Goal: Task Accomplishment & Management: Use online tool/utility

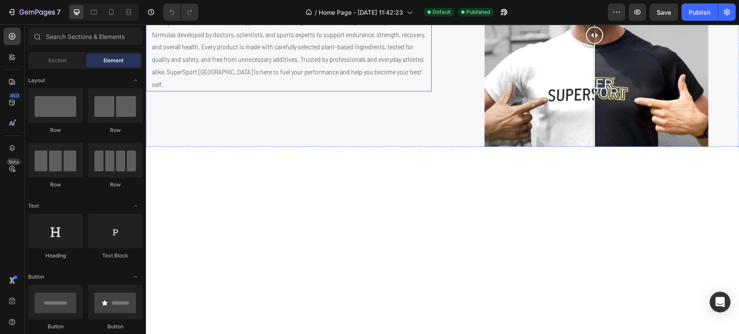
scroll to position [817, 0]
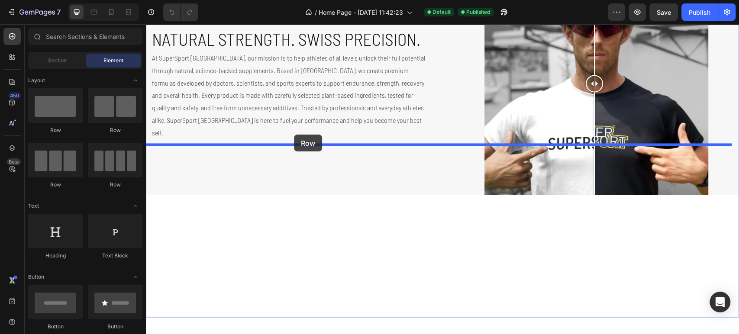
drag, startPoint x: 179, startPoint y: 127, endPoint x: 294, endPoint y: 135, distance: 114.9
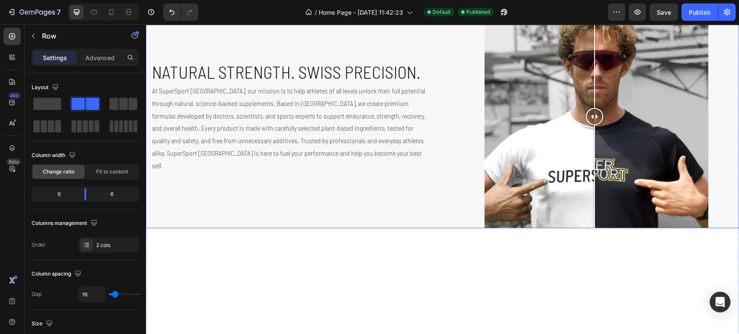
click at [178, 181] on div "Natural Strength. Swiss Precision. Heading At SuperSport Switzerland, our missi…" at bounding box center [289, 116] width 286 height 224
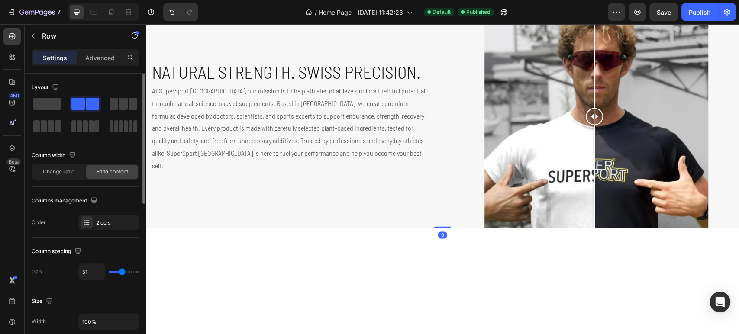
scroll to position [144, 0]
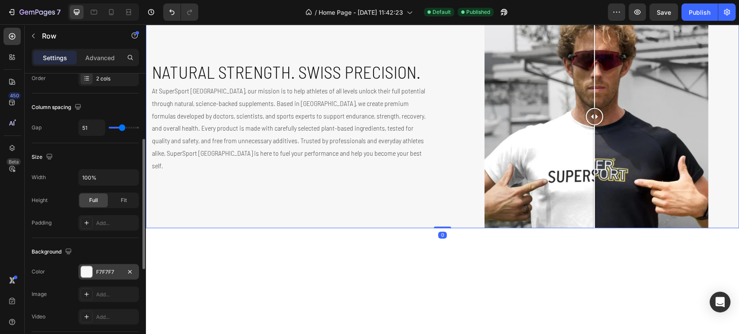
click at [116, 271] on div "F7F7F7" at bounding box center [108, 272] width 25 height 8
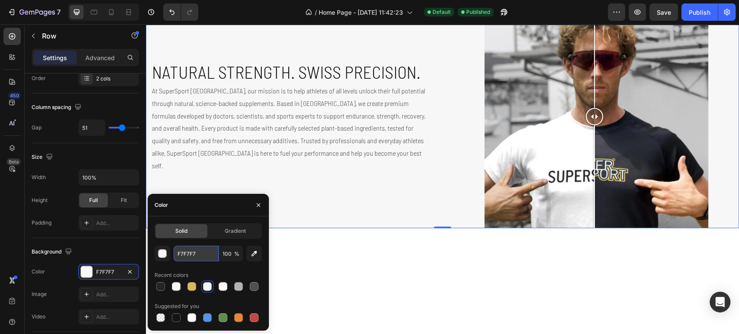
click at [199, 252] on input "F7F7F7" at bounding box center [196, 254] width 45 height 16
click at [163, 149] on div "Drop element here Drop element here Row Natural Strength. Swiss Precision. Head…" at bounding box center [442, 99] width 593 height 257
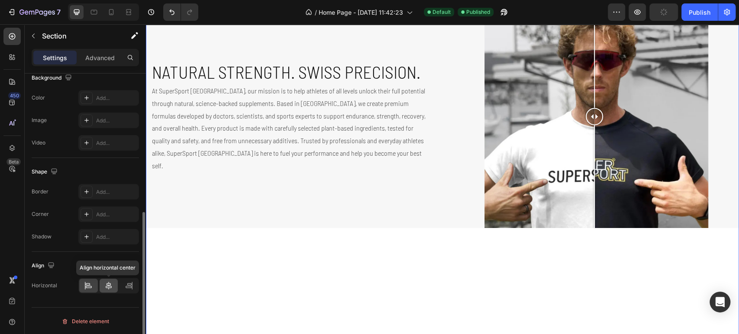
scroll to position [172, 0]
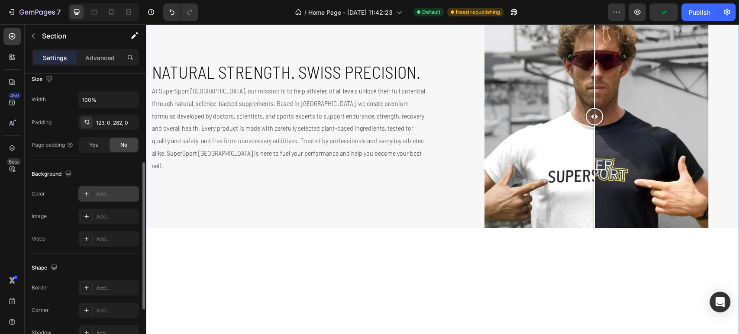
click at [110, 187] on div "Add..." at bounding box center [108, 194] width 61 height 16
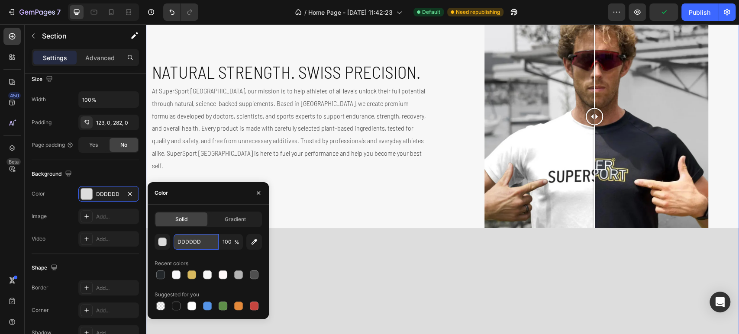
click at [201, 243] on input "DDDDDD" at bounding box center [196, 242] width 45 height 16
paste input "F7F7F7"
type input "F7F7F7"
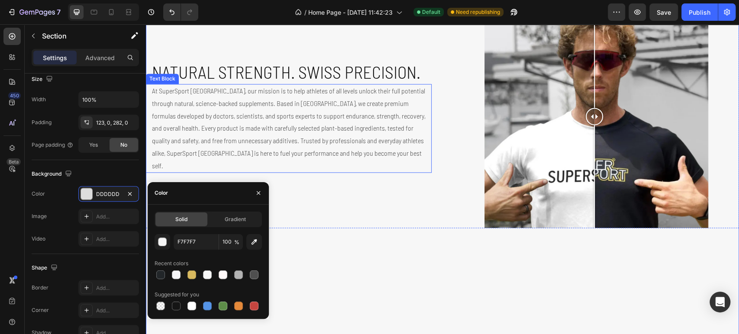
click at [393, 172] on p "At SuperSport Switzerland, our mission is to help athletes of all levels unlock…" at bounding box center [291, 128] width 279 height 87
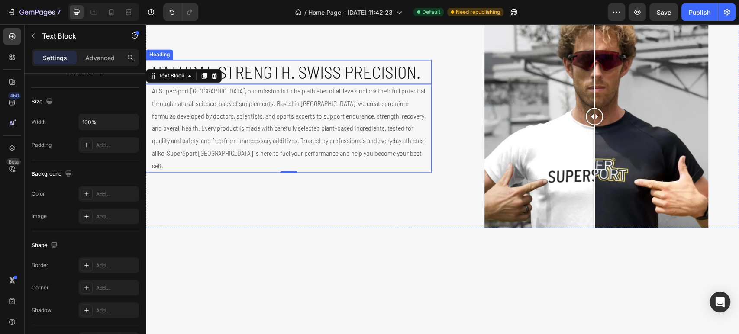
scroll to position [0, 0]
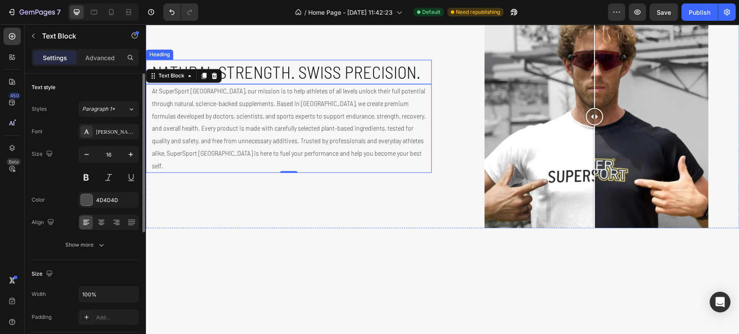
click at [358, 84] on h2 "Natural Strength. Swiss Precision." at bounding box center [291, 72] width 281 height 24
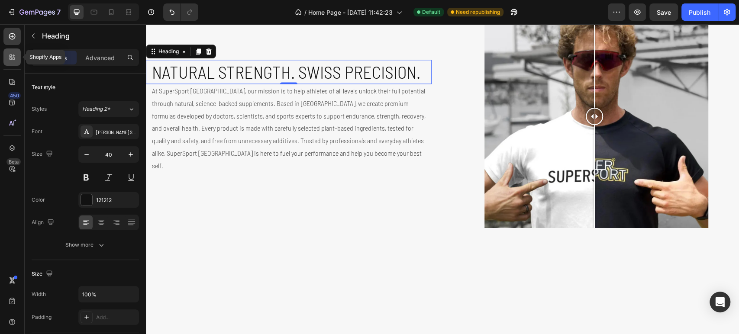
click at [10, 62] on div at bounding box center [11, 56] width 17 height 17
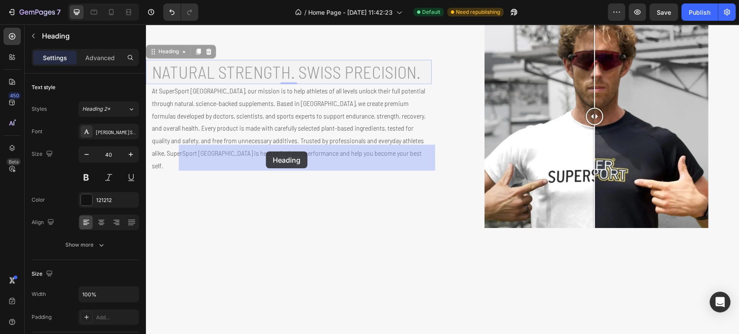
drag, startPoint x: 276, startPoint y: 250, endPoint x: 266, endPoint y: 152, distance: 98.8
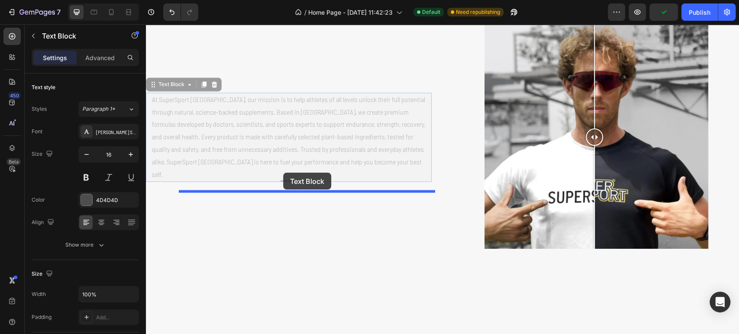
drag, startPoint x: 281, startPoint y: 270, endPoint x: 284, endPoint y: 173, distance: 97.4
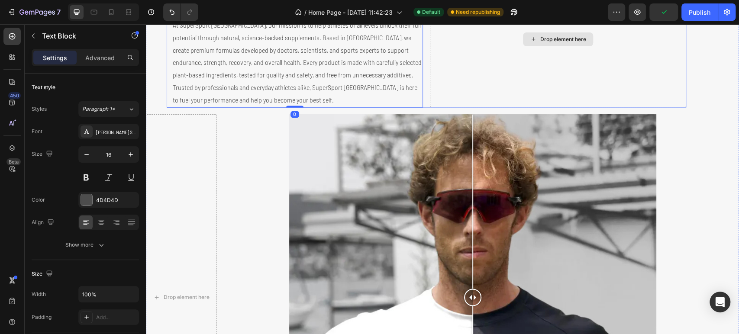
scroll to position [866, 0]
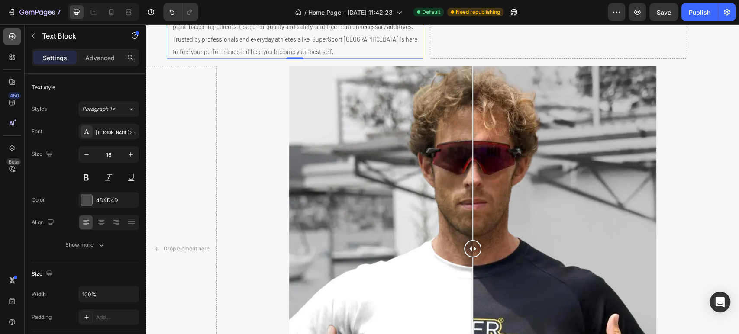
click at [13, 37] on icon at bounding box center [12, 36] width 9 height 9
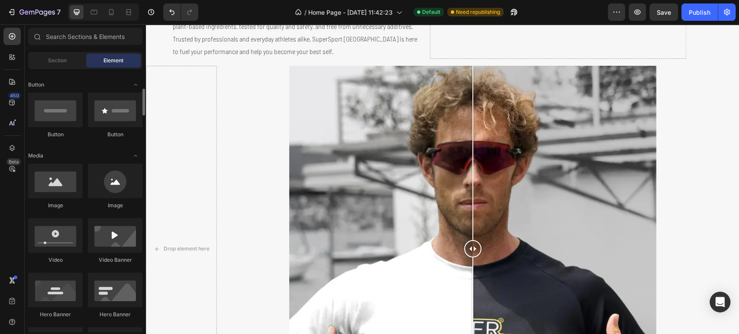
scroll to position [0, 0]
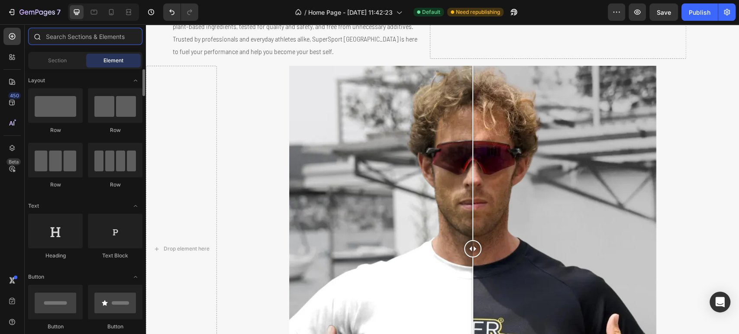
click at [94, 35] on input "text" at bounding box center [85, 36] width 114 height 17
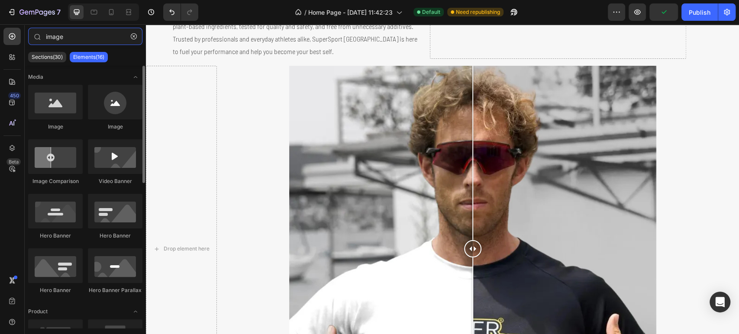
type input "image"
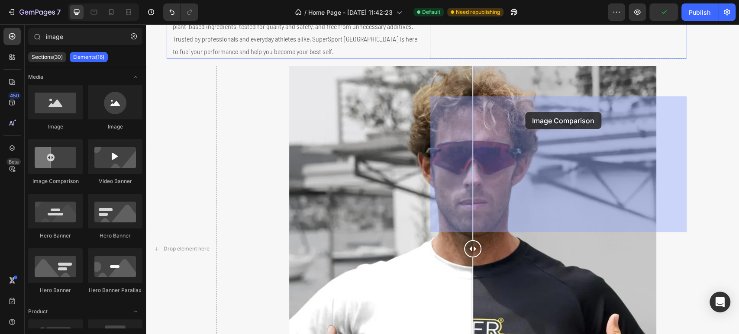
drag, startPoint x: 197, startPoint y: 198, endPoint x: 525, endPoint y: 112, distance: 339.2
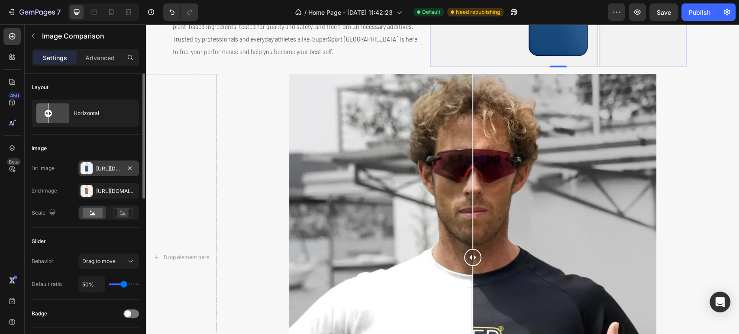
click at [101, 169] on div "Https://cdn.Shopify.Com/s/files/1/2005/9307/files/image_compare_before.Png" at bounding box center [108, 169] width 25 height 8
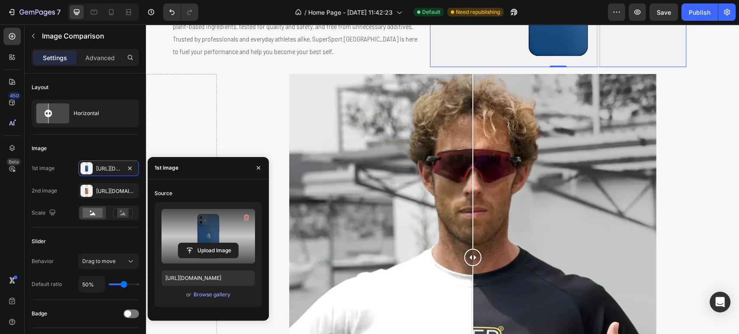
click at [205, 226] on label at bounding box center [208, 236] width 94 height 55
click at [205, 243] on input "file" at bounding box center [208, 250] width 60 height 15
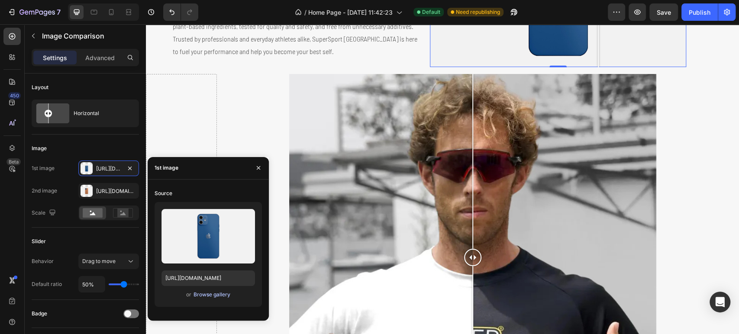
click at [222, 296] on div "Browse gallery" at bounding box center [211, 295] width 37 height 8
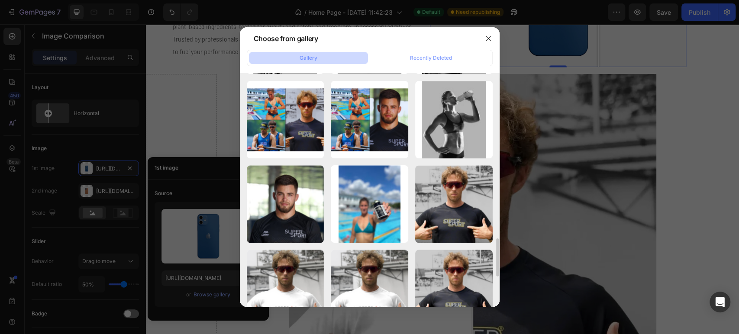
scroll to position [721, 0]
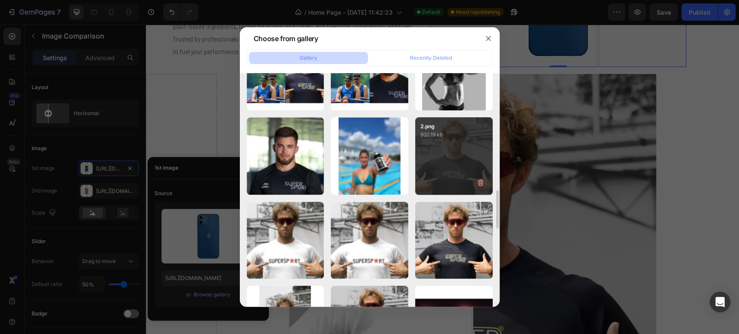
click at [440, 137] on p "932.19 kb" at bounding box center [453, 134] width 67 height 9
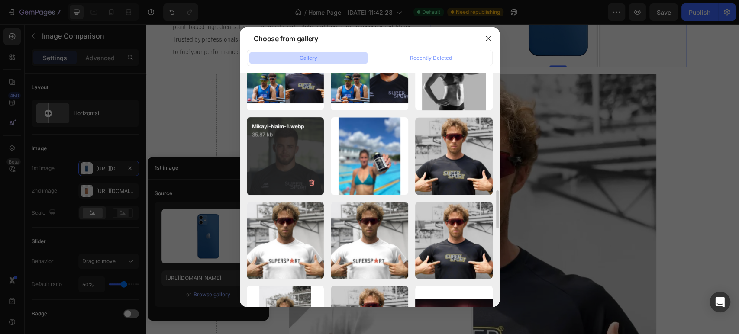
type input "https://cdn.shopify.com/s/files/1/0952/9671/7187/files/gempages_585519569867637…"
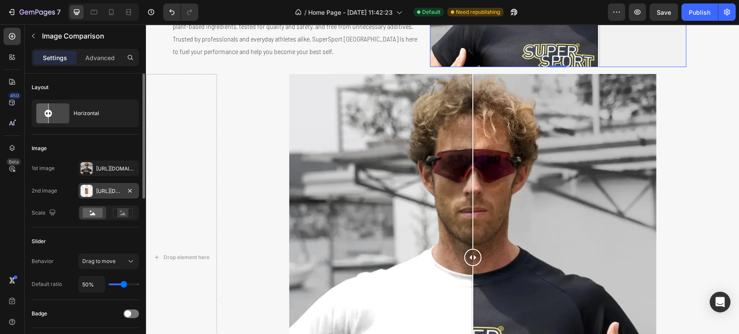
click at [103, 189] on div "Https://cdn.Shopify.Com/s/files/1/2005/9307/files/image_compare_after.Png" at bounding box center [108, 191] width 25 height 8
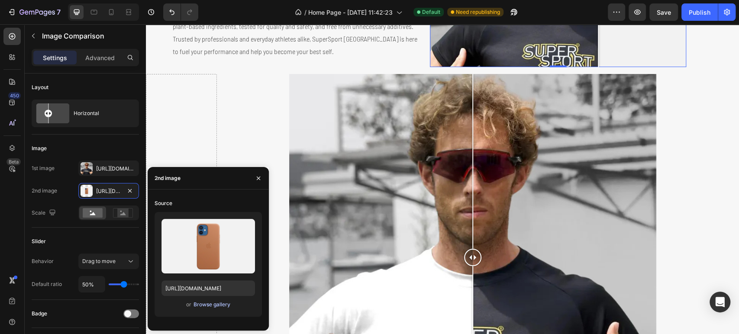
click at [209, 303] on div "Browse gallery" at bounding box center [211, 305] width 37 height 8
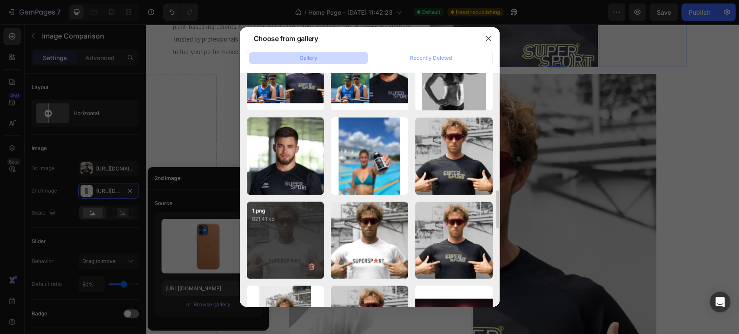
click at [284, 235] on div "1.png 821.41 kb" at bounding box center [285, 240] width 77 height 77
type input "https://cdn.shopify.com/s/files/1/0952/9671/7187/files/gempages_585519569867637…"
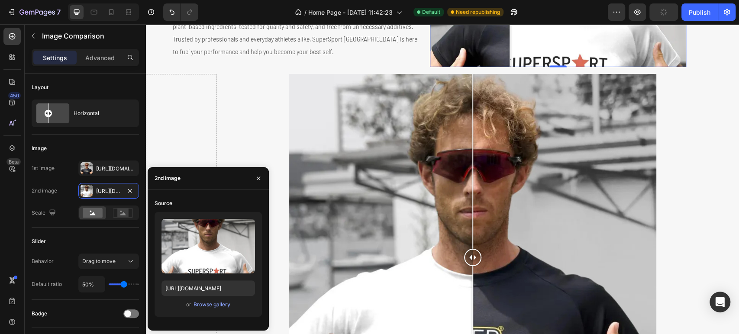
drag, startPoint x: 589, startPoint y: 167, endPoint x: 510, endPoint y: 158, distance: 78.8
click at [710, 153] on div "Natural Strength. Swiss Precision. Heading At SuperSport Switzerland, our missi…" at bounding box center [442, 216] width 593 height 693
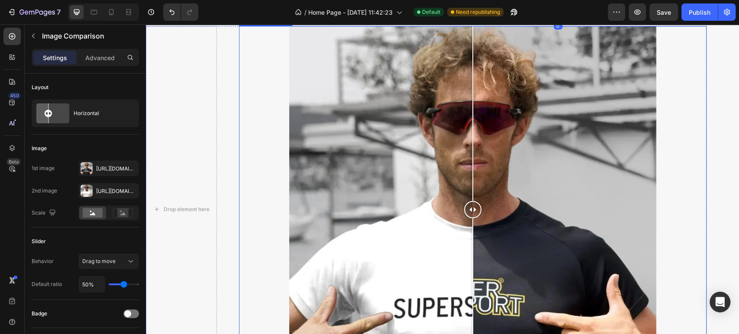
scroll to position [962, 0]
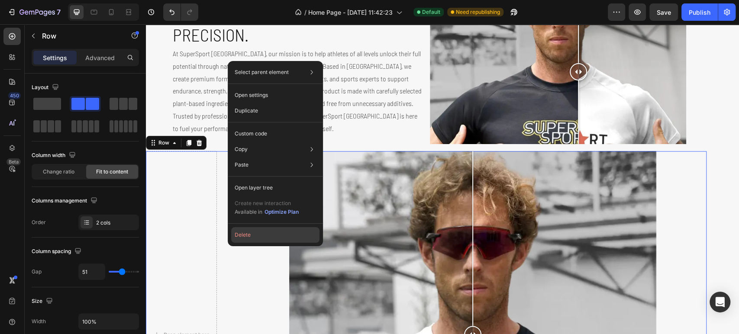
click at [260, 238] on button "Delete" at bounding box center [275, 235] width 88 height 16
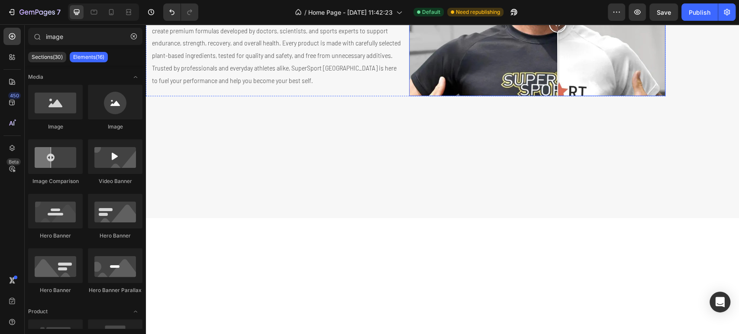
scroll to position [817, 0]
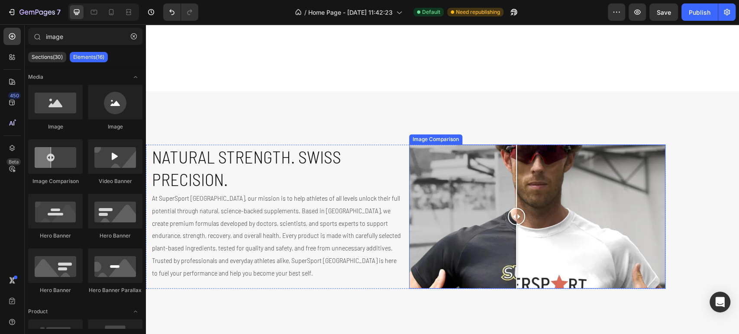
click at [516, 203] on div at bounding box center [537, 217] width 256 height 144
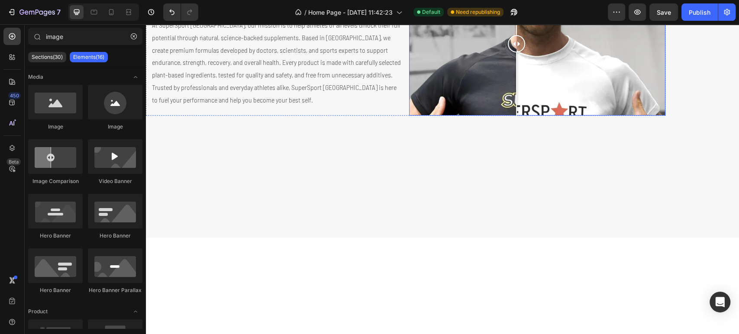
click at [568, 116] on div at bounding box center [537, 43] width 256 height 144
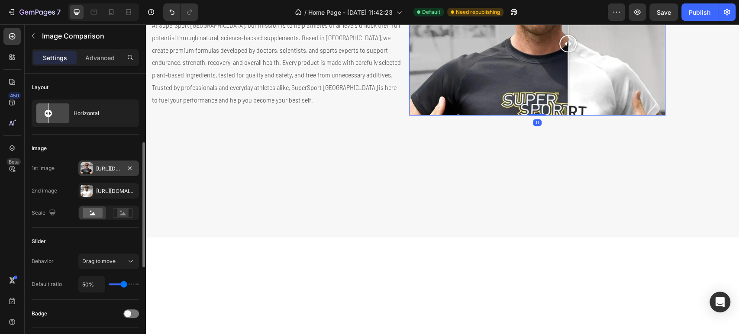
scroll to position [144, 0]
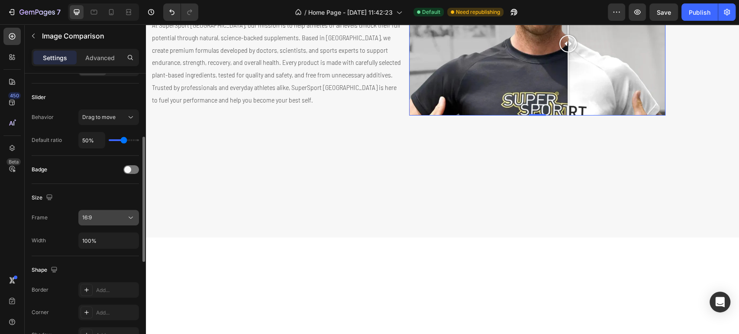
click at [103, 224] on button "16:9" at bounding box center [108, 218] width 61 height 16
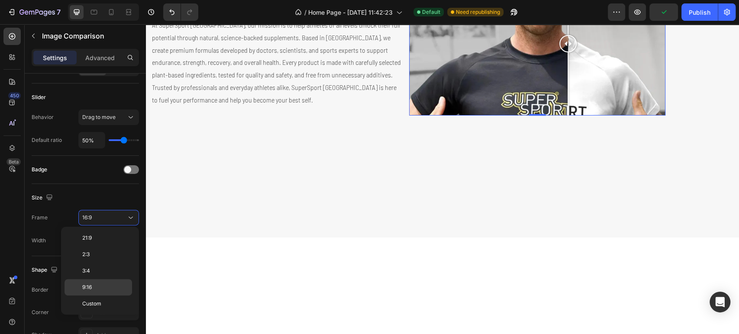
scroll to position [0, 0]
click at [94, 238] on span "Original" at bounding box center [91, 239] width 19 height 8
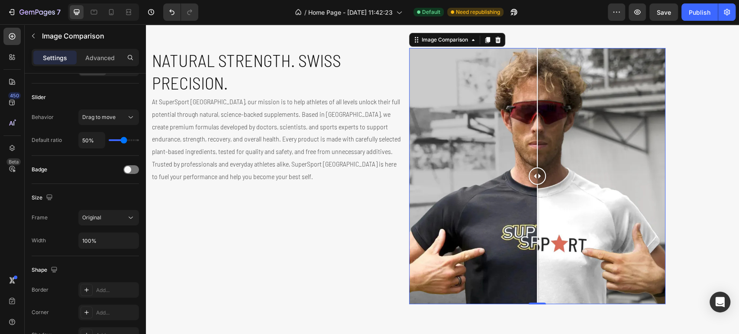
scroll to position [866, 0]
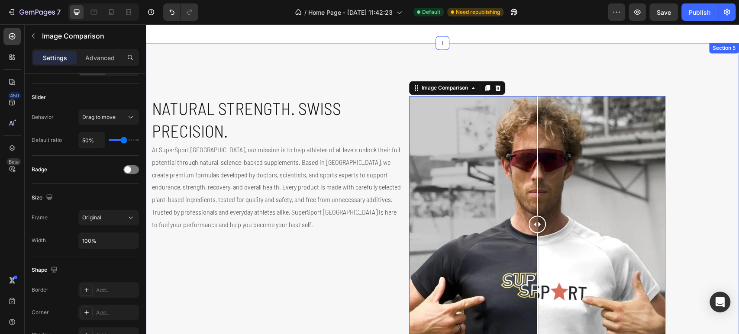
click at [264, 68] on div "Natural Strength. Swiss Precision. Heading At SuperSport Switzerland, our missi…" at bounding box center [442, 259] width 593 height 432
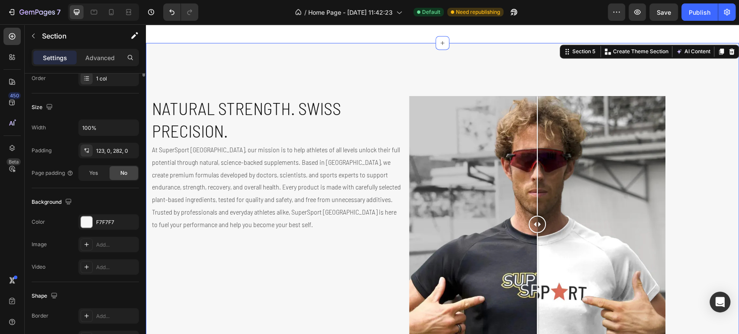
scroll to position [0, 0]
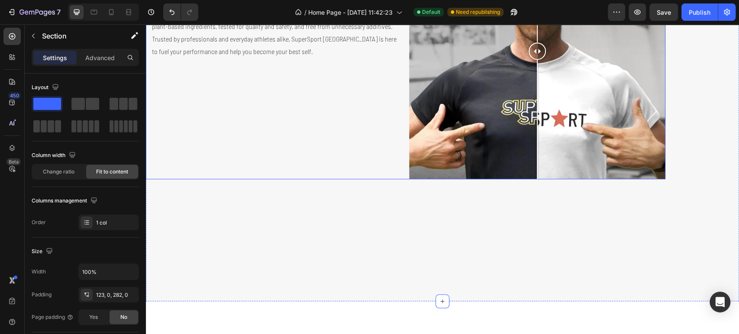
click at [405, 135] on div "Natural Strength. Swiss Precision. Heading At SuperSport Switzerland, our missi…" at bounding box center [405, 51] width 519 height 256
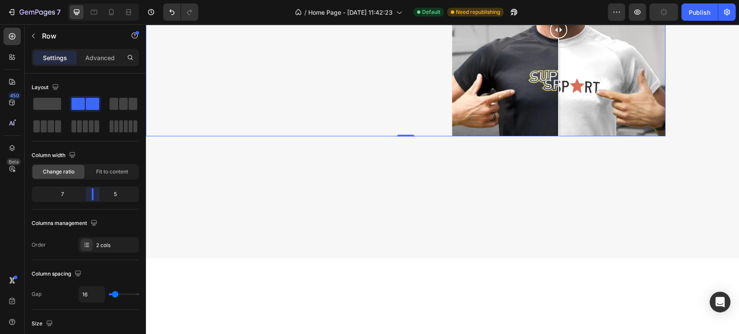
drag, startPoint x: 89, startPoint y: 197, endPoint x: 96, endPoint y: 196, distance: 7.0
click at [96, 0] on body "7 Version history / Home Page - Sep 22, 11:42:23 Default Need republishing Prev…" at bounding box center [369, 0] width 739 height 0
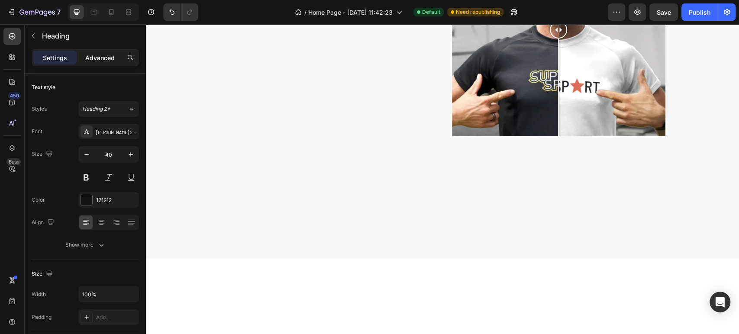
click at [89, 58] on p "Advanced" at bounding box center [99, 57] width 29 height 9
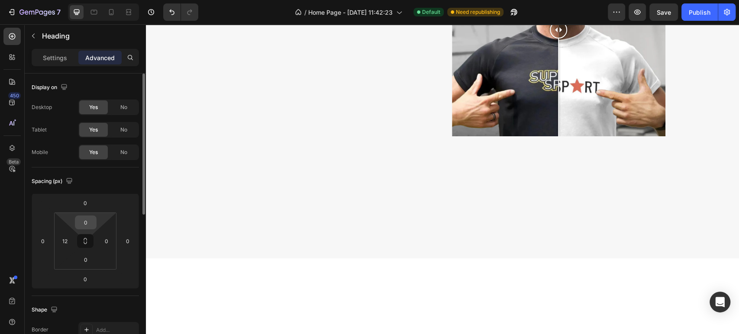
click at [85, 224] on input "0" at bounding box center [85, 222] width 17 height 13
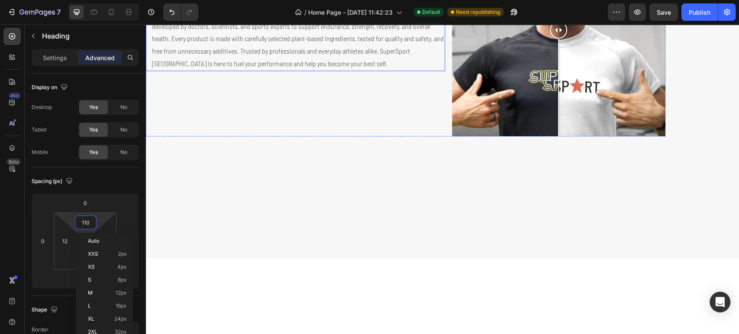
type input "109"
click at [448, 134] on div "Natural Strength. Swiss Precision. Heading 0 At SuperSport Switzerland, our mis…" at bounding box center [405, 29] width 519 height 213
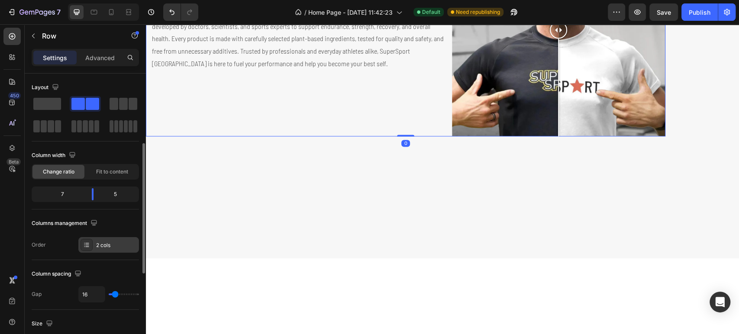
scroll to position [48, 0]
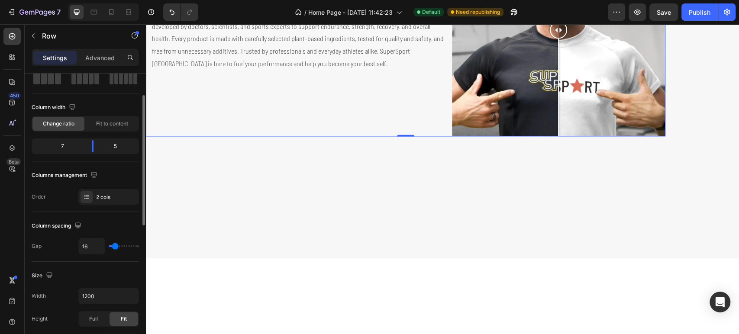
type input "21"
type input "33"
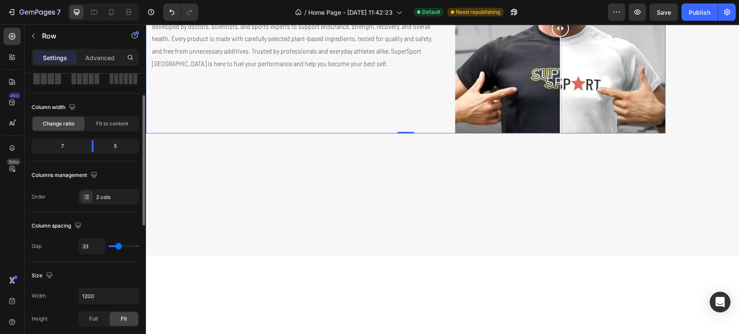
type input "35"
type input "37"
type input "43"
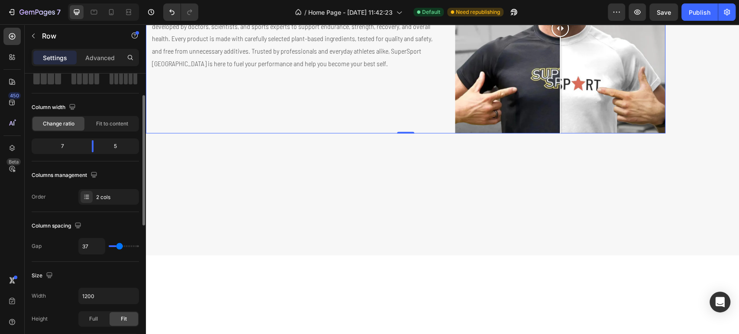
type input "43"
type input "49"
type input "51"
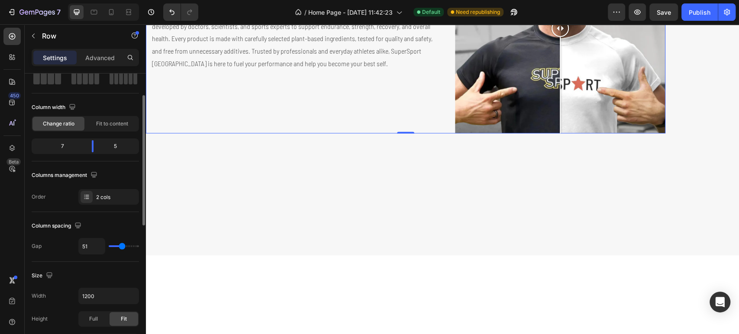
type input "55"
type input "59"
type input "64"
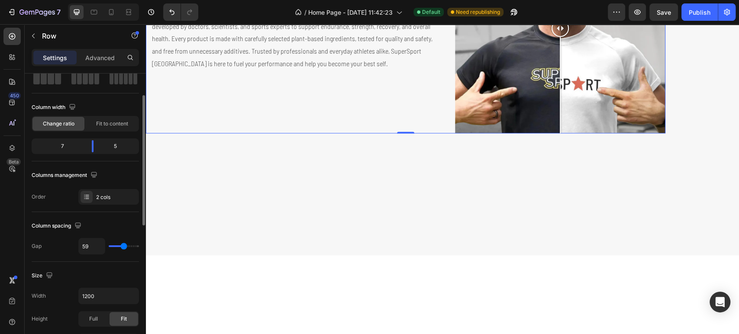
type input "64"
type input "66"
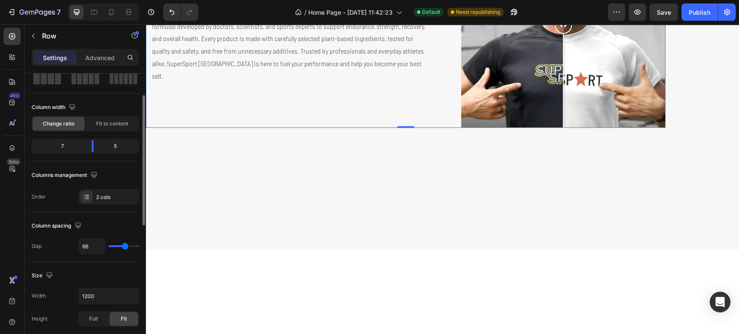
drag, startPoint x: 114, startPoint y: 248, endPoint x: 125, endPoint y: 251, distance: 10.7
type input "66"
click at [125, 247] on input "range" at bounding box center [124, 246] width 30 height 2
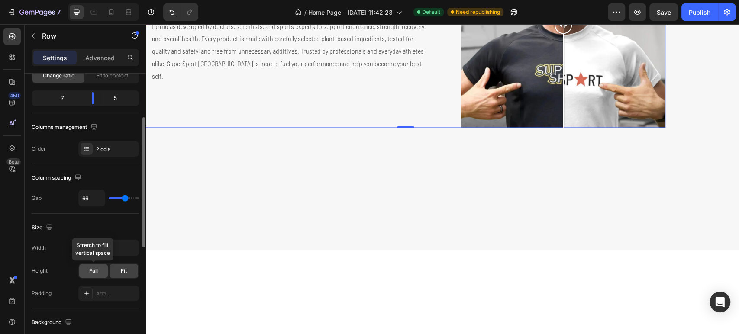
click at [104, 271] on div "Full" at bounding box center [93, 271] width 29 height 14
click at [104, 252] on input "1200" at bounding box center [109, 248] width 60 height 16
click at [127, 248] on icon "button" at bounding box center [130, 248] width 9 height 9
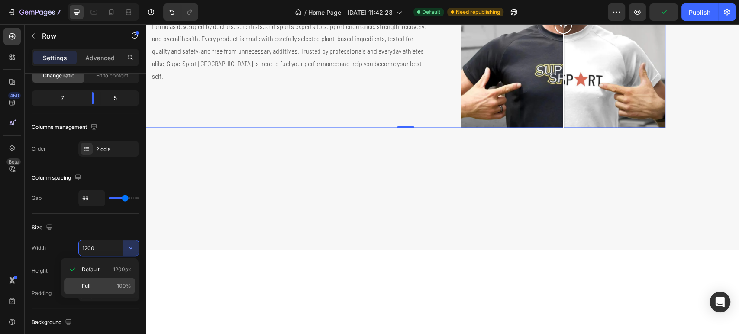
click at [110, 281] on div "Full 100%" at bounding box center [99, 286] width 71 height 16
type input "100%"
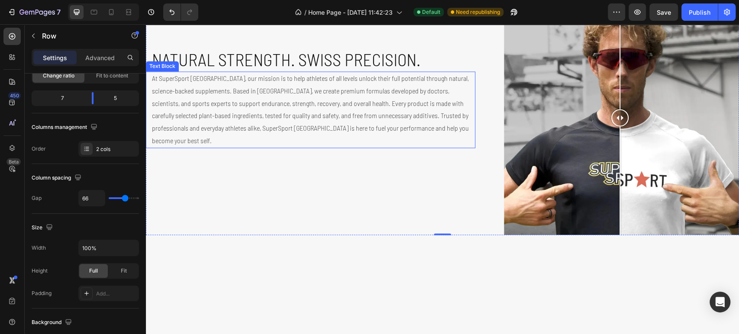
scroll to position [914, 0]
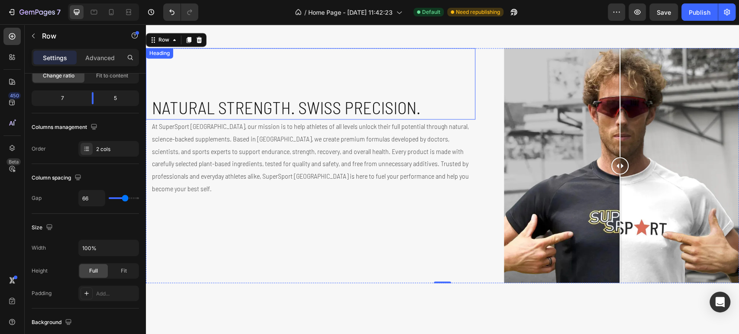
click at [407, 104] on h2 "Natural Strength. Swiss Precision." at bounding box center [313, 107] width 324 height 24
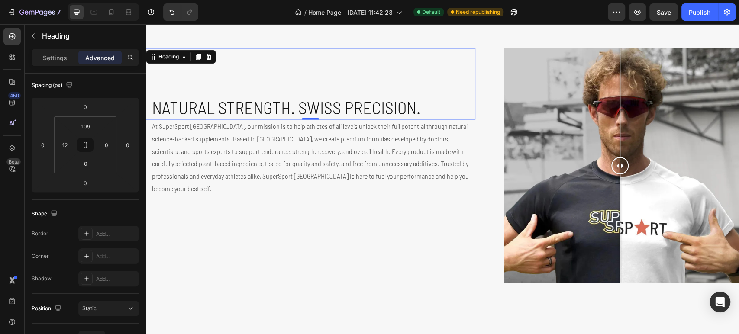
scroll to position [0, 0]
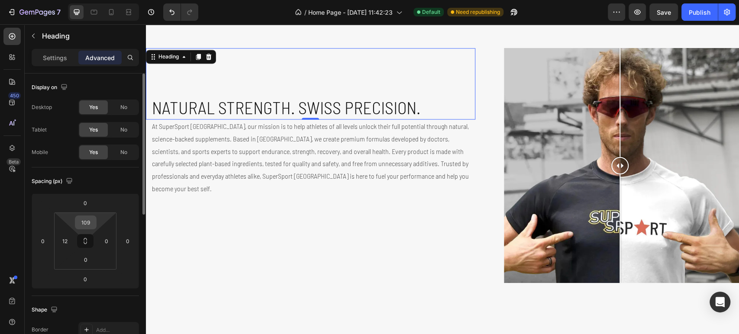
click at [90, 222] on input "109" at bounding box center [85, 222] width 17 height 13
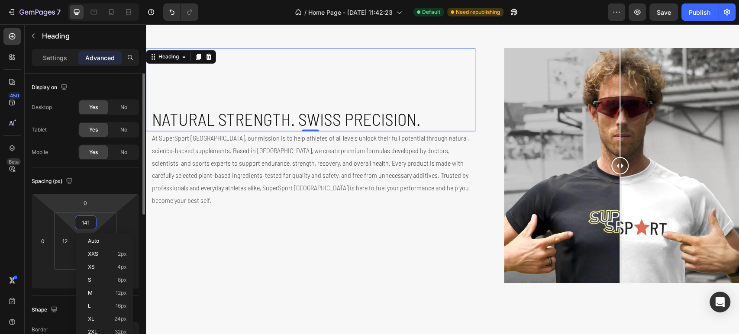
type input "142"
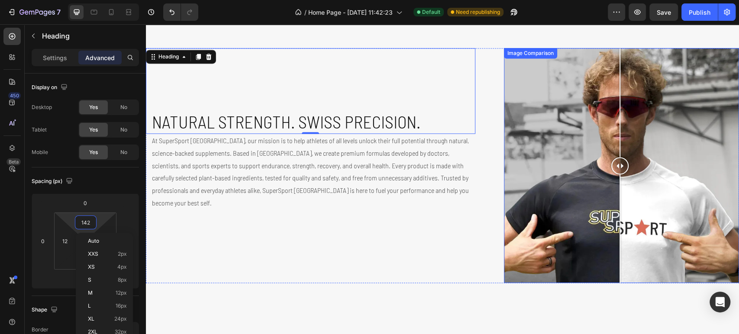
scroll to position [1106, 0]
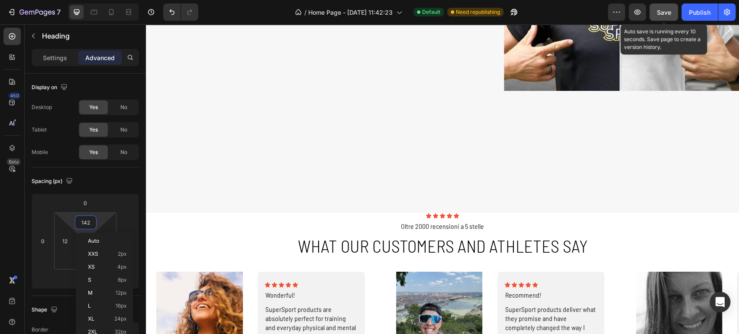
click at [667, 16] on span "Save" at bounding box center [664, 12] width 14 height 7
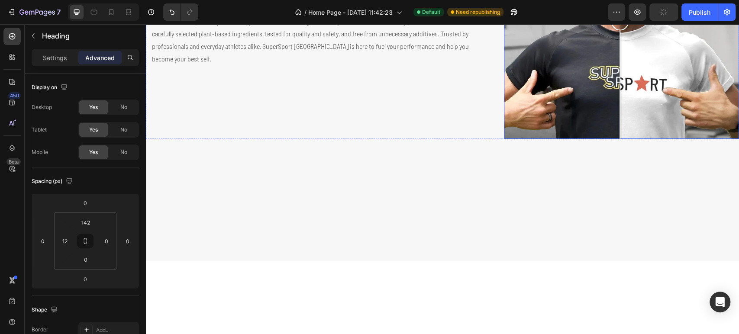
scroll to position [866, 0]
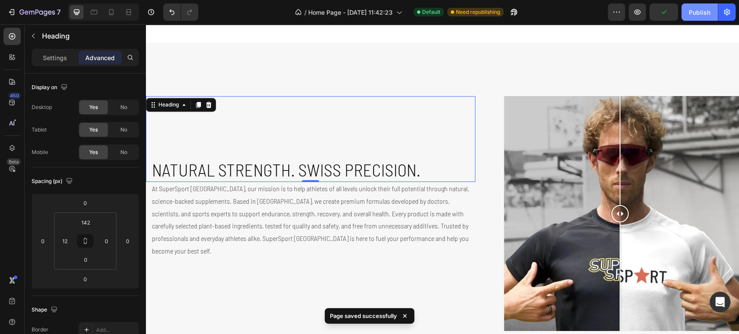
drag, startPoint x: 701, startPoint y: 15, endPoint x: 274, endPoint y: 150, distance: 448.4
click at [701, 15] on div "Publish" at bounding box center [700, 12] width 22 height 9
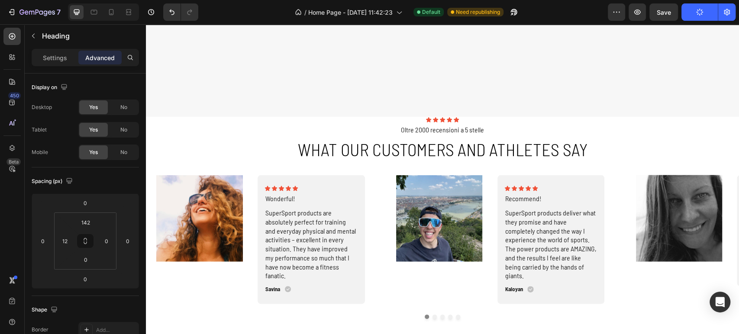
scroll to position [1106, 0]
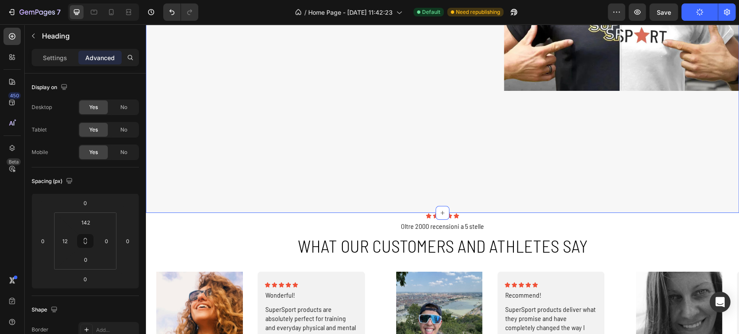
click at [332, 154] on div "Natural Strength. Swiss Precision. Heading 0 At SuperSport Switzerland, our mis…" at bounding box center [442, 8] width 593 height 410
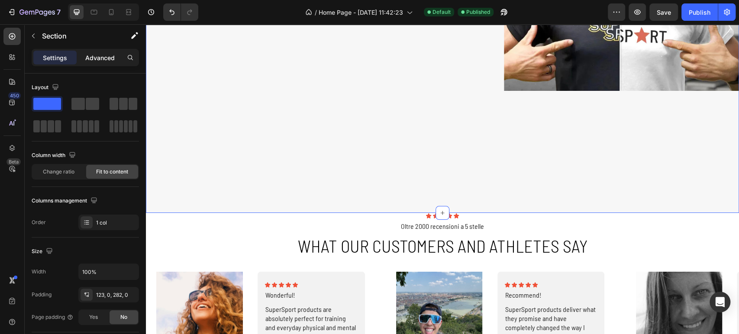
click at [94, 62] on div "Advanced" at bounding box center [99, 58] width 43 height 14
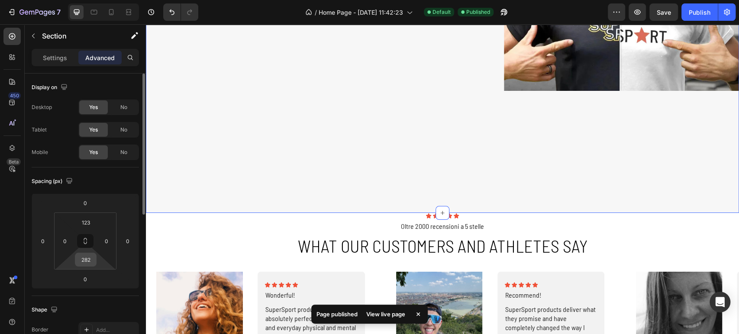
click at [91, 264] on input "282" at bounding box center [85, 259] width 17 height 13
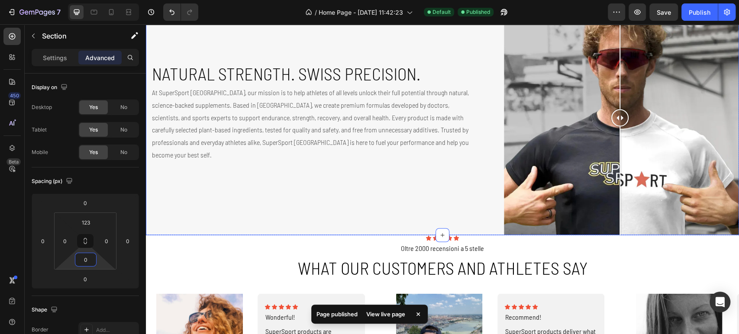
scroll to position [914, 0]
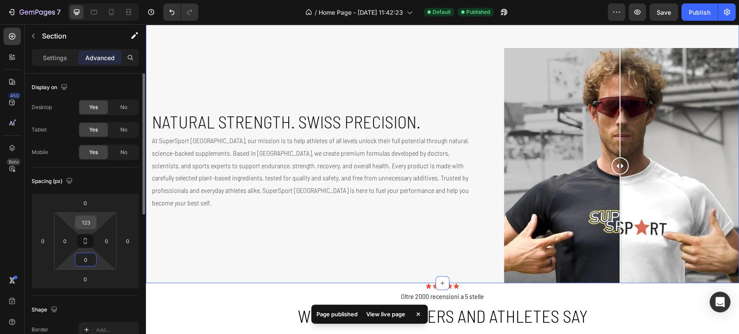
type input "0"
click at [84, 222] on input "123" at bounding box center [85, 222] width 17 height 13
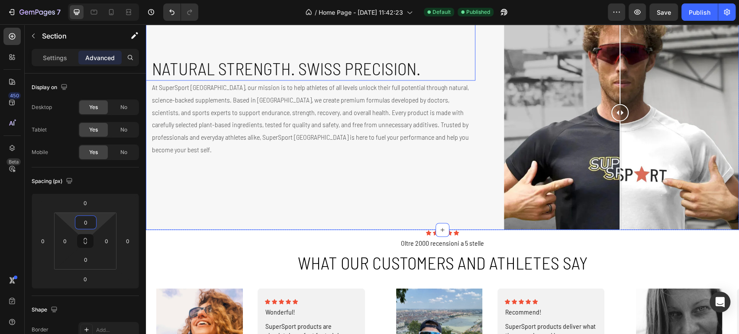
scroll to position [817, 0]
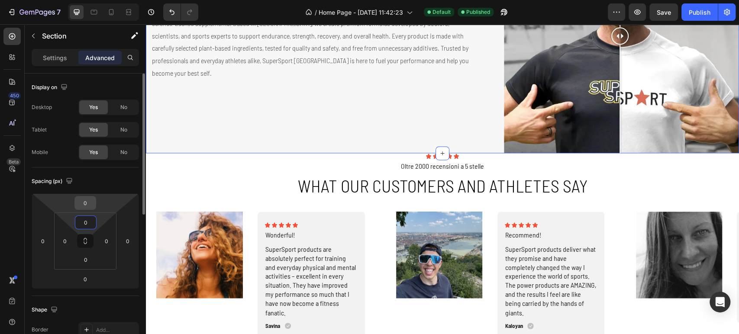
type input "0"
click at [90, 202] on input "0" at bounding box center [85, 203] width 17 height 13
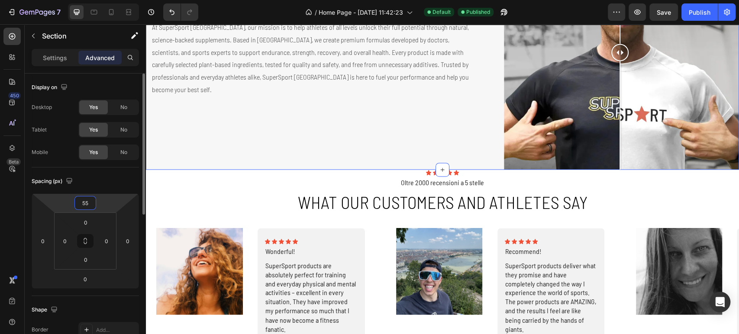
type input "56"
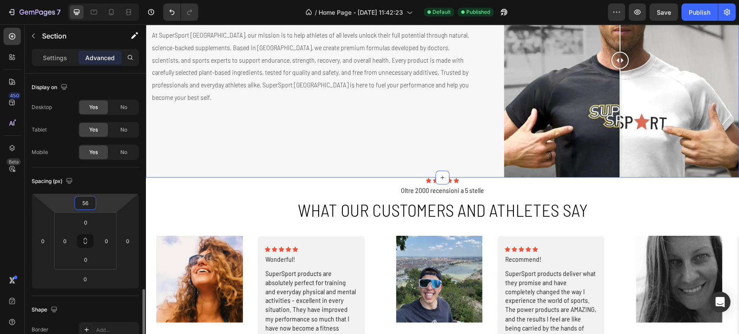
scroll to position [144, 0]
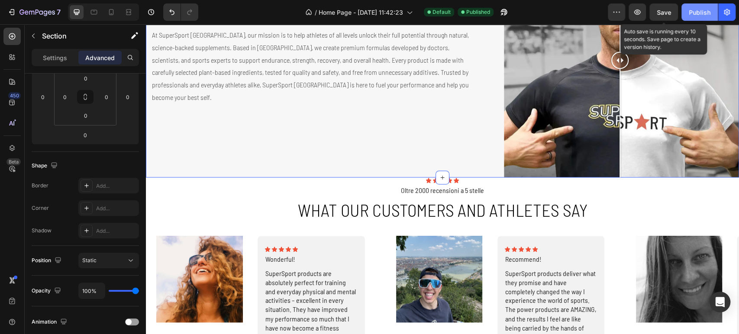
click at [658, 16] on div "Save" at bounding box center [664, 12] width 14 height 9
click at [706, 10] on div "Publish" at bounding box center [700, 12] width 22 height 9
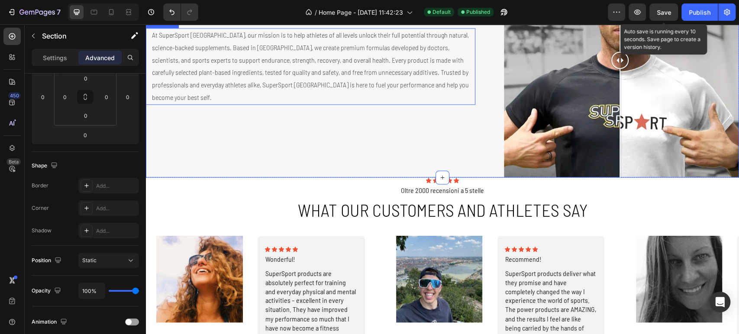
click at [206, 28] on h2 "Natural Strength. Swiss Precision." at bounding box center [313, 16] width 324 height 24
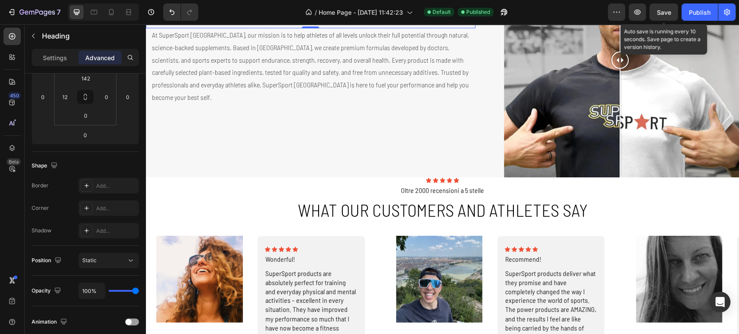
scroll to position [0, 0]
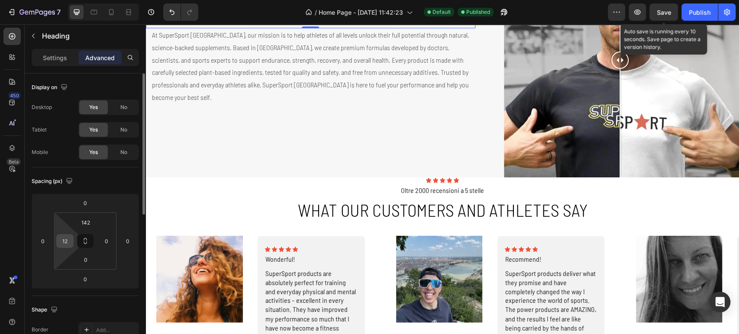
click at [66, 246] on input "12" at bounding box center [64, 241] width 13 height 13
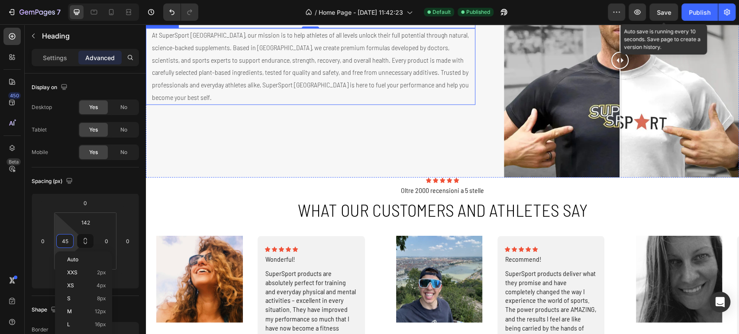
type input "46"
click at [169, 104] on p "At SuperSport Switzerland, our mission is to help athletes of all levels unlock…" at bounding box center [313, 66] width 322 height 75
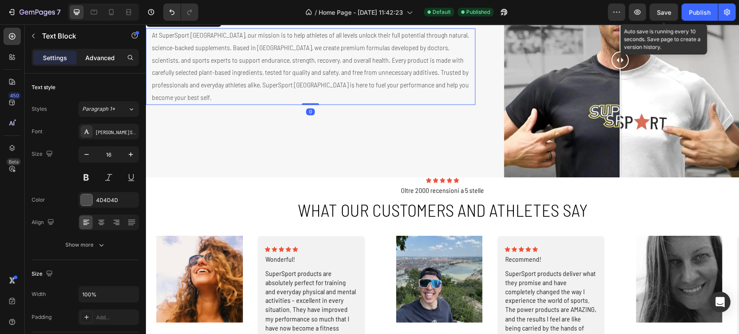
click at [81, 55] on div "Advanced" at bounding box center [99, 58] width 43 height 14
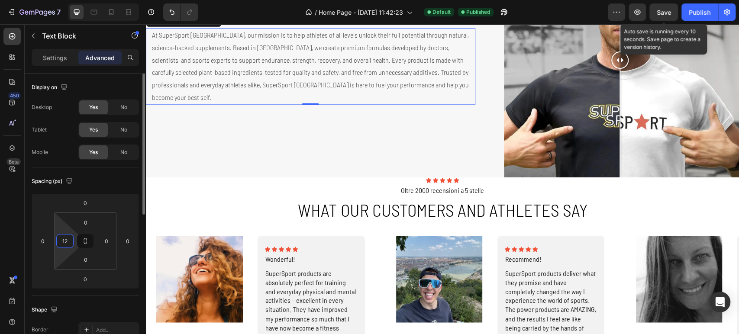
click at [68, 239] on input "12" at bounding box center [64, 241] width 13 height 13
type input "46"
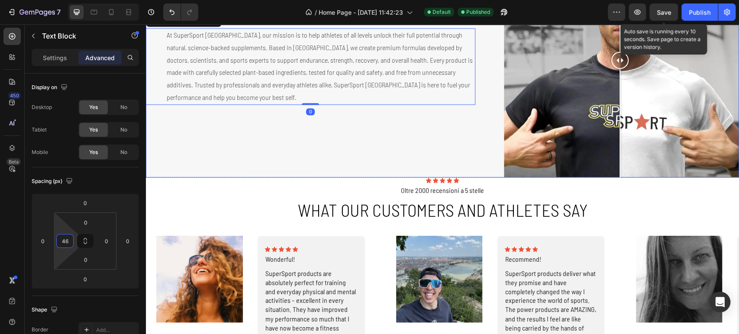
click at [427, 177] on div "Natural Strength. Swiss Precision. Heading At SuperSport Switzerland, our missi…" at bounding box center [310, 59] width 329 height 235
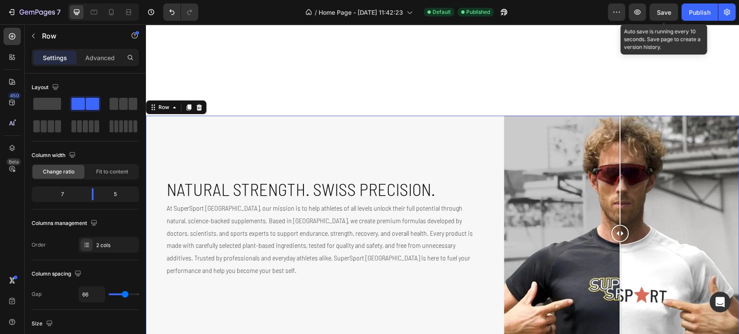
scroll to position [914, 0]
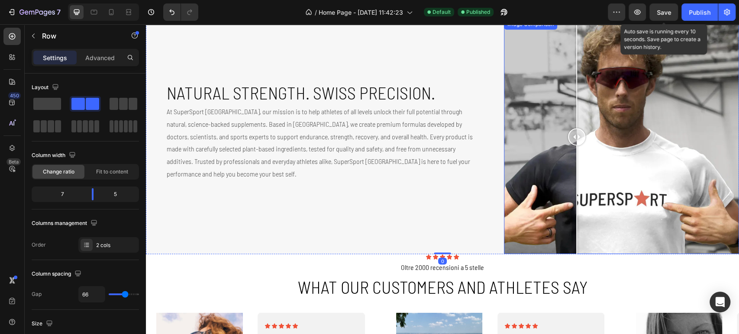
click at [572, 233] on div at bounding box center [621, 136] width 235 height 235
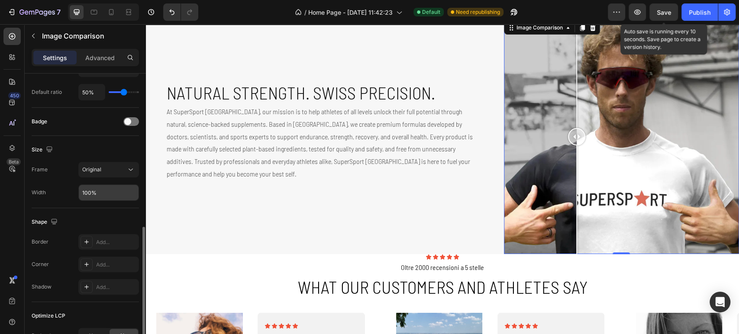
scroll to position [240, 0]
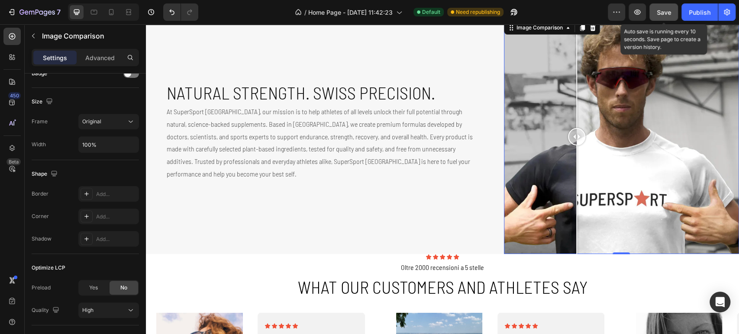
click at [672, 8] on button "Save" at bounding box center [663, 11] width 29 height 17
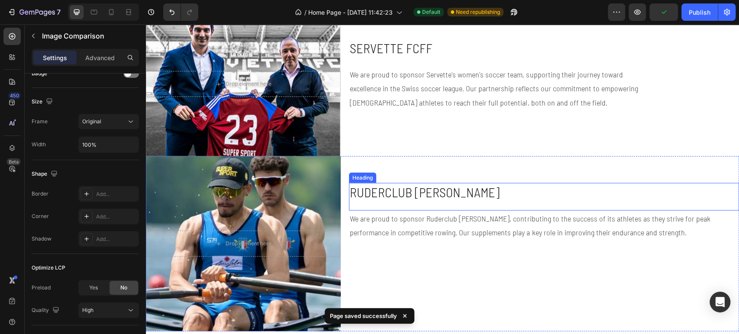
scroll to position [1299, 0]
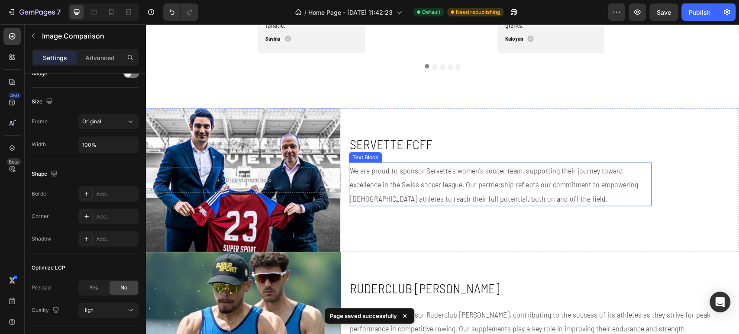
click at [581, 187] on p "We are proud to sponsor Servette's women's soccer team, supporting their journe…" at bounding box center [496, 185] width 293 height 42
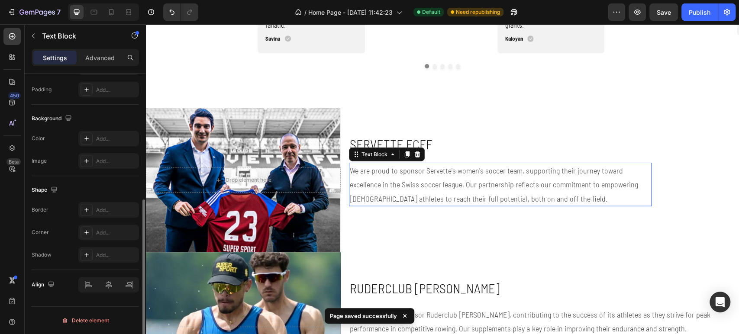
scroll to position [0, 0]
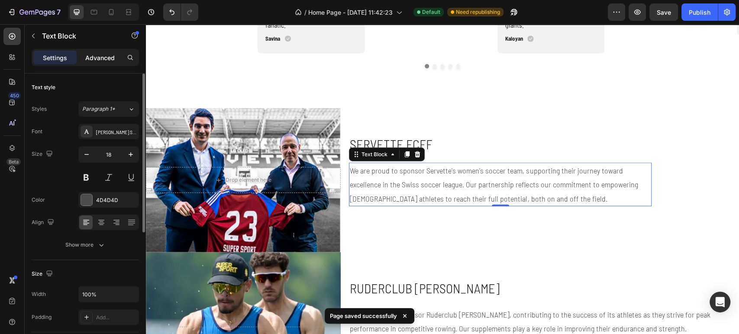
click at [94, 61] on p "Advanced" at bounding box center [99, 57] width 29 height 9
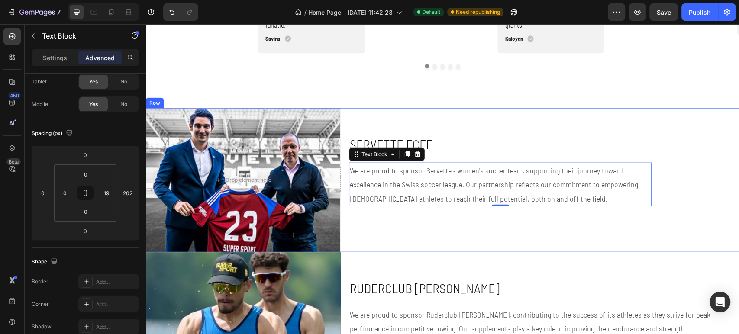
scroll to position [1347, 0]
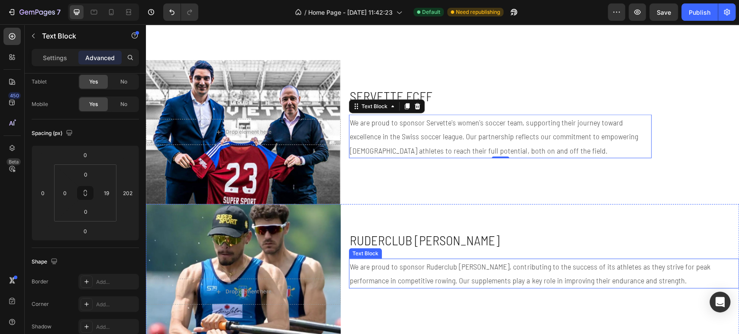
click at [485, 264] on p "We are proud to sponsor Ruderclub [PERSON_NAME], contributing to the success of…" at bounding box center [544, 274] width 388 height 28
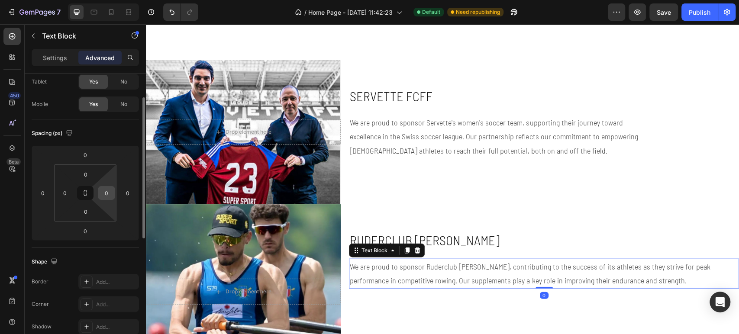
click at [104, 187] on input "0" at bounding box center [106, 193] width 13 height 13
type input "19"
click at [123, 194] on input "0" at bounding box center [127, 193] width 13 height 13
type input "202"
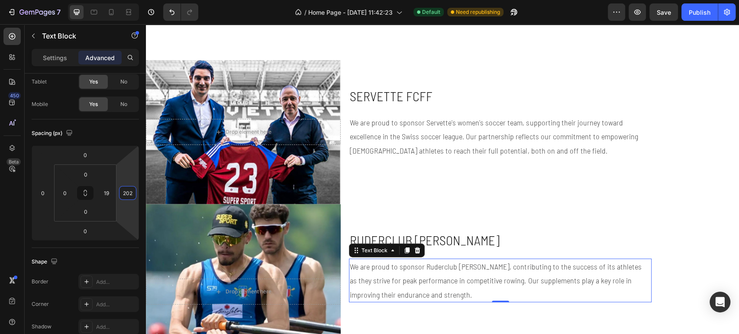
click at [704, 196] on div "Hero Banner SERVETTE FCFF Heading We are proud to sponsor Servette's women's so…" at bounding box center [544, 132] width 390 height 144
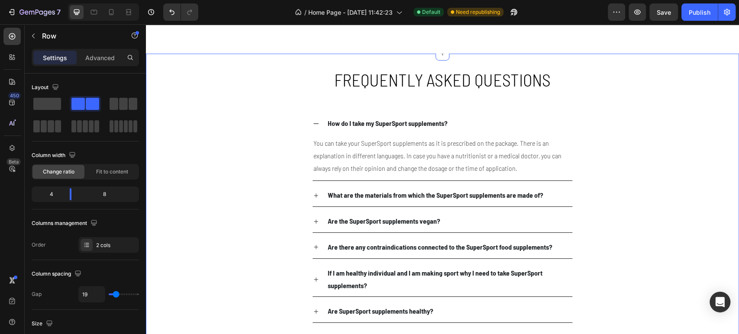
scroll to position [2301, 0]
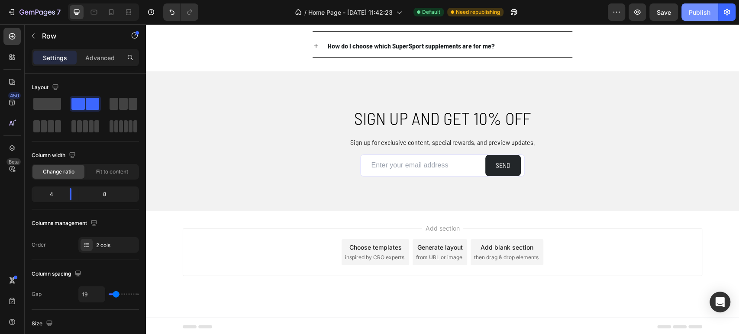
click at [664, 9] on span "Save" at bounding box center [664, 12] width 14 height 7
click at [704, 10] on div "Publish" at bounding box center [700, 12] width 22 height 9
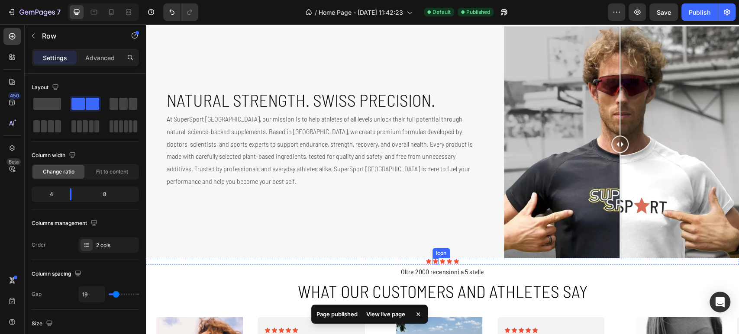
scroll to position [1003, 0]
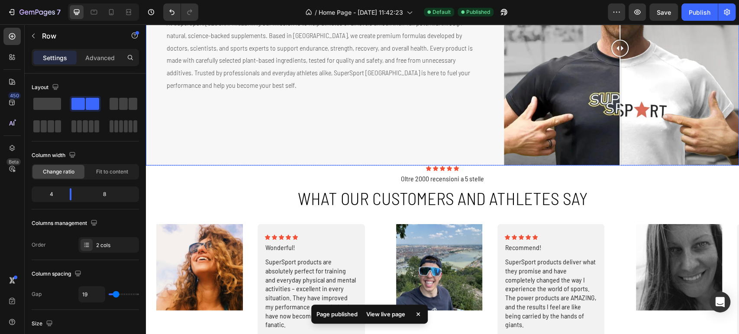
click at [454, 139] on div "Natural Strength. Swiss Precision. Heading At SuperSport Switzerland, our missi…" at bounding box center [310, 47] width 329 height 235
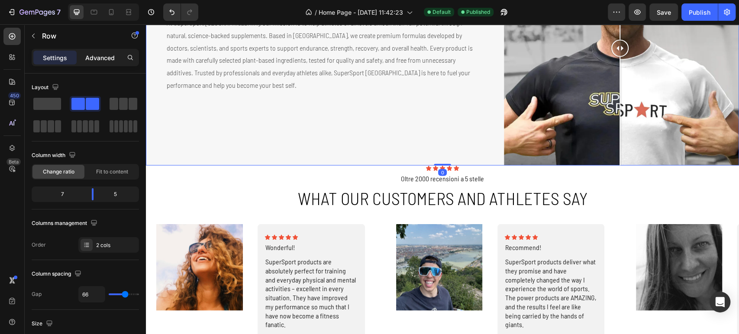
click at [94, 55] on p "Advanced" at bounding box center [99, 57] width 29 height 9
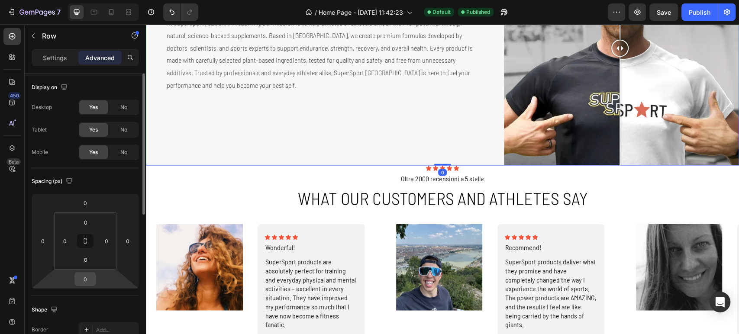
click at [94, 278] on input "0" at bounding box center [85, 279] width 17 height 13
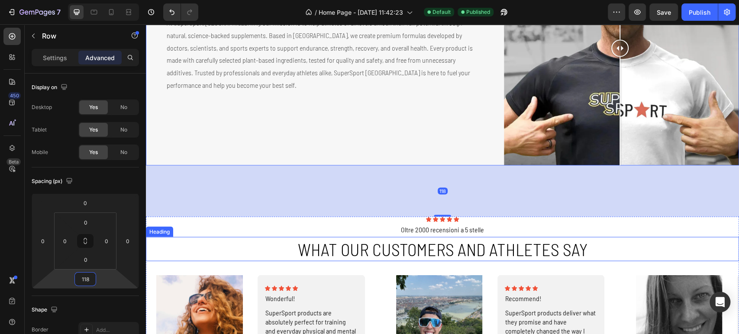
scroll to position [1147, 0]
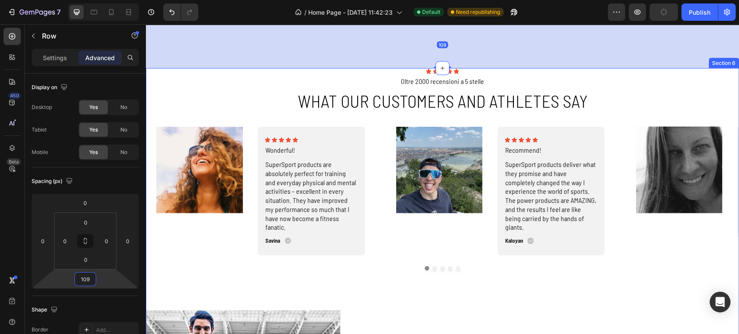
type input "108"
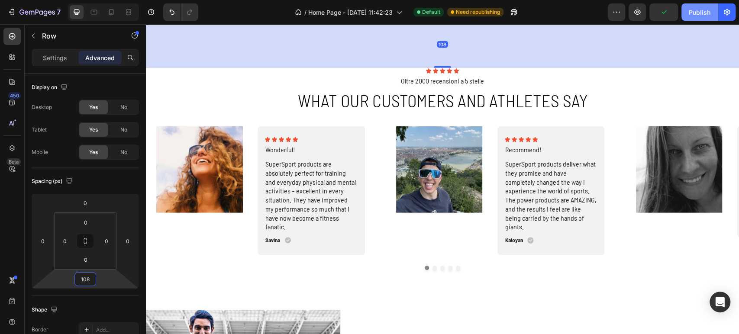
click at [694, 12] on div "Publish" at bounding box center [700, 12] width 22 height 9
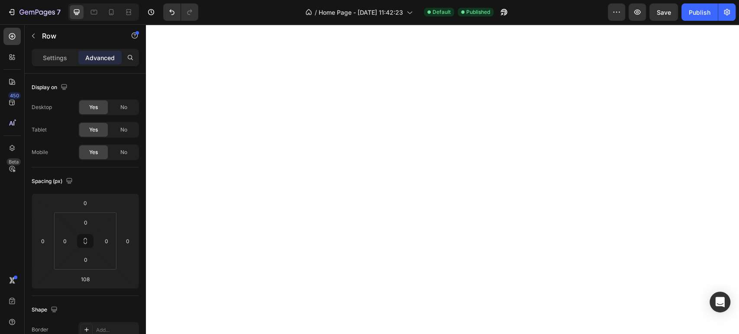
scroll to position [810, 0]
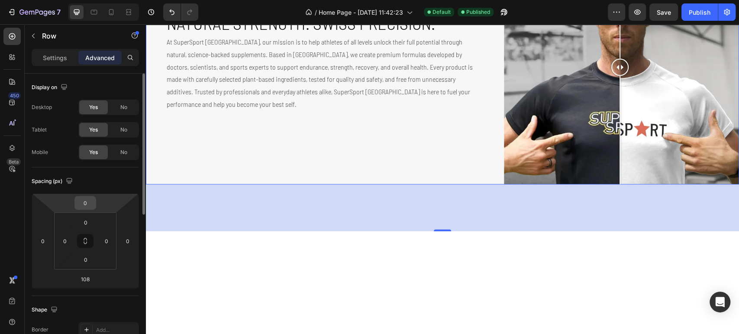
click at [90, 204] on input "0" at bounding box center [85, 203] width 17 height 13
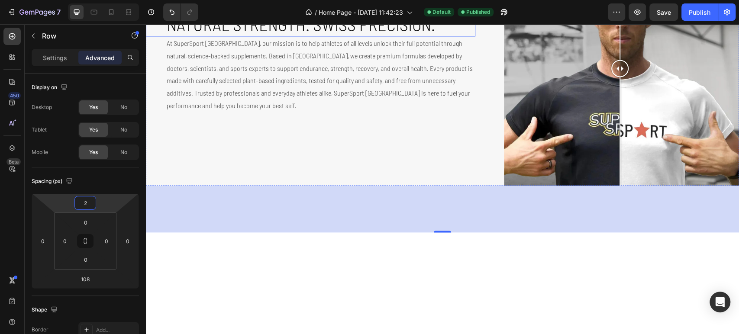
type input "1"
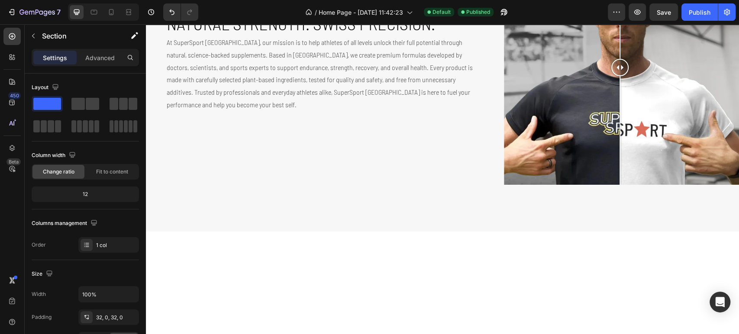
click at [97, 68] on div "Settings Advanced" at bounding box center [85, 61] width 121 height 25
drag, startPoint x: 97, startPoint y: 52, endPoint x: 94, endPoint y: 174, distance: 121.7
click at [97, 52] on div "Advanced" at bounding box center [99, 58] width 43 height 14
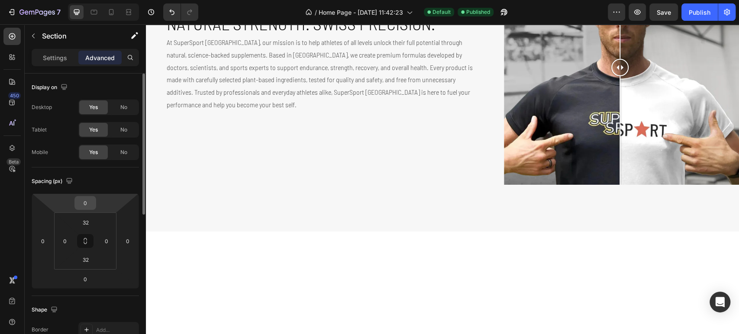
click at [94, 200] on div "0" at bounding box center [85, 203] width 22 height 14
click at [88, 201] on input "0" at bounding box center [85, 203] width 17 height 13
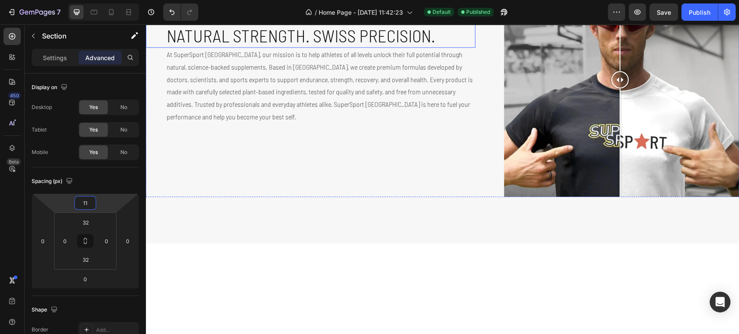
type input "10"
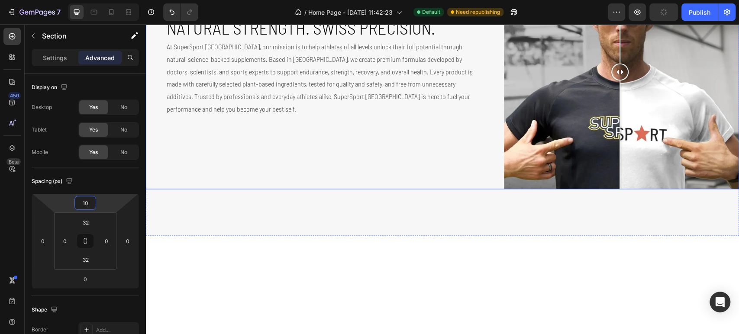
click at [485, 132] on div "Natural Strength. Swiss Precision. Heading At SuperSport Switzerland, our missi…" at bounding box center [442, 71] width 593 height 235
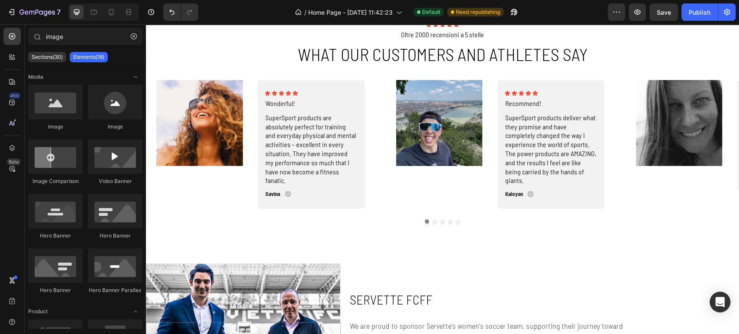
scroll to position [1051, 0]
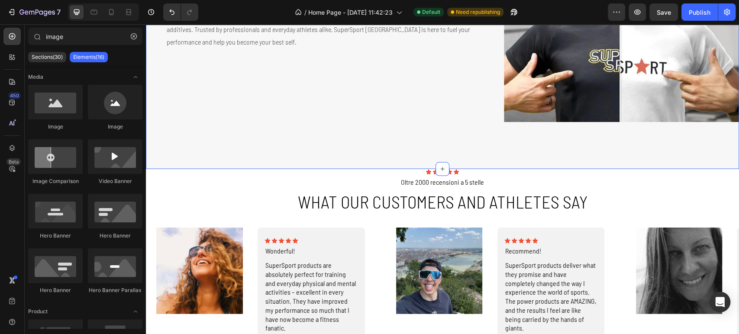
click at [439, 139] on div "Natural Strength. Swiss Precision. Heading At SuperSport Switzerland, our missi…" at bounding box center [442, 28] width 593 height 282
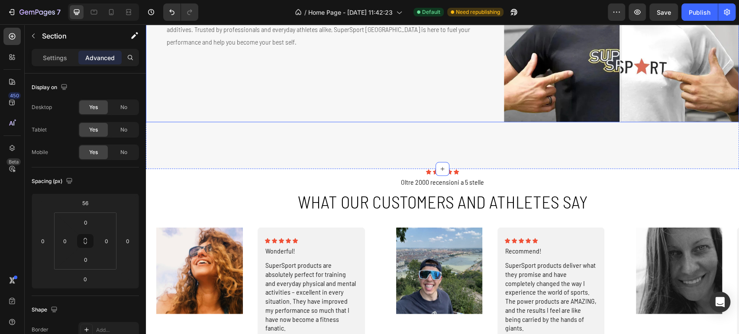
click at [438, 102] on div "Natural Strength. Swiss Precision. Heading At SuperSport Switzerland, our missi…" at bounding box center [310, 4] width 329 height 235
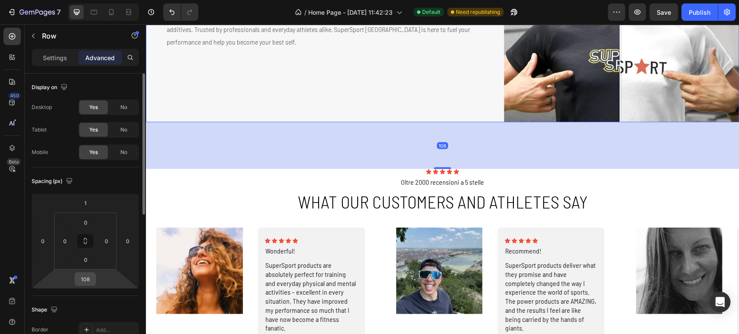
click at [90, 276] on input "108" at bounding box center [85, 279] width 17 height 13
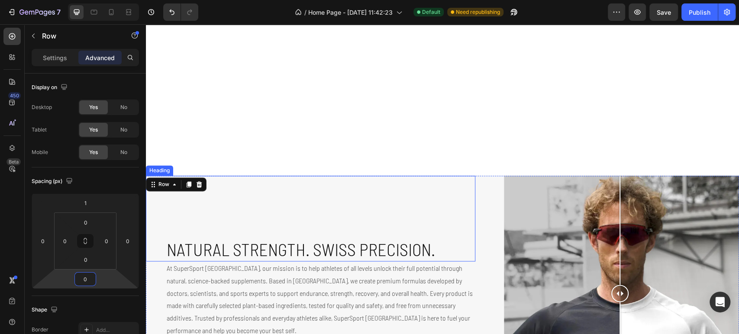
scroll to position [1003, 0]
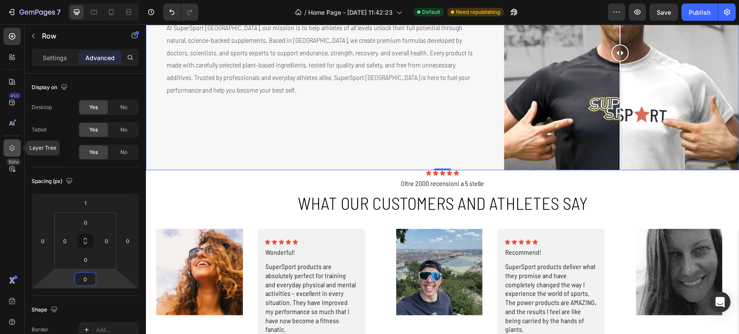
type input "0"
click at [10, 152] on icon at bounding box center [12, 148] width 9 height 9
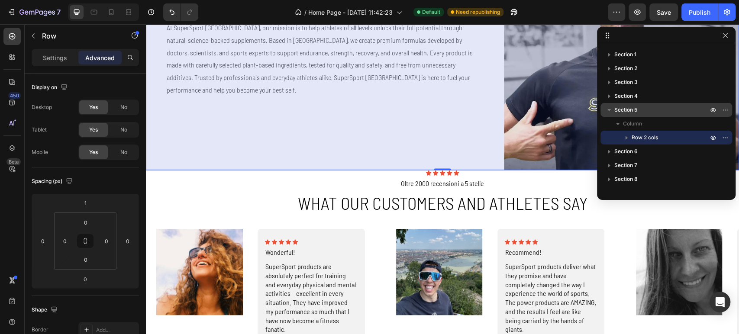
click at [653, 113] on p "Section 5" at bounding box center [661, 110] width 95 height 9
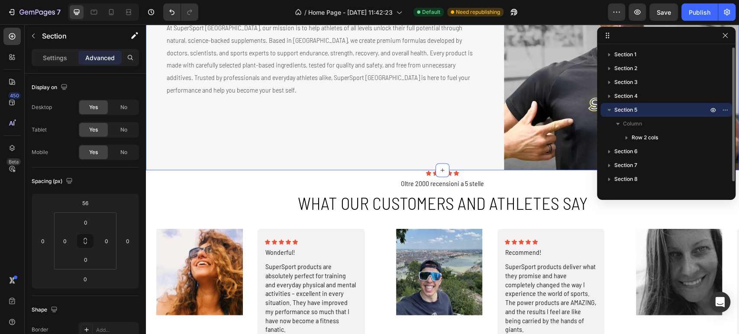
scroll to position [883, 0]
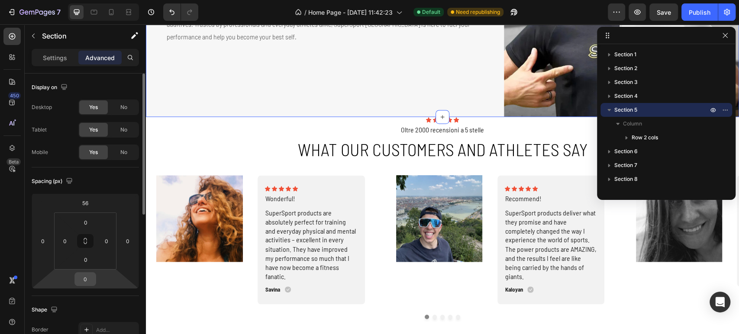
click at [89, 279] on input "0" at bounding box center [85, 279] width 17 height 13
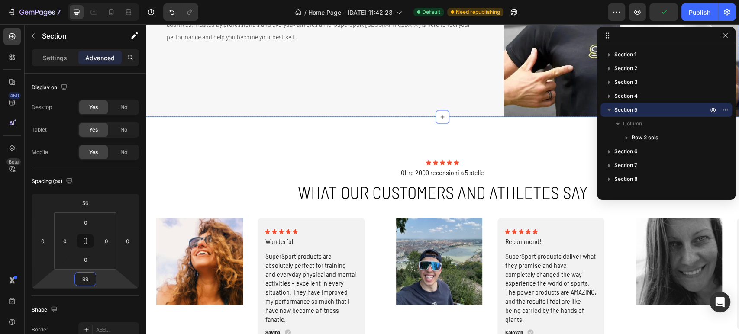
type input "100"
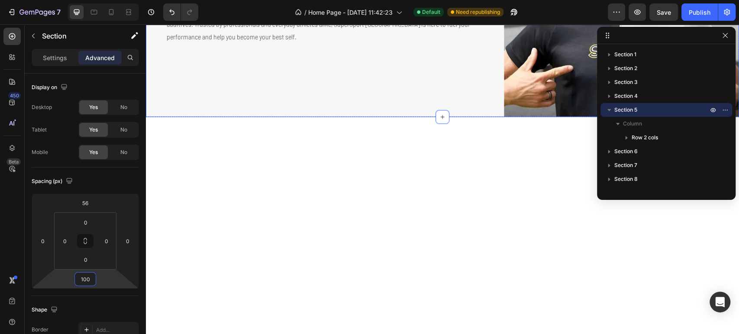
scroll to position [835, 0]
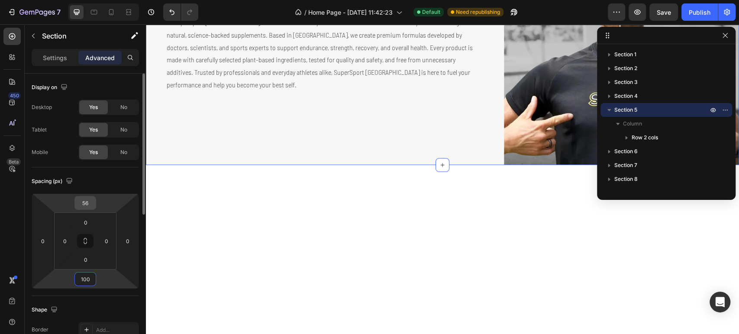
click at [85, 206] on input "56" at bounding box center [85, 203] width 17 height 13
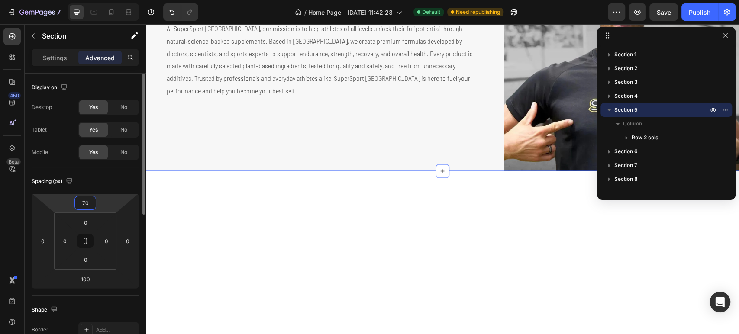
click at [123, 183] on div "Spacing (px)" at bounding box center [85, 181] width 107 height 14
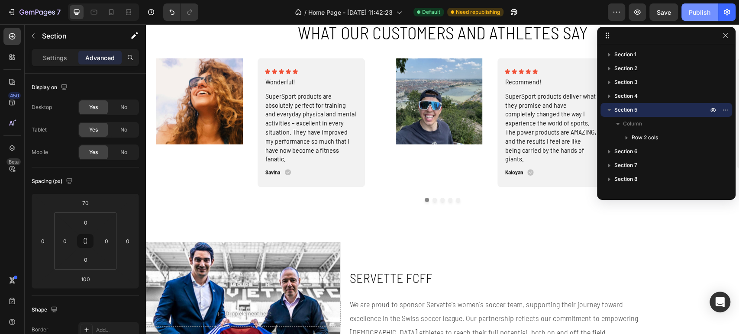
scroll to position [1267, 0]
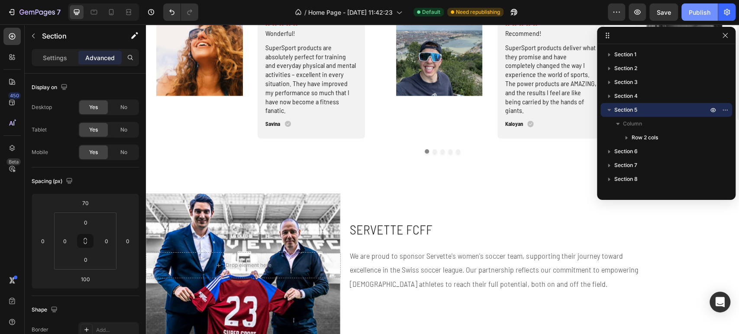
click at [687, 14] on button "Publish" at bounding box center [699, 11] width 36 height 17
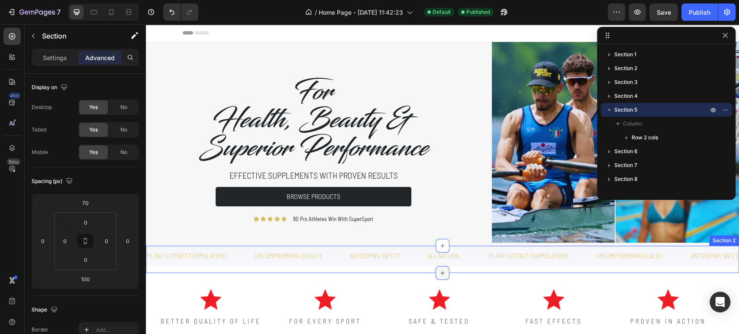
scroll to position [48, 0]
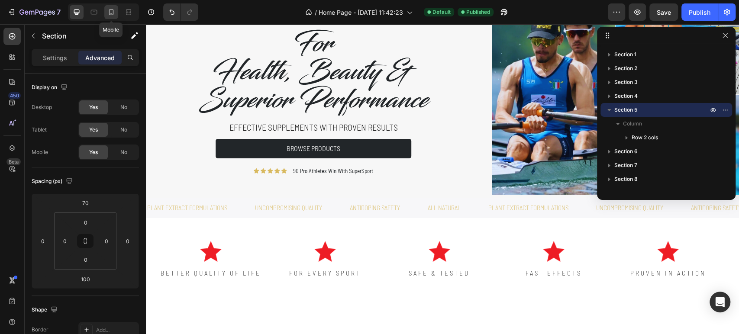
click at [111, 13] on icon at bounding box center [111, 12] width 9 height 9
type input "0"
type input "42"
type input "20"
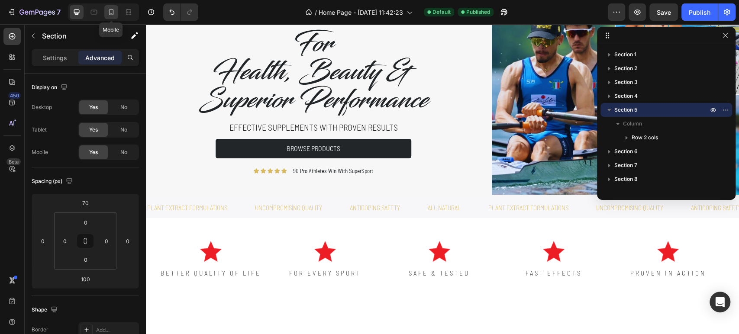
type input "42"
type input "20"
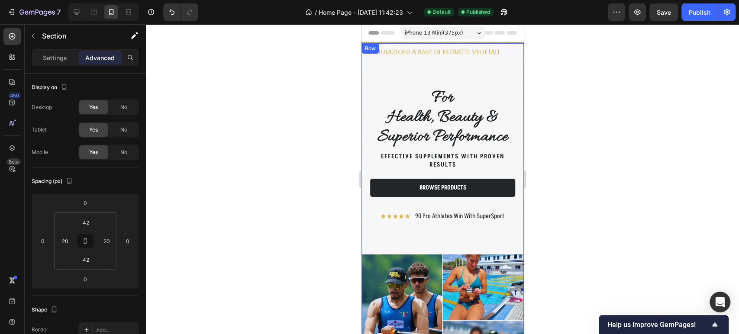
click at [373, 66] on div "Formulazioni a base di estratti vegetali Text Prestazioni superiori Text Qualit…" at bounding box center [442, 60] width 162 height 35
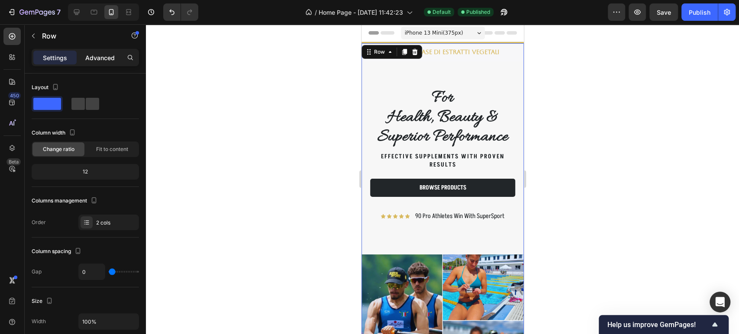
click at [104, 63] on div "Advanced" at bounding box center [99, 58] width 43 height 14
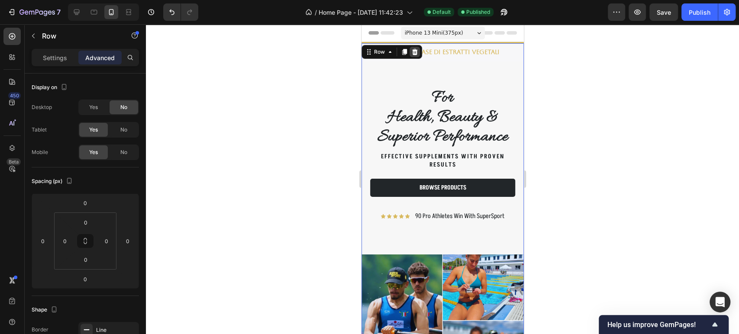
click at [416, 53] on icon at bounding box center [415, 52] width 6 height 6
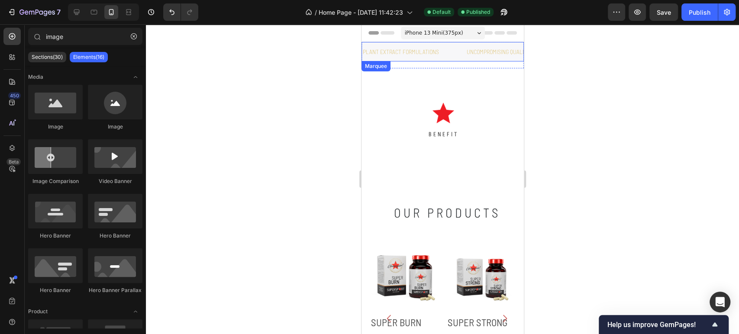
click at [448, 52] on div "plant extract formulations Text Block" at bounding box center [413, 51] width 104 height 19
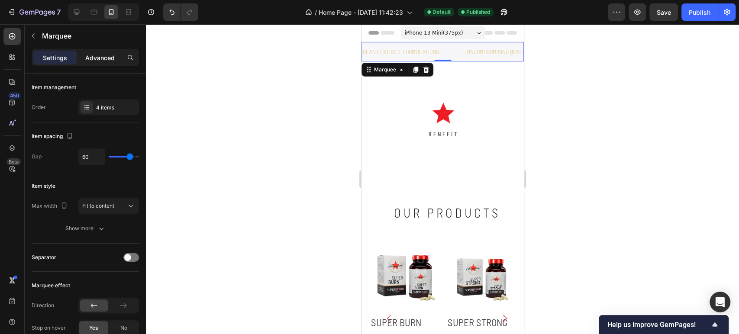
click at [95, 54] on p "Advanced" at bounding box center [99, 57] width 29 height 9
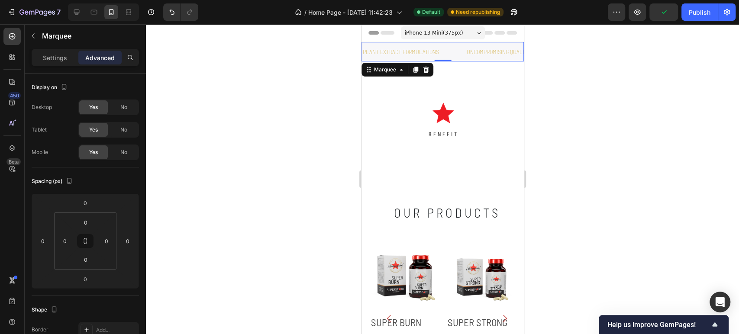
click at [584, 110] on div at bounding box center [442, 179] width 593 height 310
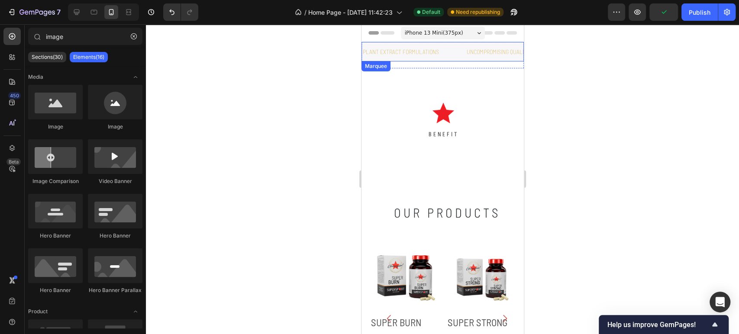
click at [457, 52] on div "plant extract formulations Text Block" at bounding box center [413, 51] width 104 height 19
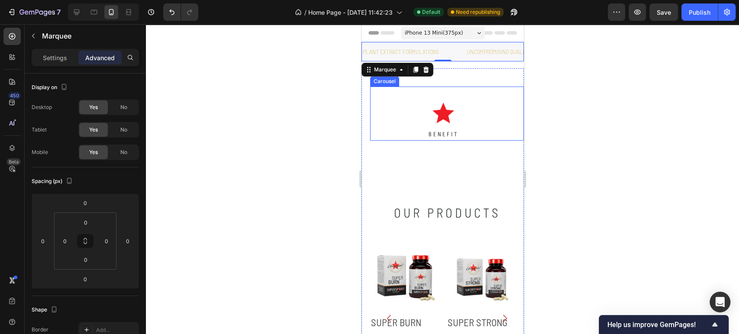
click at [480, 87] on div "Image BENEFIT Text Block" at bounding box center [443, 114] width 146 height 54
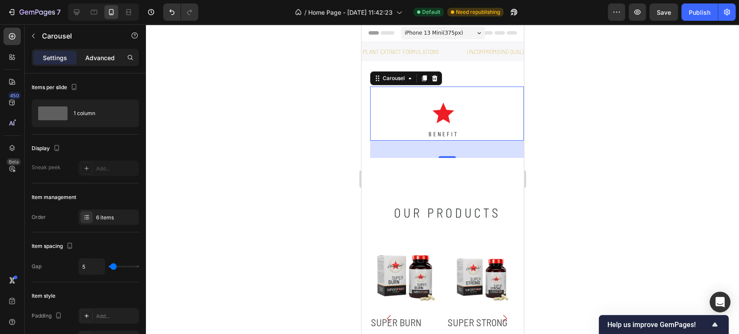
click at [98, 60] on p "Advanced" at bounding box center [99, 57] width 29 height 9
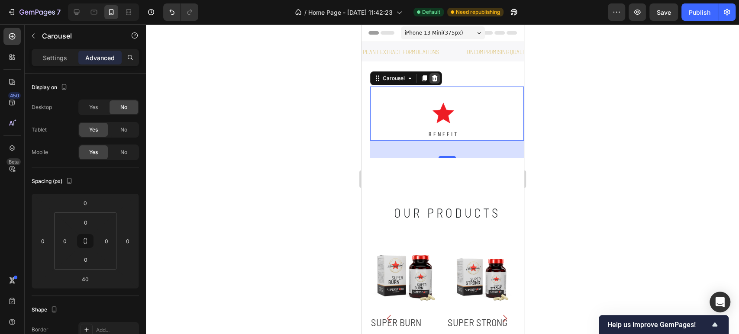
click at [434, 75] on icon at bounding box center [434, 78] width 7 height 7
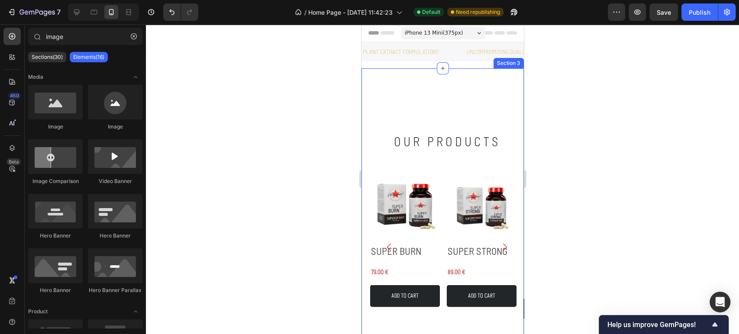
click at [448, 79] on div "Image BETTER QUALITY OF LIFE Text Block Image FOR EVERY SPORT Text Block Image …" at bounding box center [442, 216] width 162 height 297
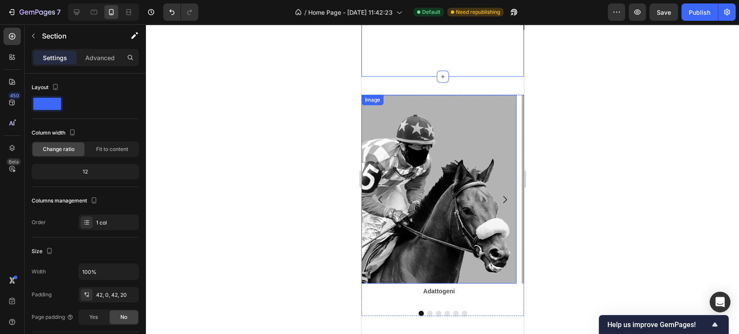
scroll to position [553, 0]
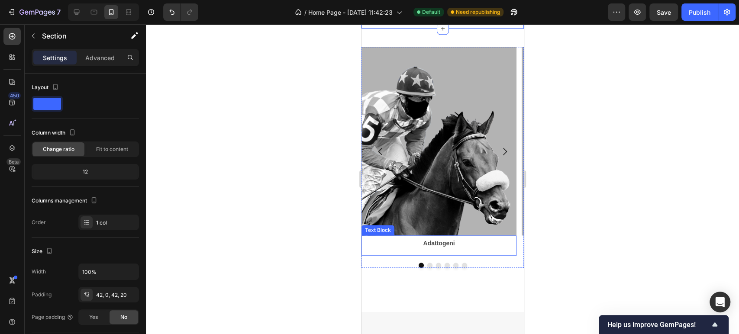
click at [435, 243] on p "Adattogeni" at bounding box center [438, 243] width 141 height 11
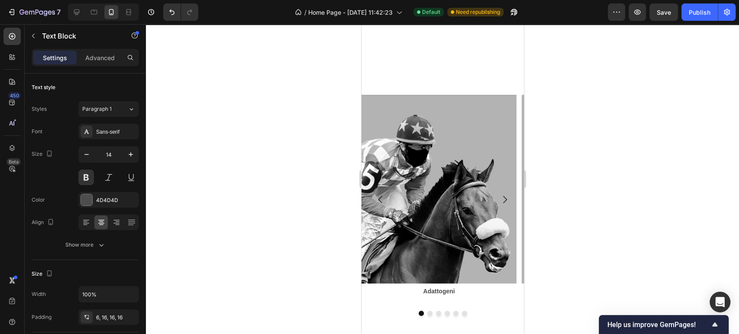
scroll to position [601, 0]
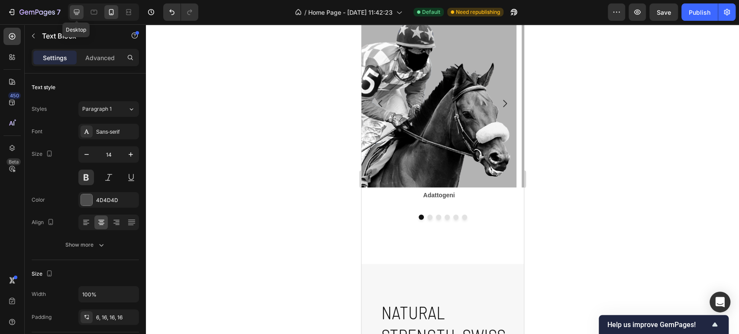
click at [77, 12] on icon at bounding box center [77, 13] width 6 height 6
type input "16"
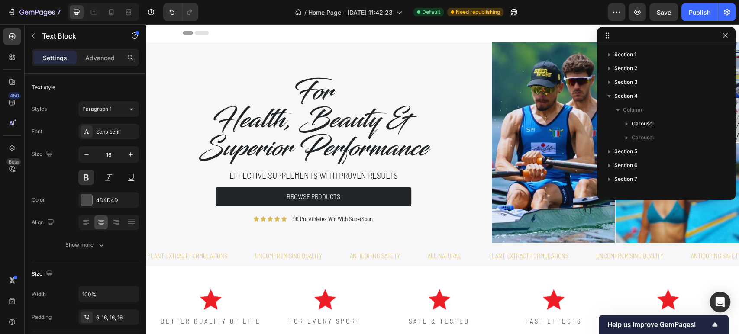
click at [3, 148] on div "450 Beta" at bounding box center [12, 179] width 25 height 310
click at [8, 149] on icon at bounding box center [12, 148] width 9 height 9
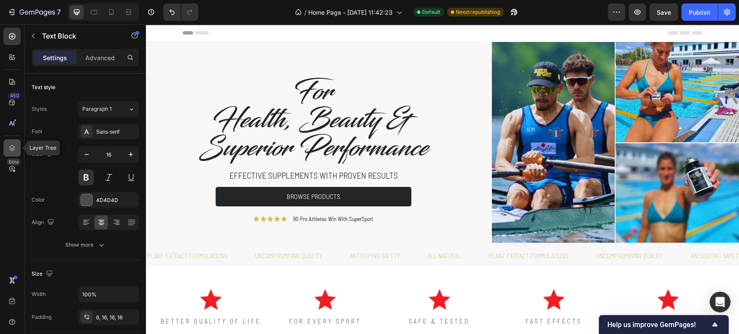
click at [10, 148] on icon at bounding box center [13, 148] width 6 height 6
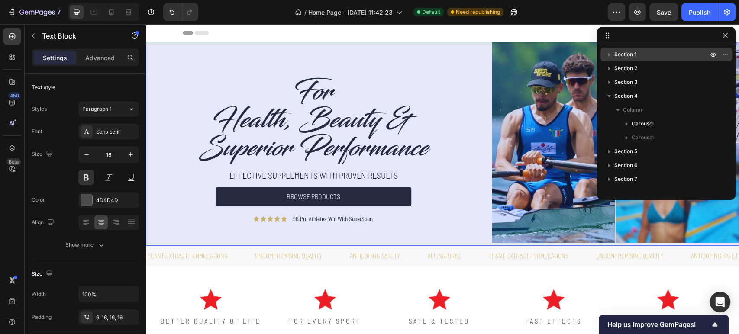
click at [665, 54] on p "Section 1" at bounding box center [661, 54] width 95 height 9
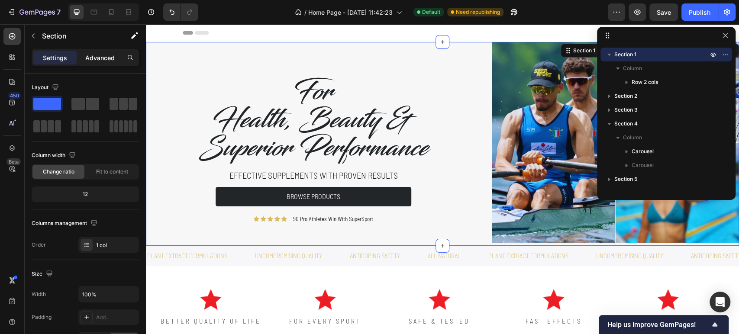
click at [94, 58] on p "Advanced" at bounding box center [99, 57] width 29 height 9
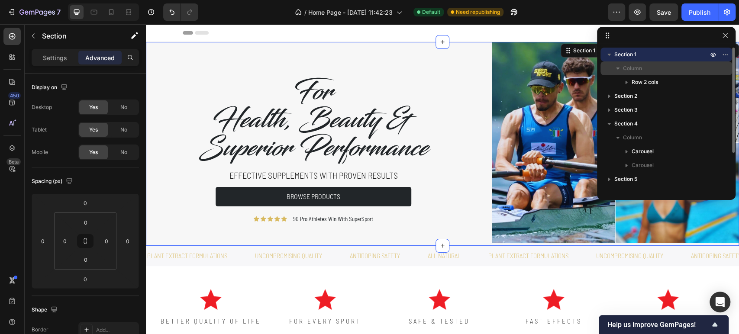
click at [646, 72] on p "Column" at bounding box center [666, 68] width 87 height 9
click at [642, 68] on span "Column" at bounding box center [632, 68] width 19 height 9
click at [619, 66] on icon "button" at bounding box center [617, 68] width 9 height 9
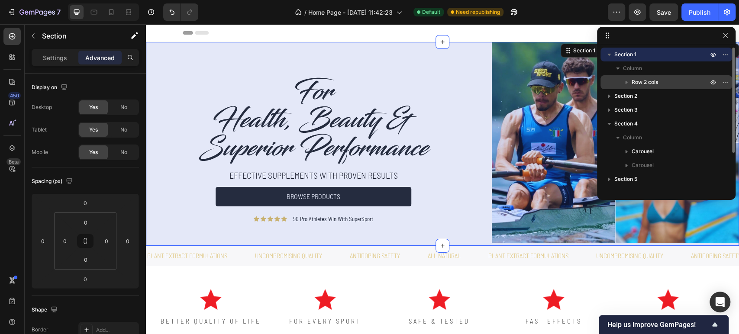
click at [634, 76] on div "Row 2 cols" at bounding box center [666, 82] width 125 height 14
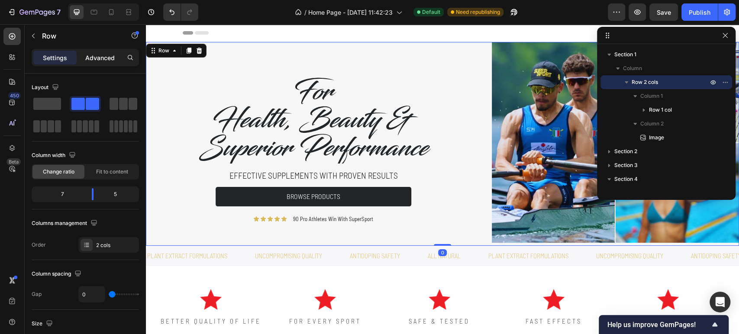
click at [95, 60] on p "Advanced" at bounding box center [99, 57] width 29 height 9
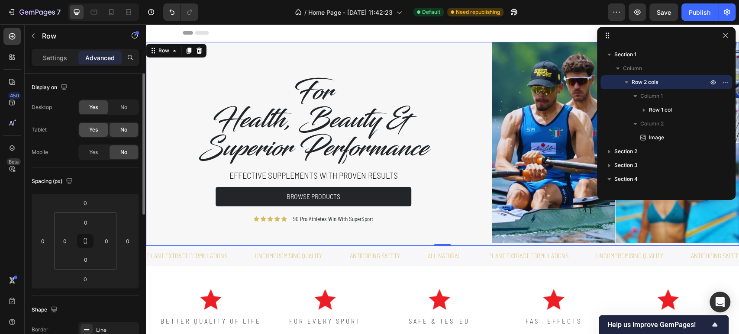
click at [92, 133] on span "Yes" at bounding box center [93, 130] width 9 height 8
click at [92, 150] on span "Yes" at bounding box center [93, 152] width 9 height 8
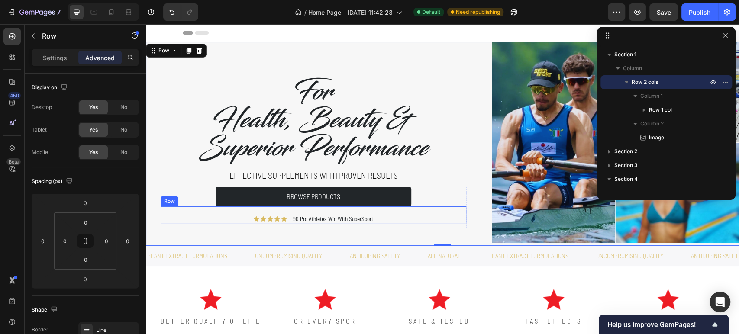
scroll to position [48, 0]
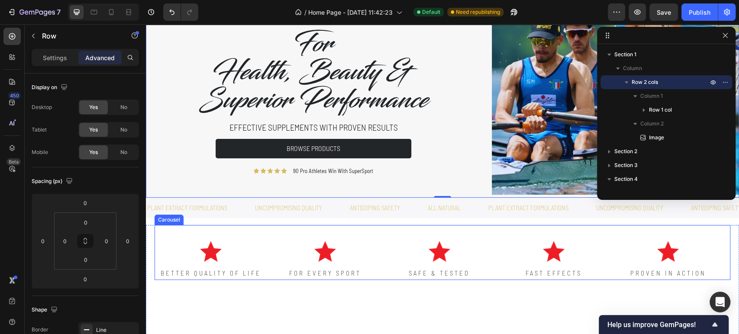
click at [191, 234] on div "Image BETTER QUALITY OF LIFE Text Block" at bounding box center [211, 252] width 112 height 55
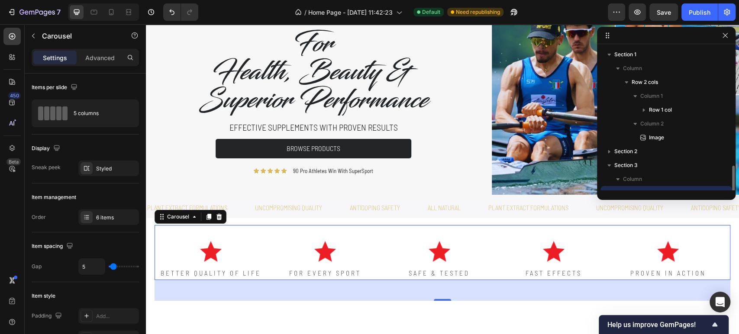
scroll to position [81, 0]
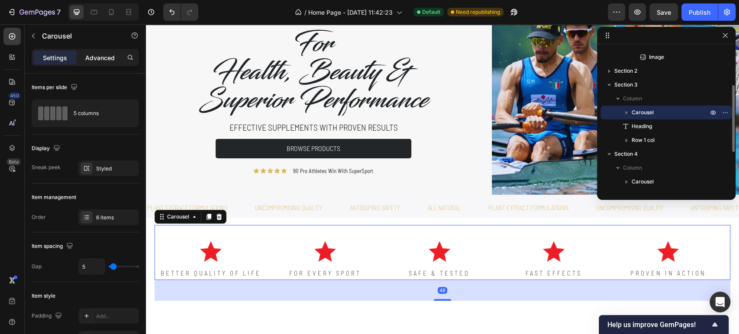
click at [97, 53] on p "Advanced" at bounding box center [99, 57] width 29 height 9
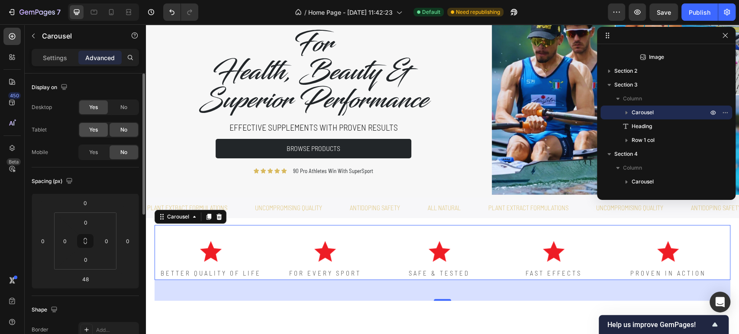
click at [96, 133] on span "Yes" at bounding box center [93, 130] width 9 height 8
click at [96, 151] on span "Yes" at bounding box center [93, 152] width 9 height 8
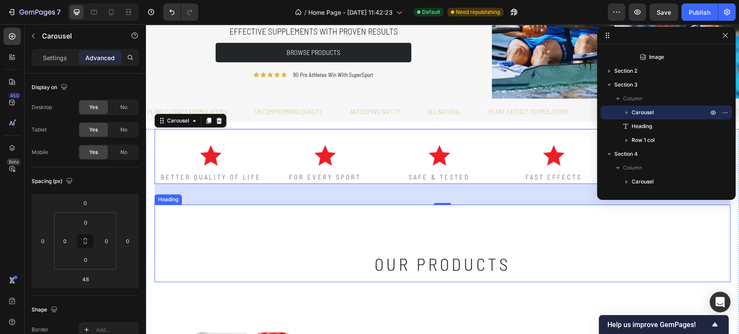
scroll to position [192, 0]
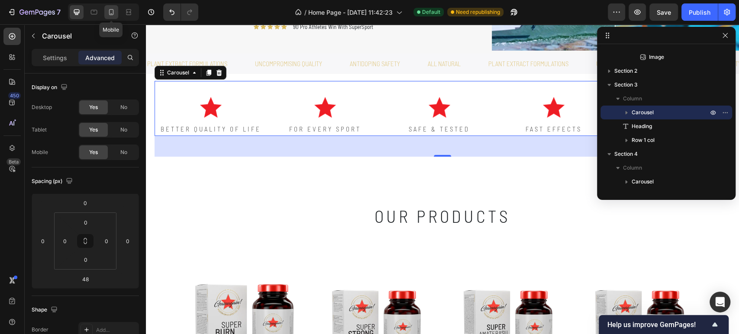
click at [107, 11] on icon at bounding box center [111, 12] width 9 height 9
type input "40"
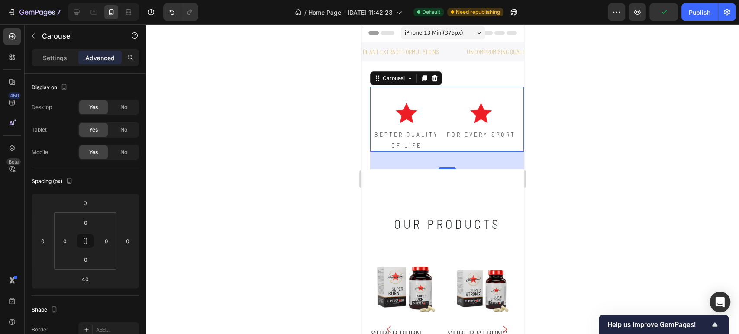
click at [614, 141] on div at bounding box center [442, 179] width 593 height 310
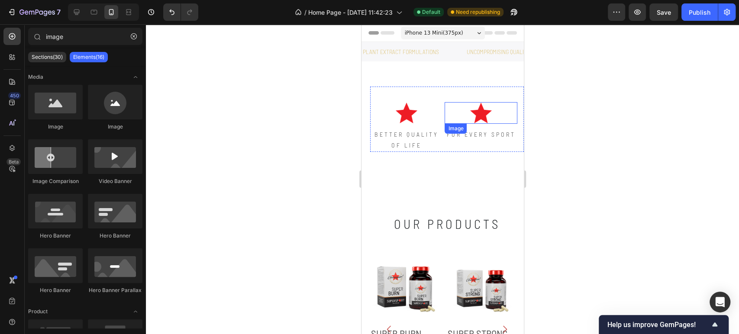
click at [554, 117] on div at bounding box center [442, 179] width 593 height 310
click at [76, 13] on icon at bounding box center [77, 13] width 6 height 6
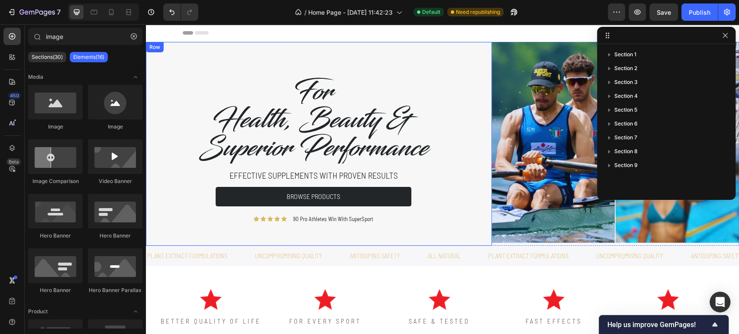
click at [177, 58] on div "For Health, Beauty & Superior Performance Heading Effective supplements with pr…" at bounding box center [319, 144] width 346 height 204
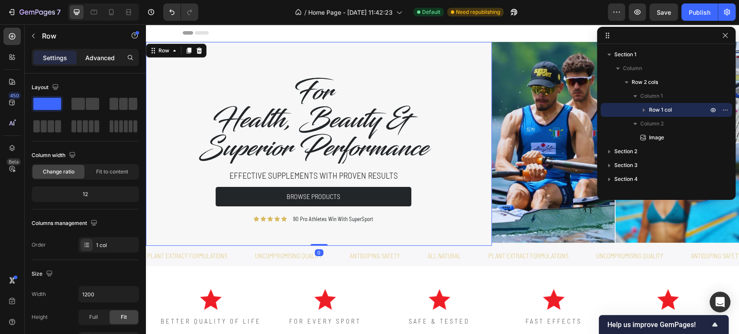
click at [87, 61] on p "Advanced" at bounding box center [99, 57] width 29 height 9
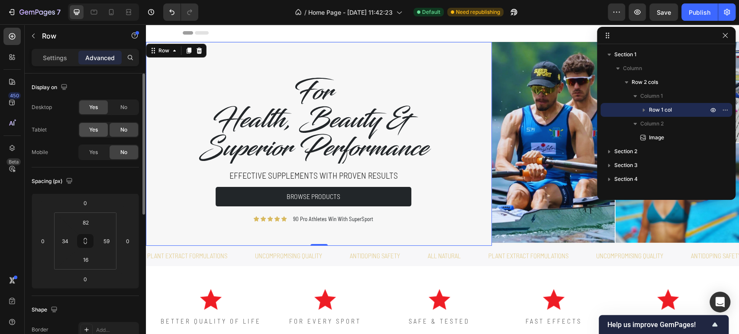
click at [81, 132] on div "Yes" at bounding box center [93, 130] width 29 height 14
click at [88, 154] on div "Yes" at bounding box center [93, 152] width 29 height 14
click at [111, 9] on icon at bounding box center [111, 12] width 5 height 6
type input "20"
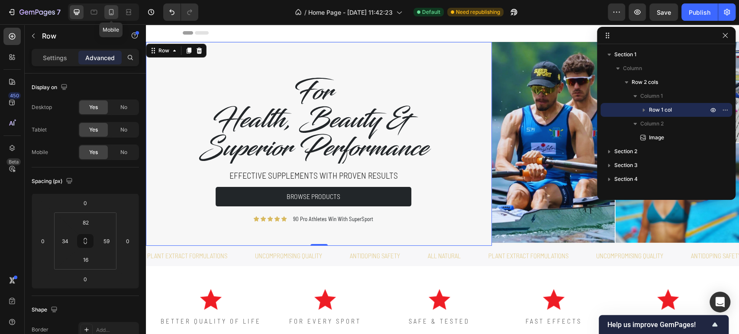
type input "42"
type input "20"
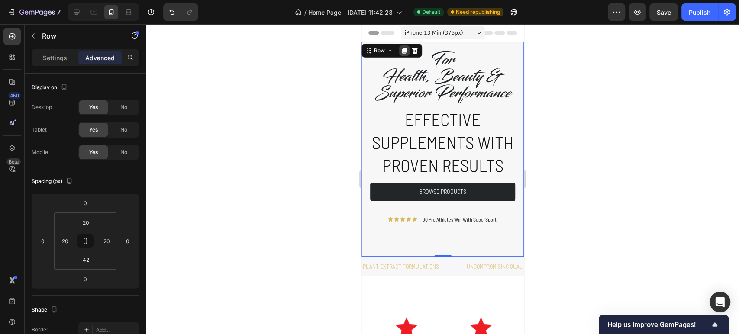
drag, startPoint x: 403, startPoint y: 48, endPoint x: 911, endPoint y: 172, distance: 522.7
click at [403, 48] on icon at bounding box center [403, 50] width 7 height 7
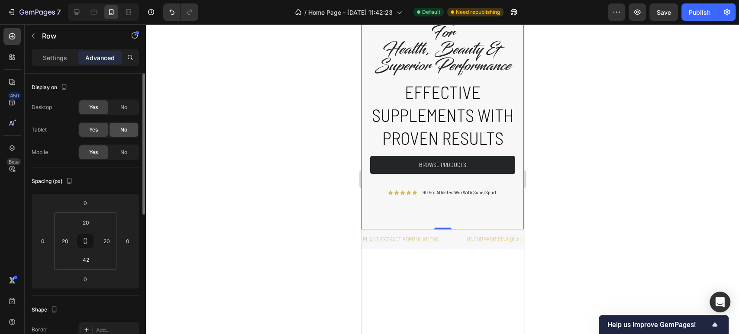
click at [126, 128] on span "No" at bounding box center [123, 130] width 7 height 8
click at [126, 155] on span "No" at bounding box center [123, 152] width 7 height 8
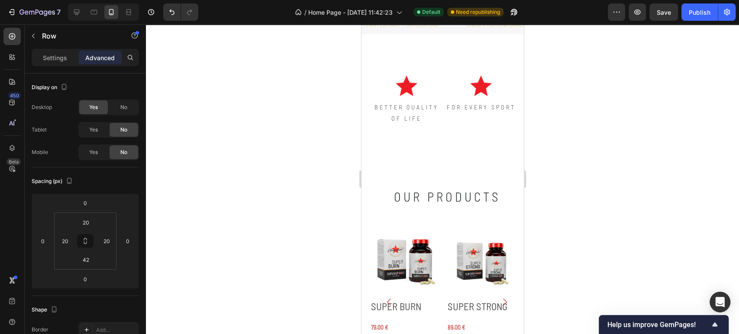
scroll to position [0, 0]
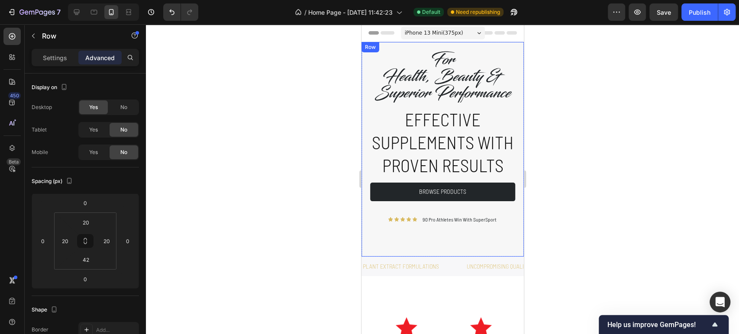
click at [364, 69] on div "For Health, Beauty & Superior Performance Heading Effective supplements with pr…" at bounding box center [442, 149] width 162 height 215
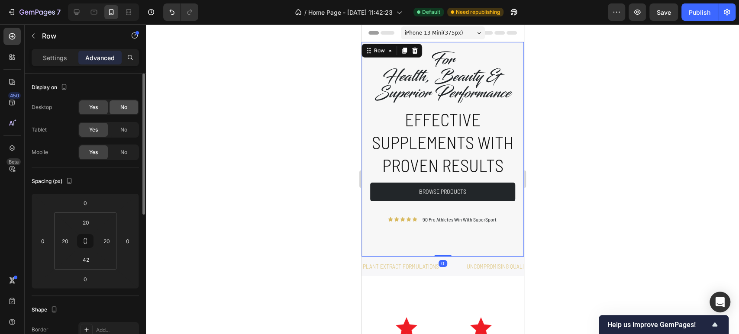
click at [113, 110] on div "No" at bounding box center [124, 107] width 29 height 14
click at [73, 13] on icon at bounding box center [76, 12] width 9 height 9
type input "82"
type input "34"
type input "16"
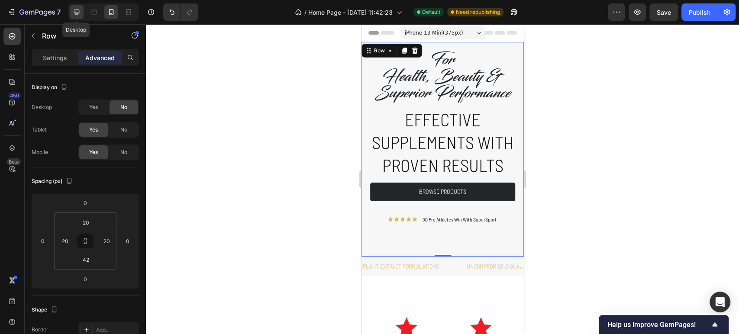
type input "59"
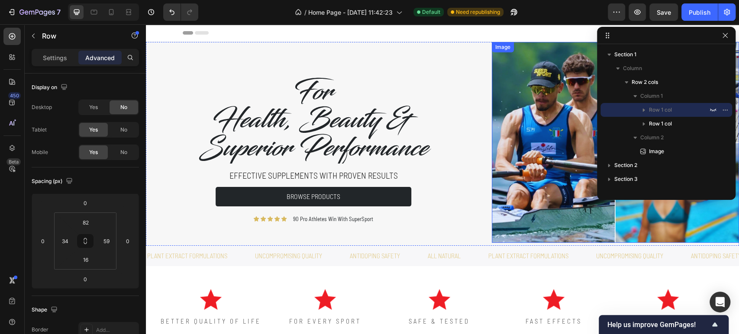
click at [548, 84] on img at bounding box center [615, 142] width 247 height 201
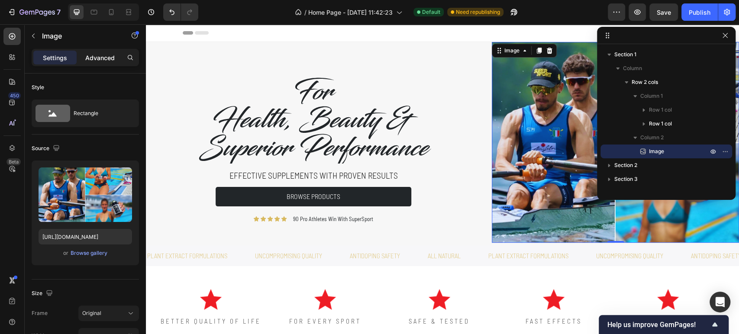
click at [87, 58] on p "Advanced" at bounding box center [99, 57] width 29 height 9
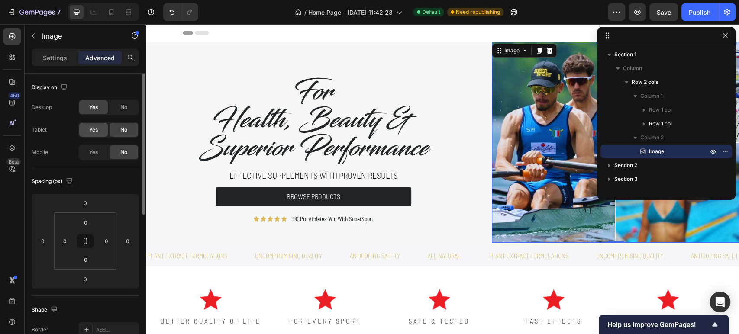
click at [95, 136] on div "Yes" at bounding box center [93, 130] width 29 height 14
click at [96, 150] on span "Yes" at bounding box center [93, 152] width 9 height 8
click at [112, 17] on div at bounding box center [111, 12] width 14 height 14
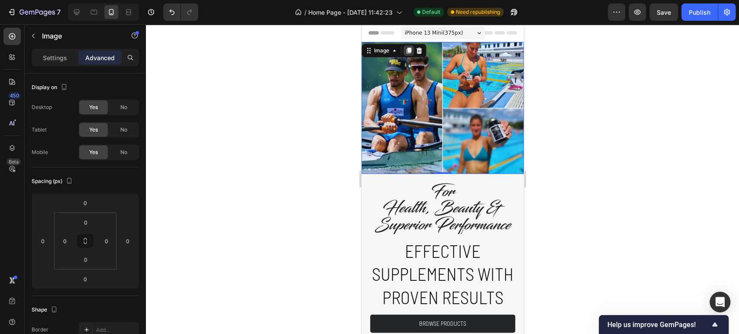
click at [407, 51] on icon at bounding box center [408, 50] width 7 height 7
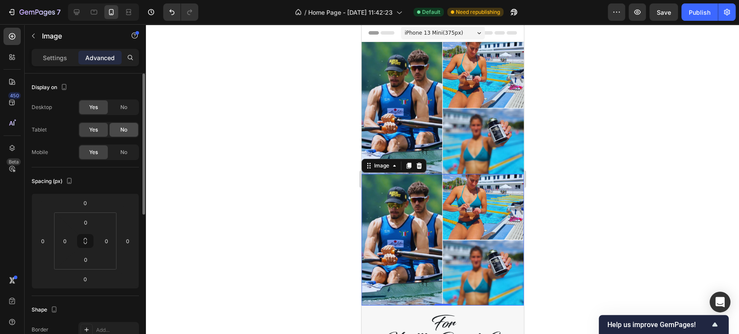
click at [131, 131] on div "No" at bounding box center [124, 130] width 29 height 14
click at [130, 150] on div "No" at bounding box center [124, 152] width 29 height 14
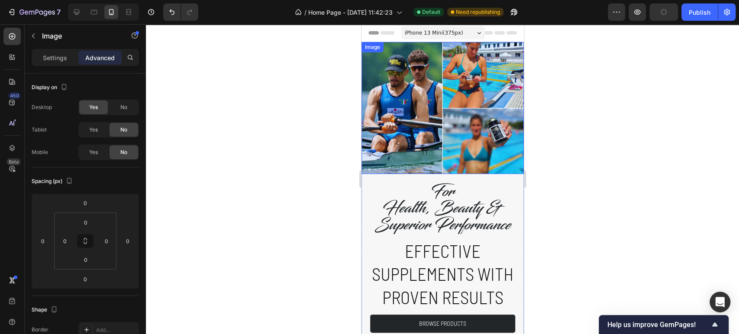
click at [395, 117] on img at bounding box center [442, 108] width 162 height 132
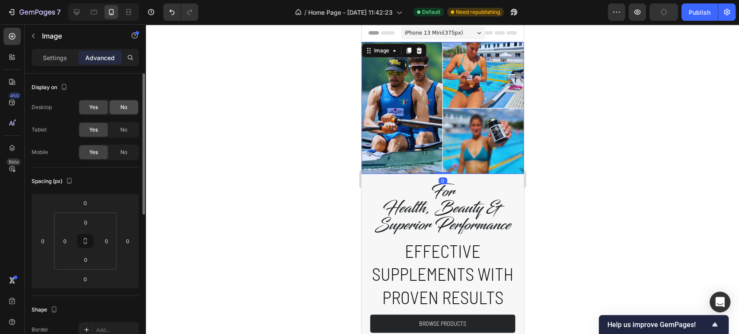
click at [117, 108] on div "No" at bounding box center [124, 107] width 29 height 14
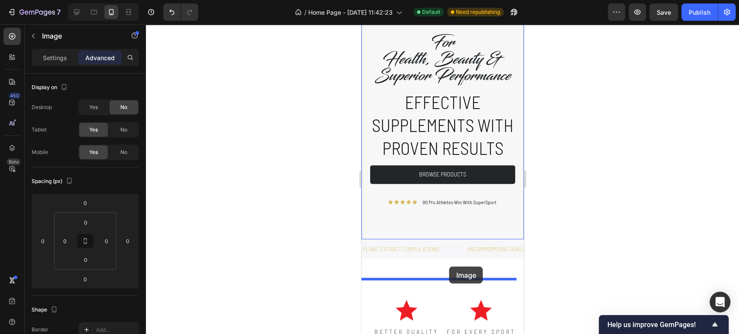
scroll to position [170, 0]
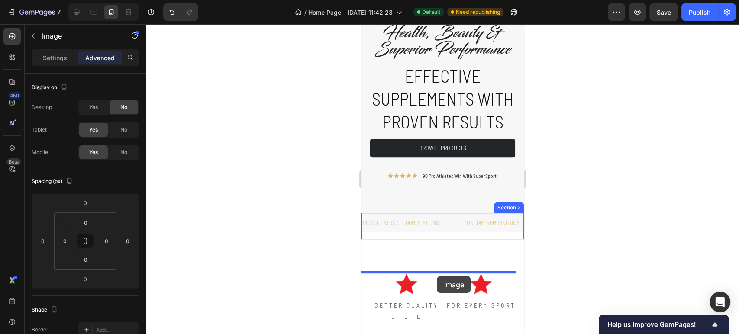
drag, startPoint x: 441, startPoint y: 75, endPoint x: 437, endPoint y: 276, distance: 200.9
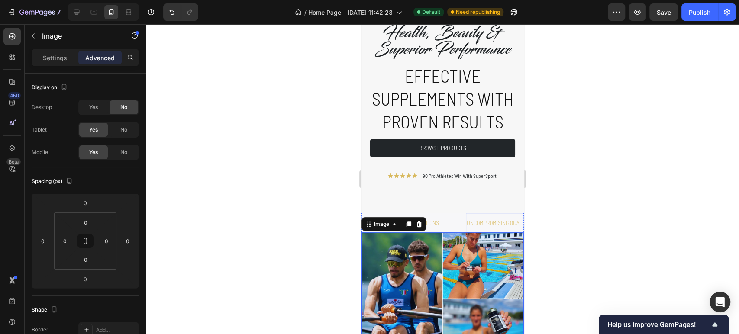
scroll to position [0, 0]
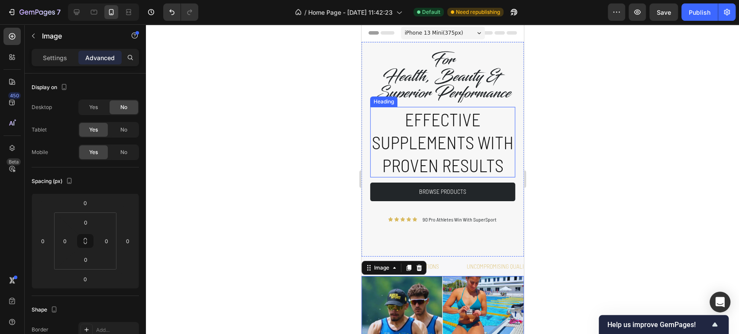
click at [440, 161] on h2 "Effective supplements with proven results" at bounding box center [442, 142] width 145 height 71
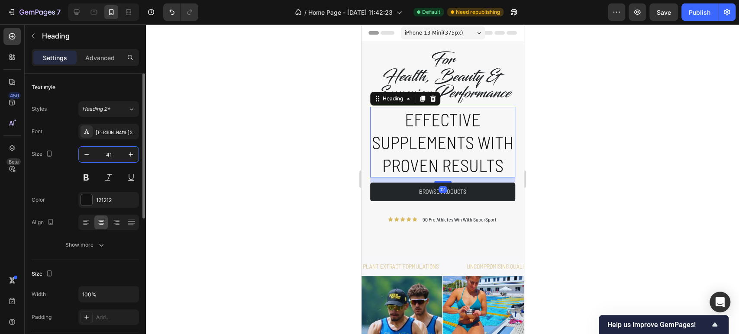
click at [105, 148] on input "41" at bounding box center [108, 155] width 29 height 16
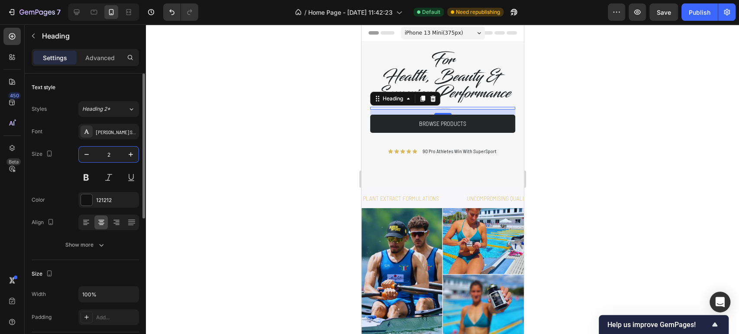
type input "20"
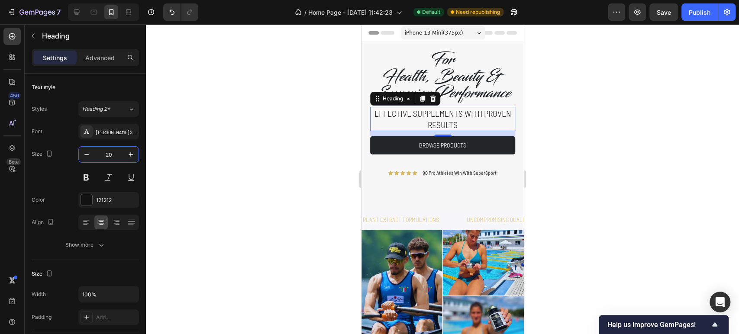
click at [583, 203] on div at bounding box center [442, 179] width 593 height 310
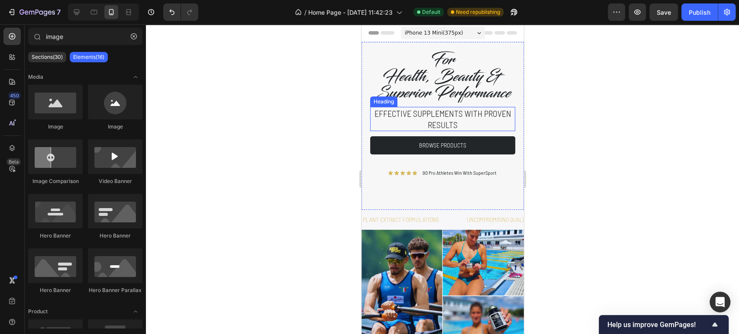
click at [470, 131] on h2 "Effective supplements with proven results" at bounding box center [442, 119] width 145 height 24
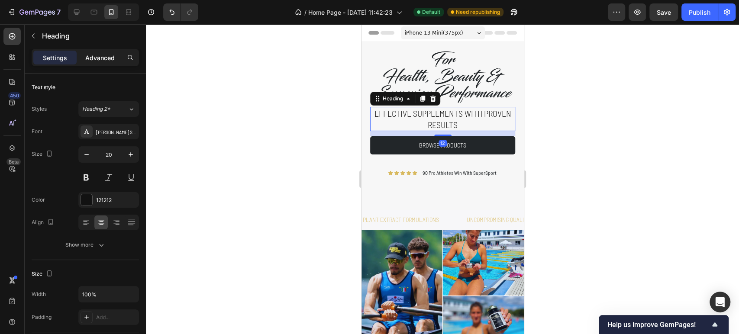
click at [99, 58] on p "Advanced" at bounding box center [99, 57] width 29 height 9
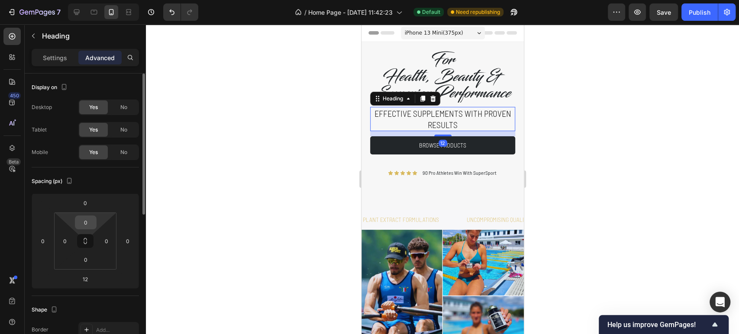
click at [83, 220] on input "0" at bounding box center [85, 222] width 17 height 13
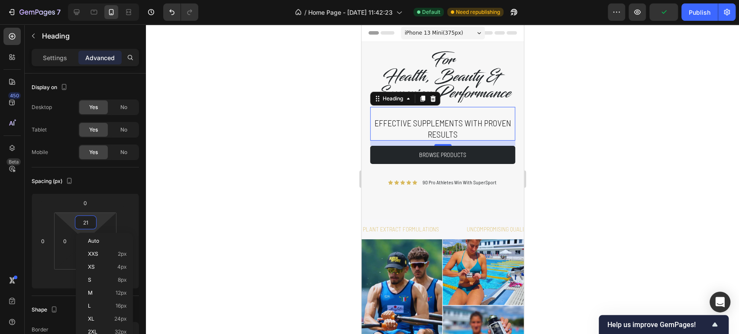
type input "20"
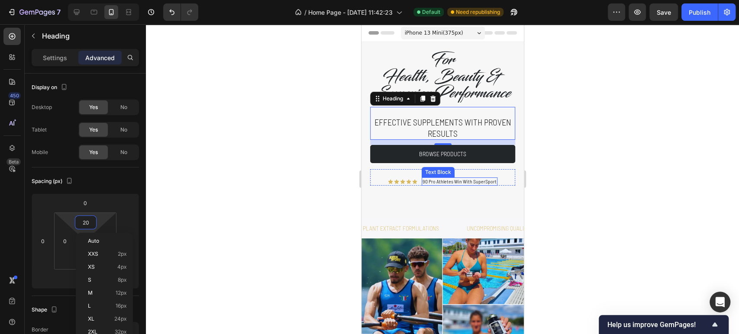
click at [475, 185] on p "90 Pro Athletes Win With SuperSport" at bounding box center [459, 181] width 74 height 7
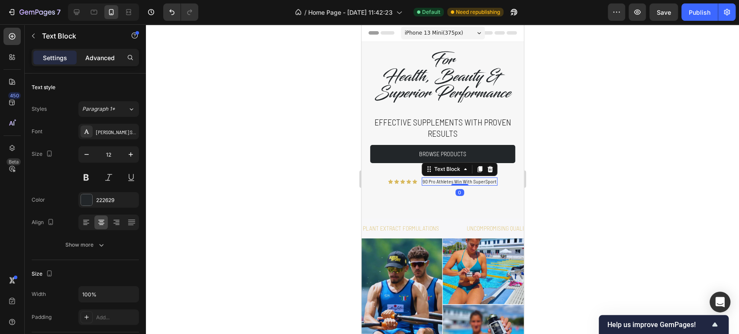
click at [106, 61] on p "Advanced" at bounding box center [99, 57] width 29 height 9
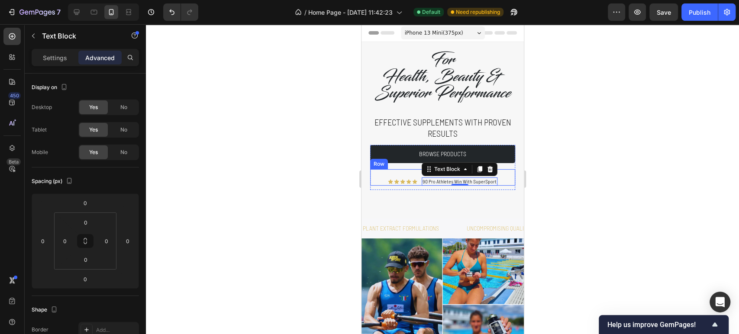
click at [387, 186] on div "Icon Icon Icon Icon Icon Icon List 90 Pro Athletes Win With SuperSport Text Blo…" at bounding box center [442, 177] width 145 height 17
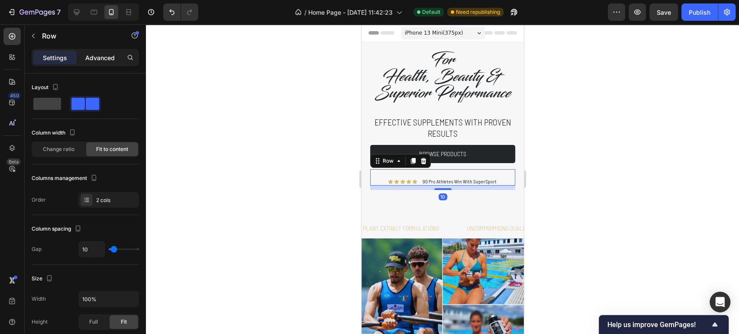
click at [101, 57] on p "Advanced" at bounding box center [99, 57] width 29 height 9
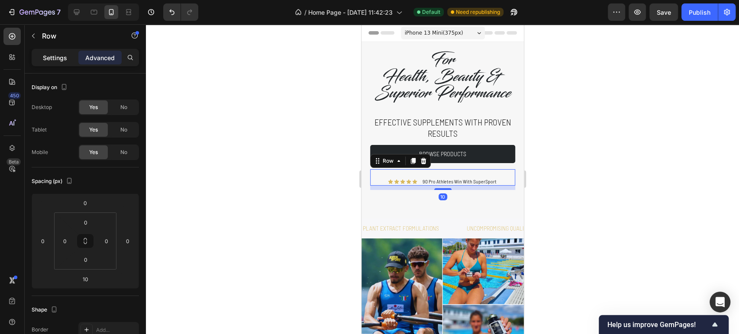
click at [53, 57] on p "Settings" at bounding box center [55, 57] width 24 height 9
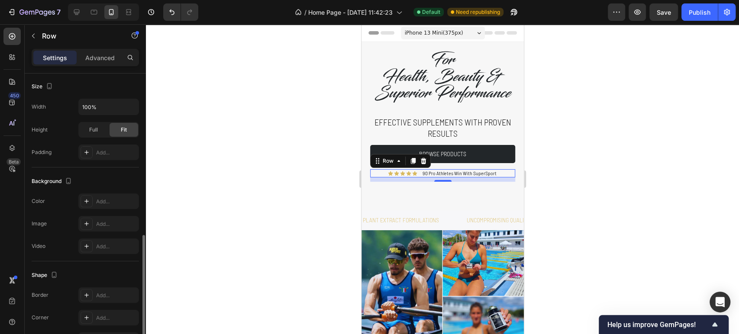
scroll to position [240, 0]
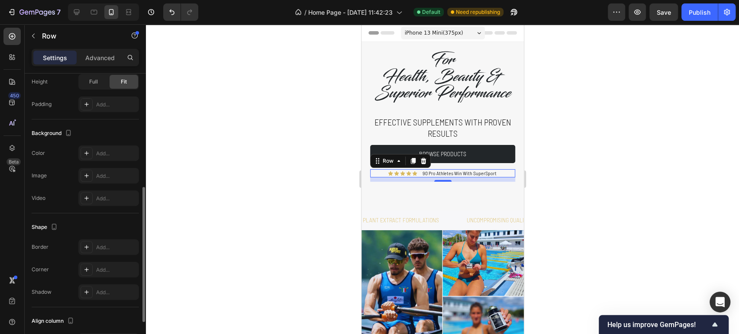
click at [236, 203] on div at bounding box center [442, 179] width 593 height 310
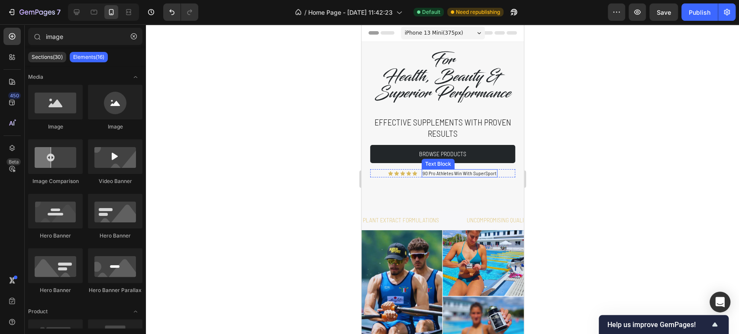
click at [428, 177] on p "90 Pro Athletes Win With SuperSport" at bounding box center [459, 173] width 74 height 7
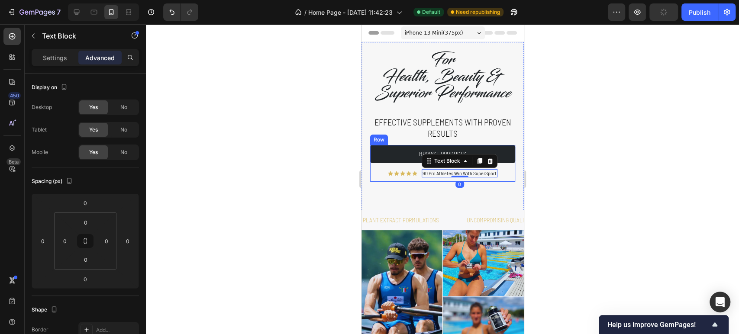
click at [686, 207] on div at bounding box center [442, 179] width 593 height 310
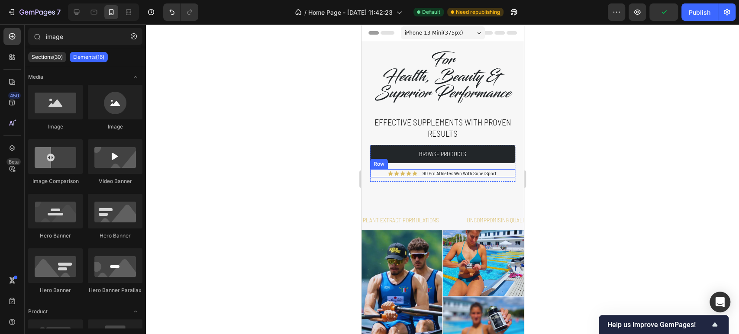
click at [379, 178] on div "Icon Icon Icon Icon Icon Icon List 90 Pro Athletes Win With SuperSport Text Blo…" at bounding box center [442, 173] width 145 height 9
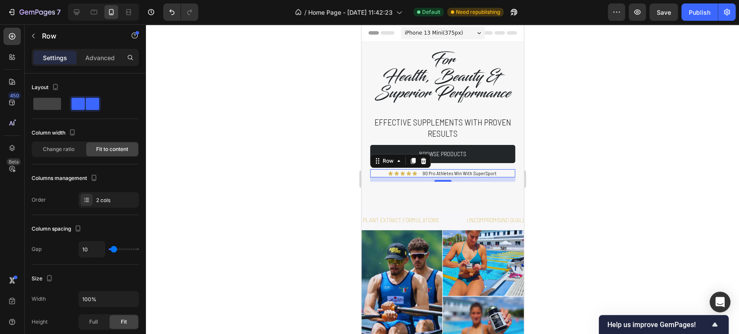
click at [642, 171] on div at bounding box center [442, 179] width 593 height 310
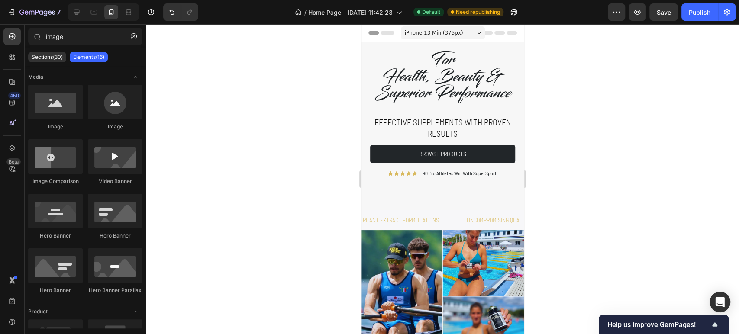
click at [642, 171] on div at bounding box center [442, 179] width 593 height 310
click at [432, 210] on div "For Health, Beauty & Superior Performance Heading Effective supplements with pr…" at bounding box center [442, 126] width 162 height 168
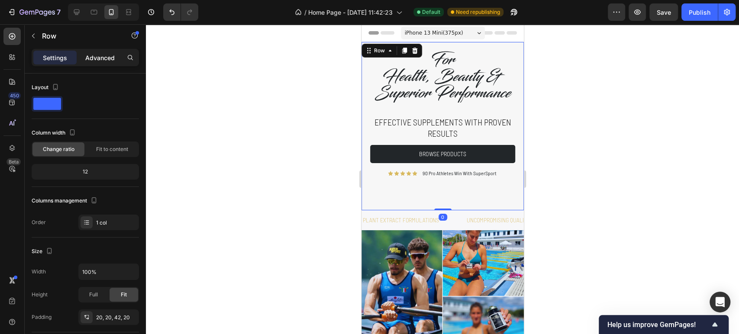
click at [102, 63] on div "Advanced" at bounding box center [99, 58] width 43 height 14
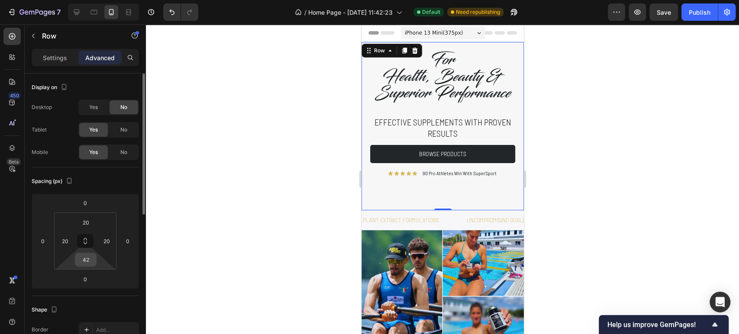
click at [91, 260] on input "42" at bounding box center [85, 259] width 17 height 13
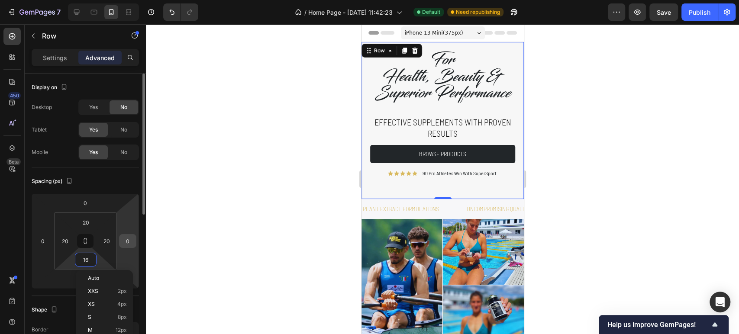
type input "17"
click at [627, 216] on div at bounding box center [442, 179] width 593 height 310
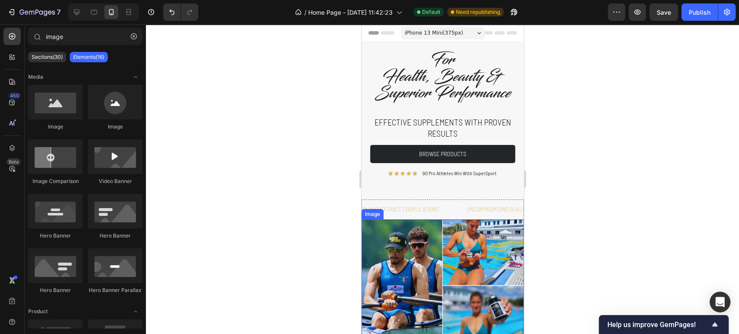
scroll to position [192, 0]
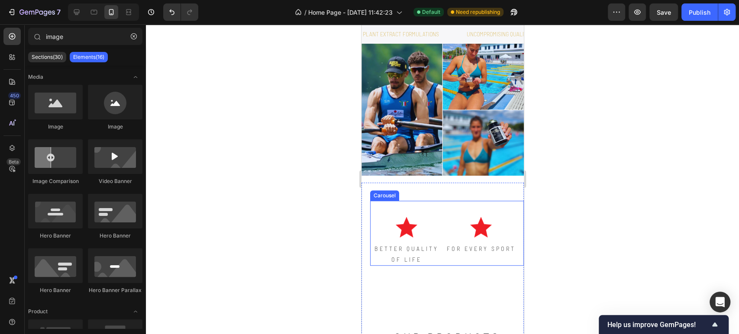
click at [438, 203] on div "Image BETTER QUALITY OF LIFE Text Block" at bounding box center [406, 233] width 72 height 65
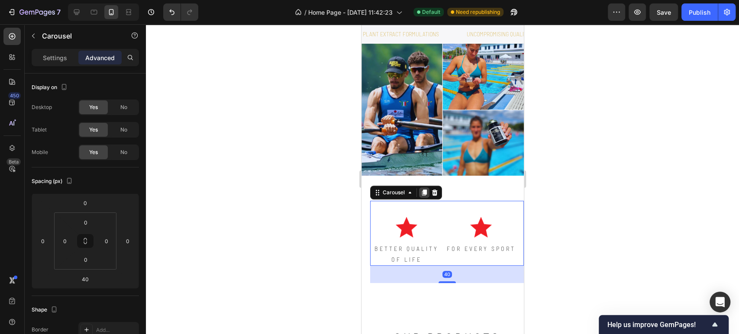
click at [424, 190] on icon at bounding box center [424, 193] width 5 height 6
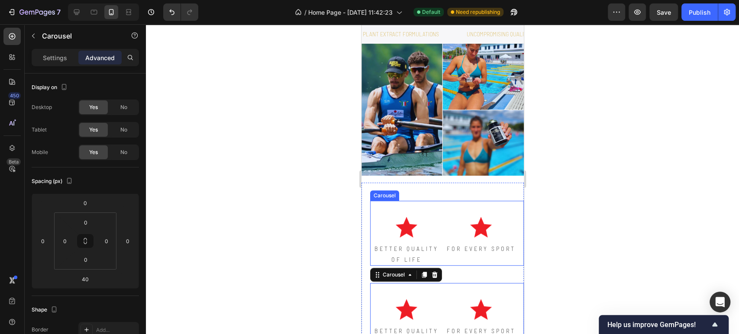
scroll to position [240, 0]
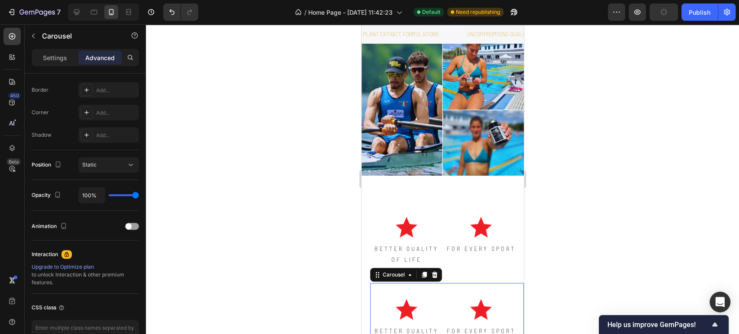
click at [101, 63] on div "Advanced" at bounding box center [99, 58] width 43 height 14
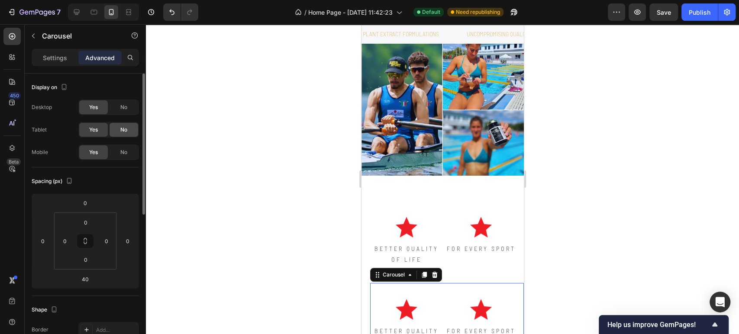
click at [126, 126] on span "No" at bounding box center [123, 130] width 7 height 8
click at [124, 147] on div "No" at bounding box center [124, 152] width 29 height 14
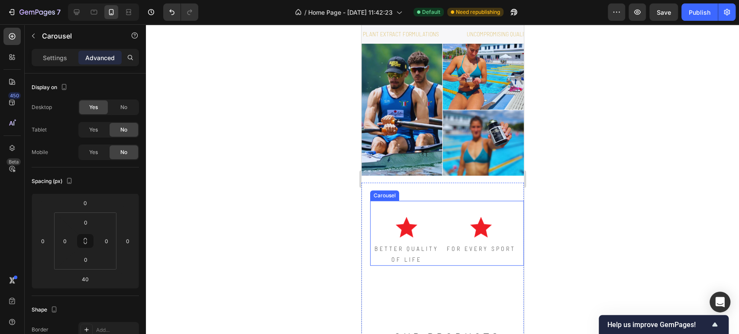
click at [380, 205] on div "Image BETTER QUALITY OF LIFE Text Block" at bounding box center [406, 233] width 72 height 65
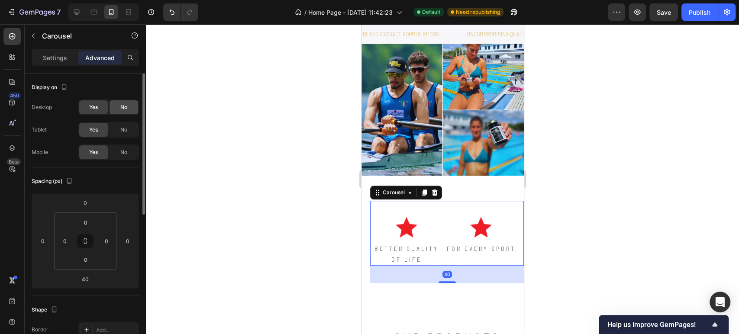
click at [119, 106] on div "No" at bounding box center [124, 107] width 29 height 14
click at [52, 61] on p "Settings" at bounding box center [55, 57] width 24 height 9
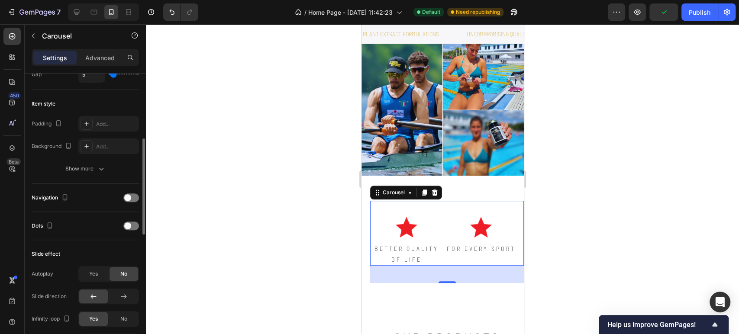
scroll to position [240, 0]
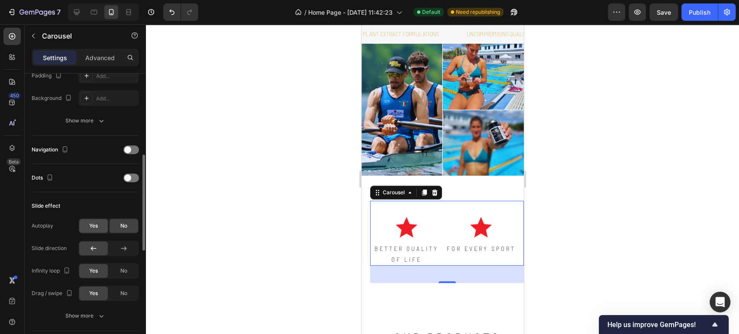
click at [90, 231] on div "Yes" at bounding box center [93, 226] width 29 height 14
click at [119, 248] on input "range" at bounding box center [124, 249] width 30 height 2
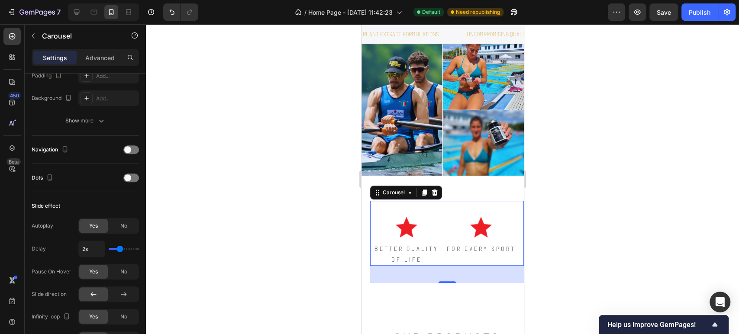
click at [251, 248] on div at bounding box center [442, 179] width 593 height 310
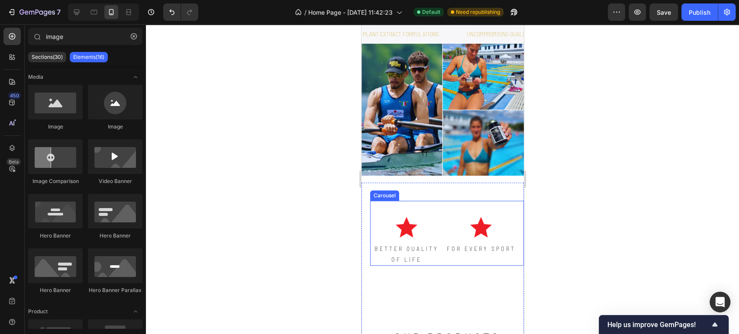
click at [440, 206] on div "Image BETTER QUALITY OF LIFE Text Block" at bounding box center [406, 233] width 72 height 65
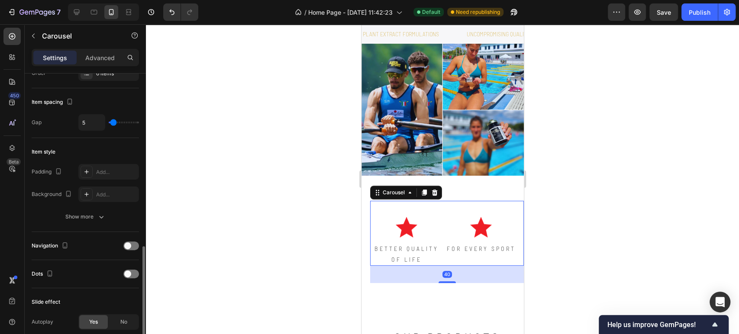
scroll to position [288, 0]
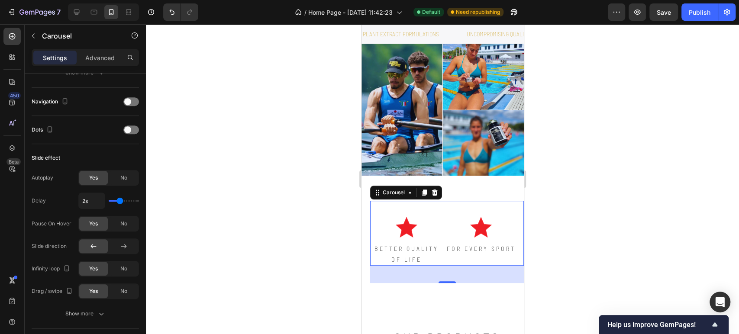
drag, startPoint x: 119, startPoint y: 228, endPoint x: 271, endPoint y: 258, distance: 154.3
click at [119, 228] on div "No" at bounding box center [124, 224] width 29 height 14
click at [252, 240] on div at bounding box center [442, 179] width 593 height 310
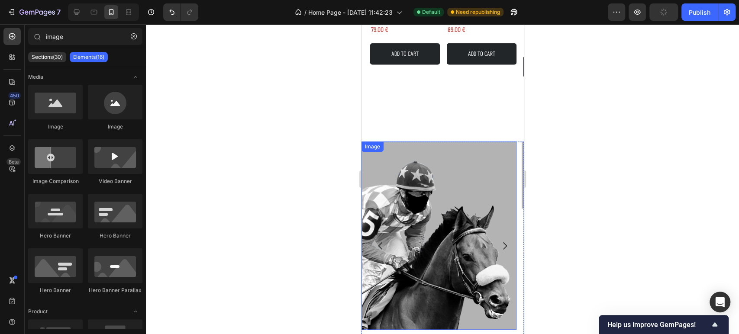
scroll to position [673, 0]
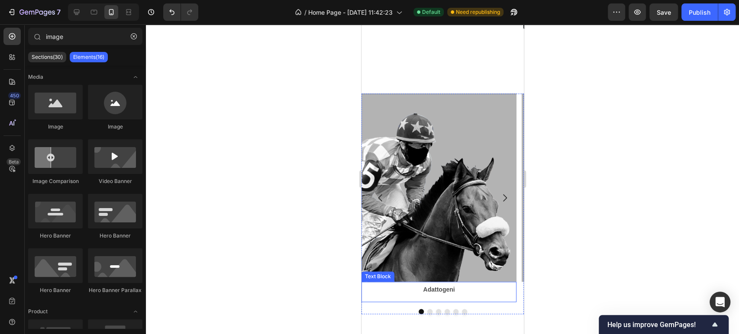
click at [439, 288] on p "Adattogeni" at bounding box center [438, 289] width 141 height 11
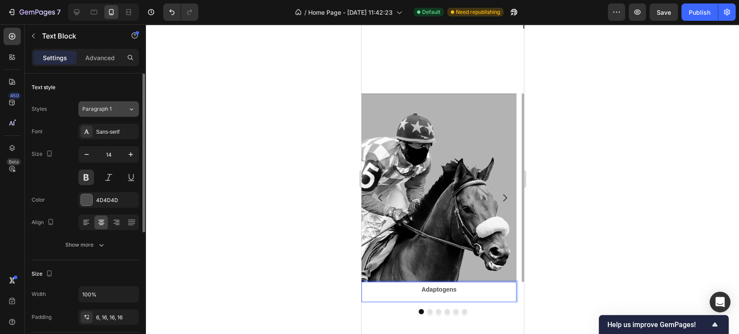
click at [116, 103] on button "Paragraph 1" at bounding box center [108, 109] width 61 height 16
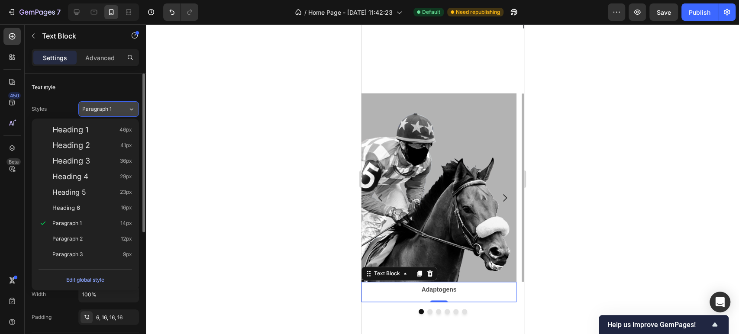
click at [116, 103] on button "Paragraph 1" at bounding box center [108, 109] width 61 height 16
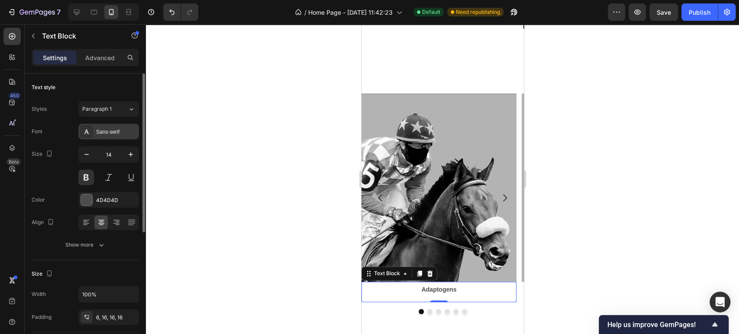
click at [108, 133] on div "Sans-serif" at bounding box center [116, 132] width 41 height 8
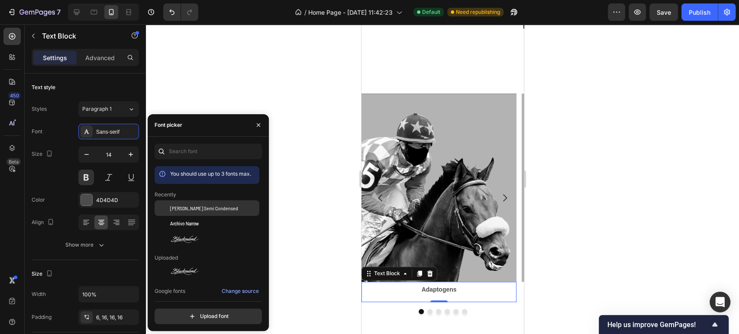
click at [211, 212] on span "Barlow Semi Condensed" at bounding box center [204, 208] width 68 height 8
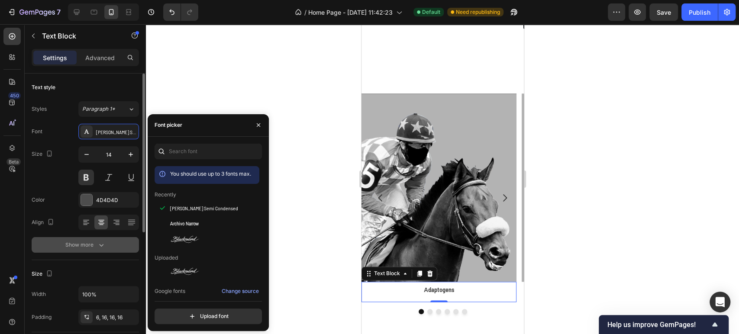
click at [91, 239] on button "Show more" at bounding box center [85, 245] width 107 height 16
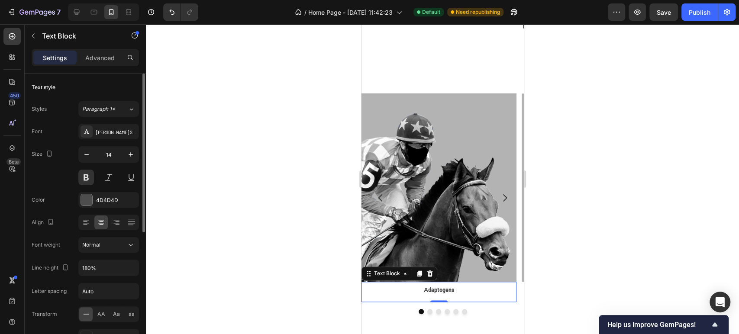
scroll to position [48, 0]
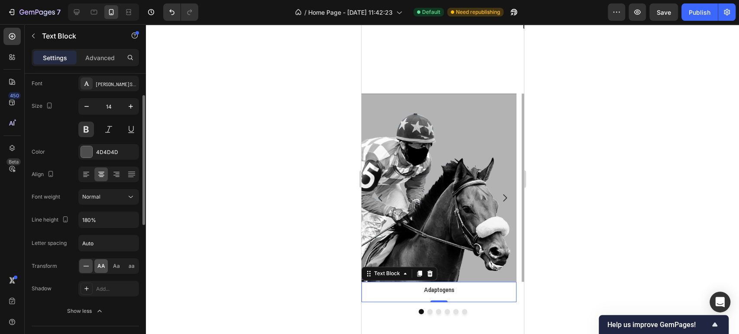
click at [104, 272] on div "AA" at bounding box center [100, 266] width 13 height 14
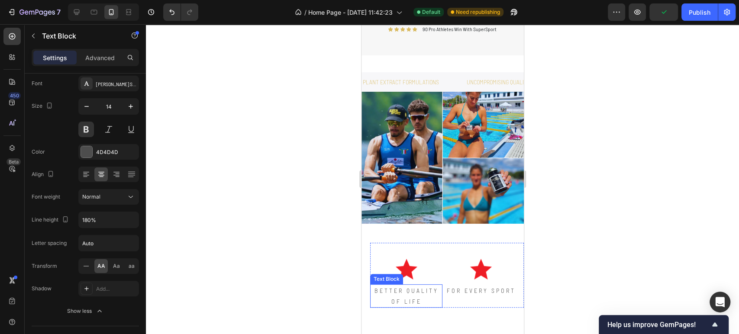
scroll to position [0, 0]
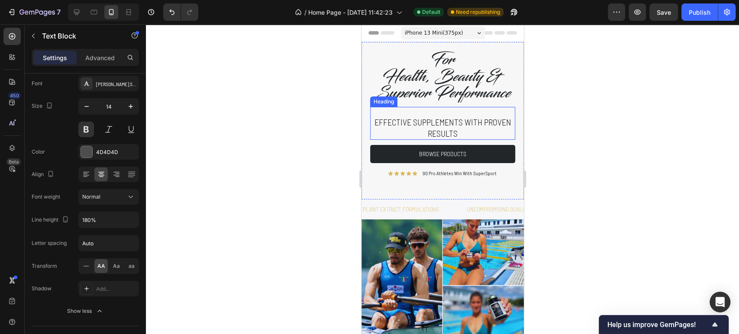
click at [430, 140] on h2 "Effective supplements with proven results" at bounding box center [442, 128] width 145 height 24
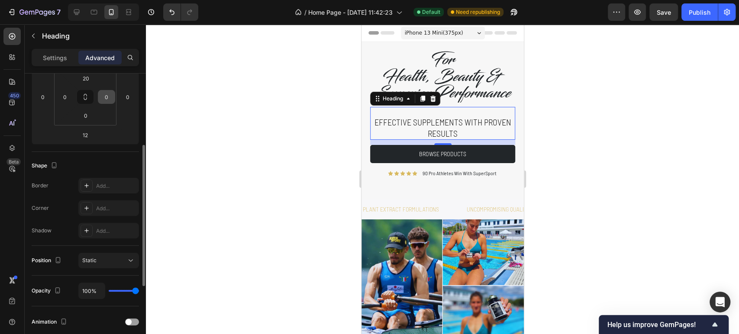
scroll to position [192, 0]
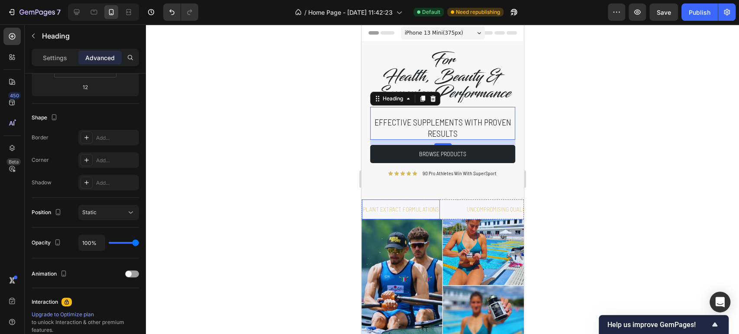
click at [415, 215] on p "plant extract formulations" at bounding box center [400, 209] width 76 height 11
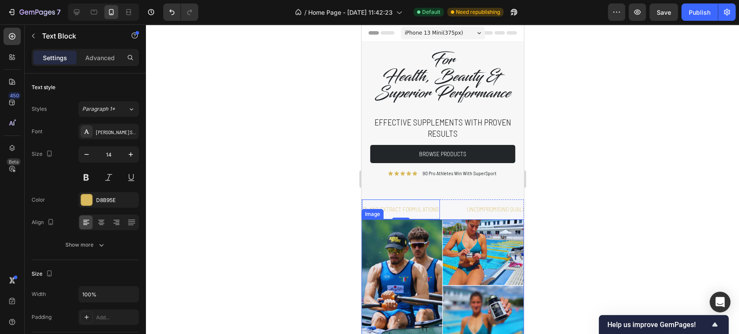
scroll to position [144, 0]
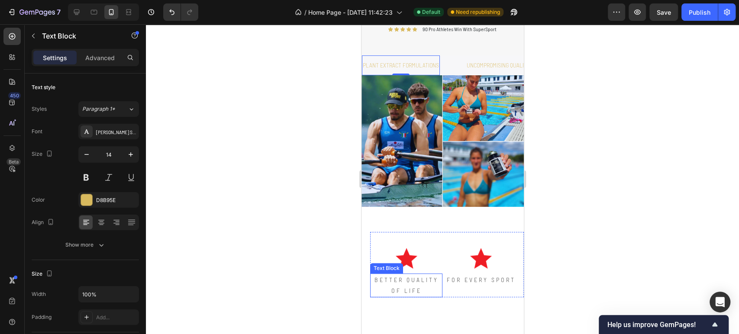
click at [416, 296] on p "BETTER QUALITY OF LIFE" at bounding box center [406, 285] width 71 height 22
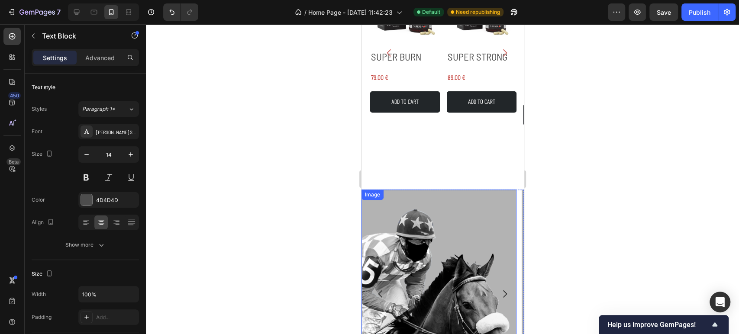
scroll to position [673, 0]
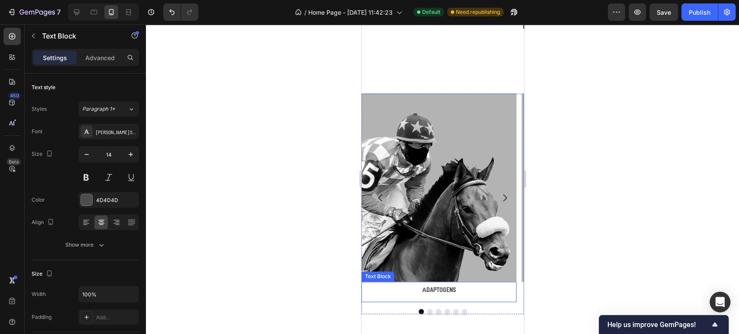
click at [427, 290] on p "Аdaptogens" at bounding box center [438, 289] width 141 height 11
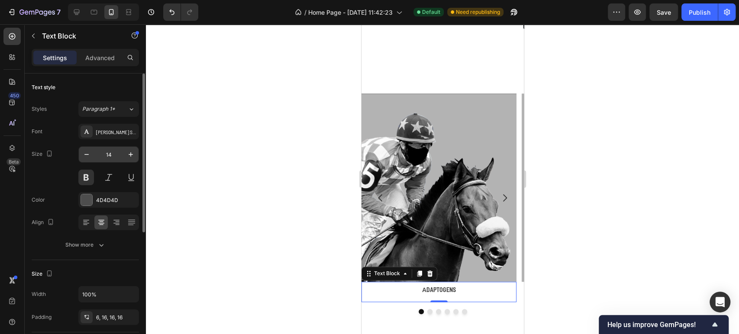
click at [111, 158] on input "14" at bounding box center [108, 155] width 29 height 16
click at [87, 180] on button at bounding box center [86, 178] width 16 height 16
click at [100, 155] on input "16" at bounding box center [108, 155] width 29 height 16
type input "18"
click at [308, 249] on div at bounding box center [442, 179] width 593 height 310
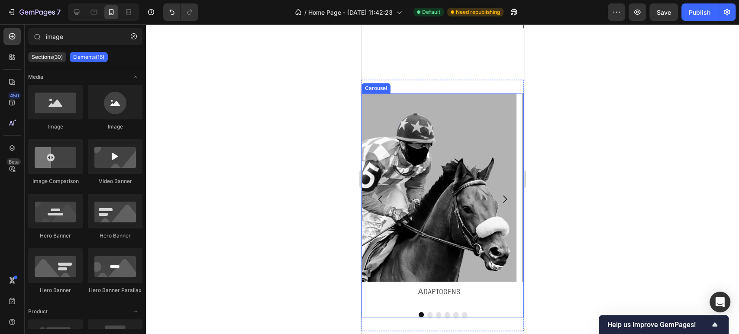
click at [427, 316] on button "Dot" at bounding box center [429, 314] width 5 height 5
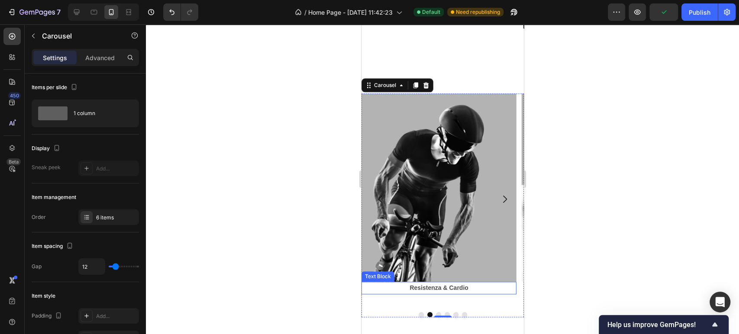
click at [429, 289] on p "Resistenza & Cardio" at bounding box center [438, 288] width 153 height 11
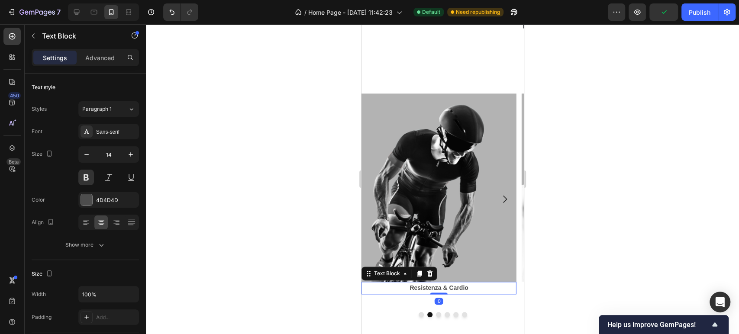
click at [429, 289] on p "Resistenza & Cardio" at bounding box center [438, 288] width 153 height 11
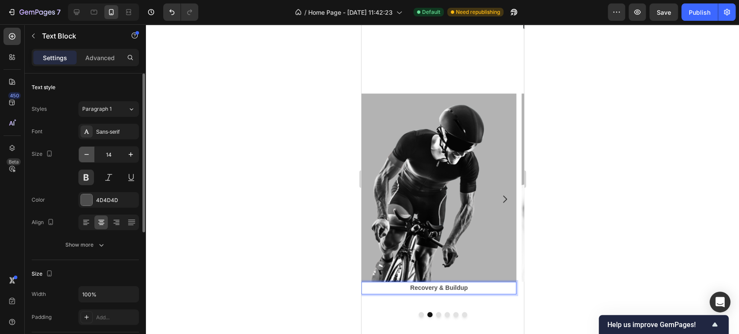
click at [90, 150] on icon "button" at bounding box center [86, 154] width 9 height 9
click at [104, 153] on input "13" at bounding box center [108, 155] width 29 height 16
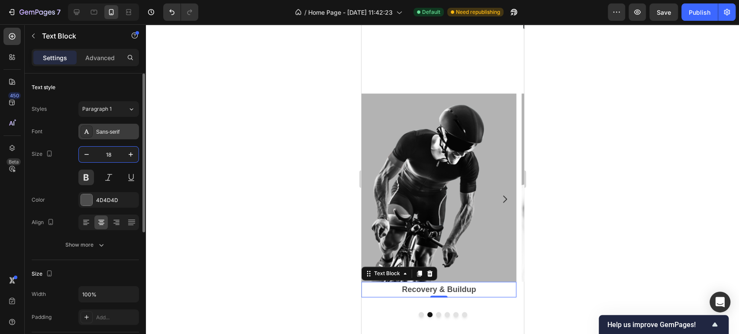
type input "18"
click at [109, 128] on div "Sans-serif" at bounding box center [116, 132] width 41 height 8
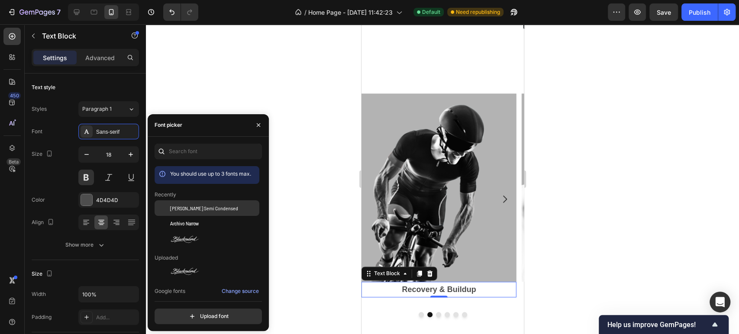
click at [190, 212] on span "[PERSON_NAME] Semi Condensed" at bounding box center [204, 208] width 68 height 8
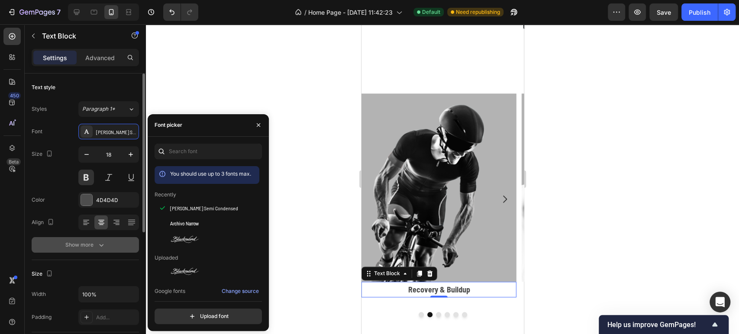
click at [93, 242] on div "Show more" at bounding box center [85, 245] width 40 height 9
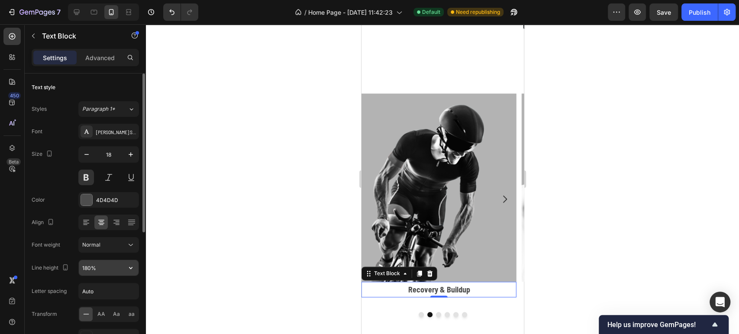
scroll to position [96, 0]
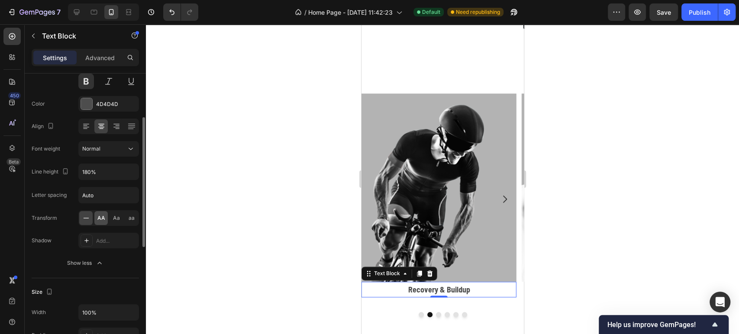
click at [98, 222] on div "AA" at bounding box center [100, 218] width 13 height 14
click at [84, 79] on button at bounding box center [86, 82] width 16 height 16
click at [435, 313] on button "Dot" at bounding box center [437, 314] width 5 height 5
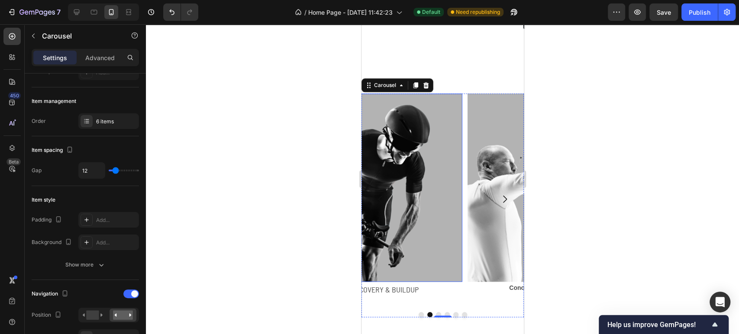
scroll to position [0, 0]
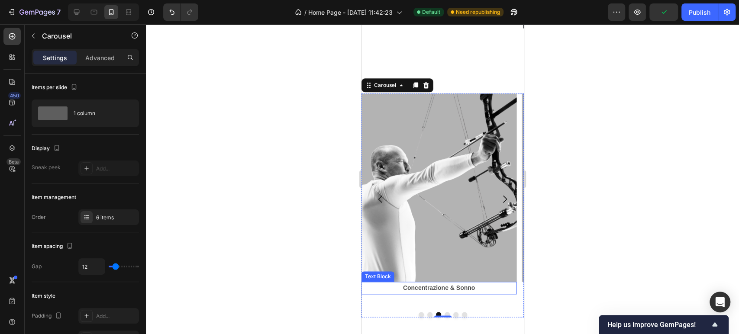
click at [451, 287] on p "Concentrazione & Sonno" at bounding box center [438, 288] width 153 height 11
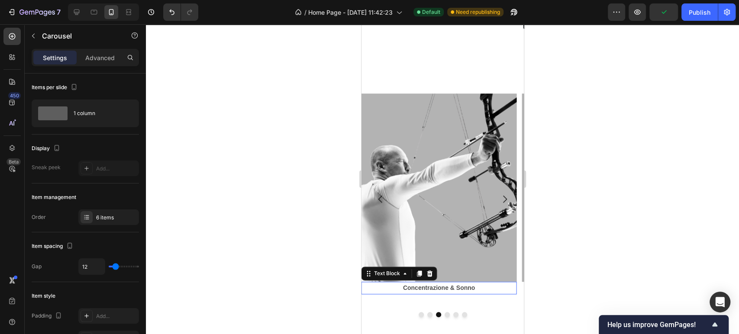
click at [451, 287] on p "Concentrazione & Sonno" at bounding box center [438, 288] width 153 height 11
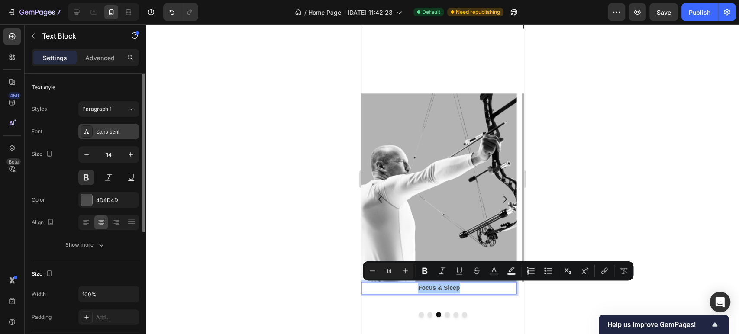
click at [120, 138] on div "Sans-serif" at bounding box center [108, 132] width 61 height 16
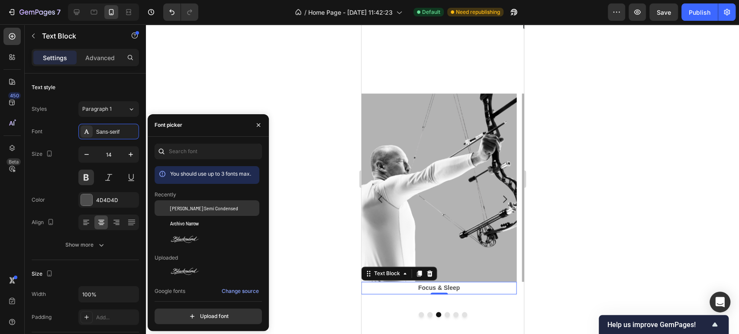
drag, startPoint x: 228, startPoint y: 217, endPoint x: 223, endPoint y: 217, distance: 5.2
click at [228, 212] on div "[PERSON_NAME] Semi Condensed" at bounding box center [213, 208] width 87 height 8
click at [85, 175] on button at bounding box center [86, 178] width 16 height 16
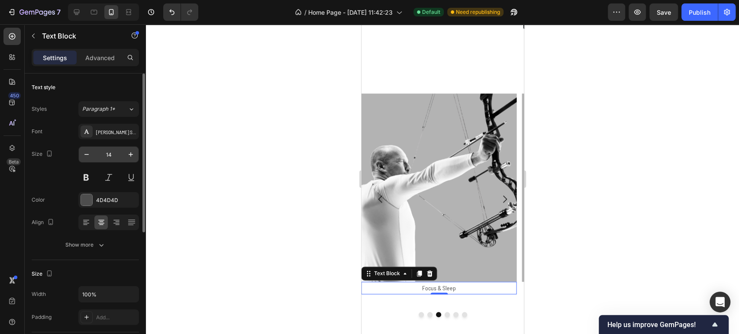
click at [113, 151] on input "14" at bounding box center [108, 155] width 29 height 16
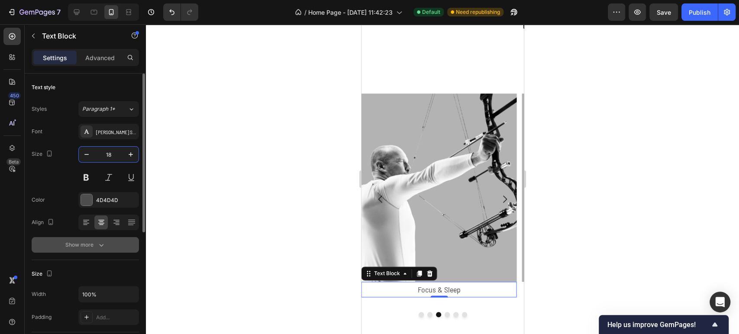
type input "18"
click at [89, 246] on div "Show more" at bounding box center [85, 245] width 40 height 9
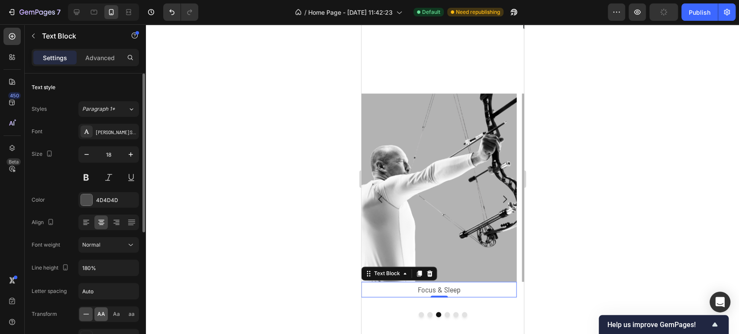
click at [100, 316] on span "AA" at bounding box center [101, 314] width 8 height 8
click at [444, 314] on button "Dot" at bounding box center [446, 314] width 5 height 5
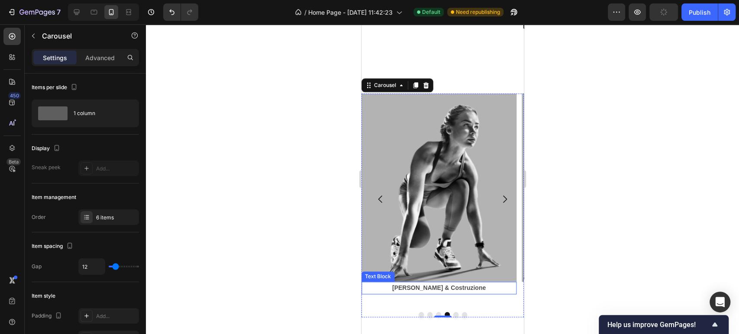
click at [456, 286] on p "Recupero & Costruzione" at bounding box center [438, 288] width 153 height 11
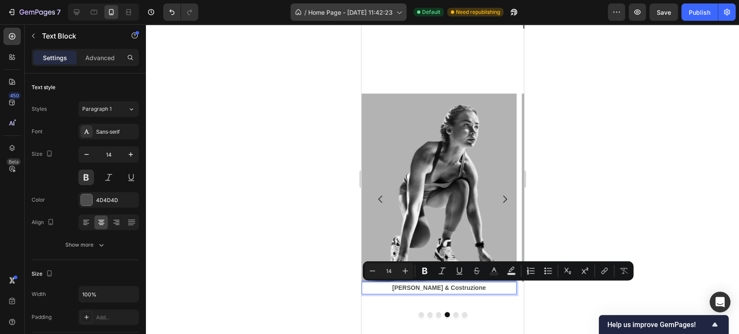
copy p "Recupero & Costruzione"
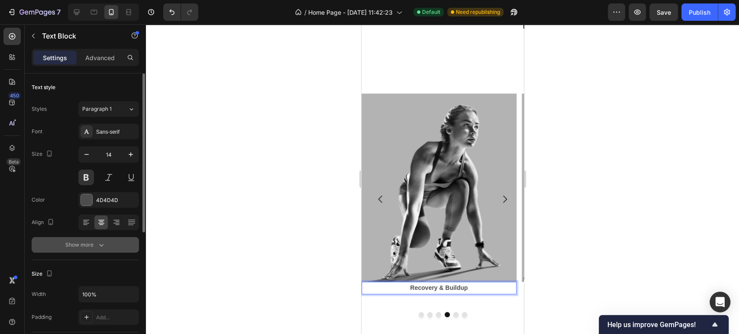
click at [87, 247] on div "Show more" at bounding box center [85, 245] width 40 height 9
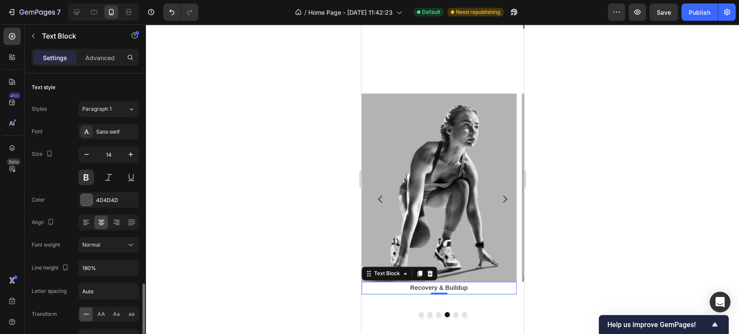
scroll to position [144, 0]
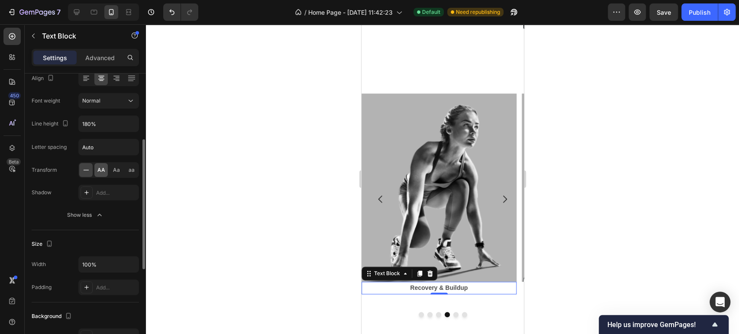
click at [100, 172] on span "AA" at bounding box center [101, 170] width 8 height 8
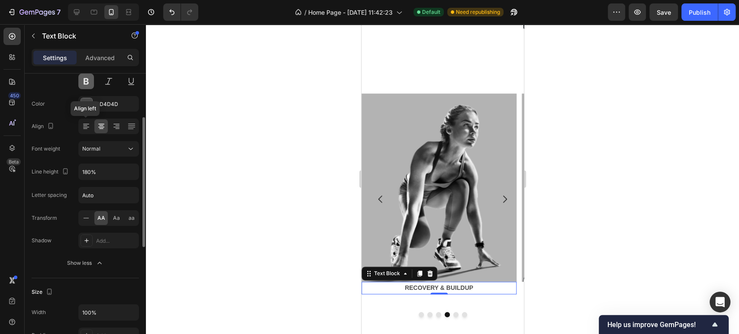
scroll to position [48, 0]
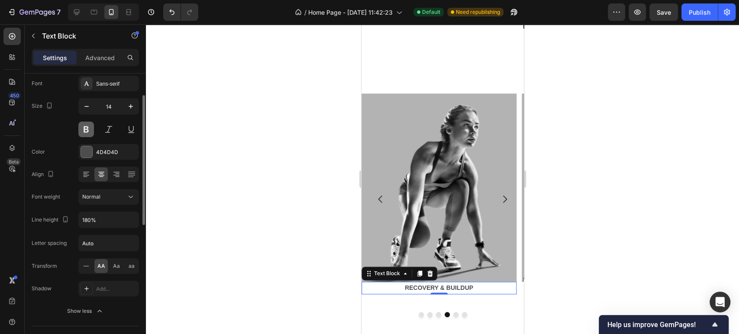
click at [86, 128] on button at bounding box center [86, 130] width 16 height 16
click at [109, 110] on input "14" at bounding box center [108, 107] width 29 height 16
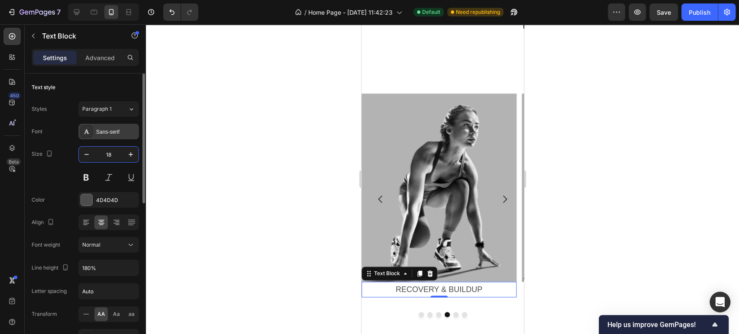
type input "18"
click at [113, 134] on div "Sans-serif" at bounding box center [116, 132] width 41 height 8
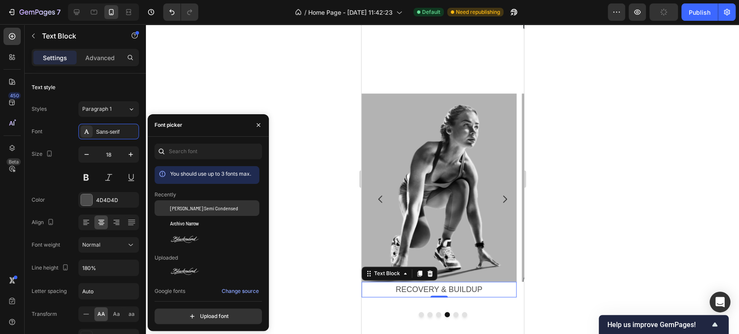
click at [184, 216] on div "Barlow Semi Condensed" at bounding box center [207, 208] width 105 height 16
click at [454, 315] on div at bounding box center [442, 314] width 162 height 5
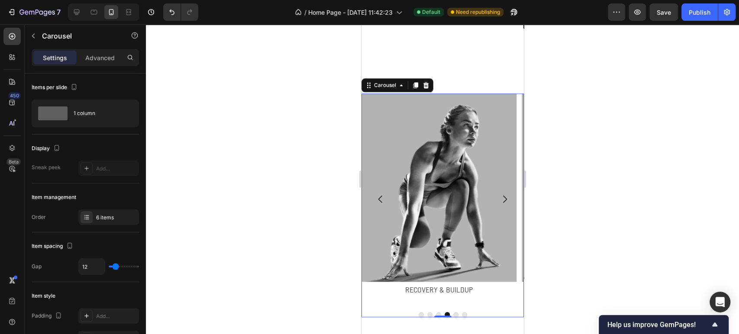
click at [453, 315] on button "Dot" at bounding box center [455, 314] width 5 height 5
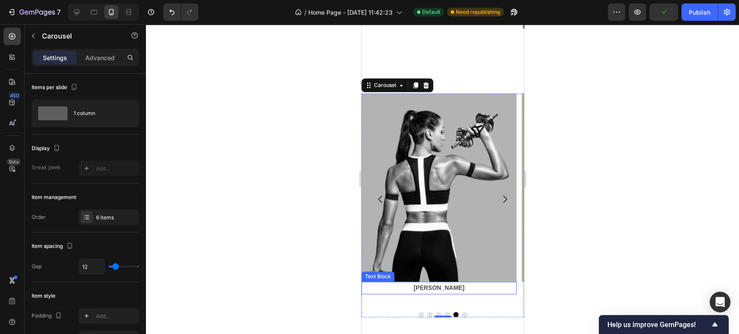
click at [446, 287] on p "Brucia grassi" at bounding box center [438, 288] width 153 height 11
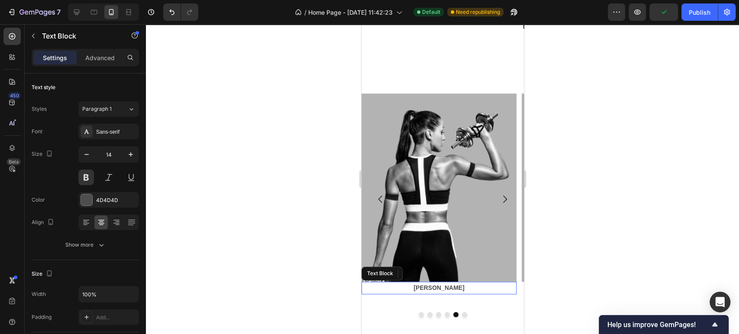
click at [446, 287] on p "Brucia grassi" at bounding box center [438, 288] width 153 height 11
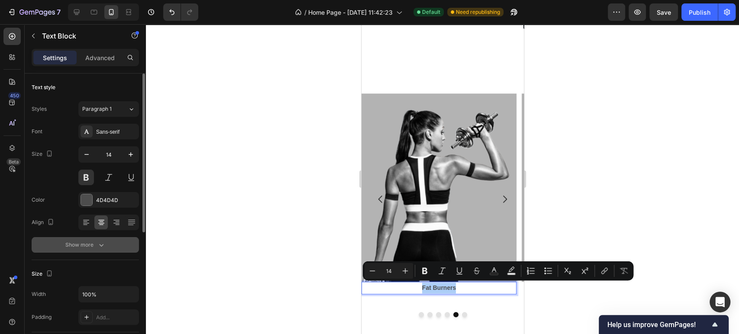
click at [75, 242] on div "Show more" at bounding box center [85, 245] width 40 height 9
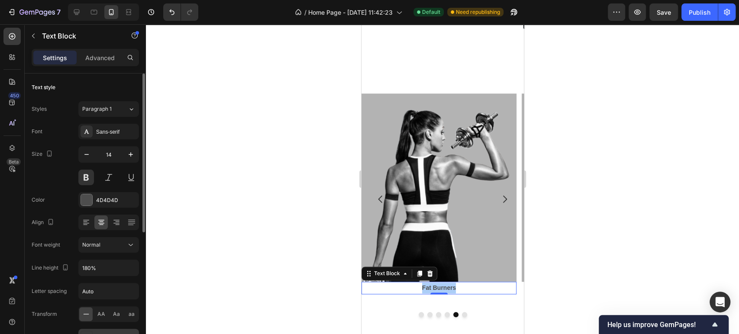
scroll to position [48, 0]
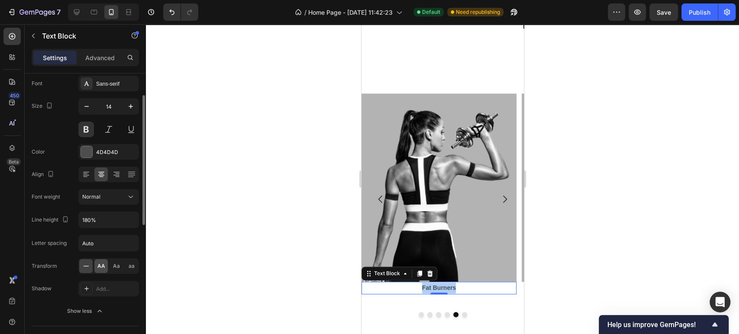
click at [103, 270] on div "AA" at bounding box center [100, 266] width 13 height 14
click at [86, 132] on button at bounding box center [86, 130] width 16 height 16
click at [101, 109] on input "14" at bounding box center [108, 107] width 29 height 16
type input "18"
click at [106, 86] on div "Sans-serif" at bounding box center [116, 84] width 41 height 8
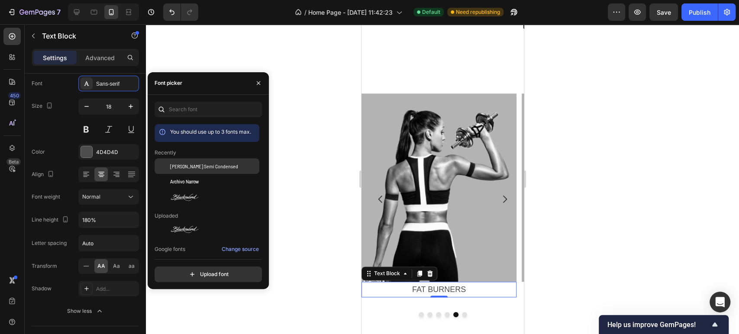
click at [197, 170] on span "Barlow Semi Condensed" at bounding box center [204, 166] width 68 height 8
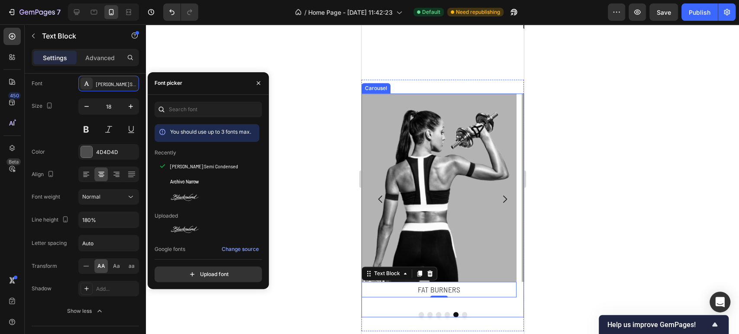
click at [461, 314] on button "Dot" at bounding box center [463, 314] width 5 height 5
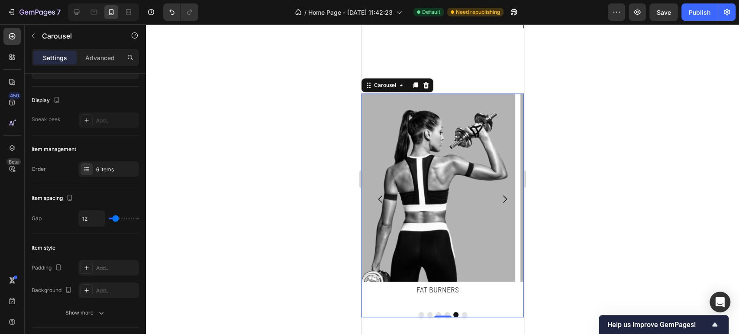
scroll to position [0, 0]
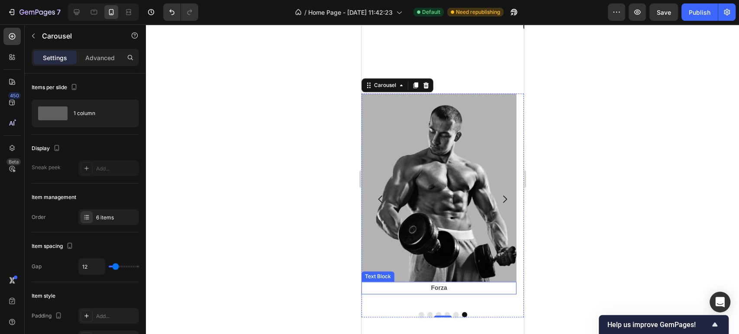
click at [439, 287] on p "Forza" at bounding box center [438, 288] width 153 height 11
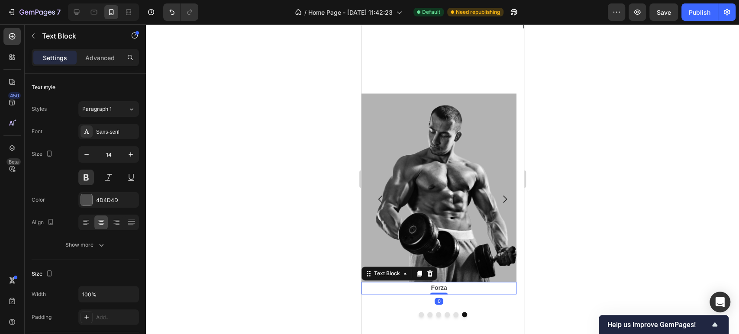
click at [439, 287] on p "Forza" at bounding box center [438, 288] width 153 height 11
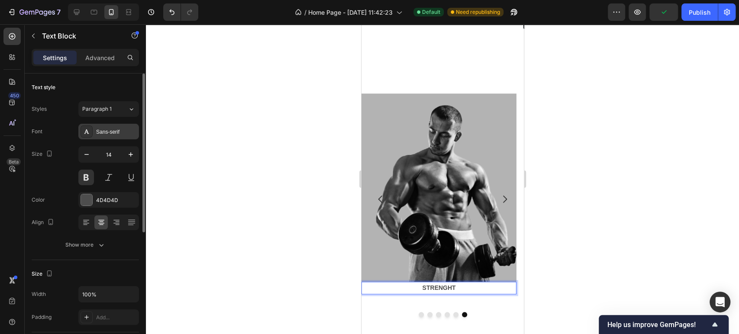
click at [84, 183] on button at bounding box center [86, 178] width 16 height 16
click at [118, 129] on div "Sans-serif" at bounding box center [116, 132] width 41 height 8
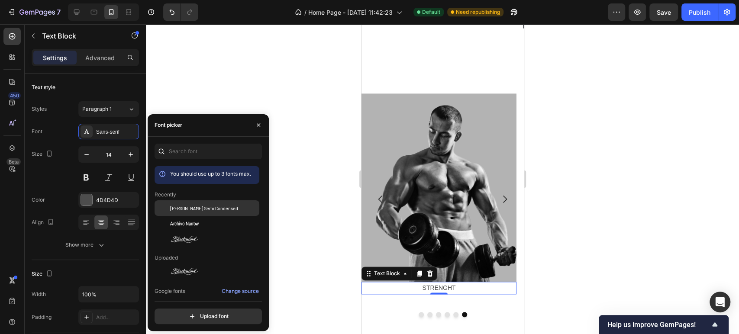
click at [186, 212] on span "Barlow Semi Condensed" at bounding box center [204, 208] width 68 height 8
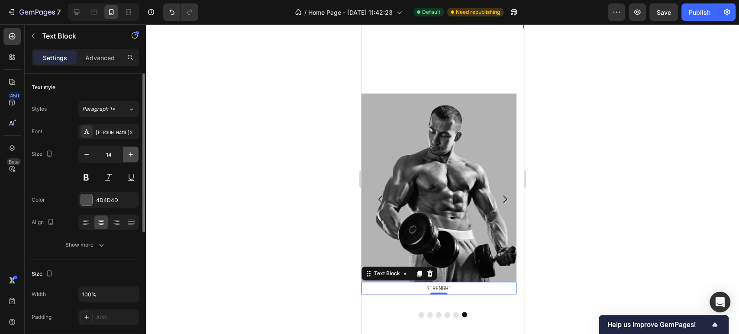
click at [130, 158] on icon "button" at bounding box center [130, 154] width 9 height 9
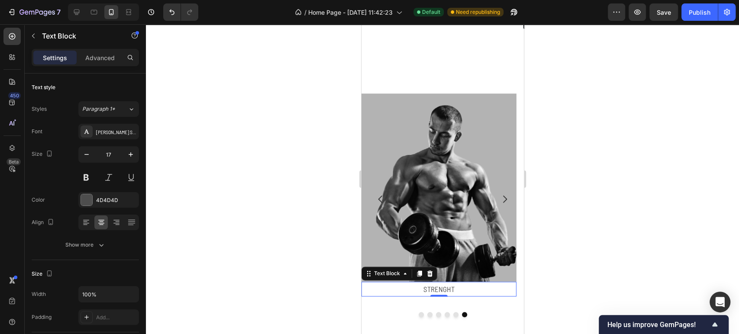
type input "18"
click at [418, 315] on button "Dot" at bounding box center [420, 314] width 5 height 5
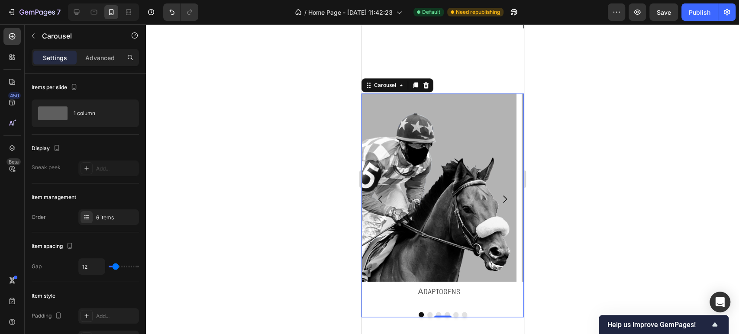
click at [427, 314] on button "Dot" at bounding box center [429, 314] width 5 height 5
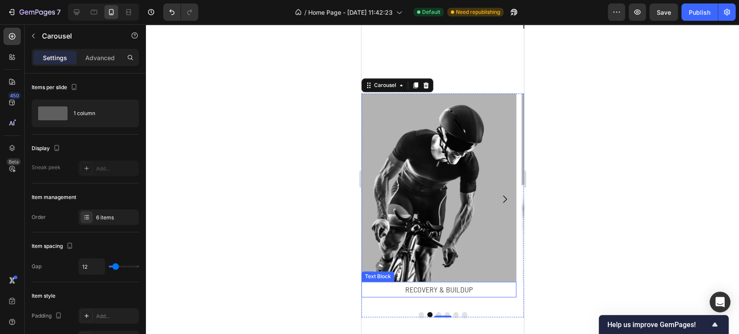
click at [422, 287] on p "Recovery & Buildup" at bounding box center [438, 290] width 153 height 14
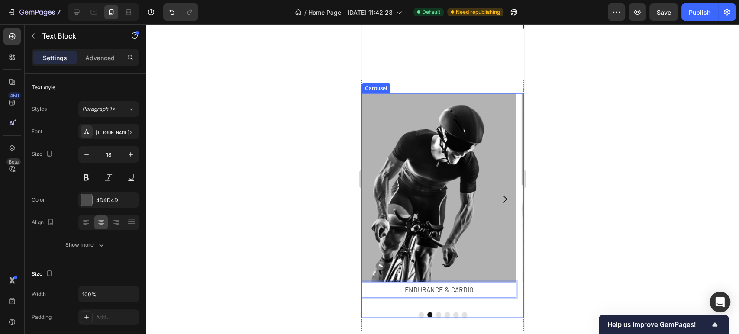
click at [435, 314] on button "Dot" at bounding box center [437, 314] width 5 height 5
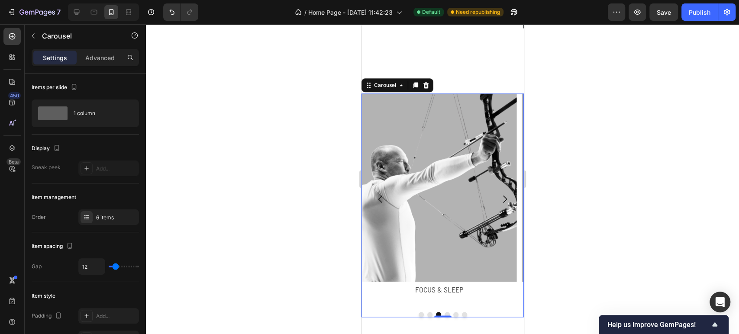
click at [598, 218] on div at bounding box center [442, 179] width 593 height 310
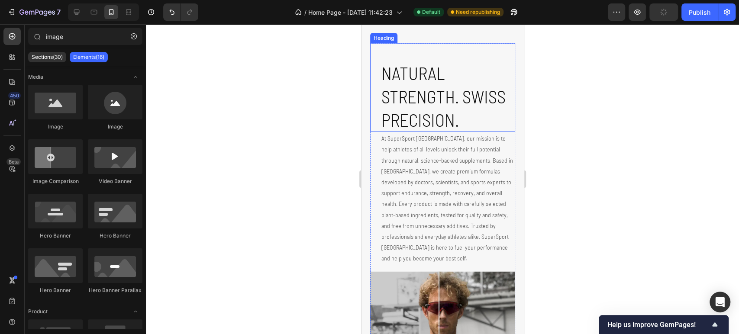
scroll to position [914, 0]
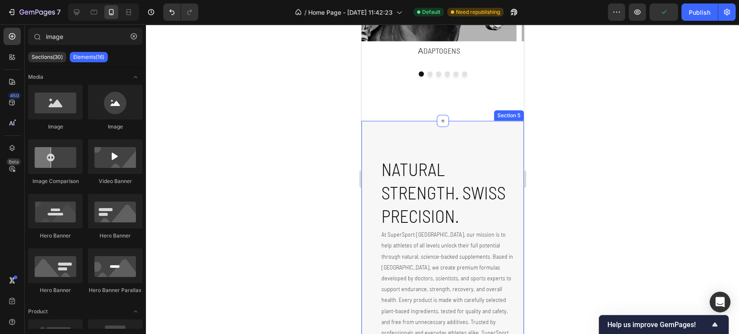
click at [412, 123] on div "Natural Strength. Swiss Precision. Heading At SuperSport Switzerland, our missi…" at bounding box center [442, 326] width 162 height 410
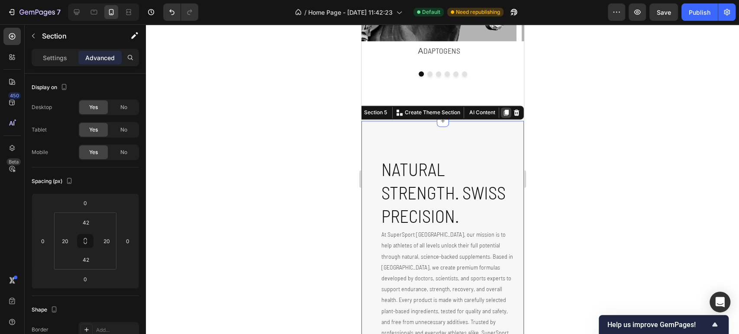
click at [502, 112] on icon at bounding box center [505, 112] width 7 height 7
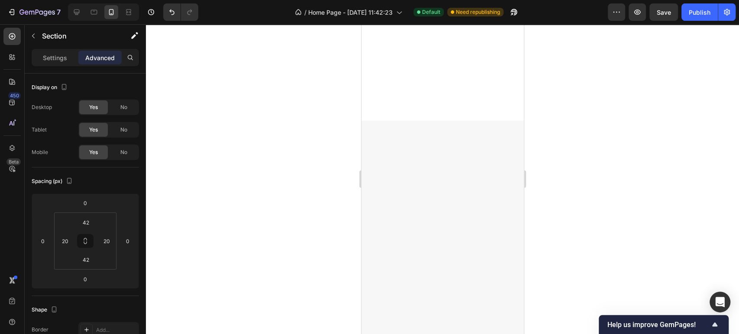
scroll to position [1425, 0]
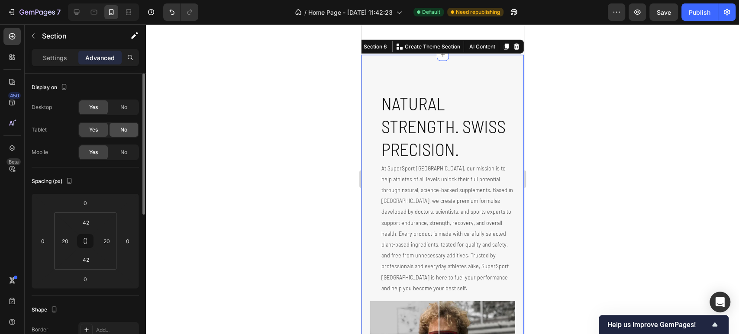
click at [119, 135] on div "No" at bounding box center [124, 130] width 29 height 14
click at [126, 150] on span "No" at bounding box center [123, 152] width 7 height 8
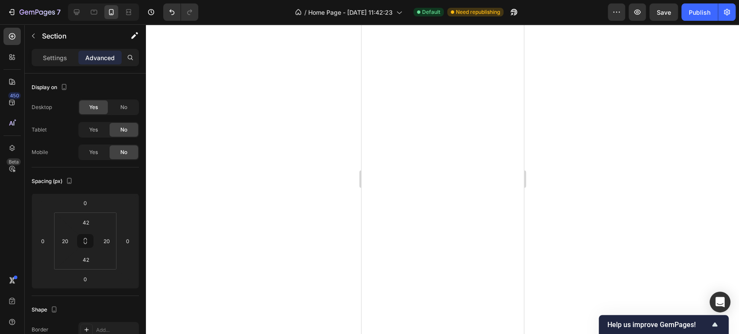
scroll to position [945, 0]
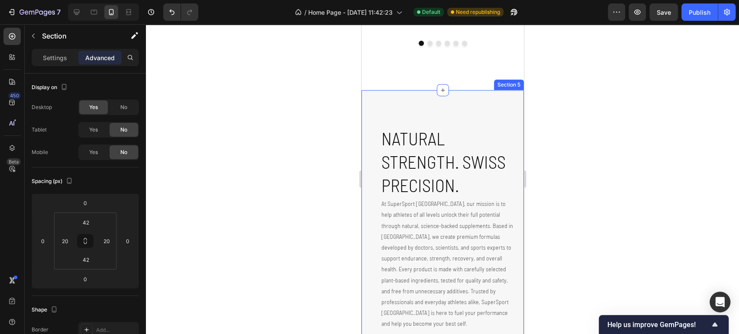
click at [435, 104] on div "Natural Strength. Swiss Precision. Heading At SuperSport Switzerland, our missi…" at bounding box center [442, 295] width 162 height 410
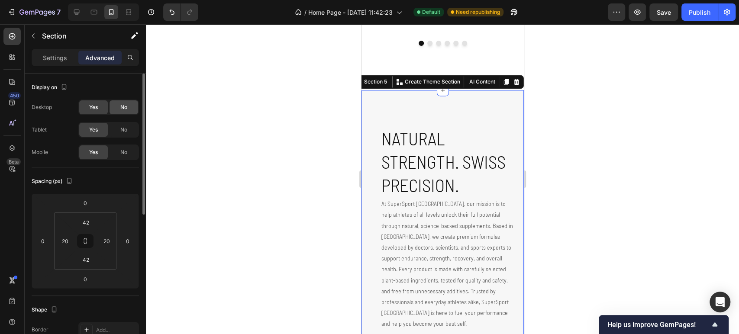
click at [126, 110] on span "No" at bounding box center [123, 107] width 7 height 8
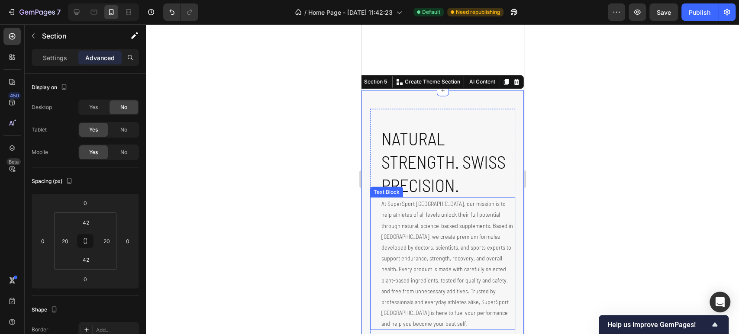
scroll to position [1041, 0]
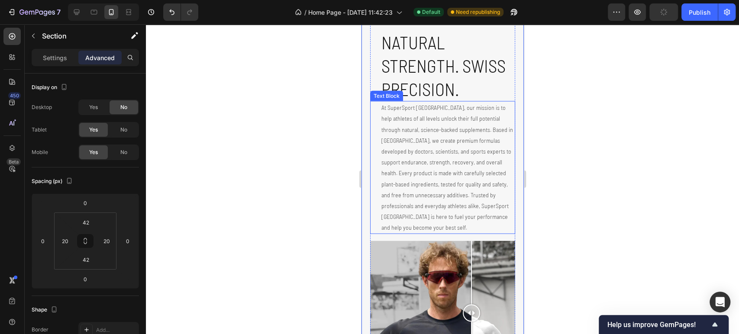
drag, startPoint x: 480, startPoint y: 278, endPoint x: 471, endPoint y: 118, distance: 160.0
click at [471, 118] on div "Natural Strength. Swiss Precision. Heading At SuperSport Switzerland, our missi…" at bounding box center [442, 199] width 145 height 373
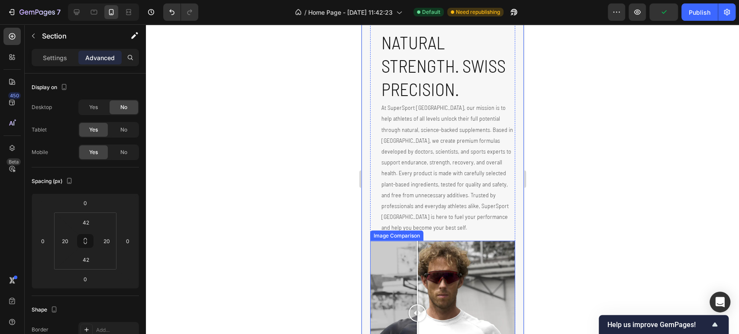
click at [417, 248] on div at bounding box center [442, 313] width 145 height 145
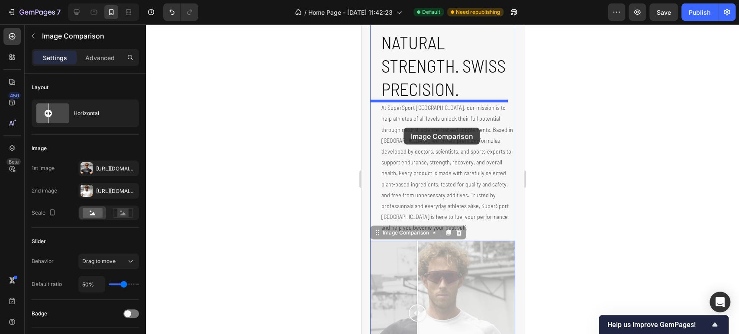
drag, startPoint x: 376, startPoint y: 235, endPoint x: 403, endPoint y: 128, distance: 110.9
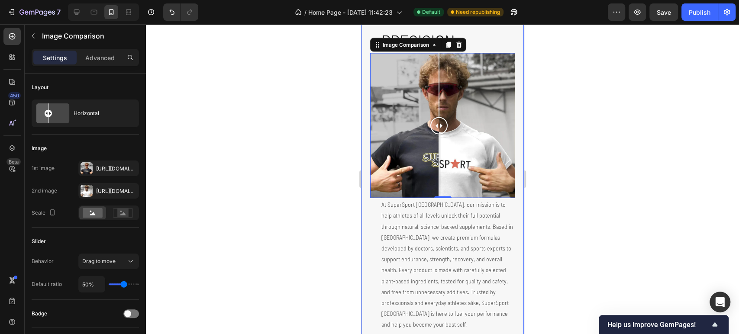
scroll to position [1233, 0]
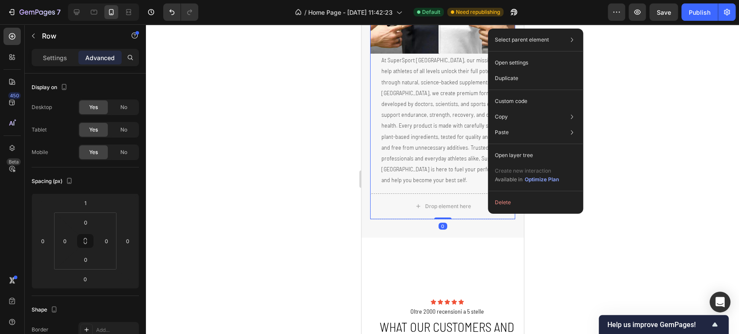
click at [608, 263] on div at bounding box center [442, 179] width 593 height 310
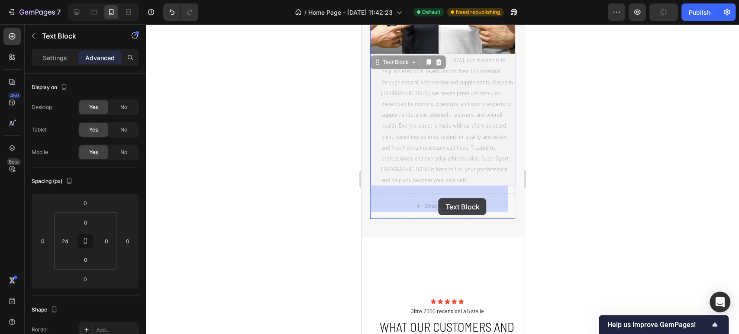
drag, startPoint x: 433, startPoint y: 127, endPoint x: 438, endPoint y: 198, distance: 71.6
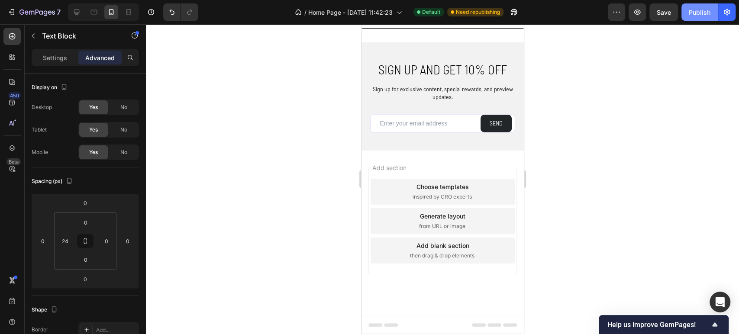
scroll to position [3003, 0]
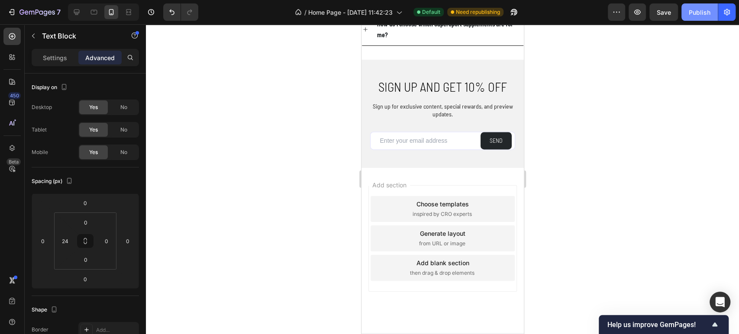
click at [700, 13] on div "Publish" at bounding box center [700, 12] width 22 height 9
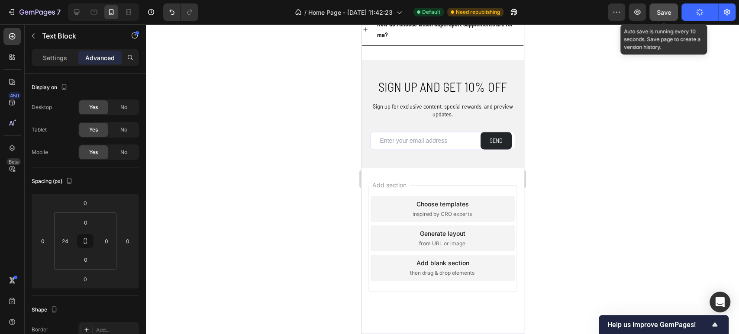
click at [668, 13] on span "Save" at bounding box center [664, 12] width 14 height 7
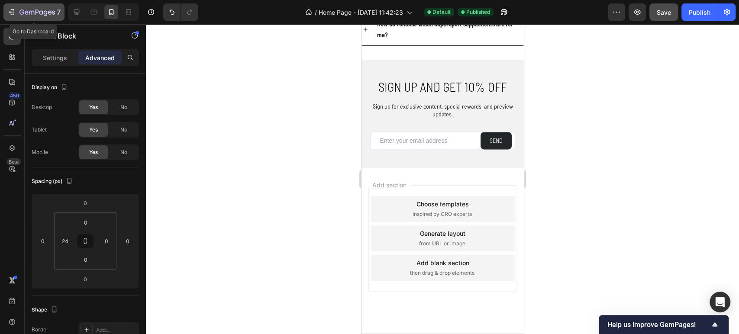
click at [15, 10] on icon "button" at bounding box center [11, 12] width 9 height 9
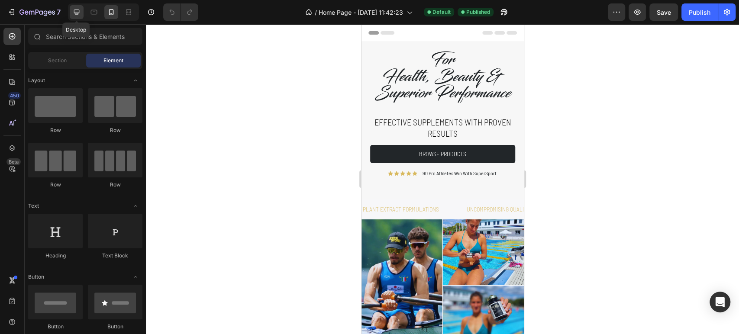
click at [78, 16] on icon at bounding box center [76, 12] width 9 height 9
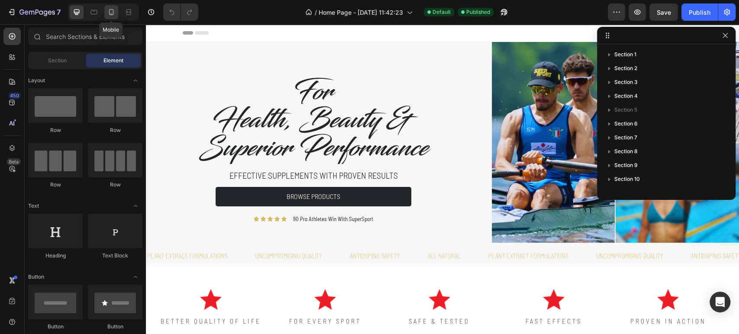
click at [111, 14] on icon at bounding box center [111, 12] width 5 height 6
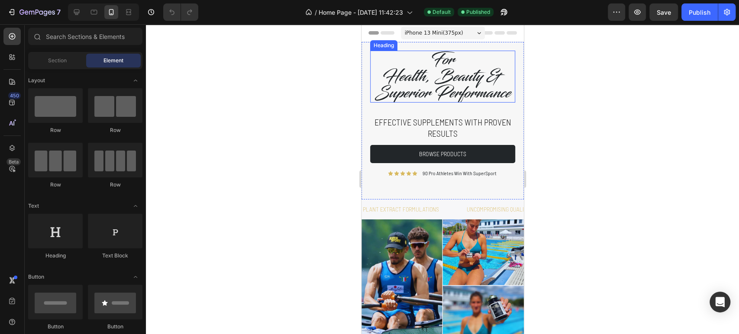
click at [446, 76] on h2 "For Health, Beauty & Superior Performance" at bounding box center [442, 77] width 145 height 52
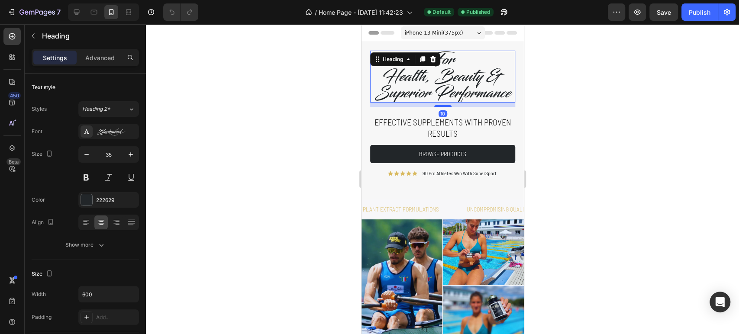
click at [94, 62] on div "Advanced" at bounding box center [99, 58] width 43 height 14
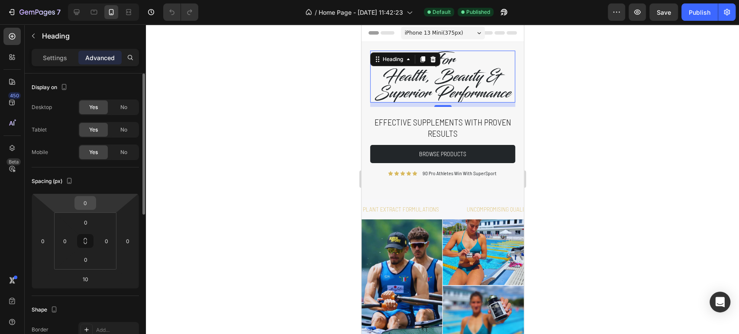
click at [87, 203] on input "0" at bounding box center [85, 203] width 17 height 13
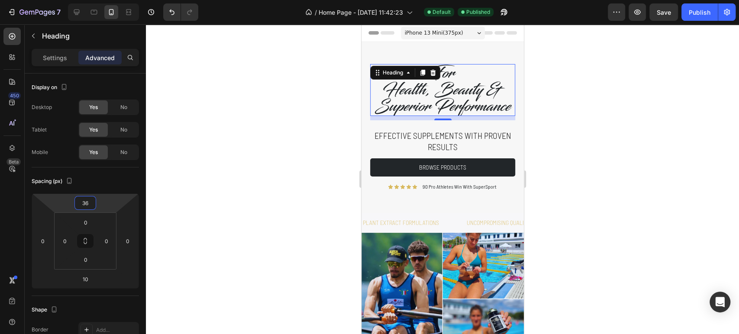
type input "37"
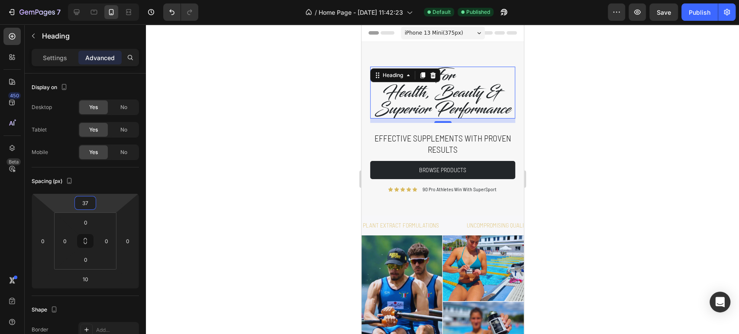
click at [277, 96] on div at bounding box center [442, 179] width 593 height 310
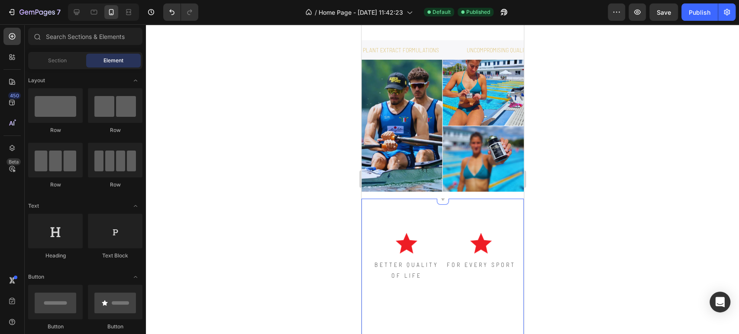
scroll to position [288, 0]
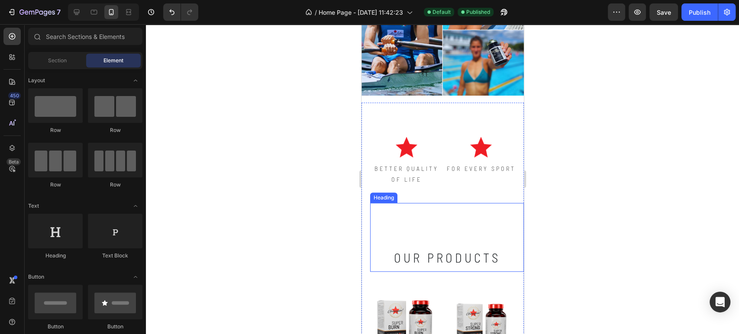
click at [432, 248] on h2 "our products" at bounding box center [447, 237] width 154 height 69
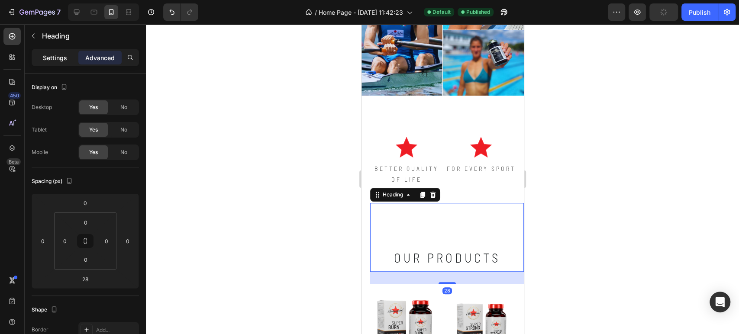
click at [53, 61] on p "Settings" at bounding box center [55, 57] width 24 height 9
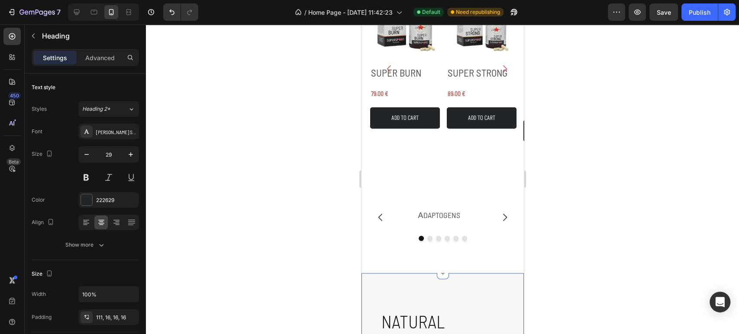
scroll to position [721, 0]
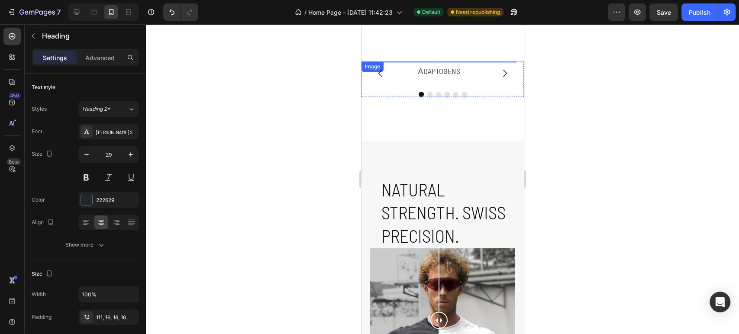
click at [439, 61] on img at bounding box center [438, 61] width 155 height 0
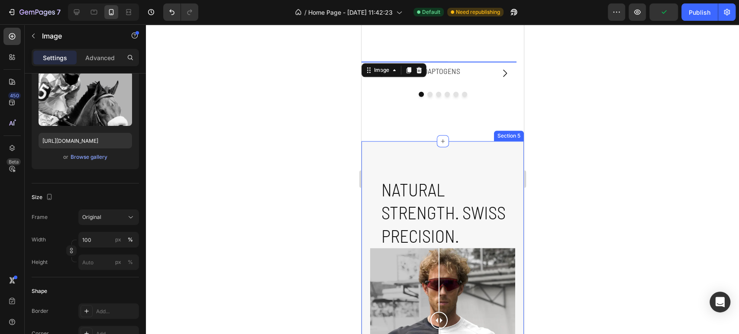
scroll to position [817, 0]
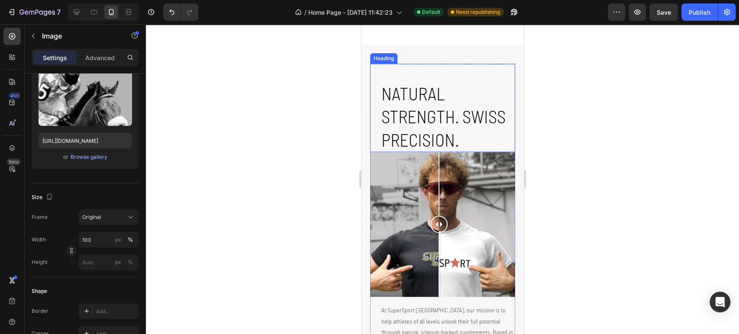
click at [433, 152] on h2 "Natural Strength. Swiss Precision." at bounding box center [447, 116] width 135 height 71
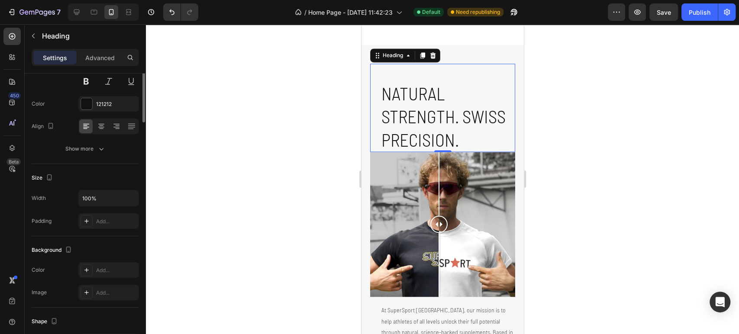
scroll to position [0, 0]
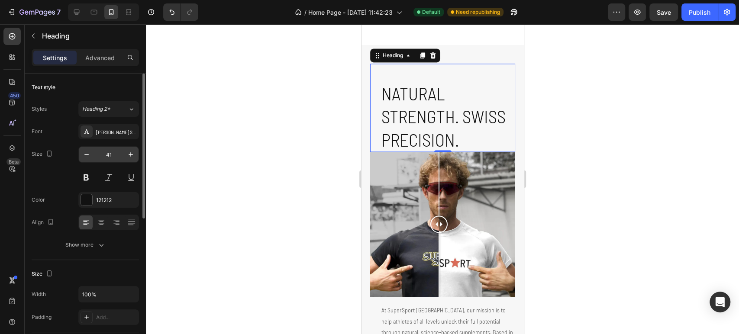
click at [99, 157] on input "41" at bounding box center [108, 155] width 29 height 16
type input "29"
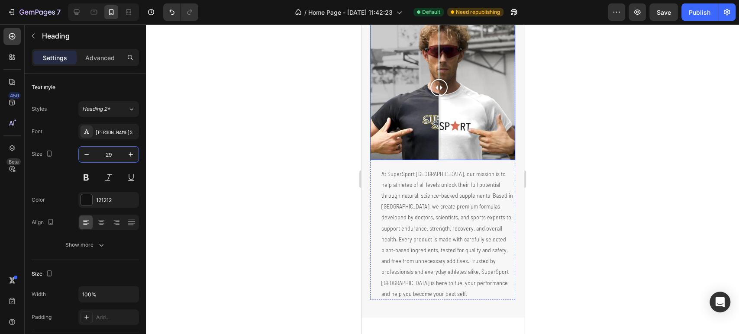
scroll to position [1299, 0]
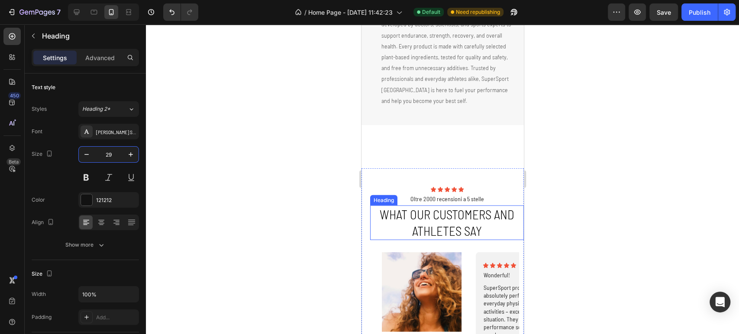
click at [471, 219] on h2 "What our customers and athletes say" at bounding box center [446, 223] width 145 height 34
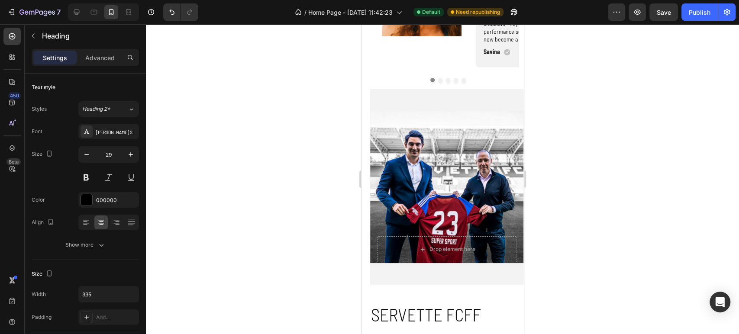
scroll to position [1635, 0]
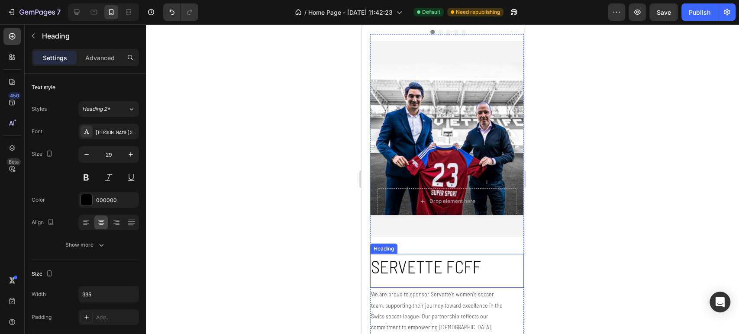
click at [437, 261] on h2 "SERVETTE FCFF" at bounding box center [447, 266] width 154 height 25
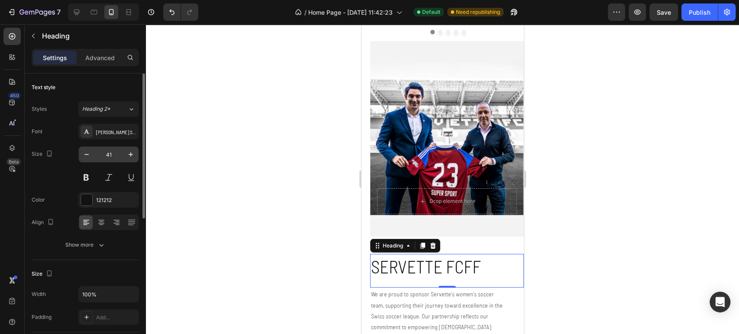
click at [113, 156] on input "41" at bounding box center [108, 155] width 29 height 16
type input "29"
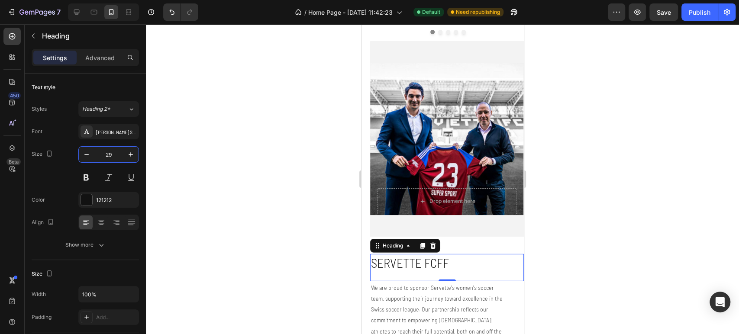
scroll to position [1876, 0]
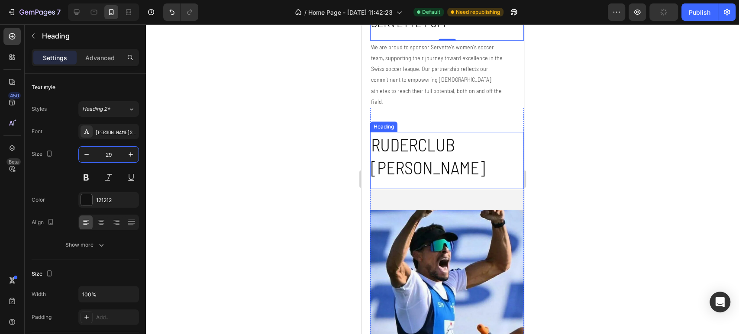
click at [440, 142] on h2 "Ruderclub [PERSON_NAME]" at bounding box center [447, 156] width 154 height 48
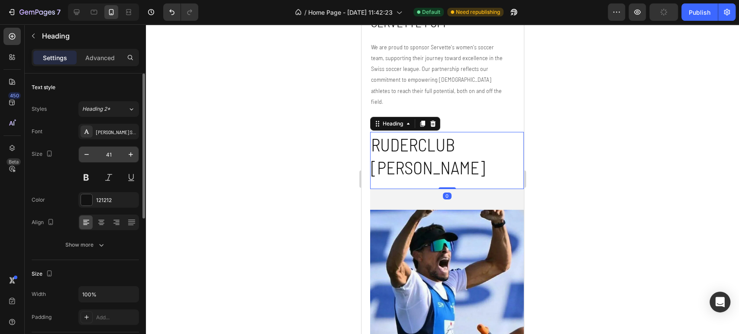
click at [107, 158] on input "41" at bounding box center [108, 155] width 29 height 16
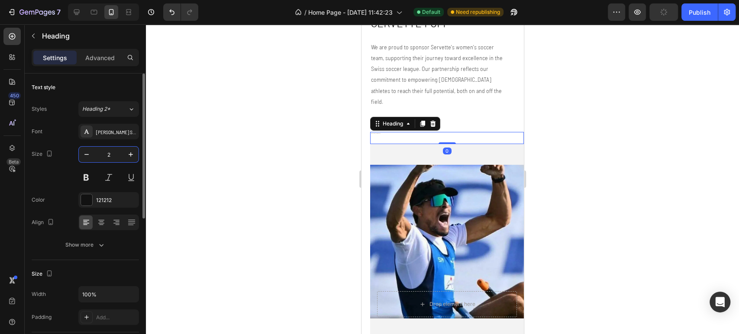
type input "29"
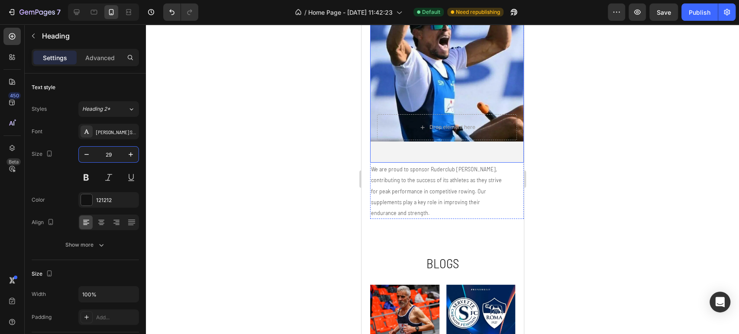
scroll to position [2212, 0]
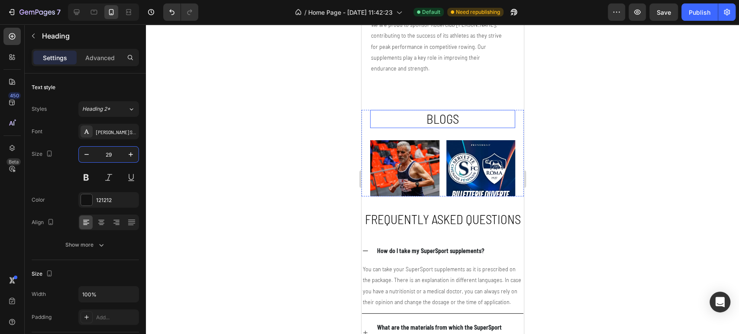
click at [441, 110] on h2 "Blogs" at bounding box center [442, 119] width 145 height 18
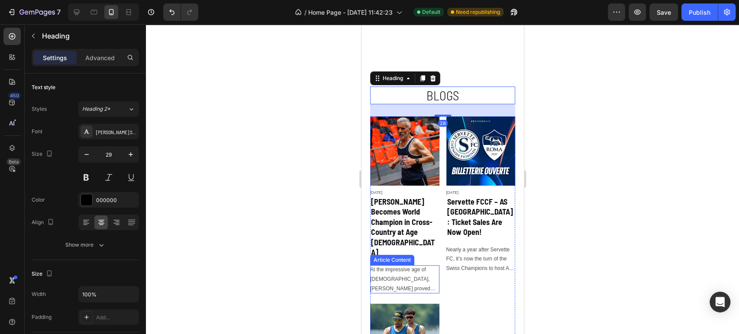
scroll to position [2453, 0]
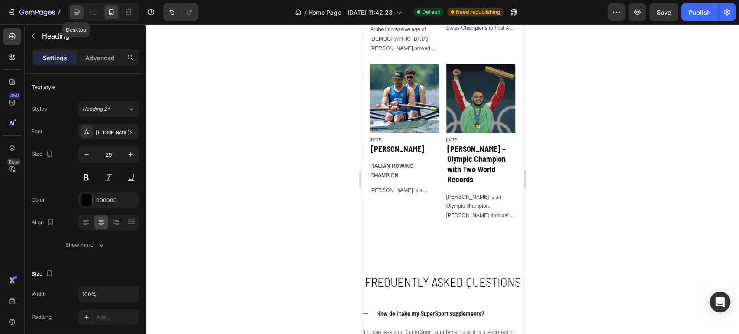
click at [77, 17] on div at bounding box center [77, 12] width 14 height 14
type input "40"
type input "1200"
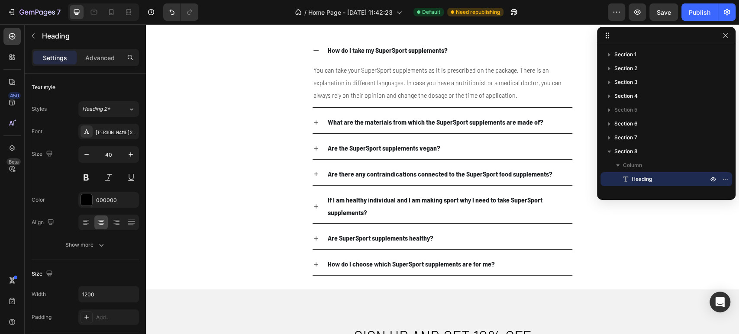
scroll to position [2458, 0]
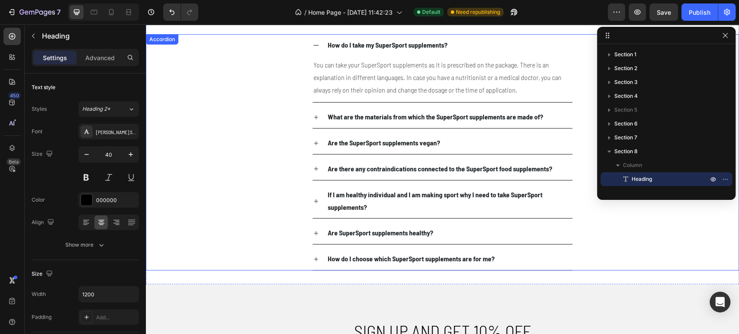
click at [219, 148] on div "Are the SuperSport supplements vegan?" at bounding box center [442, 143] width 592 height 23
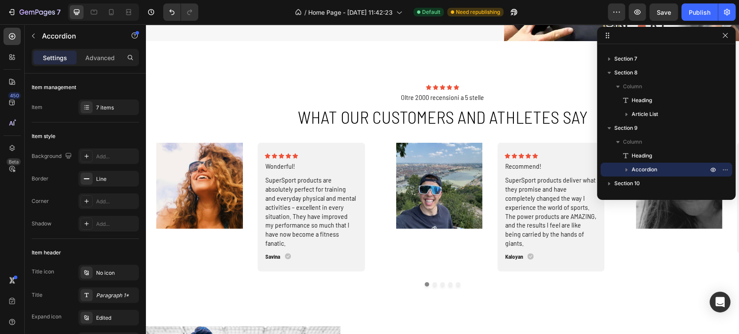
scroll to position [1111, 0]
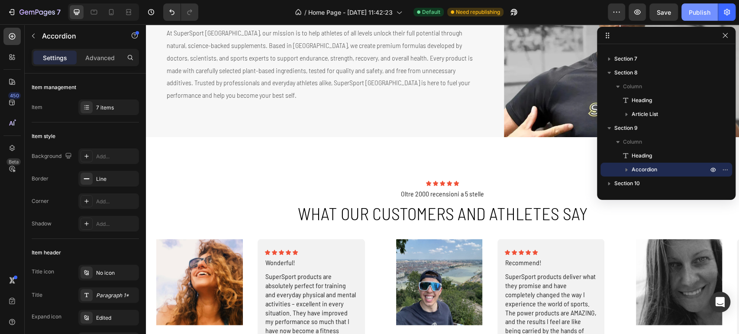
click at [689, 16] on div "Publish" at bounding box center [700, 12] width 22 height 9
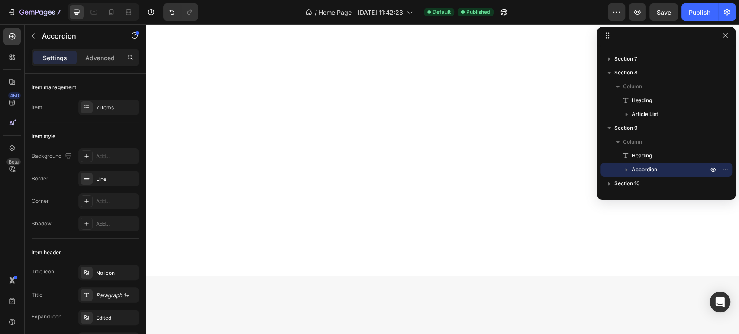
scroll to position [342, 0]
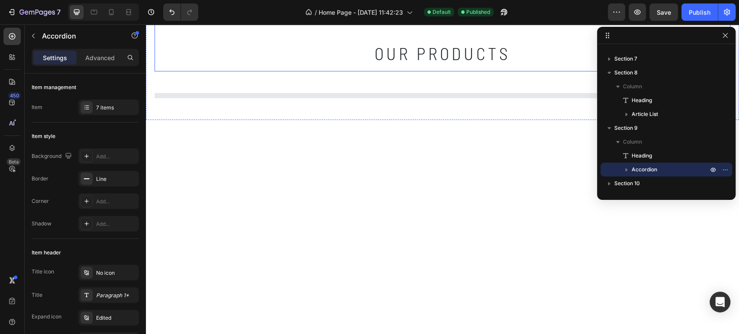
click at [528, 47] on h2 "our products" at bounding box center [442, 32] width 519 height 77
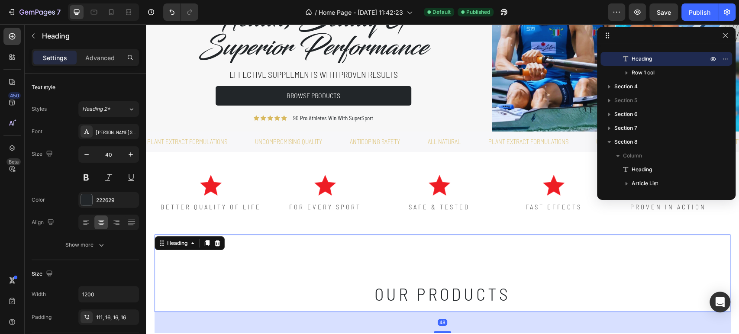
scroll to position [53, 0]
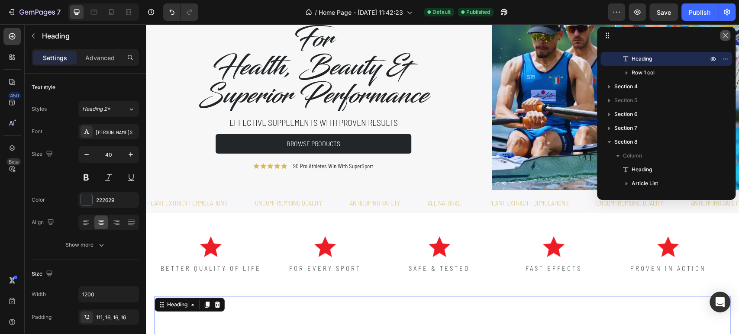
click at [722, 32] on icon "button" at bounding box center [725, 35] width 7 height 7
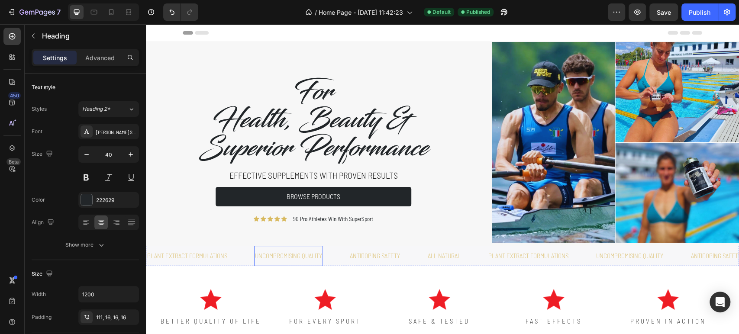
scroll to position [48, 0]
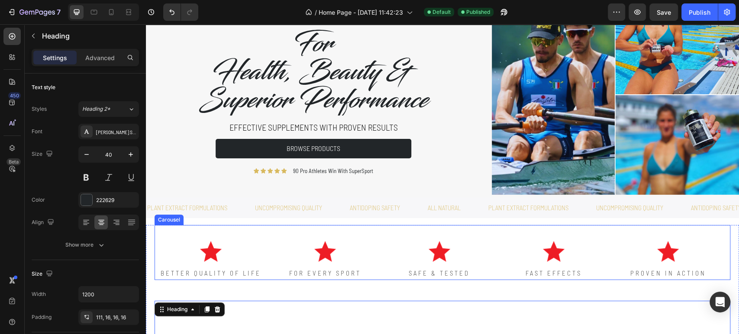
click at [270, 237] on div "Image FOR EVERY SPORT Text Block" at bounding box center [325, 252] width 112 height 55
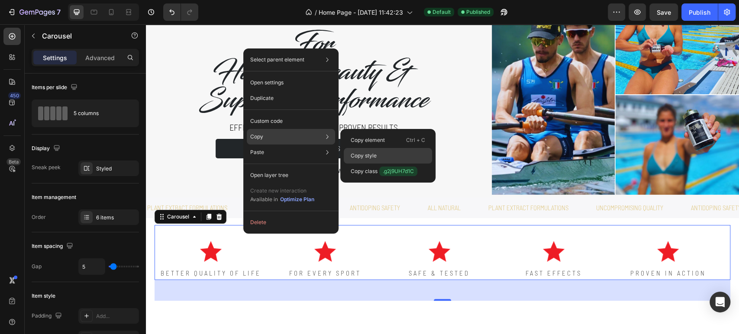
click at [388, 153] on div "Copy style" at bounding box center [388, 156] width 88 height 16
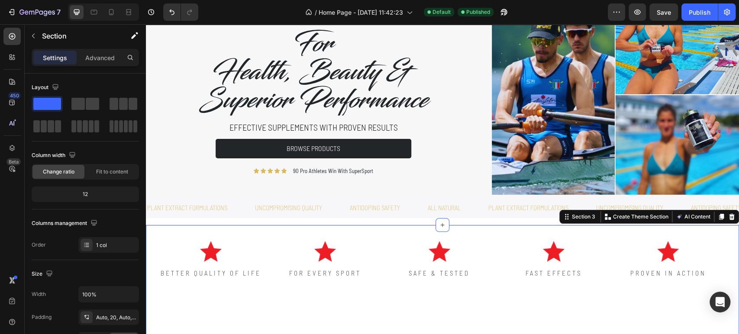
scroll to position [96, 0]
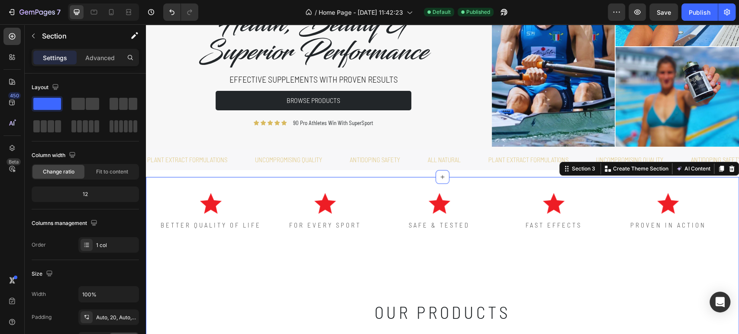
click at [485, 235] on div "Image BETTER QUALITY OF LIFE Text Block Image FOR EVERY SPORT Text Block Image …" at bounding box center [443, 215] width 576 height 76
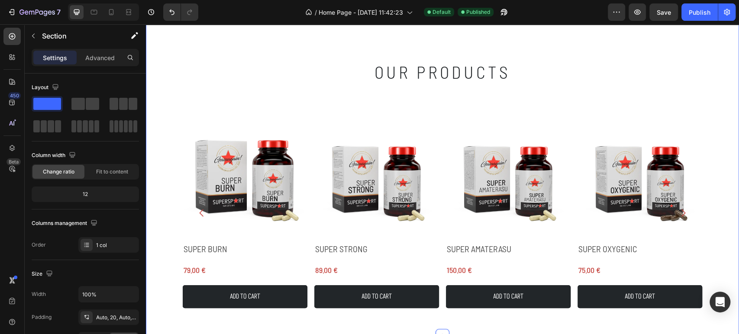
scroll to position [144, 0]
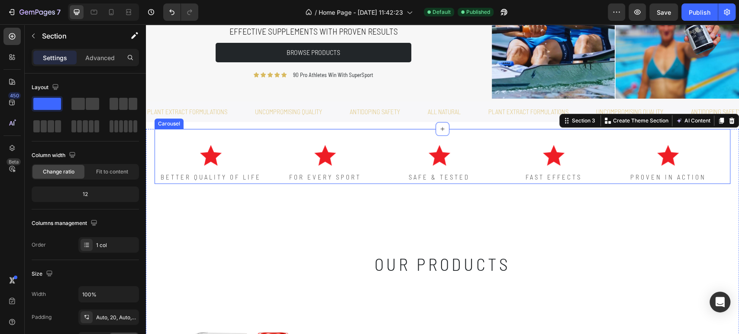
click at [496, 173] on div "Image BETTER QUALITY OF LIFE Text Block Image FOR EVERY SPORT Text Block Image …" at bounding box center [443, 156] width 576 height 55
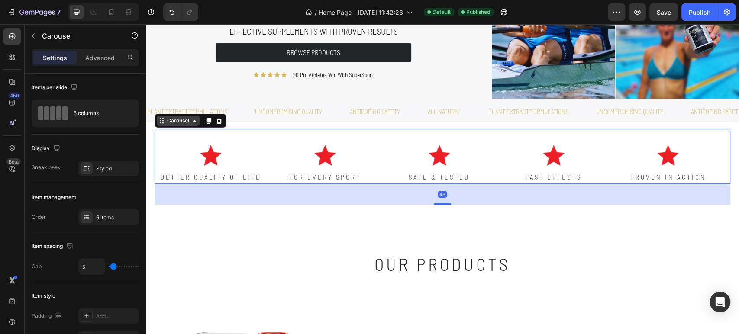
click at [197, 122] on icon at bounding box center [194, 120] width 7 height 7
click at [193, 122] on icon at bounding box center [194, 120] width 7 height 7
click at [104, 58] on p "Advanced" at bounding box center [99, 57] width 29 height 9
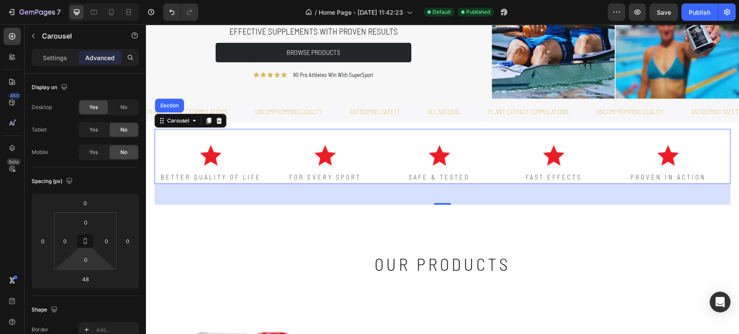
scroll to position [291, 0]
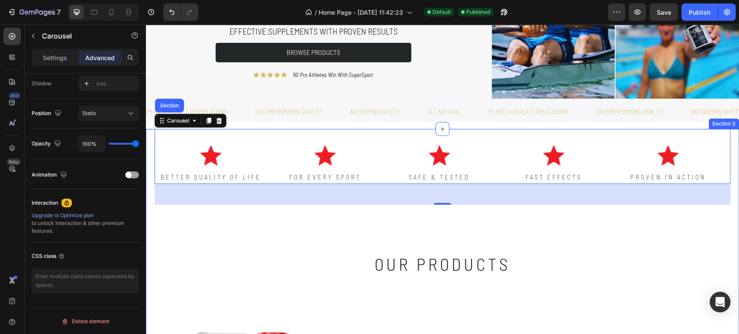
click at [151, 155] on div "Image BETTER QUALITY OF LIFE Text Block Image FOR EVERY SPORT Text Block Image …" at bounding box center [442, 328] width 593 height 399
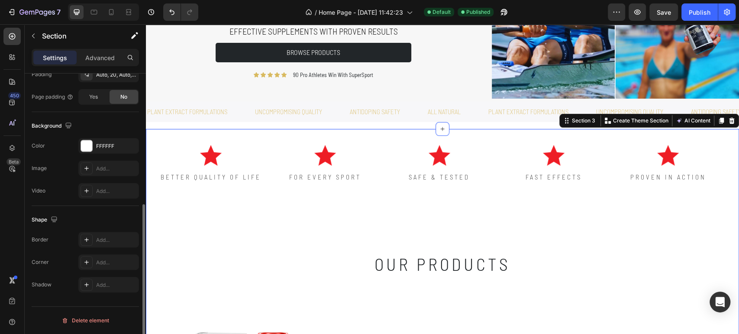
scroll to position [0, 0]
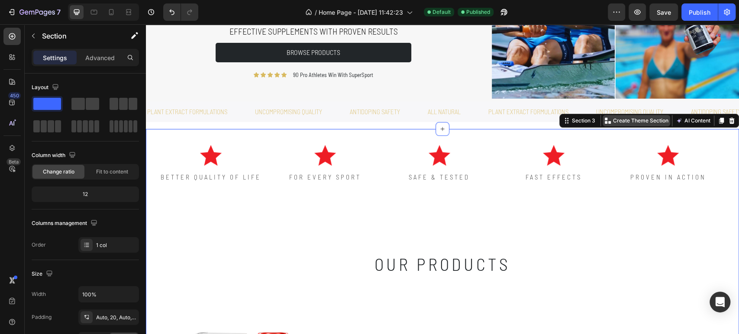
click at [638, 120] on p "Create Theme Section" at bounding box center [640, 121] width 55 height 8
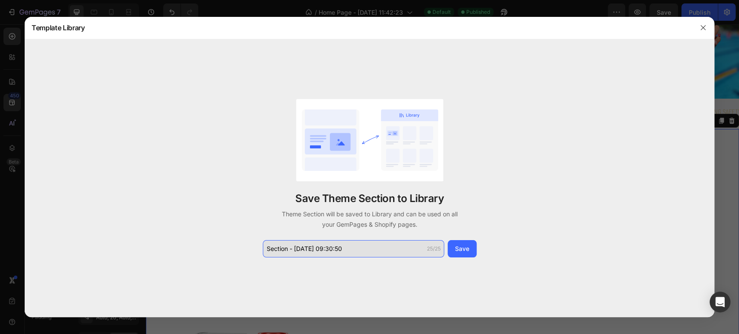
click at [348, 250] on input "Section - Sep 26 09:30:50" at bounding box center [353, 248] width 181 height 17
type input "STARS"
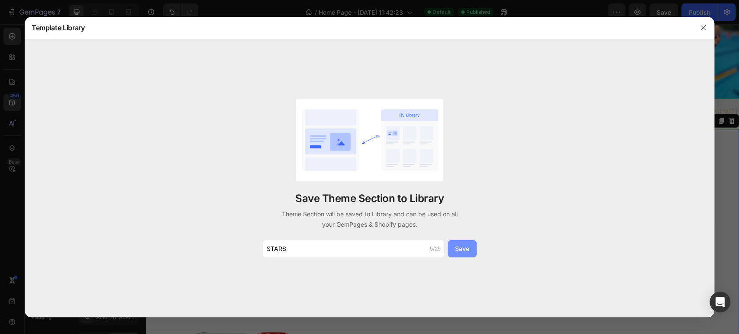
click at [461, 250] on div "Save" at bounding box center [462, 248] width 14 height 9
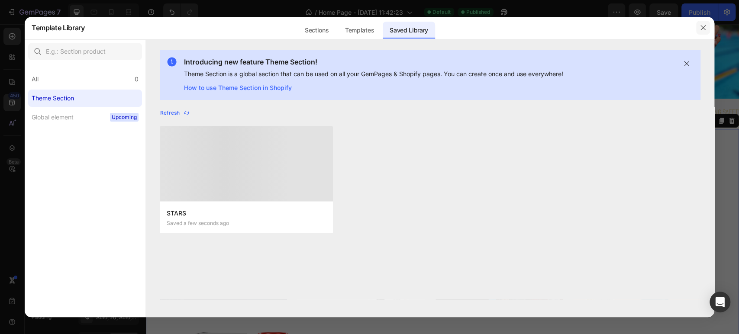
click at [703, 30] on icon "button" at bounding box center [703, 27] width 7 height 7
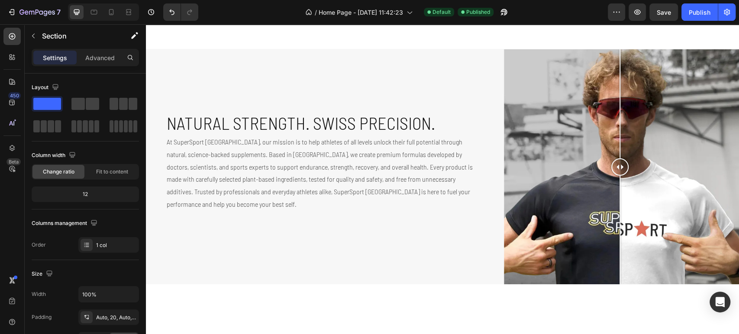
scroll to position [625, 0]
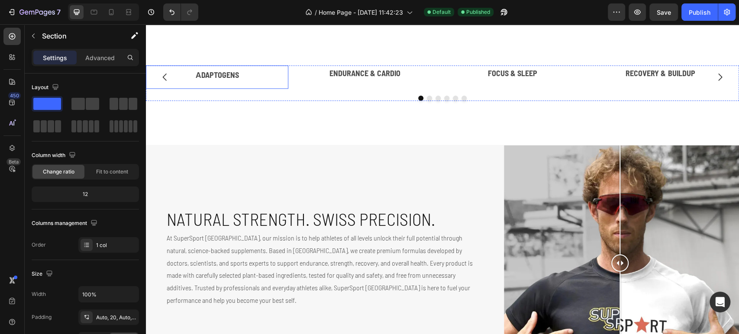
click at [287, 89] on div "Аdaptogens" at bounding box center [217, 76] width 142 height 23
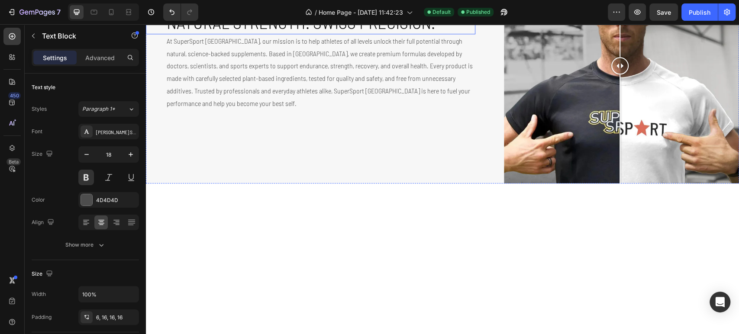
scroll to position [433, 0]
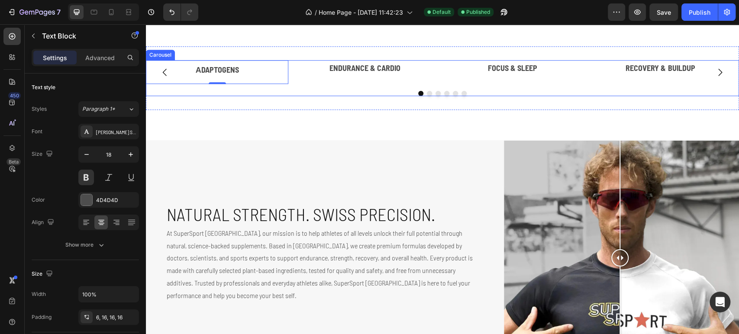
click at [300, 60] on div "Image" at bounding box center [364, 60] width 142 height 0
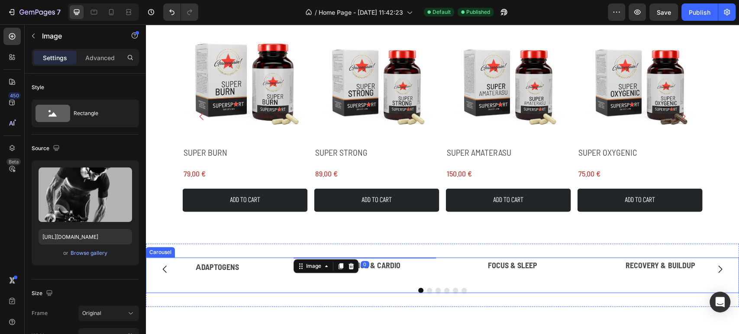
click at [288, 269] on div "Image Аdaptogens Text Block Image 0 Endurance & Cardio Text Block Image Focus &…" at bounding box center [442, 269] width 593 height 23
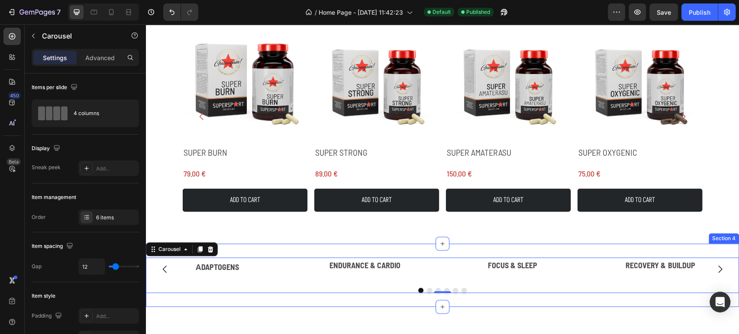
click at [293, 246] on div "Image Аdaptogens Text Block Image Endurance & Cardio Text Block Image Focus & S…" at bounding box center [442, 275] width 593 height 63
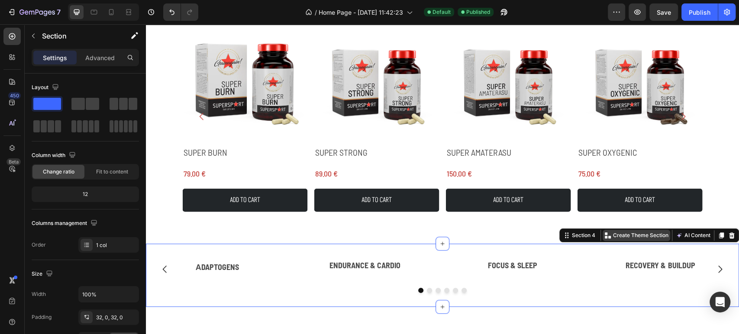
click at [603, 233] on div "Create Theme Section" at bounding box center [637, 235] width 68 height 11
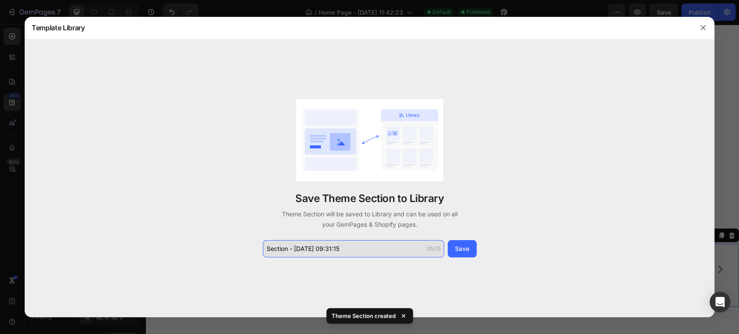
click at [276, 246] on input "Section - Sep 26 09:31:15" at bounding box center [353, 248] width 181 height 17
type input "SLIDES"
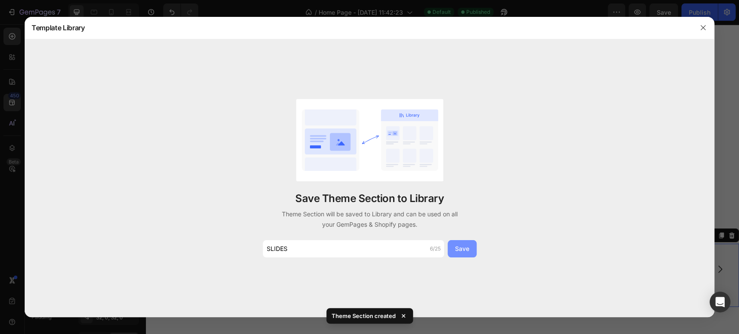
click at [462, 252] on div "Save" at bounding box center [462, 248] width 14 height 9
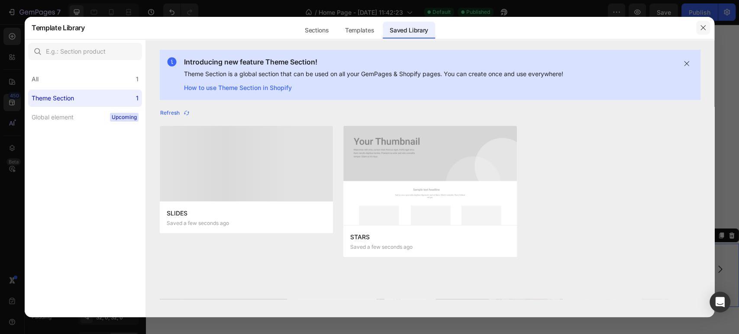
click at [700, 30] on icon "button" at bounding box center [703, 27] width 7 height 7
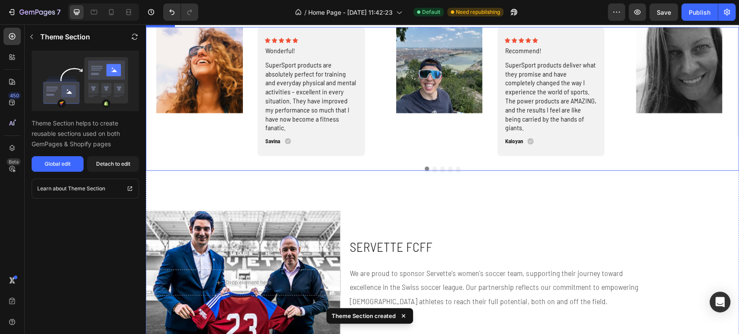
scroll to position [1202, 0]
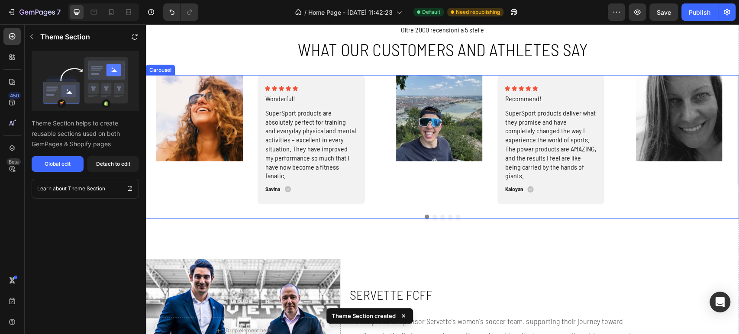
click at [379, 176] on div "Image Icon Icon Icon Icon Icon Icon List Wonderful! Text Block SuperSport produ…" at bounding box center [442, 139] width 593 height 129
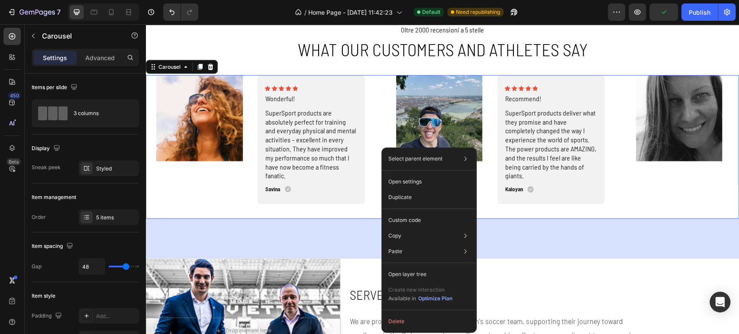
scroll to position [1154, 0]
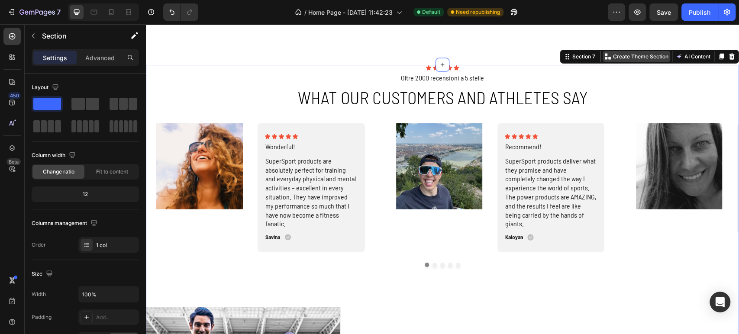
click at [629, 55] on p "Create Theme Section" at bounding box center [640, 57] width 55 height 8
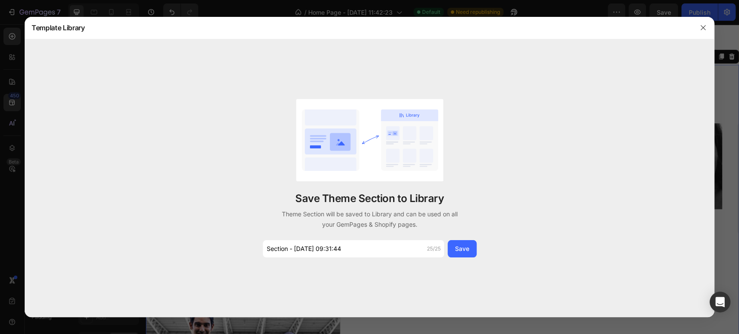
click at [378, 237] on div "Save Theme Section to Library Theme Section will be saved to Library and can be…" at bounding box center [369, 178] width 216 height 158
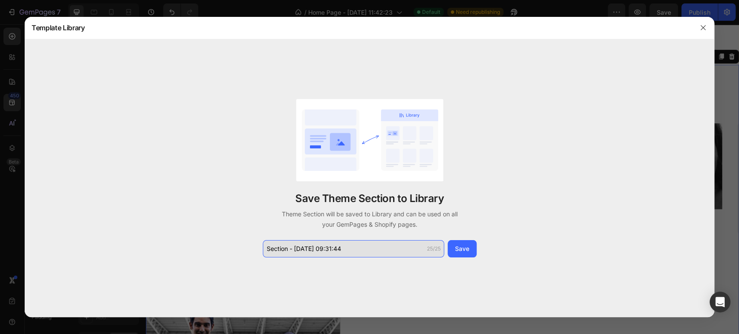
click at [383, 246] on input "Section - Sep 26 09:31:44" at bounding box center [353, 248] width 181 height 17
type input "TESTI"
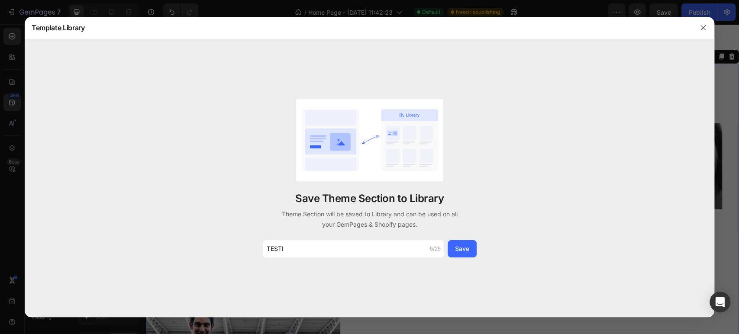
click at [469, 259] on div "Save Theme Section to Library Theme Section will be saved to Library and can be…" at bounding box center [370, 178] width 690 height 278
click at [470, 257] on button "Save" at bounding box center [462, 248] width 29 height 17
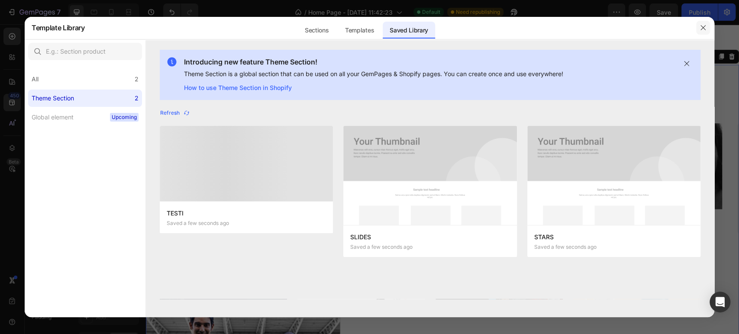
click at [702, 29] on icon "button" at bounding box center [703, 27] width 7 height 7
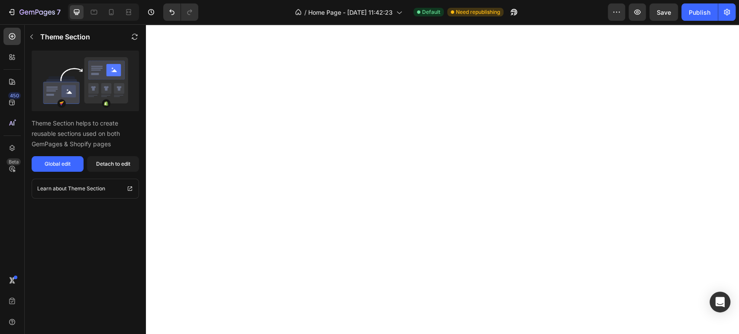
scroll to position [0, 0]
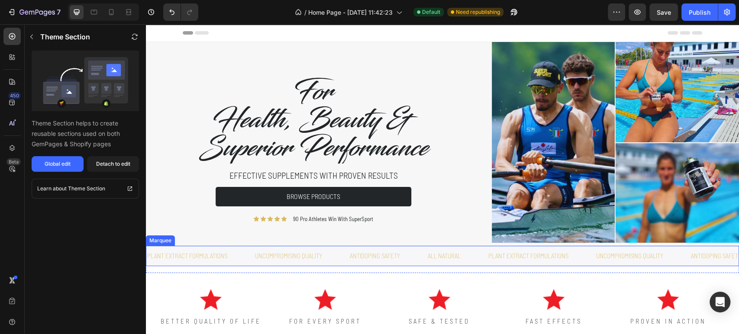
click at [243, 254] on div "plant extract formulations Text Block" at bounding box center [200, 256] width 108 height 20
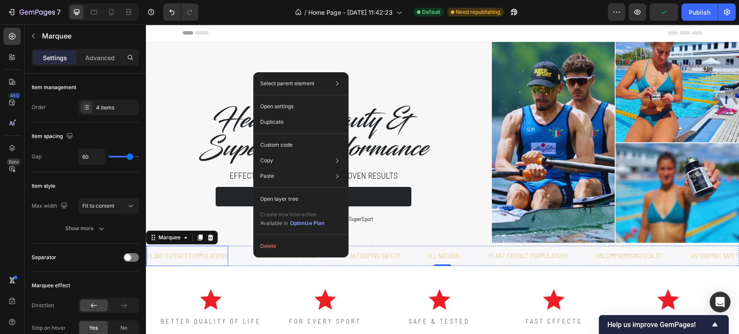
click at [228, 259] on div "plant extract formulations" at bounding box center [187, 255] width 82 height 13
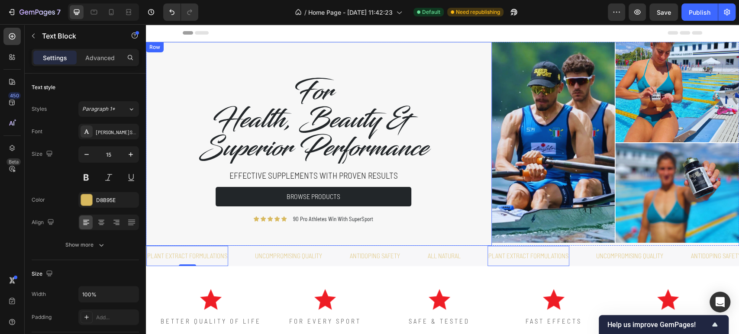
click at [191, 235] on div "For Health, Beauty & Superior Performance Heading Effective supplements with pr…" at bounding box center [314, 157] width 306 height 161
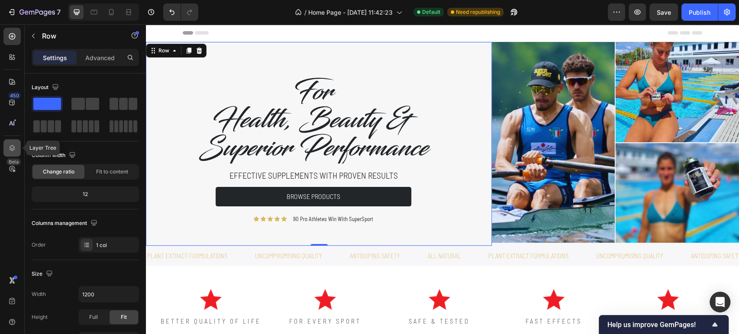
click at [13, 147] on icon at bounding box center [12, 148] width 9 height 9
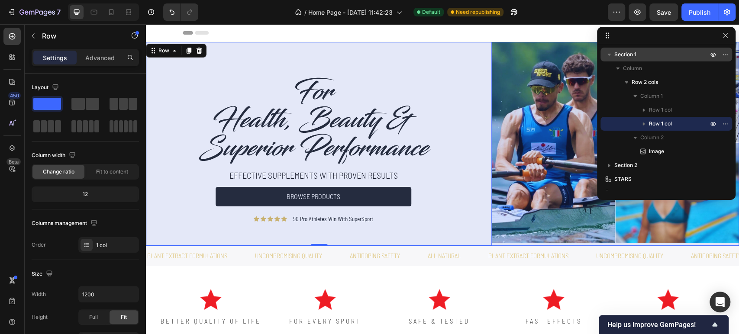
click at [651, 58] on p "Section 1" at bounding box center [661, 54] width 95 height 9
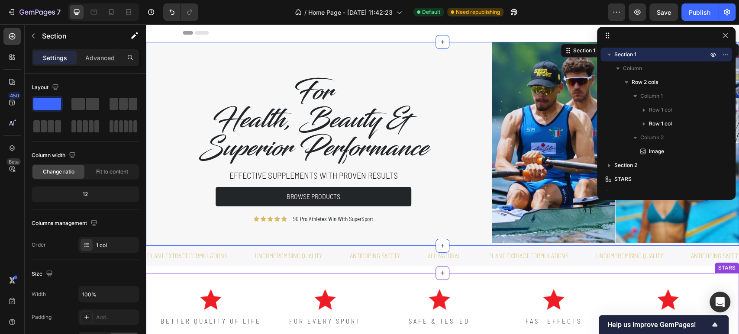
click at [461, 290] on div at bounding box center [439, 300] width 112 height 22
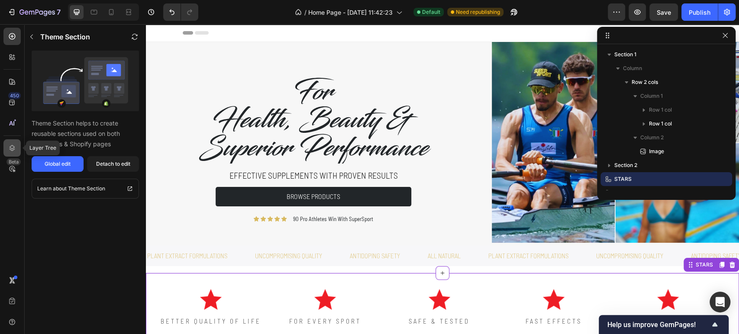
click at [11, 151] on icon at bounding box center [13, 148] width 6 height 6
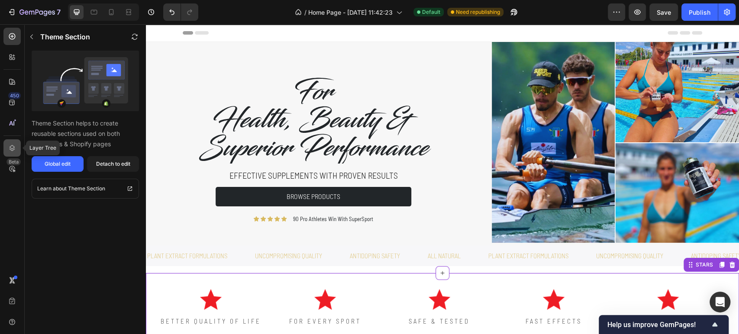
click at [10, 153] on div at bounding box center [11, 147] width 17 height 17
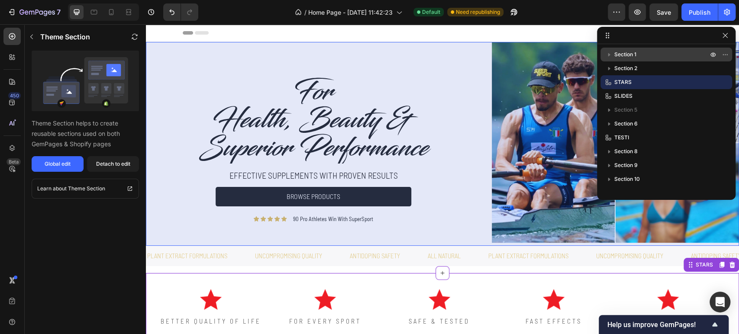
click at [661, 58] on p "Section 1" at bounding box center [661, 54] width 95 height 9
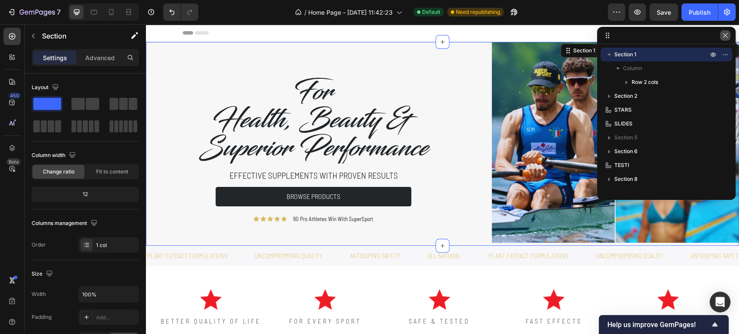
click at [726, 35] on icon "button" at bounding box center [725, 35] width 7 height 7
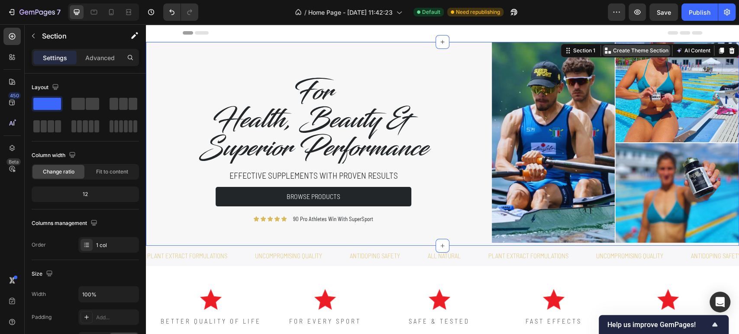
click at [617, 52] on p "Create Theme Section" at bounding box center [640, 51] width 55 height 8
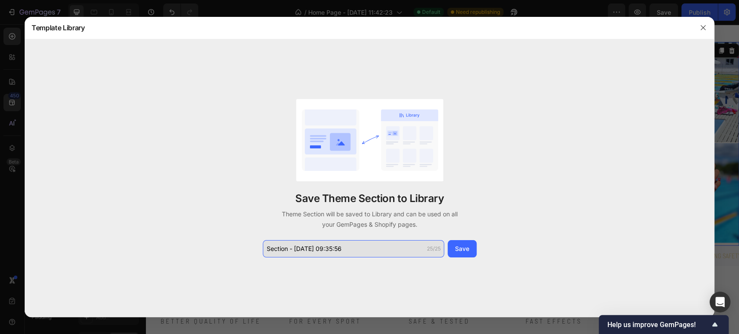
click at [320, 246] on input "Section - Sep 26 09:35:56" at bounding box center [353, 248] width 181 height 17
type input "Header"
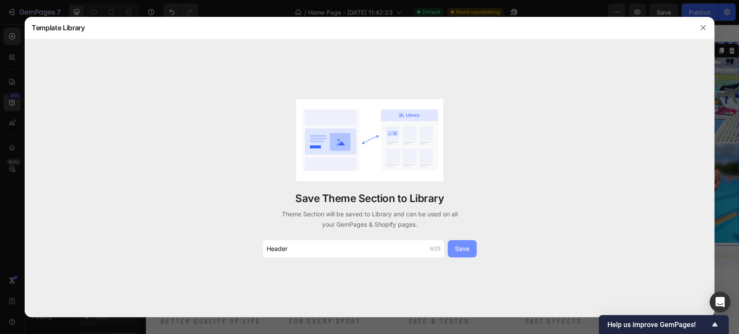
click at [460, 245] on div "Save" at bounding box center [462, 248] width 14 height 9
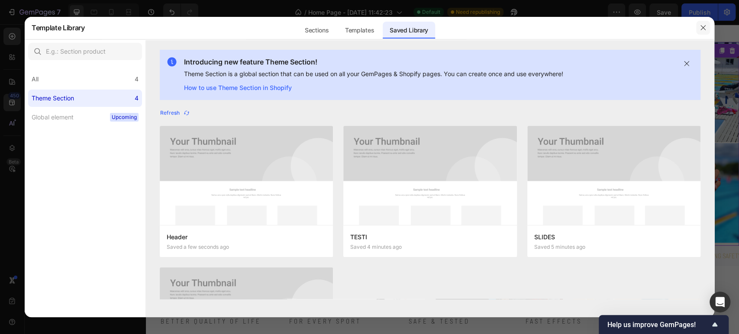
click at [703, 27] on icon "button" at bounding box center [703, 27] width 7 height 7
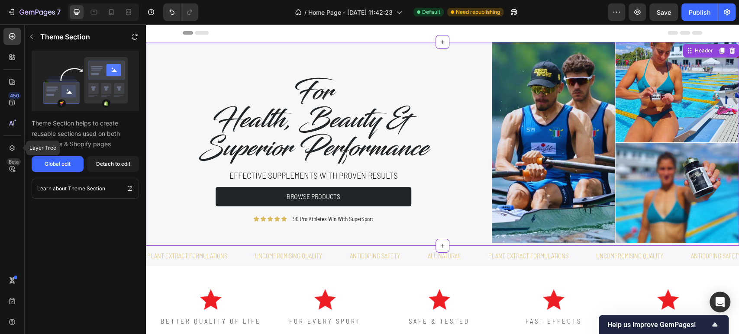
drag, startPoint x: 14, startPoint y: 148, endPoint x: 40, endPoint y: 145, distance: 26.1
click at [14, 148] on icon at bounding box center [13, 148] width 6 height 6
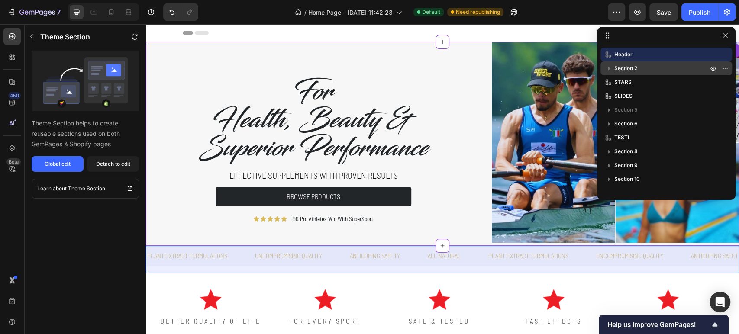
click at [613, 68] on icon "button" at bounding box center [609, 68] width 9 height 9
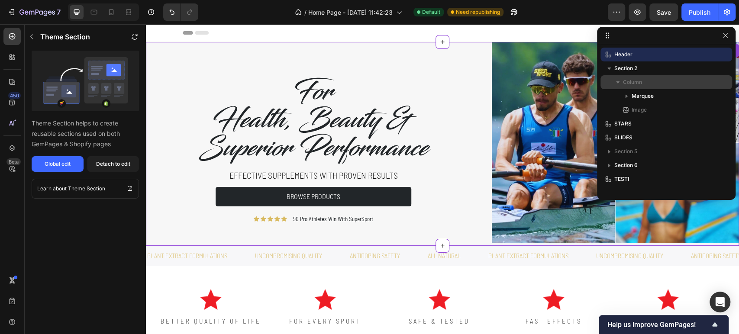
click at [629, 85] on span "Column" at bounding box center [632, 82] width 19 height 9
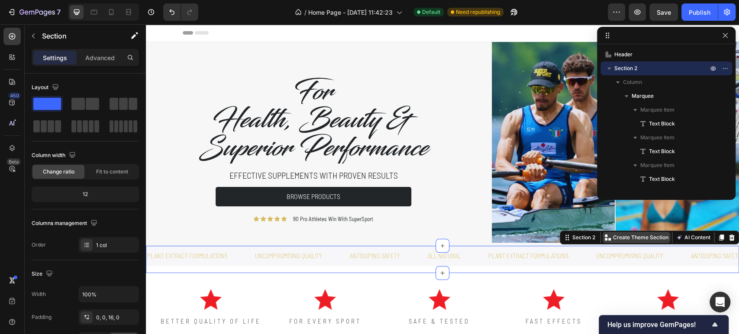
click at [643, 240] on p "Create Theme Section" at bounding box center [640, 238] width 55 height 8
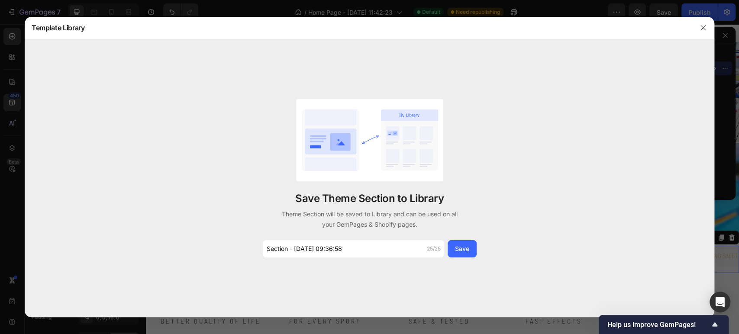
click at [319, 239] on div "Save Theme Section to Library Theme Section will be saved to Library and can be…" at bounding box center [369, 178] width 216 height 158
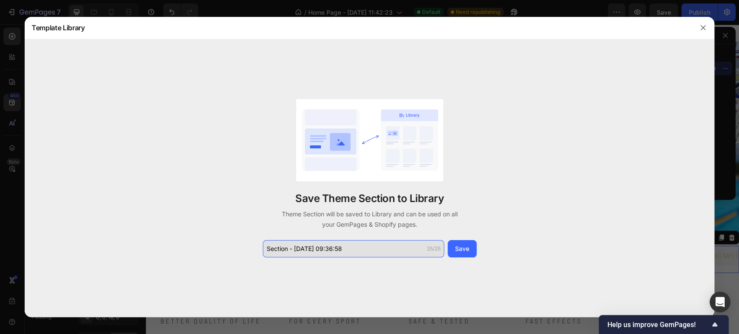
click at [325, 243] on input "Section - Sep 26 09:36:58" at bounding box center [353, 248] width 181 height 17
type input "text"
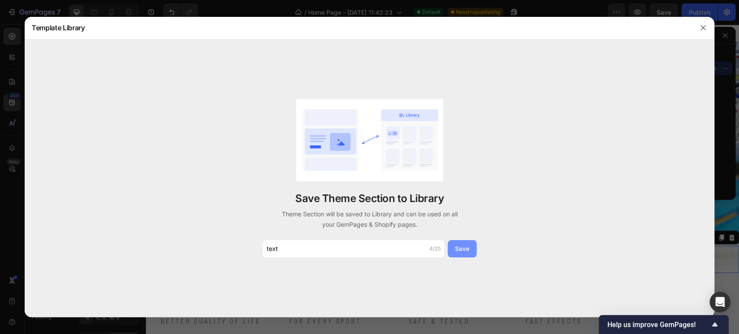
click at [469, 248] on button "Save" at bounding box center [462, 248] width 29 height 17
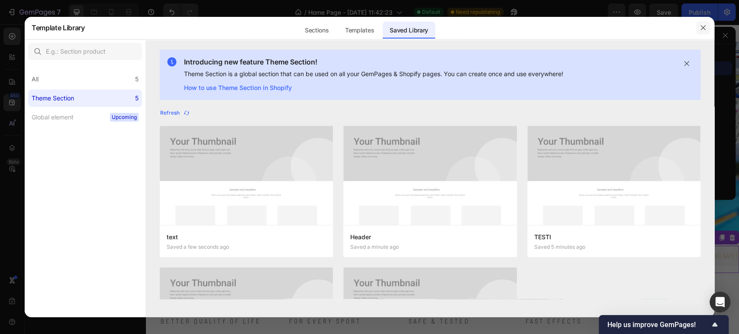
click at [703, 29] on icon "button" at bounding box center [703, 27] width 7 height 7
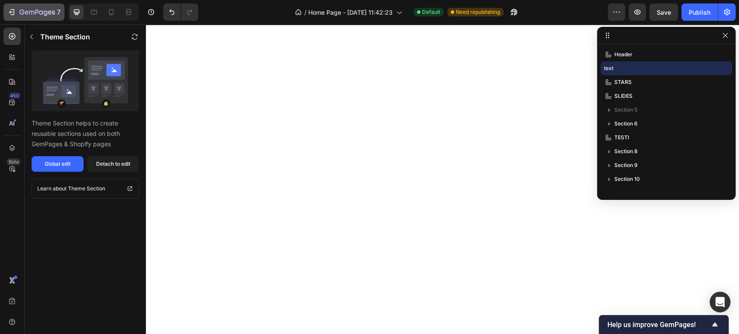
scroll to position [769, 0]
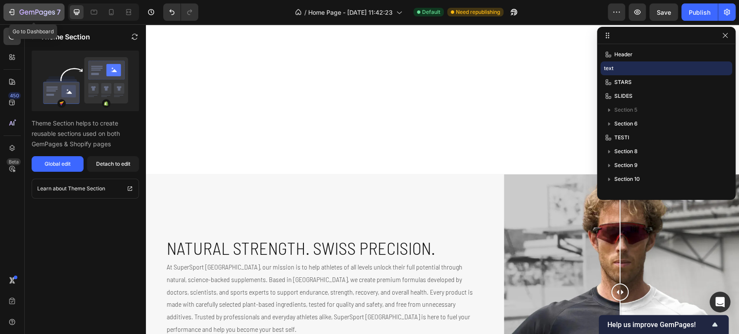
click at [8, 16] on div "7" at bounding box center [33, 12] width 53 height 10
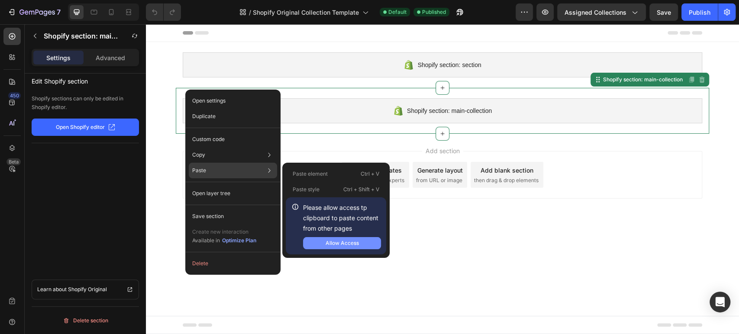
click at [342, 241] on div "Allow Access" at bounding box center [342, 243] width 33 height 8
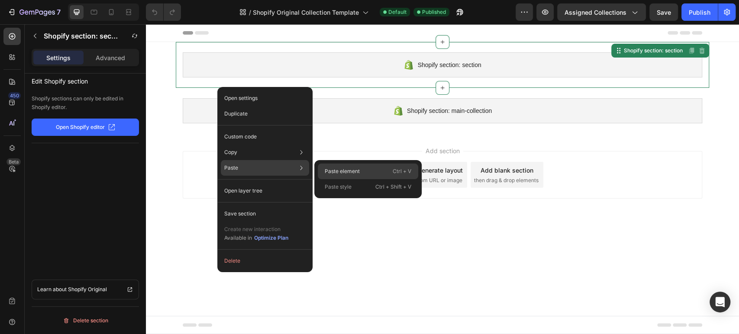
click at [325, 174] on p "Paste element" at bounding box center [342, 172] width 35 height 8
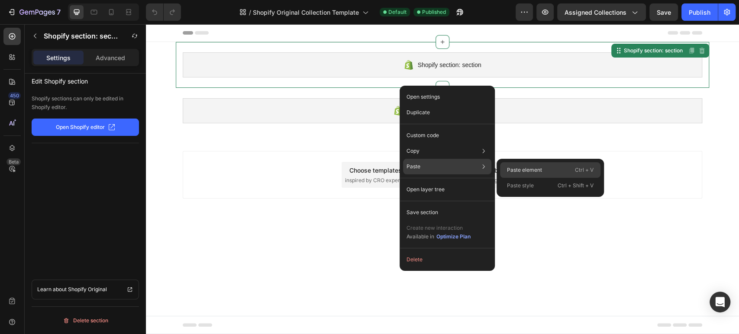
click at [536, 173] on p "Paste element" at bounding box center [524, 170] width 35 height 8
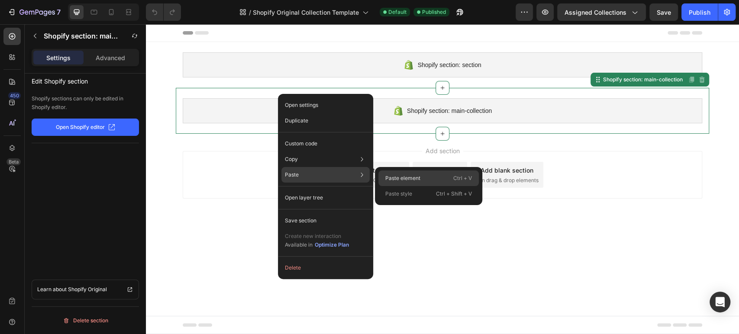
click at [418, 176] on p "Paste element" at bounding box center [402, 178] width 35 height 8
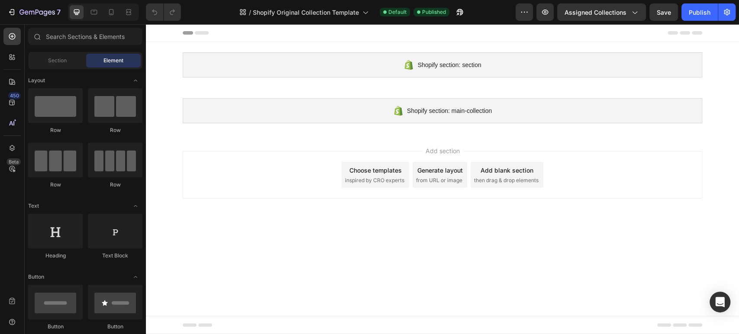
click at [392, 181] on span "inspired by CRO experts" at bounding box center [374, 181] width 59 height 8
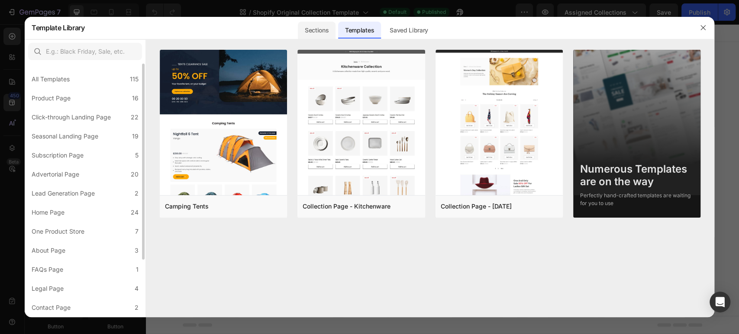
click at [322, 32] on div "Sections" at bounding box center [317, 30] width 38 height 17
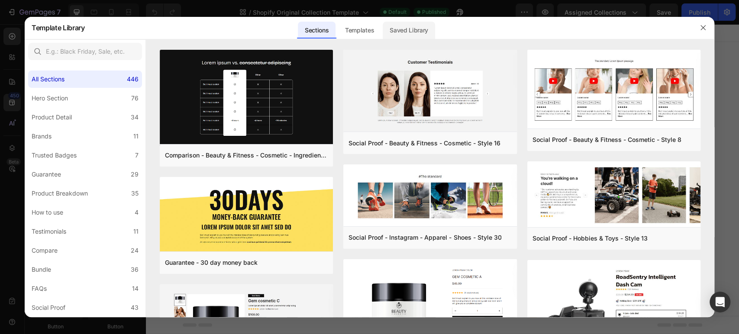
click at [411, 33] on div "Saved Library" at bounding box center [409, 30] width 52 height 17
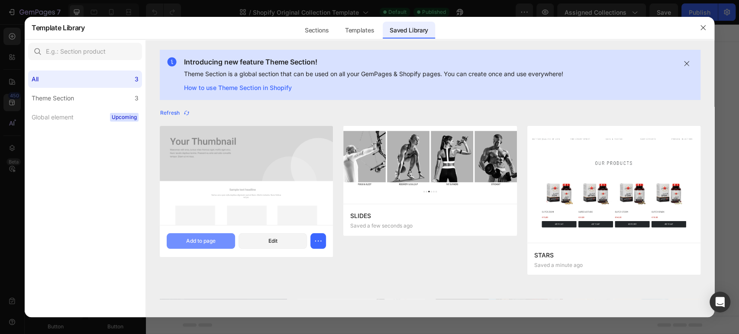
click at [203, 245] on div "Add to page" at bounding box center [200, 241] width 29 height 8
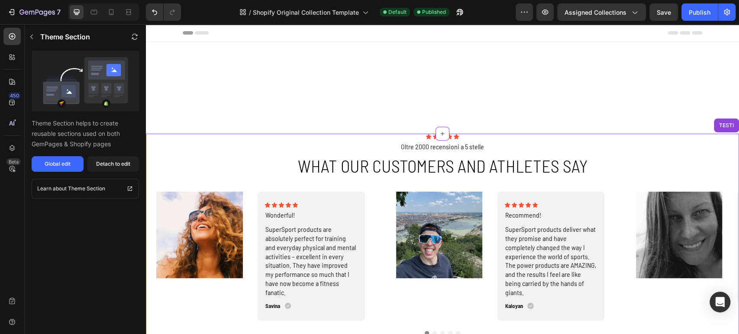
scroll to position [192, 0]
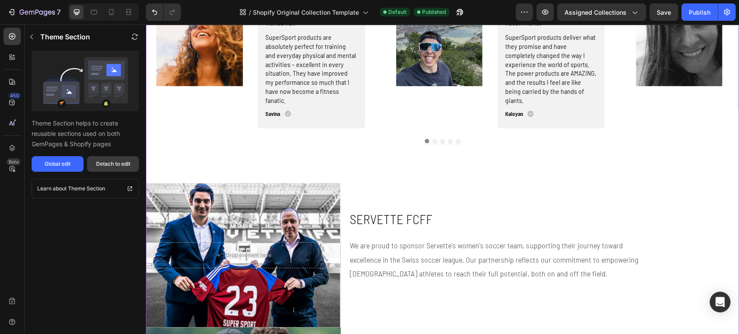
click at [114, 165] on div "Detach to edit" at bounding box center [113, 164] width 34 height 8
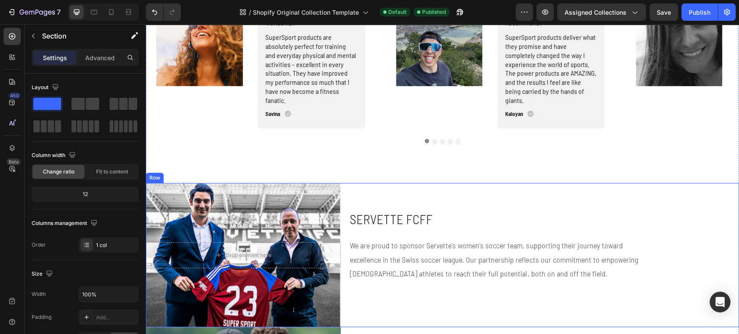
click at [428, 190] on div "Hero Banner SERVETTE FCFF Heading We are proud to sponsor Servette's women's so…" at bounding box center [544, 255] width 390 height 144
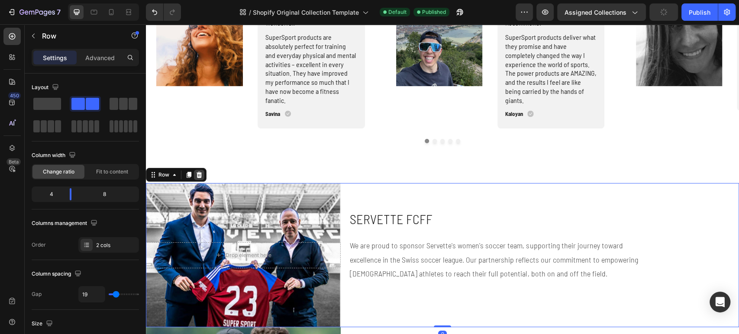
click at [201, 177] on icon at bounding box center [199, 174] width 7 height 7
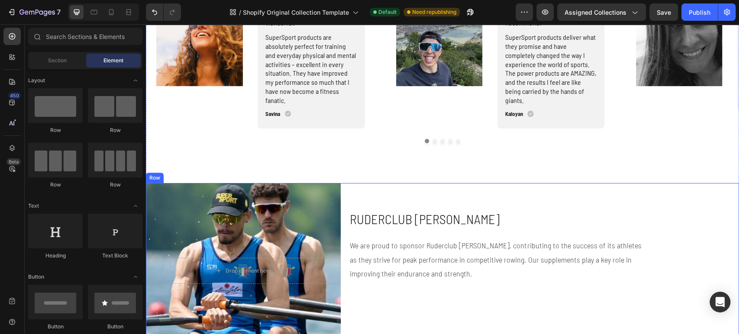
click at [384, 185] on div "Ruderclub [PERSON_NAME] Heading Hero Banner We are proud to sponsor Ruderclub […" at bounding box center [544, 270] width 390 height 175
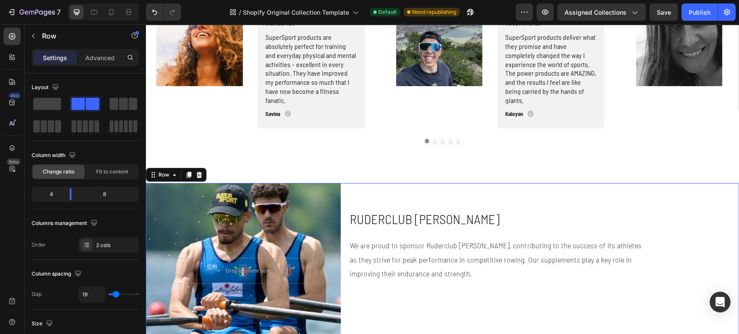
click at [201, 173] on icon at bounding box center [199, 174] width 7 height 7
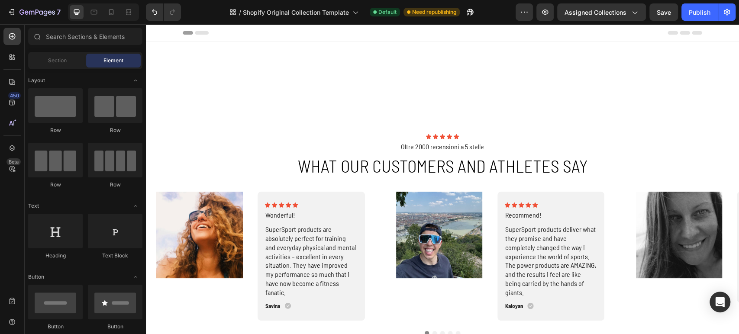
scroll to position [145, 0]
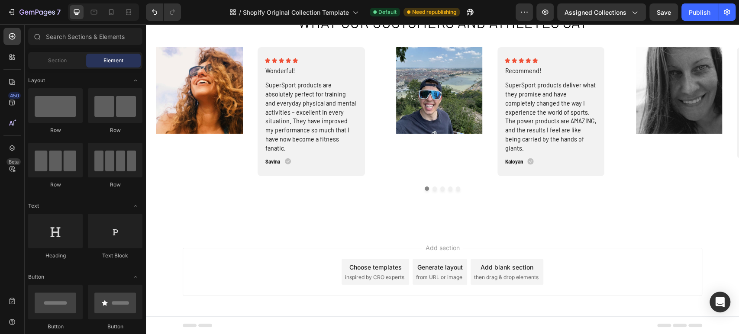
click at [371, 268] on div "Choose templates" at bounding box center [375, 267] width 52 height 9
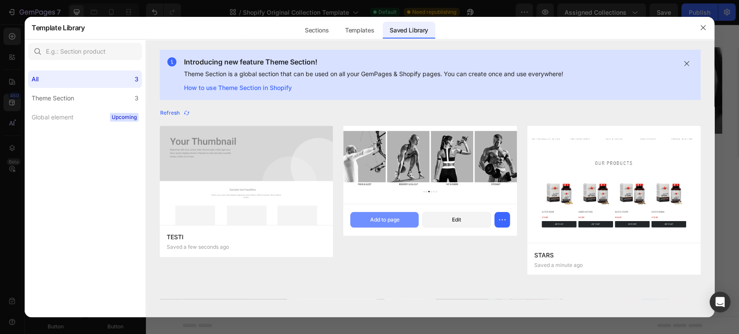
click at [383, 221] on div "Add to page" at bounding box center [384, 220] width 29 height 8
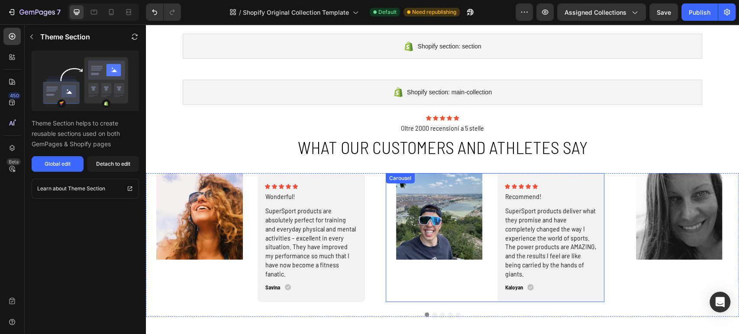
scroll to position [115, 0]
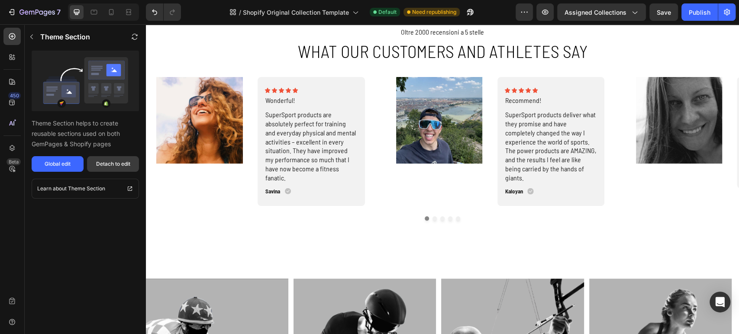
click at [98, 165] on div "Detach to edit" at bounding box center [113, 164] width 34 height 8
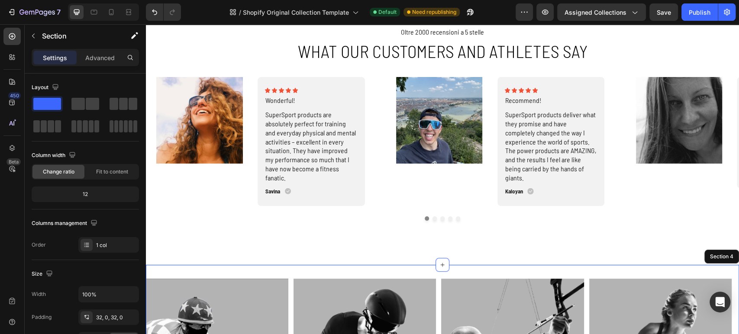
click at [155, 15] on icon "Undo/Redo" at bounding box center [154, 12] width 9 height 9
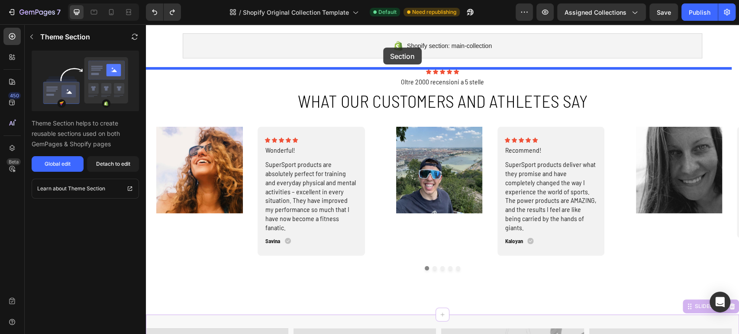
scroll to position [26, 0]
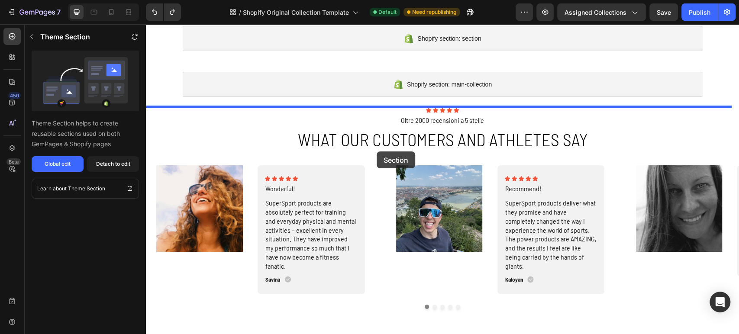
drag, startPoint x: 351, startPoint y: 241, endPoint x: 377, endPoint y: 152, distance: 93.1
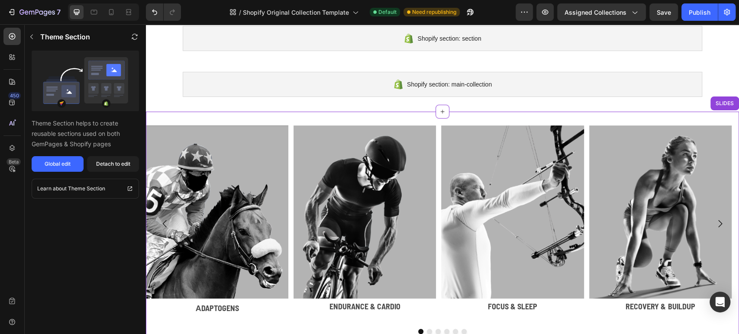
scroll to position [0, 0]
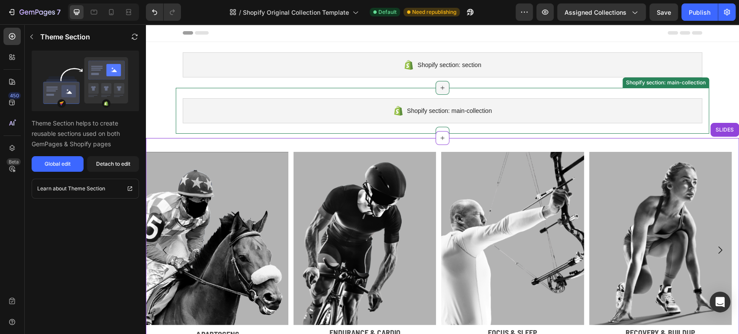
click at [441, 88] on icon at bounding box center [443, 88] width 4 height 4
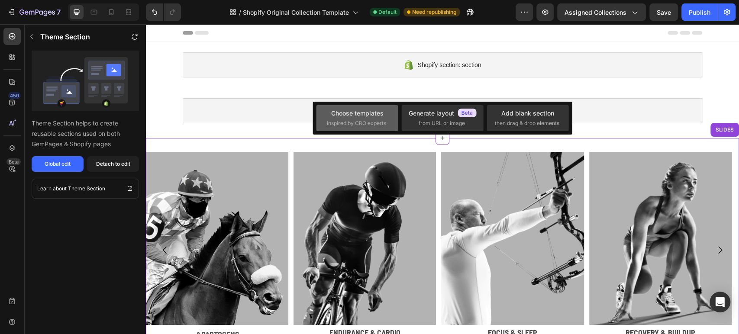
click at [377, 124] on span "inspired by CRO experts" at bounding box center [356, 123] width 59 height 8
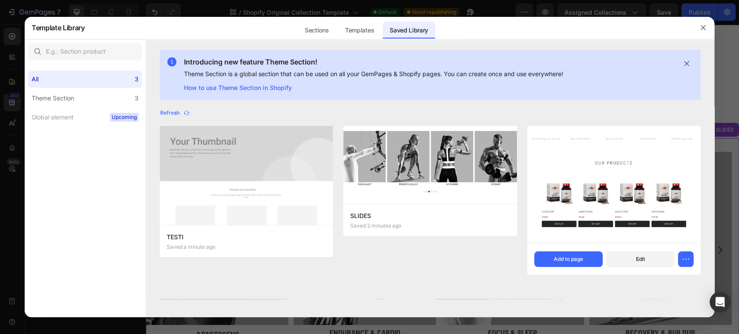
click at [612, 207] on img at bounding box center [613, 184] width 173 height 117
click at [623, 184] on img at bounding box center [613, 184] width 173 height 117
click at [580, 257] on div "Add to page" at bounding box center [568, 259] width 29 height 8
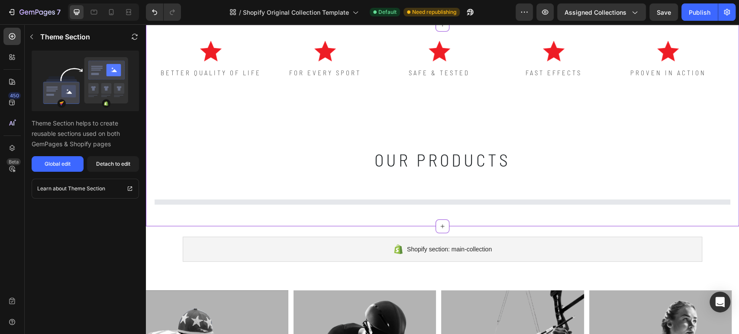
scroll to position [15, 0]
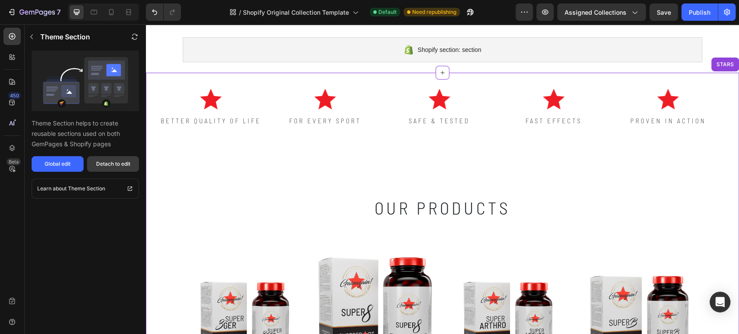
click at [104, 169] on button "Detach to edit" at bounding box center [113, 164] width 52 height 16
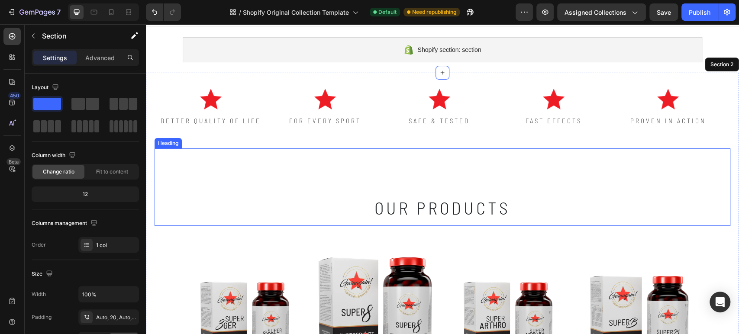
click at [421, 201] on h2 "our products" at bounding box center [442, 186] width 519 height 77
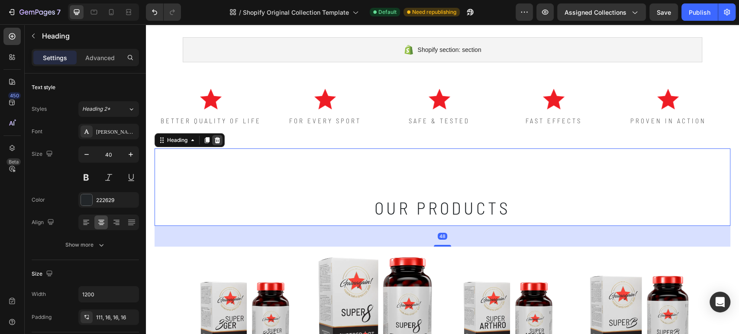
click at [217, 143] on icon at bounding box center [217, 140] width 7 height 7
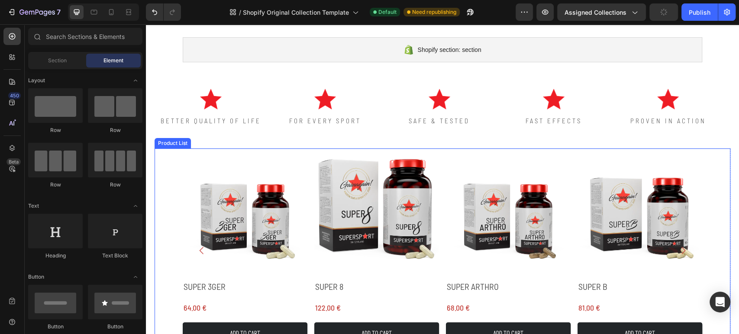
click at [160, 176] on div "Product Images SUPER 3GER Product Title 64.00 € Product Price Product Price Row…" at bounding box center [443, 250] width 576 height 204
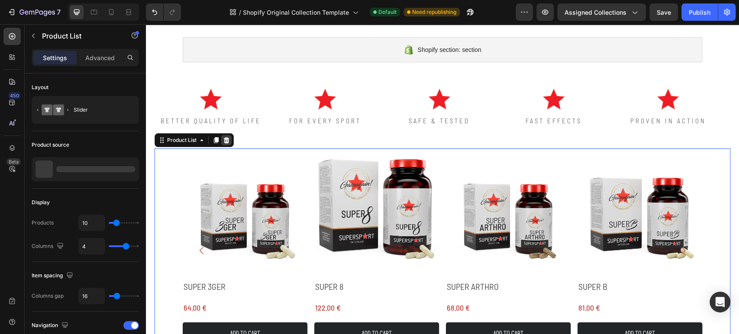
click at [224, 140] on icon at bounding box center [226, 140] width 7 height 7
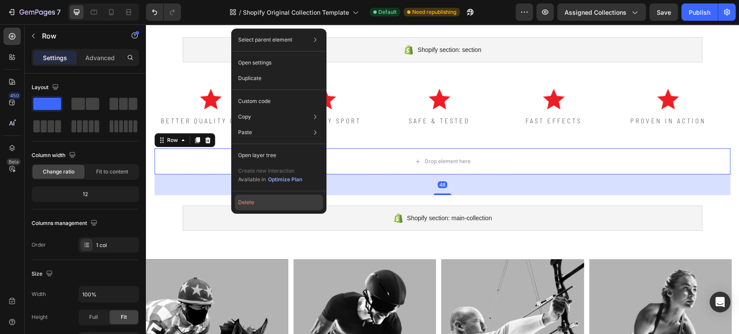
click at [259, 198] on button "Delete" at bounding box center [279, 203] width 88 height 16
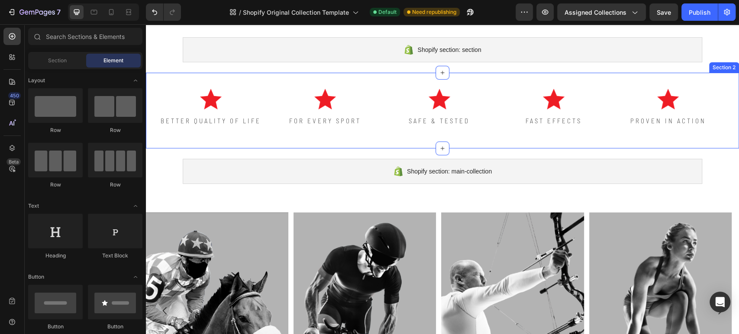
scroll to position [0, 0]
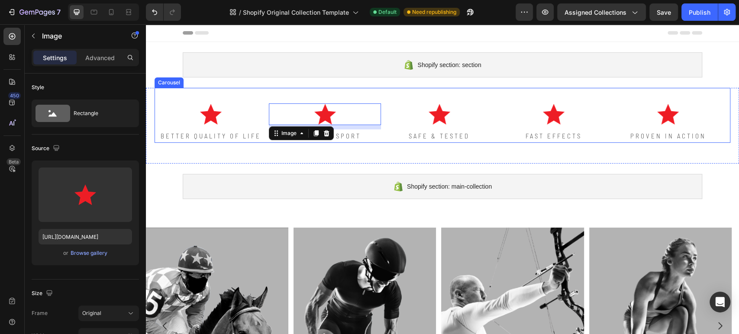
click at [386, 93] on div "Image SAFE & TESTED Text Block" at bounding box center [439, 115] width 112 height 55
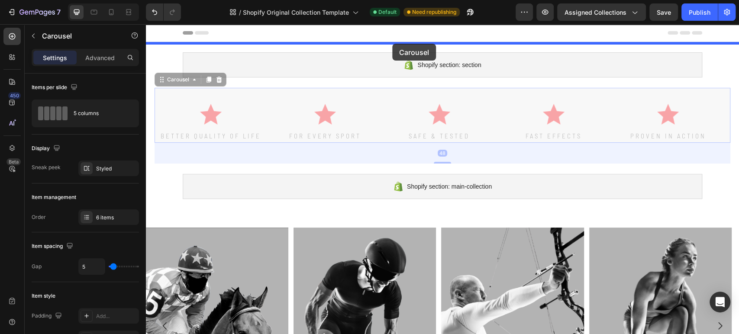
drag, startPoint x: 386, startPoint y: 93, endPoint x: 392, endPoint y: 44, distance: 49.3
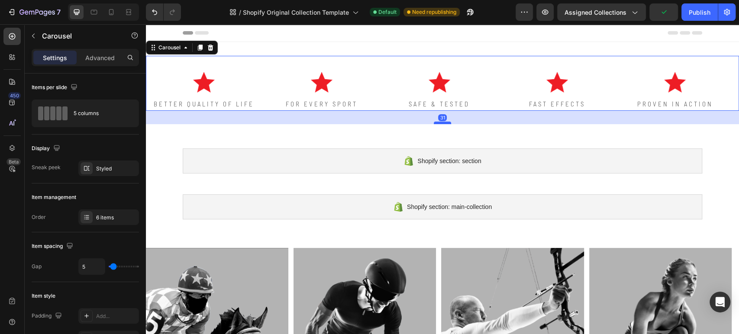
drag, startPoint x: 435, startPoint y: 130, endPoint x: 435, endPoint y: 123, distance: 7.4
click at [435, 123] on div at bounding box center [442, 123] width 17 height 3
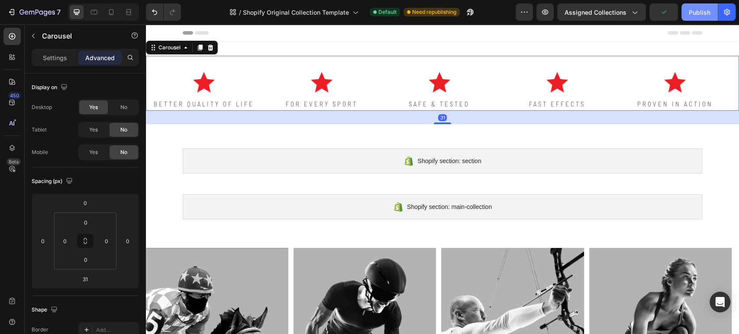
click at [690, 10] on div "Publish" at bounding box center [700, 12] width 22 height 9
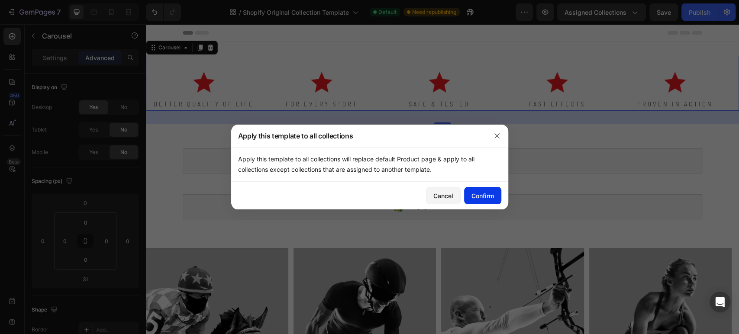
click at [480, 187] on button "Confirm" at bounding box center [482, 195] width 37 height 17
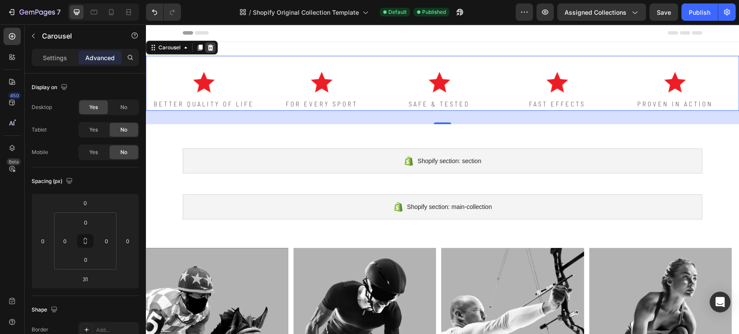
click at [214, 48] on icon at bounding box center [210, 47] width 7 height 7
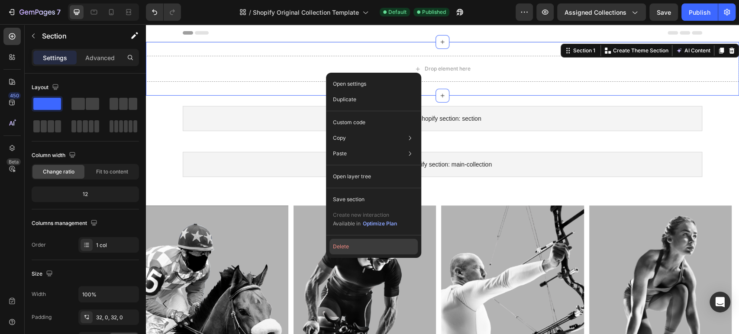
click at [359, 241] on button "Delete" at bounding box center [373, 247] width 88 height 16
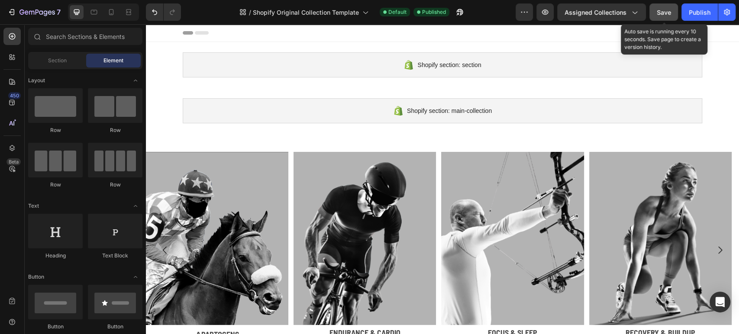
click at [663, 14] on span "Save" at bounding box center [664, 12] width 14 height 7
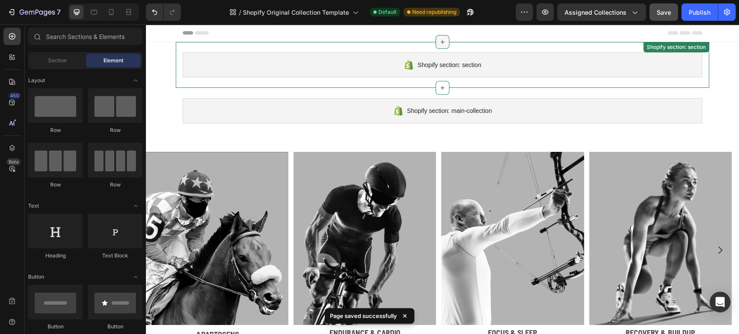
click at [440, 47] on div at bounding box center [442, 42] width 14 height 14
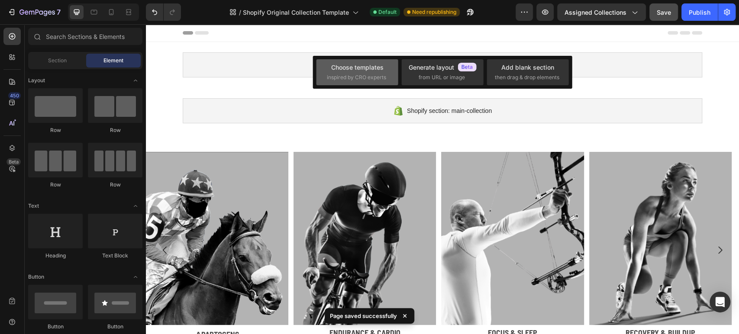
click at [362, 68] on div "Choose templates" at bounding box center [357, 67] width 52 height 9
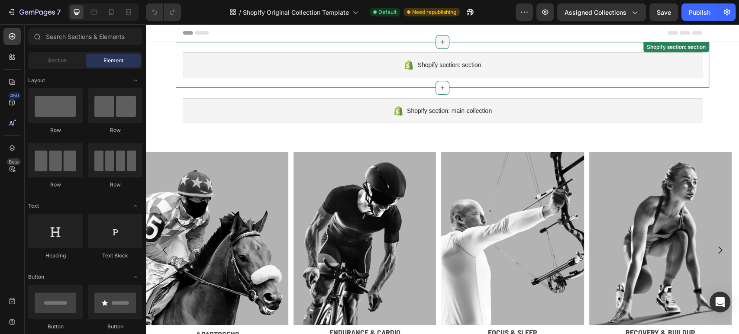
click at [435, 43] on div at bounding box center [442, 42] width 14 height 14
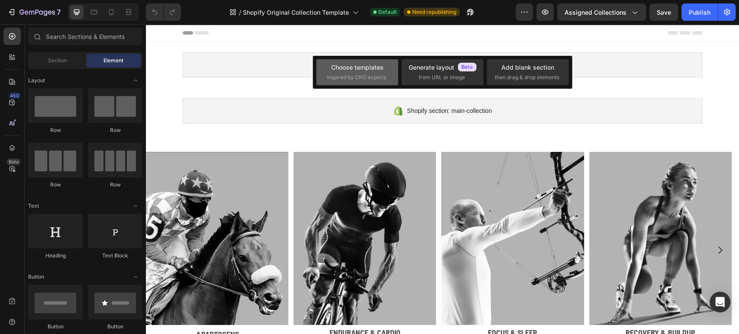
click at [350, 80] on span "inspired by CRO experts" at bounding box center [356, 78] width 59 height 8
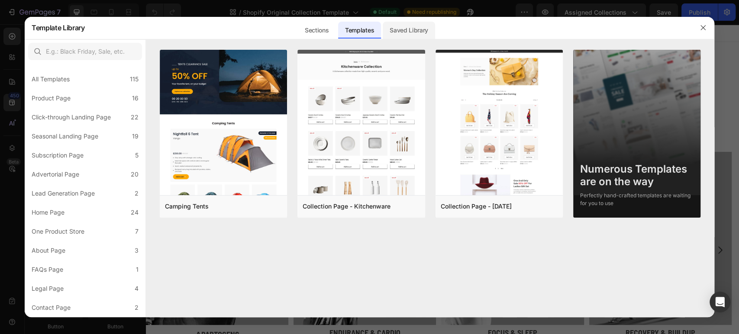
click at [391, 29] on div "Saved Library" at bounding box center [409, 30] width 52 height 17
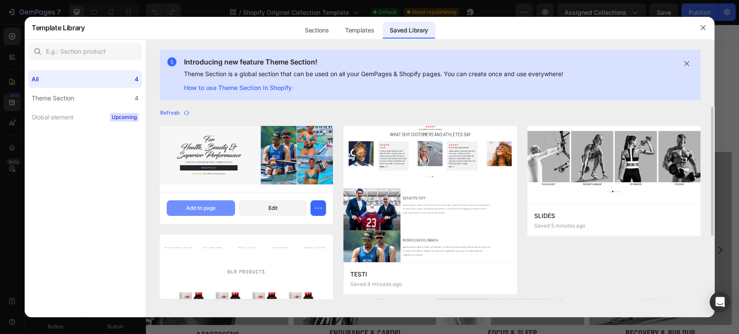
click at [210, 210] on div "Add to page" at bounding box center [200, 208] width 29 height 8
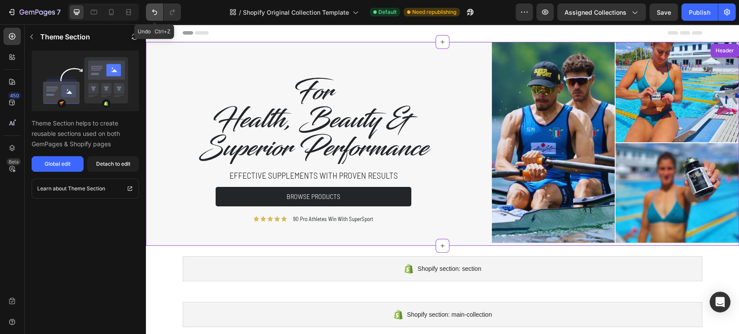
click at [153, 11] on icon "Undo/Redo" at bounding box center [154, 13] width 5 height 6
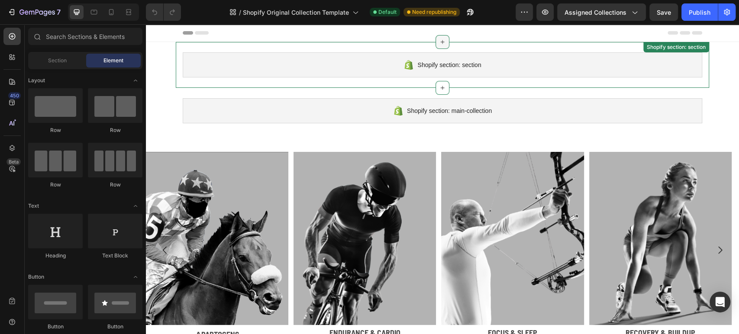
click at [435, 45] on div at bounding box center [442, 42] width 14 height 14
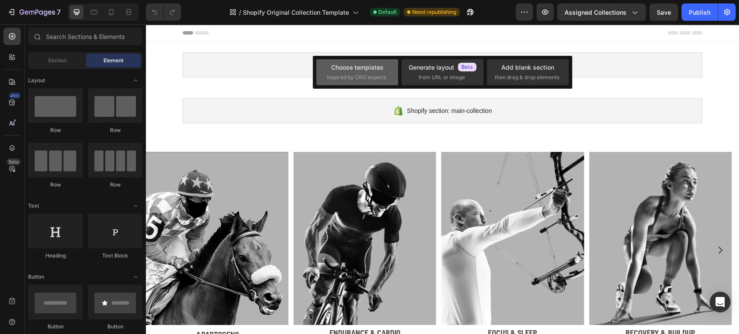
click at [357, 79] on span "inspired by CRO experts" at bounding box center [356, 78] width 59 height 8
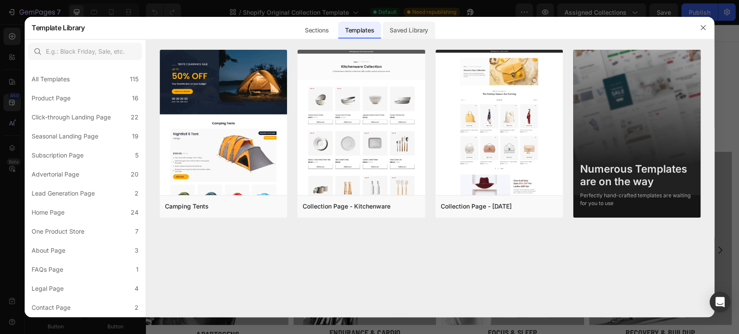
click at [406, 33] on div "Saved Library" at bounding box center [409, 30] width 52 height 17
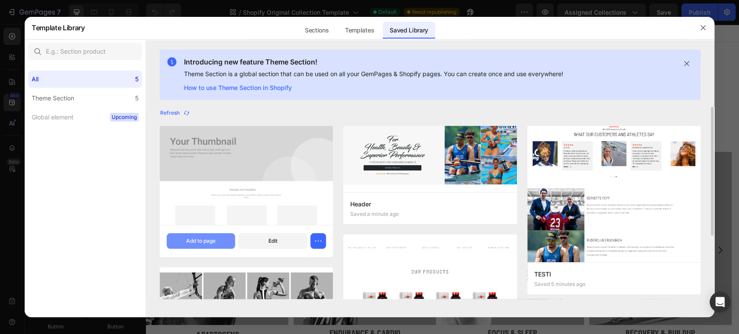
click at [210, 246] on button "Add to page" at bounding box center [201, 241] width 68 height 16
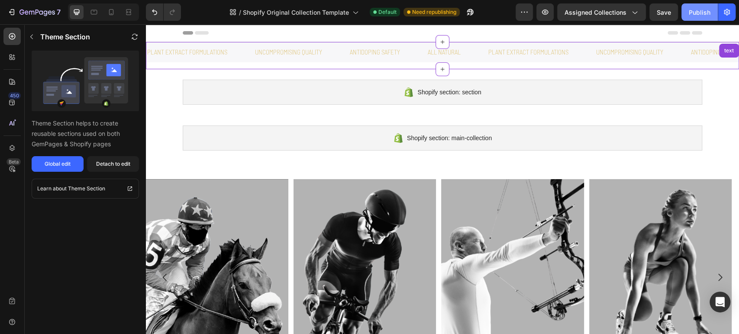
click at [706, 10] on div "Publish" at bounding box center [700, 12] width 22 height 9
click at [107, 15] on icon at bounding box center [111, 12] width 9 height 9
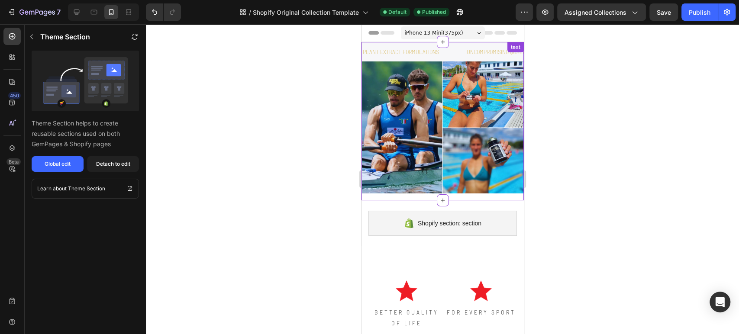
click at [395, 72] on img at bounding box center [442, 127] width 162 height 132
click at [511, 54] on div at bounding box center [516, 50] width 10 height 10
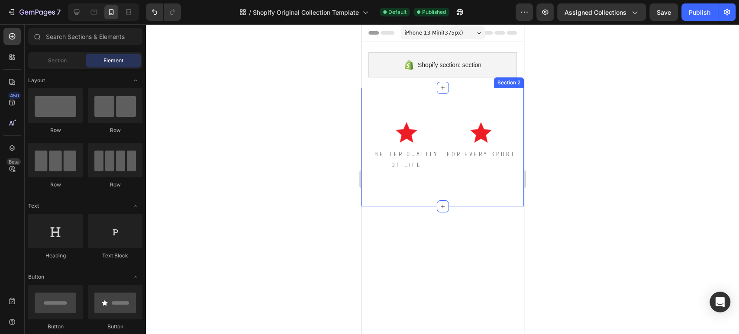
click at [479, 100] on div "Image BETTER QUALITY OF LIFE Text Block Image FOR EVERY SPORT Text Block Image …" at bounding box center [442, 147] width 162 height 119
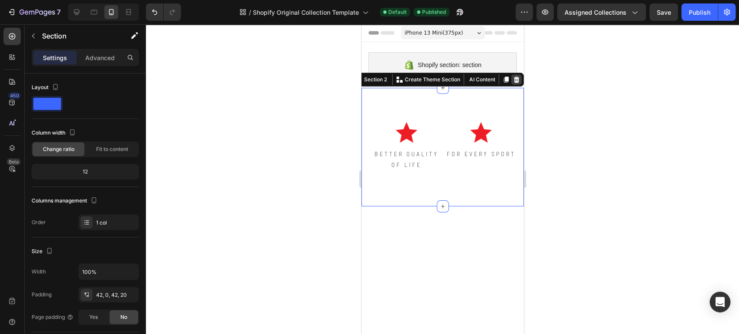
click at [513, 81] on icon at bounding box center [516, 80] width 6 height 6
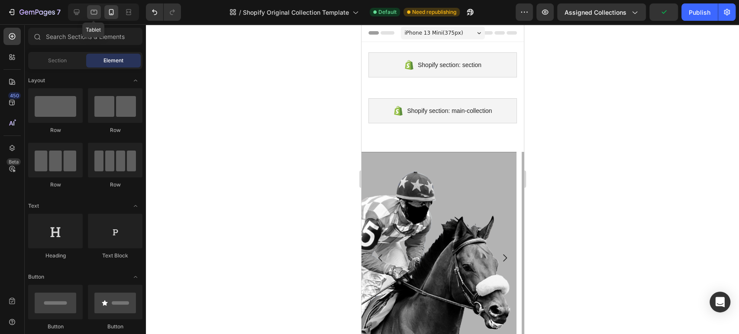
click at [88, 13] on div at bounding box center [94, 12] width 14 height 14
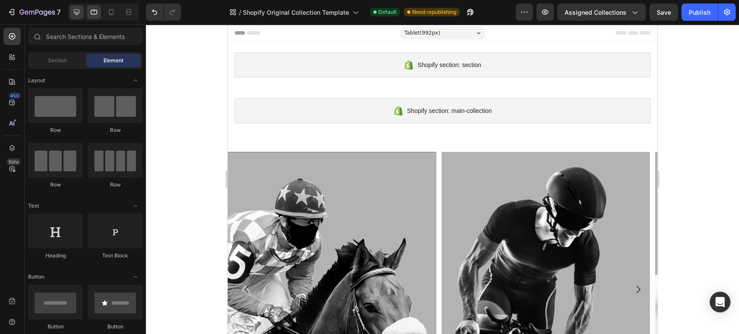
click at [77, 11] on icon at bounding box center [76, 12] width 9 height 9
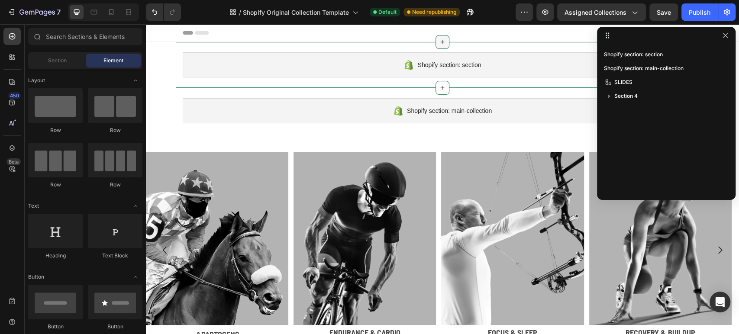
click at [435, 42] on div at bounding box center [442, 42] width 14 height 14
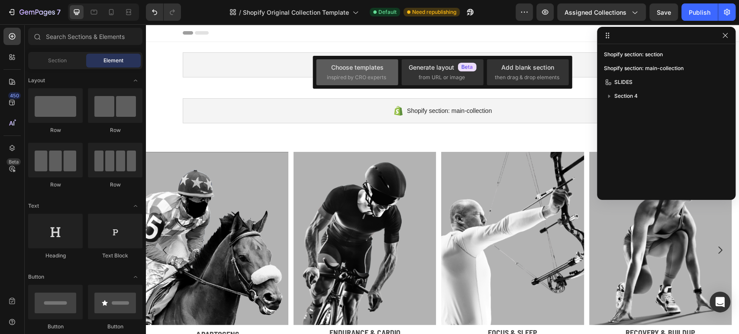
click at [374, 70] on div "Choose templates" at bounding box center [357, 67] width 52 height 9
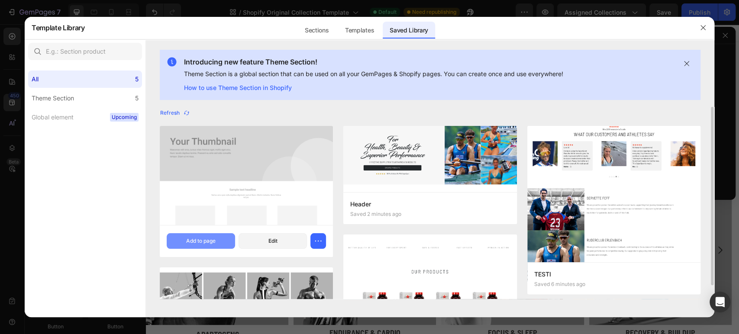
click at [197, 241] on div "Add to page" at bounding box center [200, 241] width 29 height 8
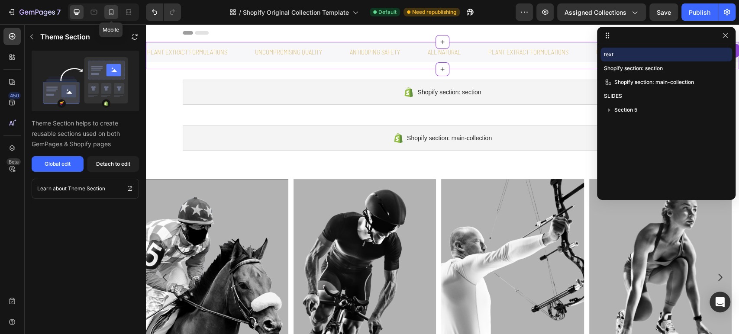
click at [109, 15] on icon at bounding box center [111, 12] width 9 height 9
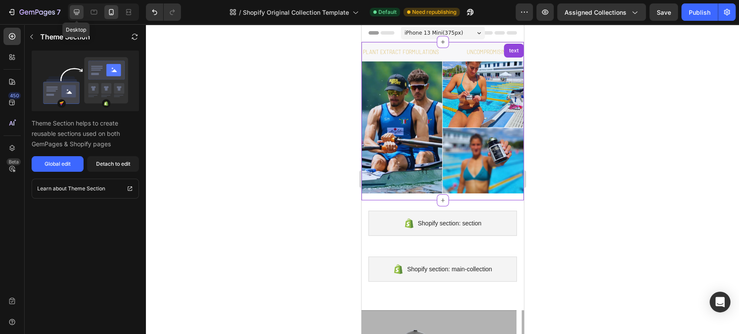
click at [81, 12] on div at bounding box center [77, 12] width 14 height 14
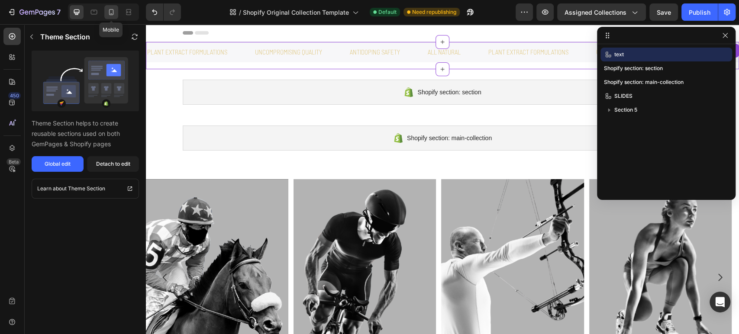
click at [113, 10] on icon at bounding box center [111, 12] width 5 height 6
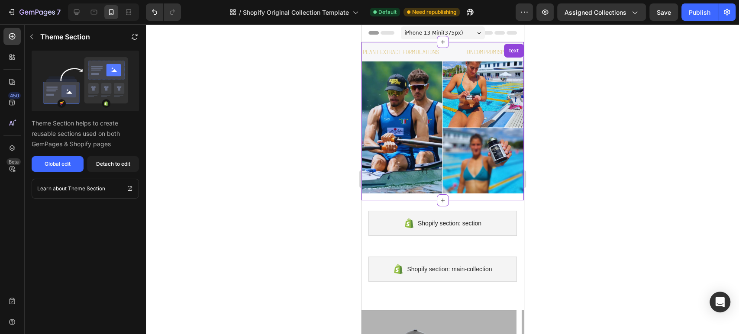
click at [456, 129] on img at bounding box center [442, 127] width 162 height 132
click at [106, 171] on div "Theme Section Theme Section helps to create reusable sections used on both GemP…" at bounding box center [85, 179] width 121 height 310
click at [128, 169] on button "Detach to edit" at bounding box center [113, 164] width 52 height 16
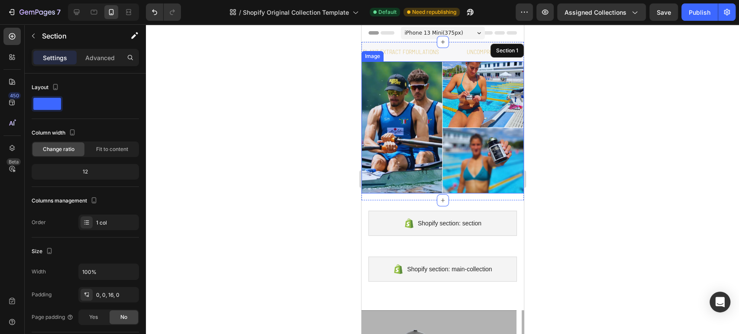
click at [461, 115] on img at bounding box center [442, 127] width 162 height 132
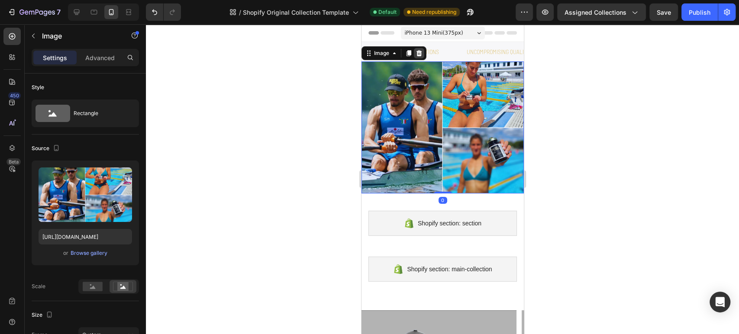
click at [420, 55] on icon at bounding box center [419, 53] width 6 height 6
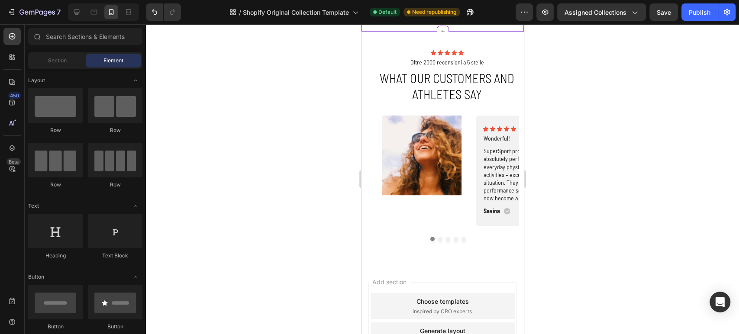
scroll to position [435, 0]
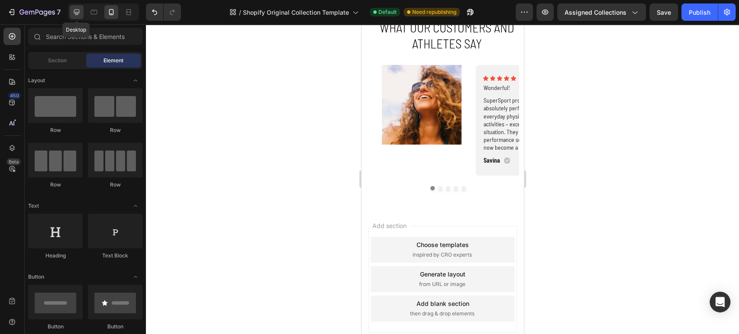
click at [81, 14] on div at bounding box center [77, 12] width 14 height 14
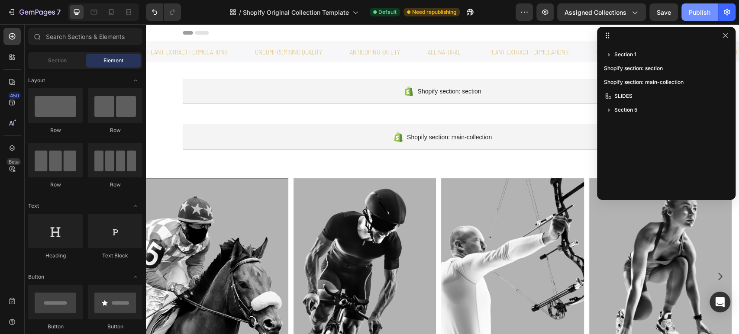
click at [697, 13] on div "Publish" at bounding box center [700, 12] width 22 height 9
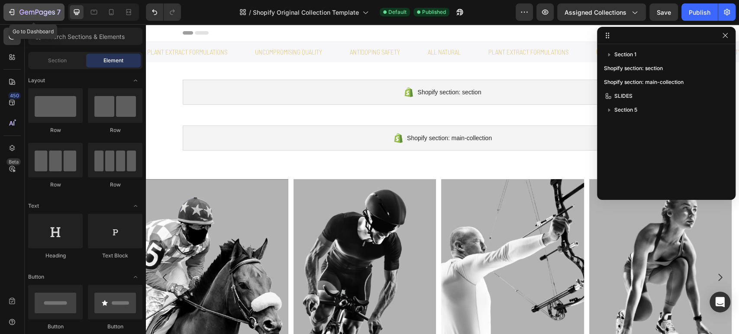
click at [45, 13] on icon "button" at bounding box center [46, 13] width 4 height 6
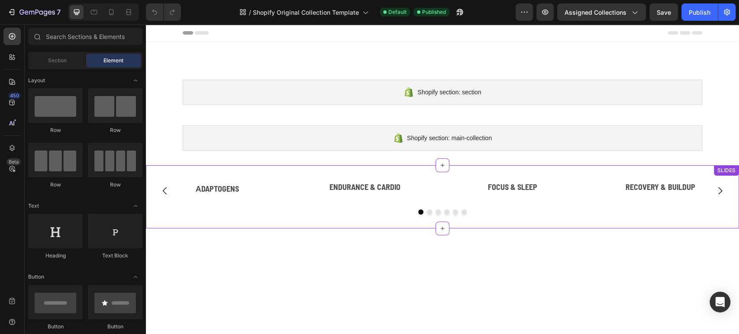
scroll to position [144, 0]
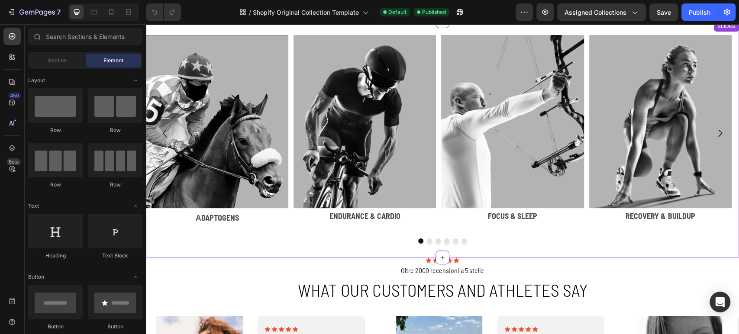
click at [299, 232] on div "Image Аdaptogens Text Block Image Endurance & Cardio Text Block Image Focus & S…" at bounding box center [442, 139] width 593 height 209
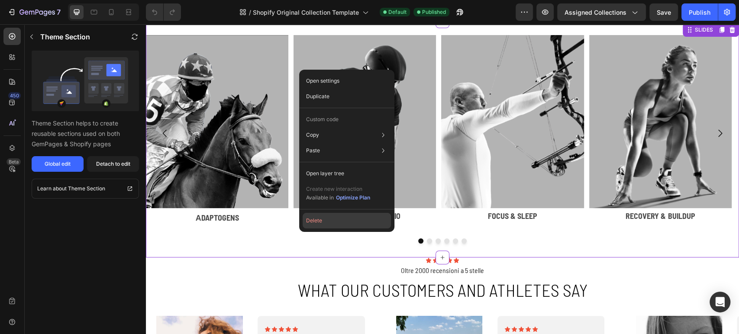
click at [310, 221] on button "Delete" at bounding box center [347, 221] width 88 height 16
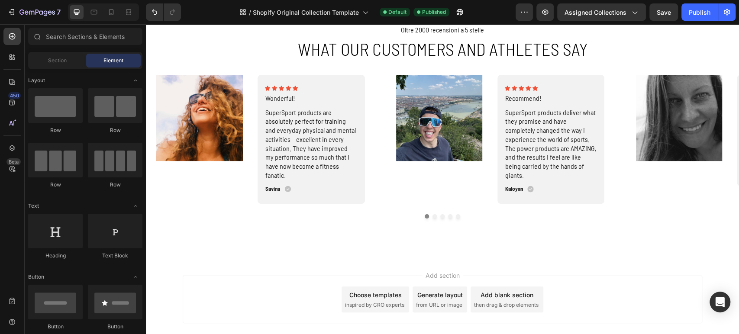
scroll to position [0, 0]
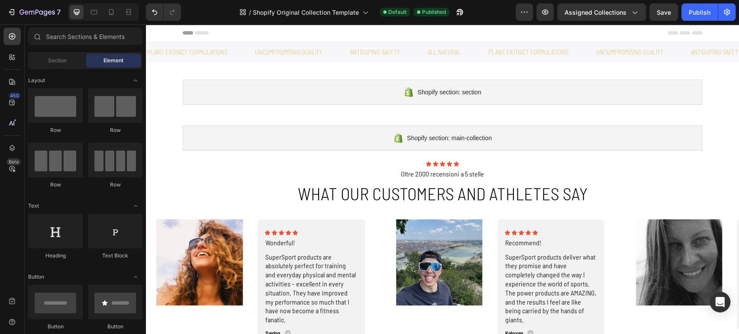
click at [693, 11] on div "7 / Shopify Original Collection Template Default Published Preview Assigned Col…" at bounding box center [369, 12] width 739 height 25
click at [705, 16] on div "7 / Shopify Original Collection Template Default Need republishing Preview Assi…" at bounding box center [369, 12] width 739 height 25
click at [699, 13] on div "7 / Shopify Original Collection Template Default Need republishing Preview Assi…" at bounding box center [369, 12] width 739 height 25
click at [698, 11] on div "7 / Shopify Original Collection Template Default Need republishing Preview Assi…" at bounding box center [369, 12] width 739 height 25
click at [690, 8] on div "7 / Shopify Original Collection Template Default Need republishing Preview Assi…" at bounding box center [369, 12] width 739 height 25
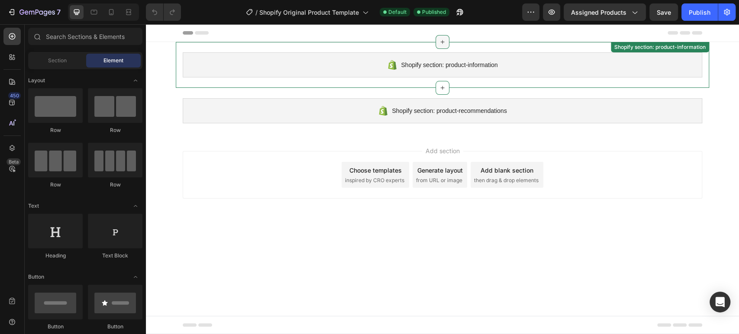
click at [444, 39] on icon at bounding box center [442, 42] width 7 height 7
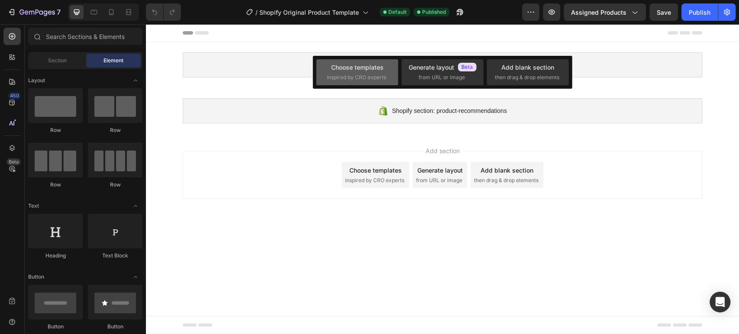
click at [364, 83] on div "Choose templates inspired by CRO experts" at bounding box center [357, 72] width 82 height 26
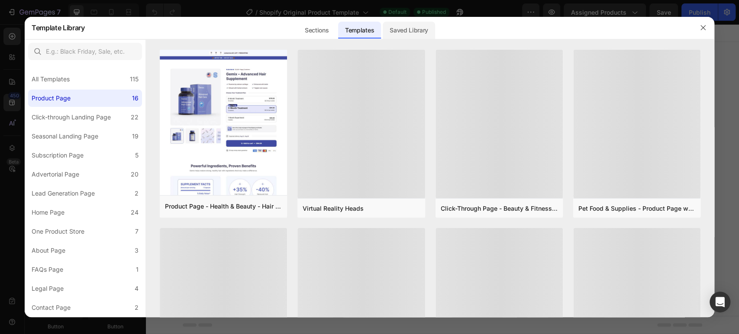
click at [393, 32] on div "Saved Library" at bounding box center [409, 30] width 52 height 17
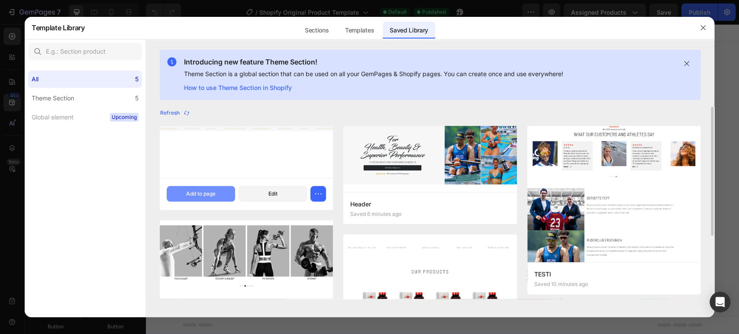
click at [188, 193] on div "Add to page" at bounding box center [200, 194] width 29 height 8
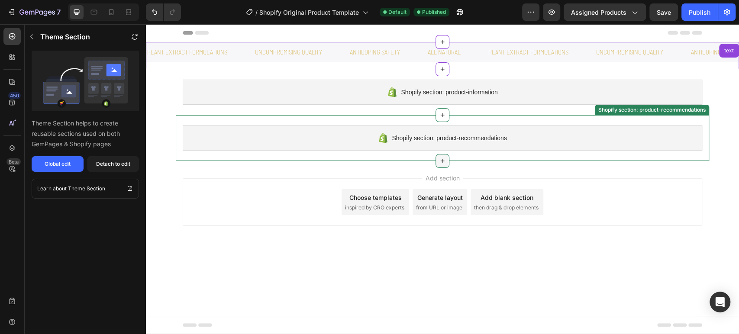
click at [441, 164] on icon at bounding box center [442, 161] width 7 height 7
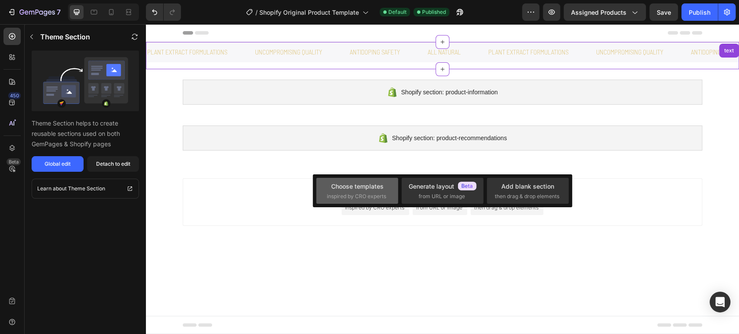
click at [369, 193] on span "inspired by CRO experts" at bounding box center [356, 197] width 59 height 8
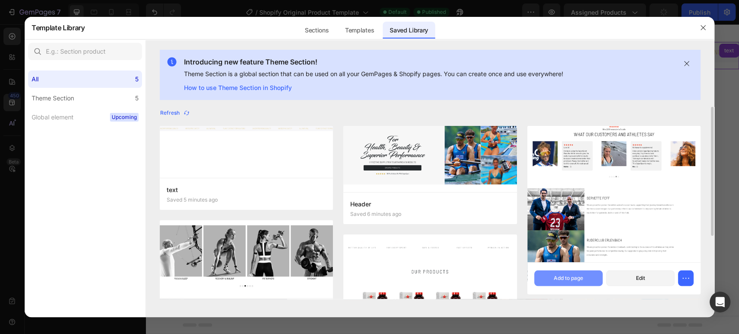
click at [575, 281] on div "Add to page" at bounding box center [568, 278] width 29 height 8
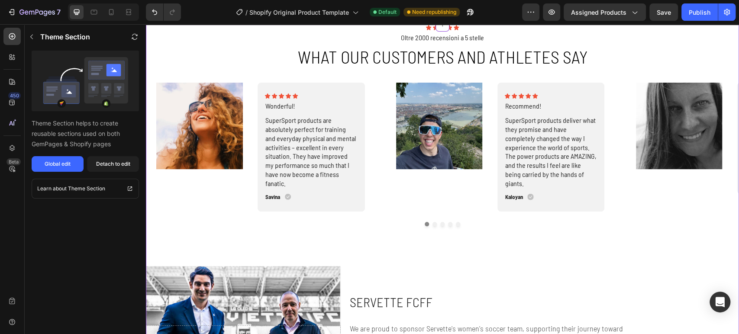
scroll to position [184, 0]
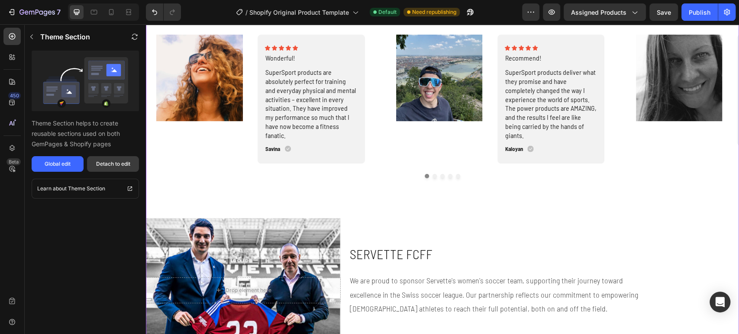
click at [121, 164] on div "Detach to edit" at bounding box center [113, 164] width 34 height 8
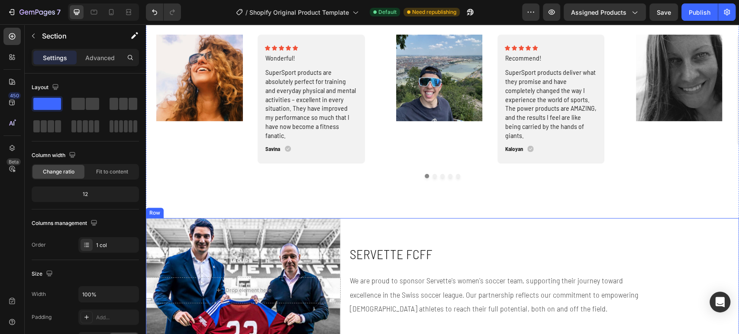
click at [390, 226] on div "Hero Banner SERVETTE FCFF Heading We are proud to sponsor Servette's women's so…" at bounding box center [544, 290] width 390 height 144
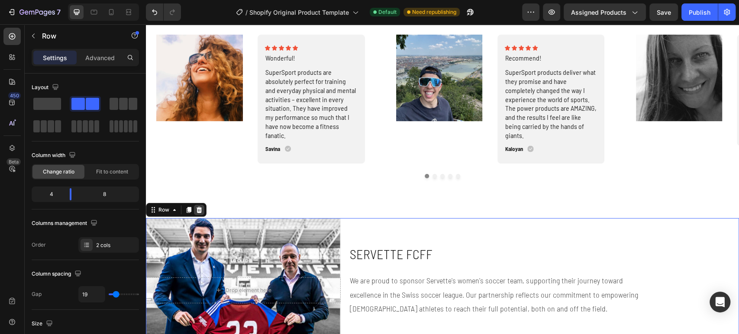
click at [201, 214] on div at bounding box center [199, 210] width 10 height 10
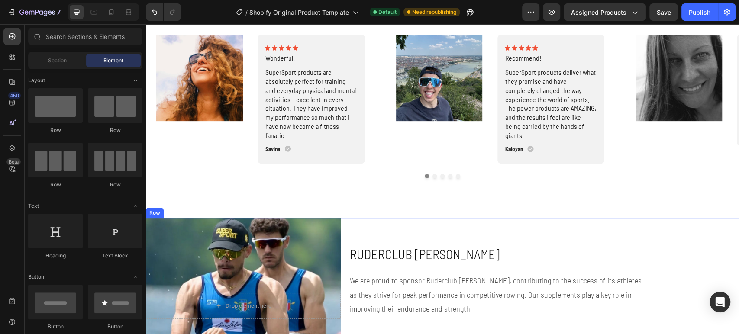
click at [379, 224] on div "Ruderclub [PERSON_NAME] Heading Hero Banner We are proud to sponsor Ruderclub […" at bounding box center [544, 305] width 390 height 175
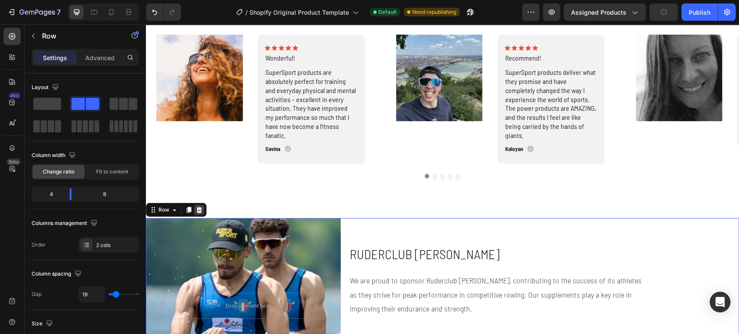
click at [198, 209] on icon at bounding box center [200, 210] width 6 height 6
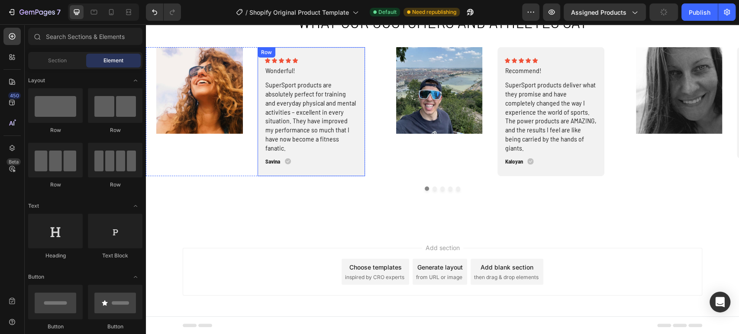
scroll to position [0, 0]
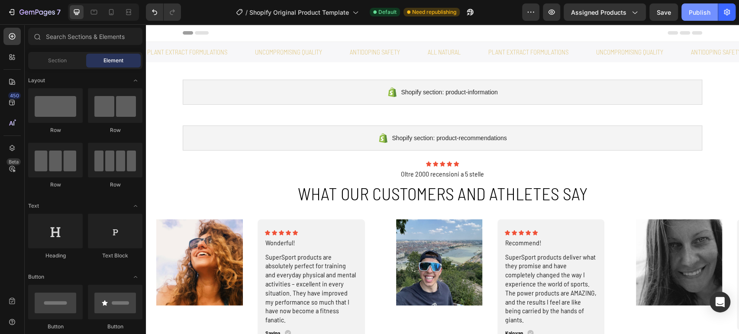
click at [703, 10] on div "Publish" at bounding box center [700, 12] width 22 height 9
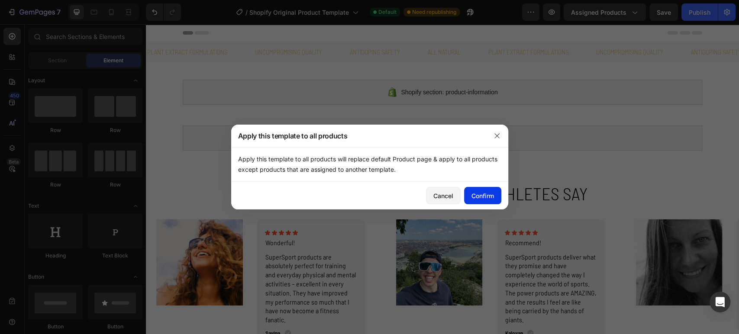
click at [488, 195] on div "Confirm" at bounding box center [482, 195] width 23 height 9
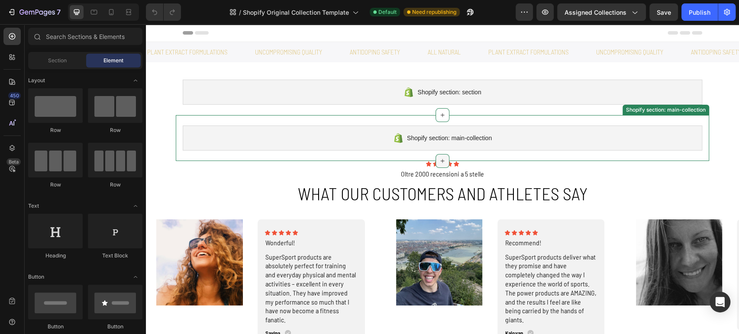
click at [442, 158] on icon at bounding box center [442, 161] width 7 height 7
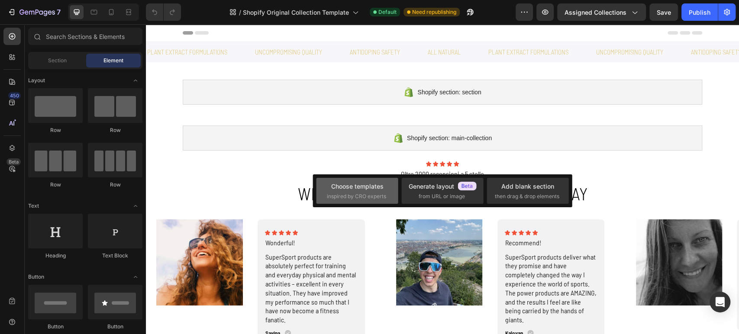
click at [371, 193] on span "inspired by CRO experts" at bounding box center [356, 197] width 59 height 8
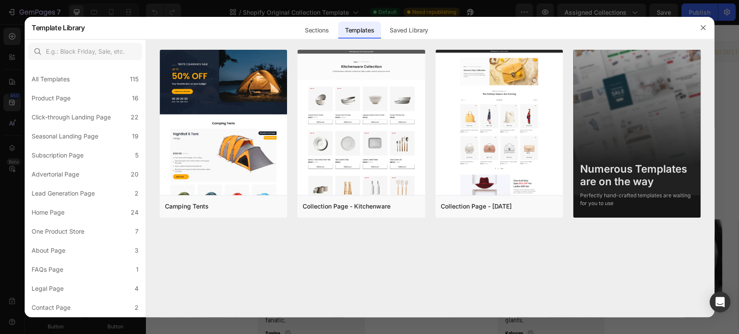
click at [416, 32] on div "Saved Library" at bounding box center [409, 30] width 52 height 17
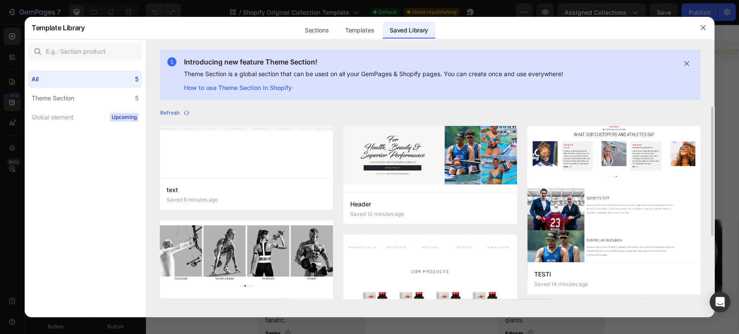
scroll to position [94, 0]
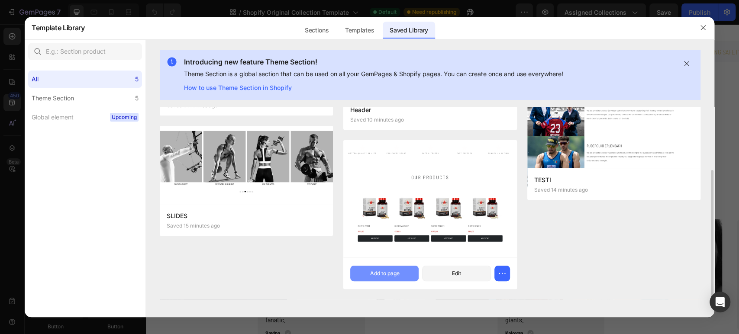
click at [400, 271] on button "Add to page" at bounding box center [384, 274] width 68 height 16
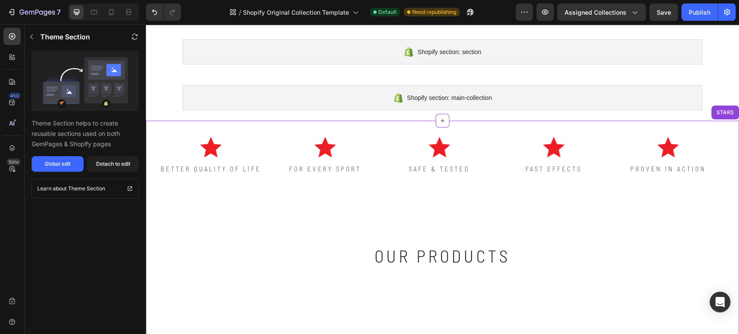
scroll to position [136, 0]
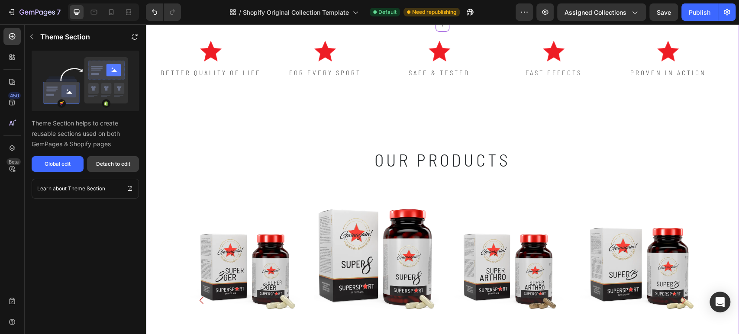
click at [104, 168] on button "Detach to edit" at bounding box center [113, 164] width 52 height 16
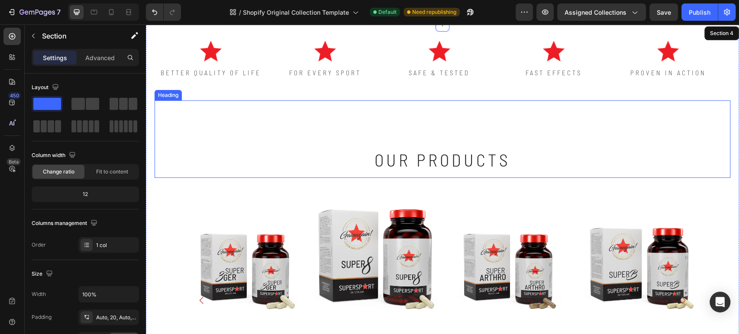
click at [244, 155] on h2 "our products" at bounding box center [442, 138] width 519 height 77
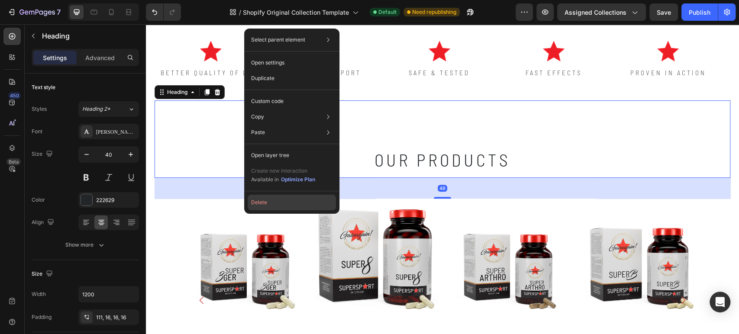
click at [281, 203] on button "Delete" at bounding box center [292, 203] width 88 height 16
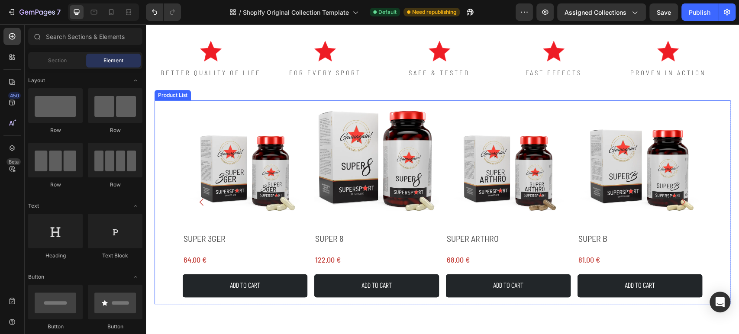
drag, startPoint x: 168, startPoint y: 106, endPoint x: 199, endPoint y: 101, distance: 32.1
click at [167, 106] on div "Product Images SUPER 3GER Product Title 64.00 € Product Price Product Price Row…" at bounding box center [443, 202] width 576 height 204
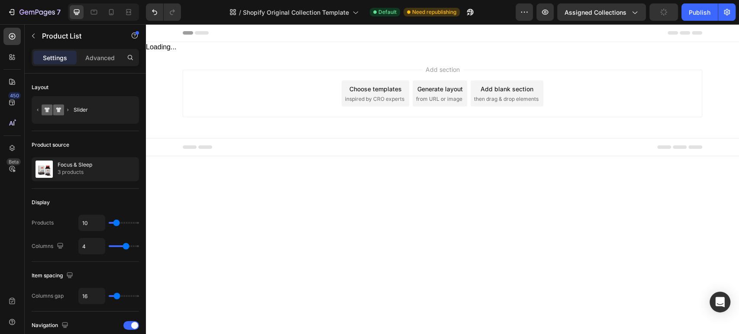
click at [227, 93] on div "Add section Choose templates inspired by CRO experts Generate layout from URL o…" at bounding box center [442, 94] width 519 height 48
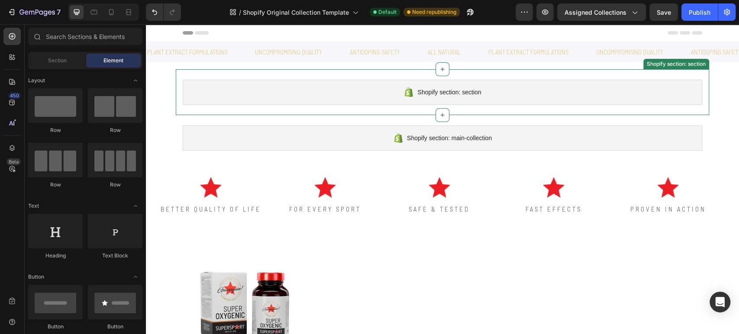
scroll to position [48, 0]
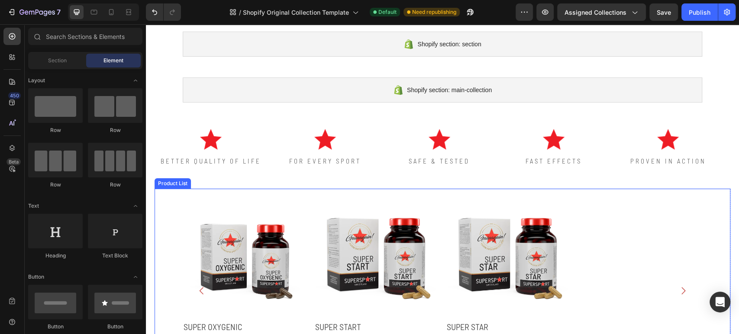
click at [177, 217] on div "Product Images SUPER OXYGENIC Product Title 75.00 € Product Price Product Price…" at bounding box center [443, 291] width 576 height 204
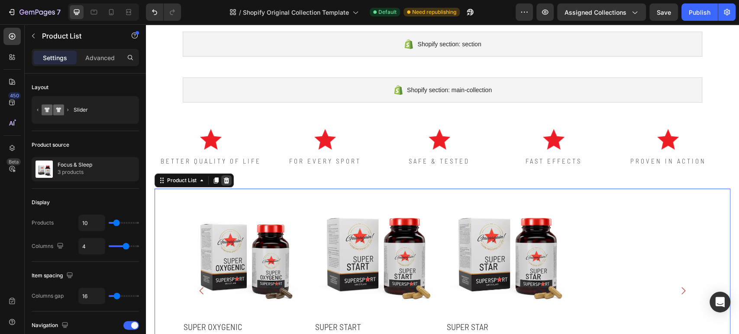
click at [227, 181] on icon at bounding box center [226, 180] width 7 height 7
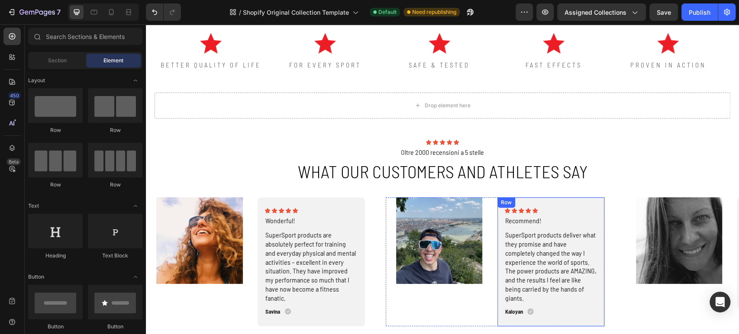
scroll to position [96, 0]
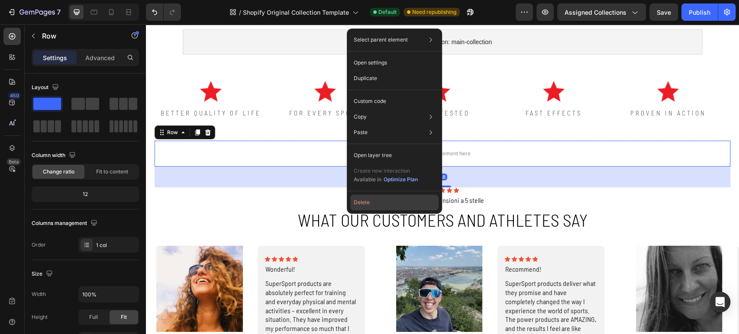
click at [387, 206] on button "Delete" at bounding box center [394, 203] width 88 height 16
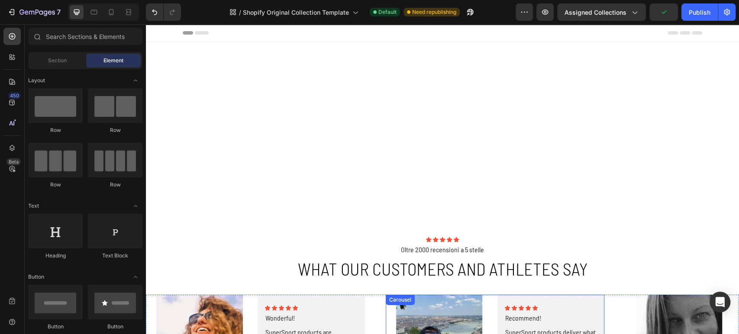
scroll to position [248, 0]
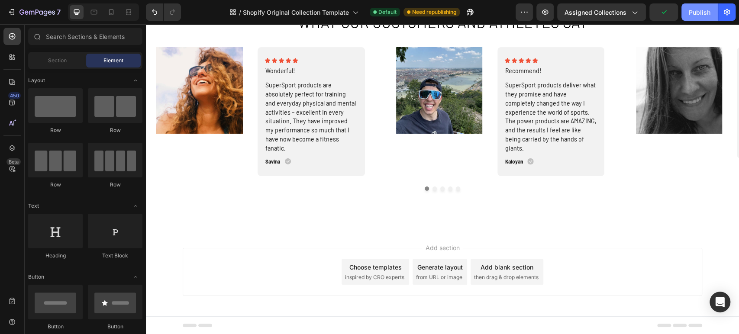
click at [700, 9] on div "Publish" at bounding box center [700, 12] width 22 height 9
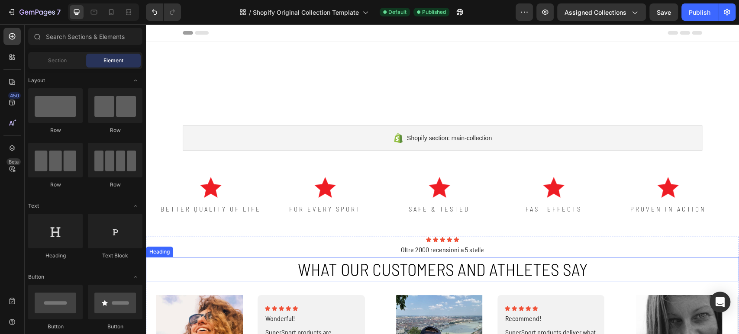
scroll to position [96, 0]
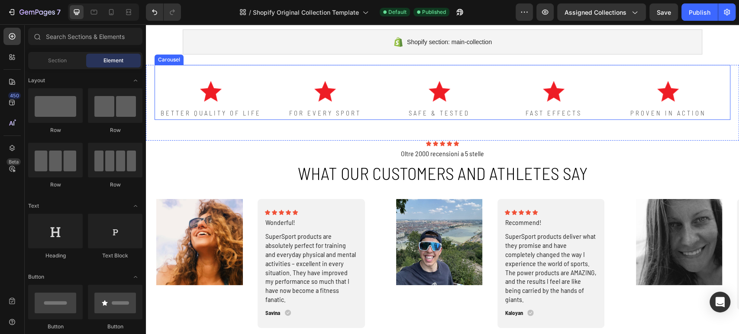
click at [474, 77] on div "Image SAFE & TESTED Text Block" at bounding box center [439, 92] width 112 height 55
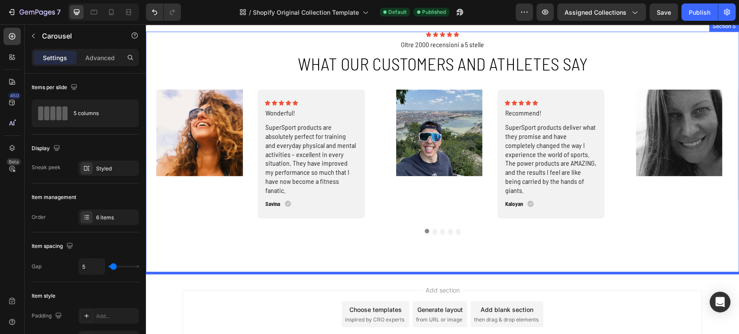
scroll to position [248, 0]
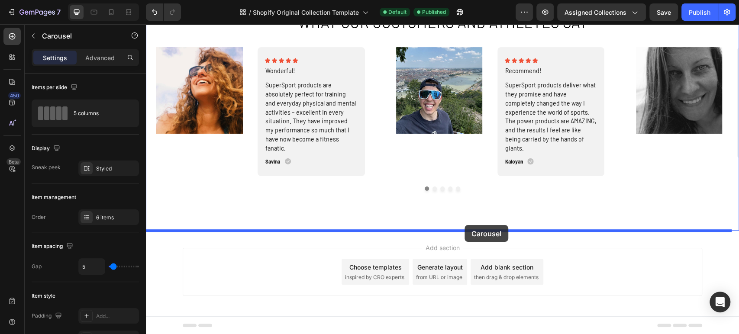
drag, startPoint x: 484, startPoint y: 75, endPoint x: 464, endPoint y: 225, distance: 151.0
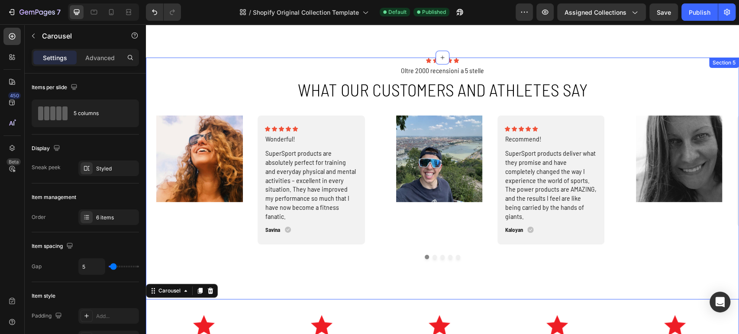
scroll to position [83, 0]
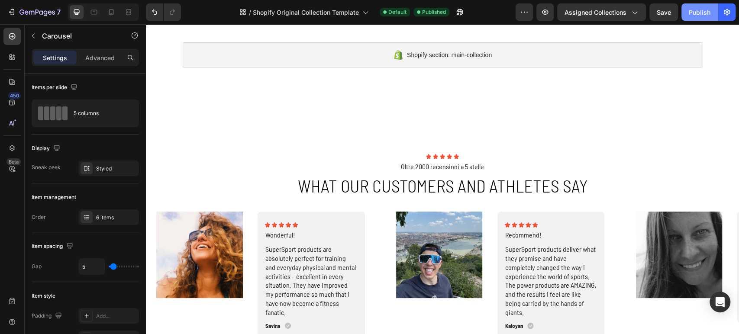
drag, startPoint x: 689, startPoint y: 11, endPoint x: 423, endPoint y: 83, distance: 275.2
click at [689, 11] on div "Publish" at bounding box center [700, 12] width 22 height 9
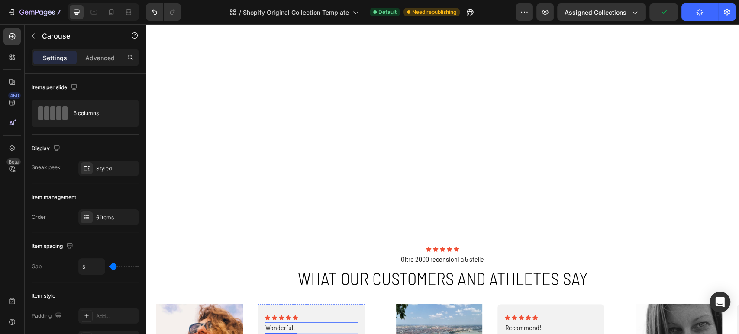
scroll to position [464, 0]
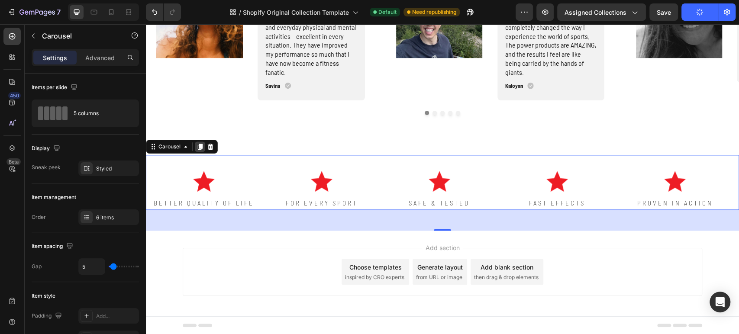
click at [198, 148] on icon at bounding box center [200, 146] width 7 height 7
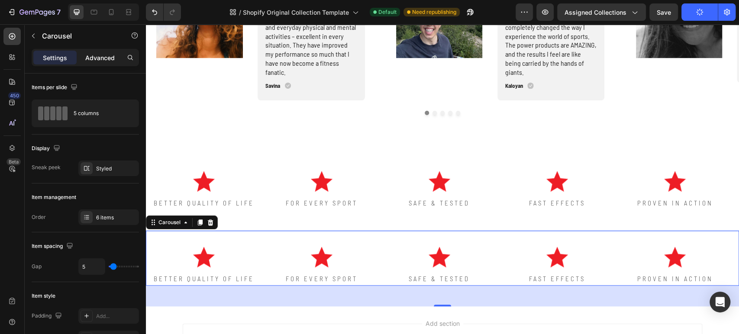
click at [101, 58] on p "Advanced" at bounding box center [99, 57] width 29 height 9
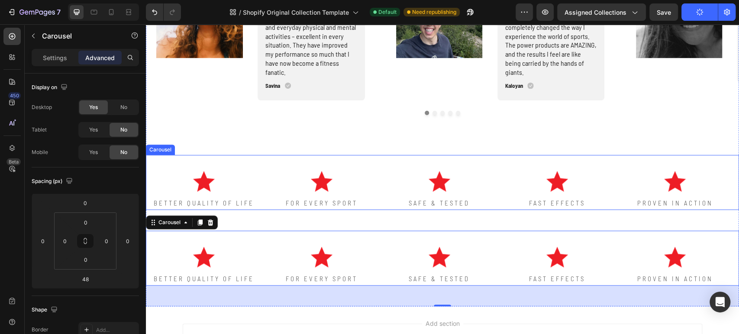
click at [246, 164] on div "Image BETTER QUALITY OF LIFE Text Block" at bounding box center [204, 182] width 116 height 55
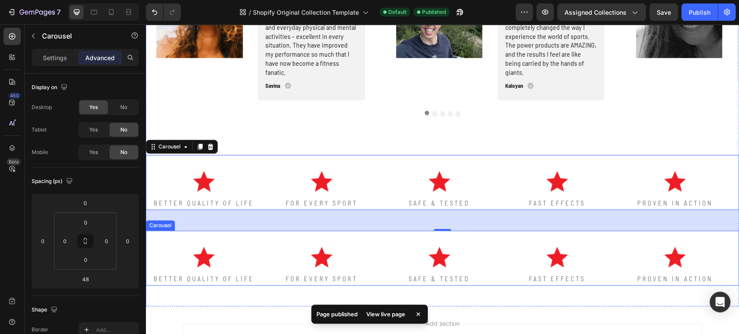
click at [248, 239] on div "Image BETTER QUALITY OF LIFE Text Block" at bounding box center [204, 258] width 116 height 55
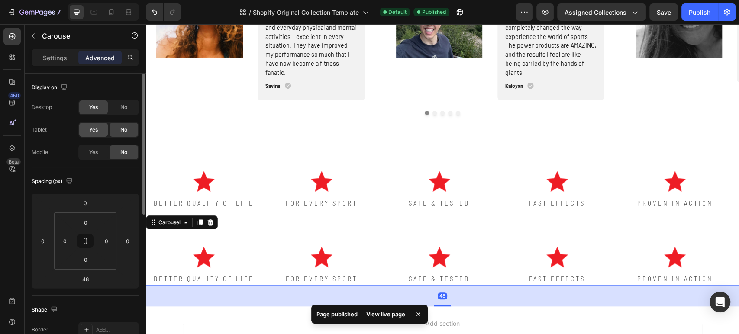
click at [99, 130] on div "Yes" at bounding box center [93, 130] width 29 height 14
click at [100, 151] on div "Yes" at bounding box center [93, 152] width 29 height 14
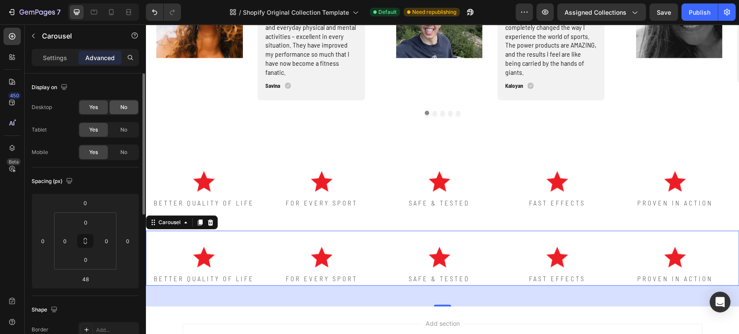
click at [119, 109] on div "No" at bounding box center [124, 107] width 29 height 14
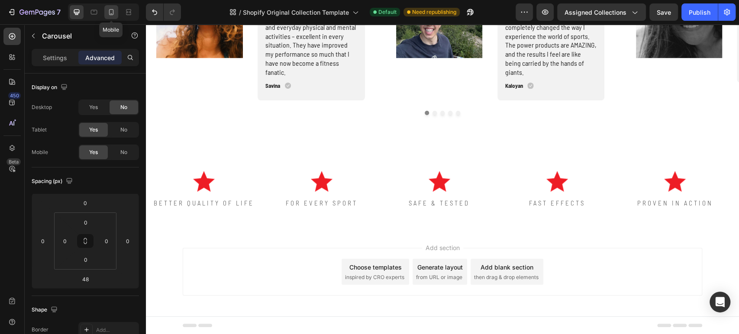
click at [113, 14] on icon at bounding box center [111, 12] width 5 height 6
type input "40"
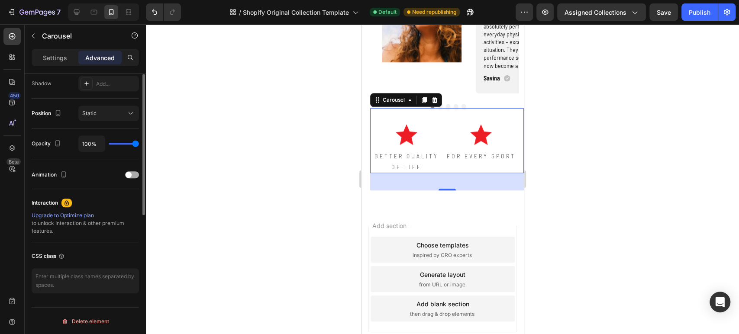
scroll to position [99, 0]
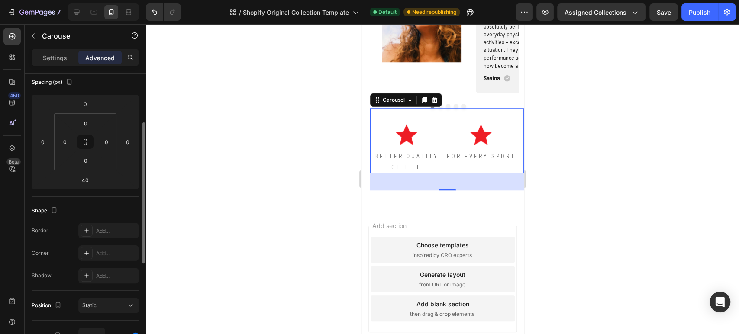
click at [54, 65] on div "Settings Advanced" at bounding box center [85, 57] width 107 height 17
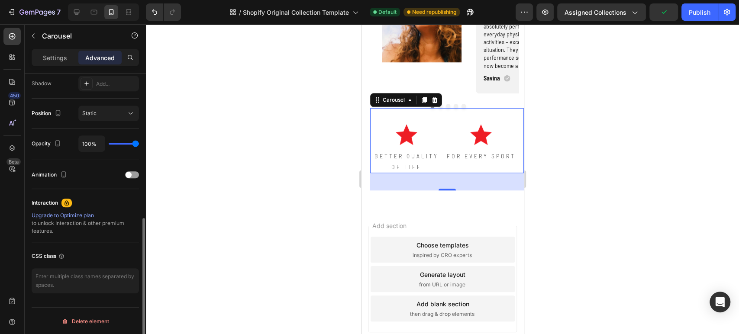
scroll to position [0, 0]
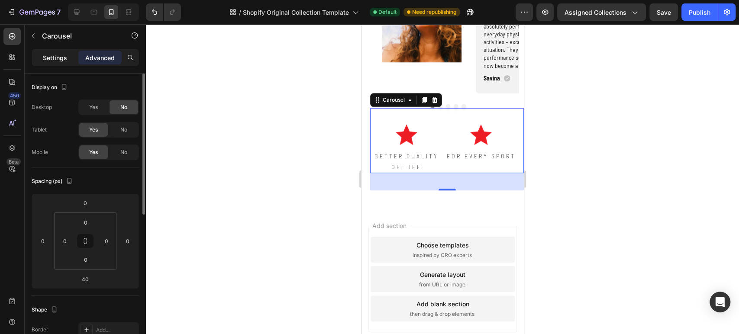
click at [53, 64] on div "Settings" at bounding box center [54, 58] width 43 height 14
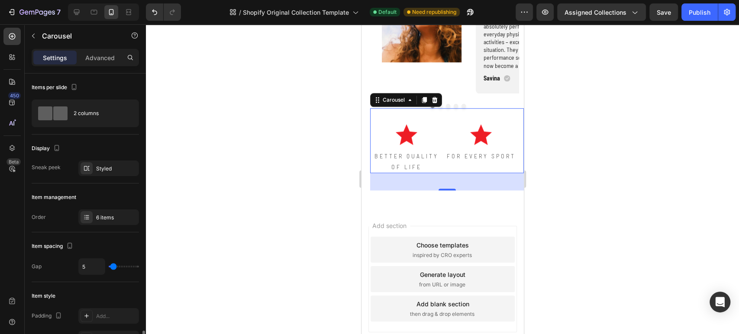
scroll to position [240, 0]
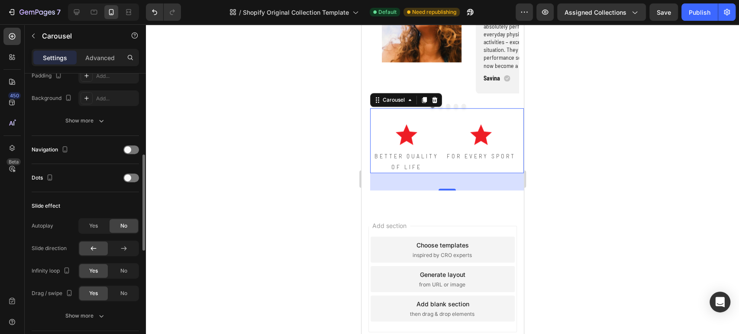
click at [85, 234] on div "Autoplay Yes No Slide direction Infinity loop Yes No Drag / swipe Yes No" at bounding box center [85, 259] width 107 height 83
click at [91, 226] on span "Yes" at bounding box center [93, 226] width 9 height 8
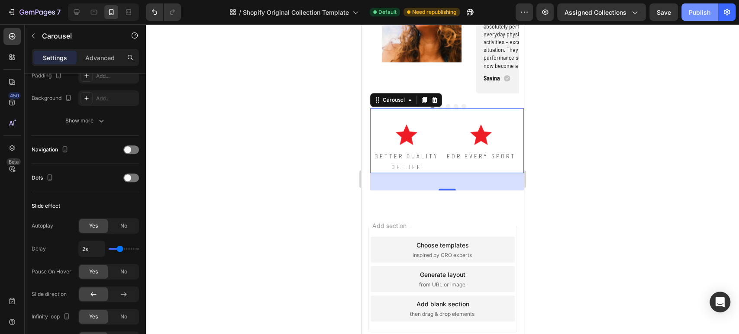
click at [700, 8] on div "Publish" at bounding box center [700, 12] width 22 height 9
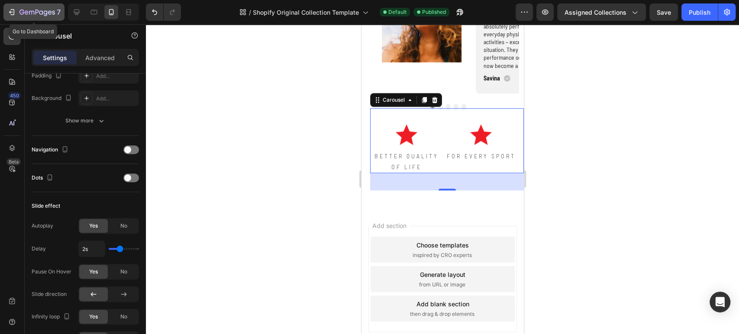
click at [14, 8] on icon "button" at bounding box center [11, 12] width 9 height 9
